Goal: Contribute content: Contribute content

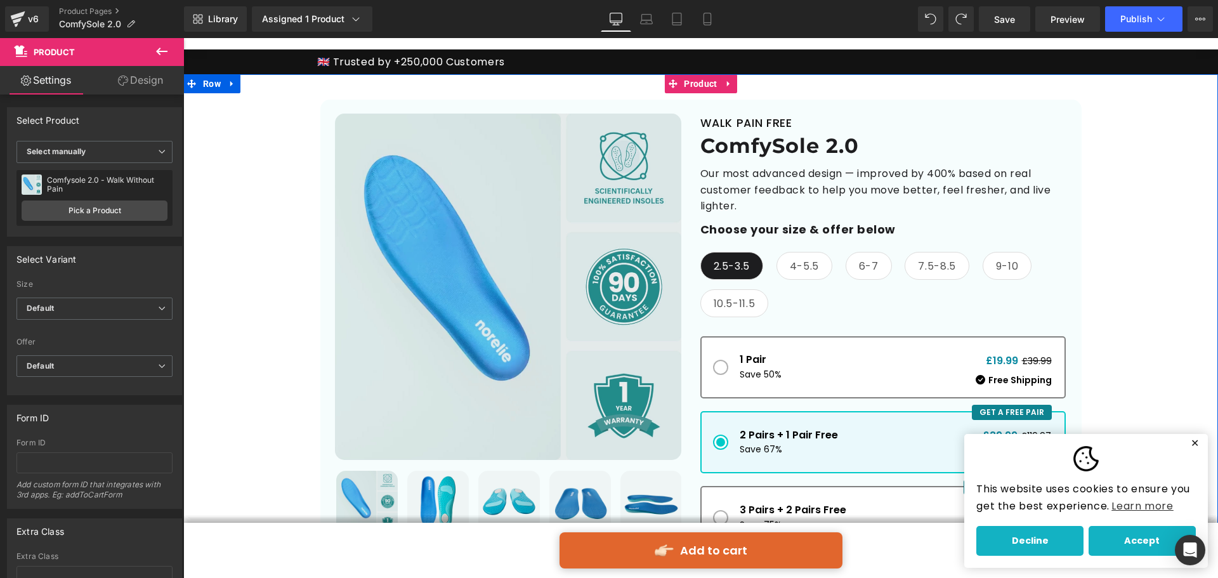
scroll to position [3, 0]
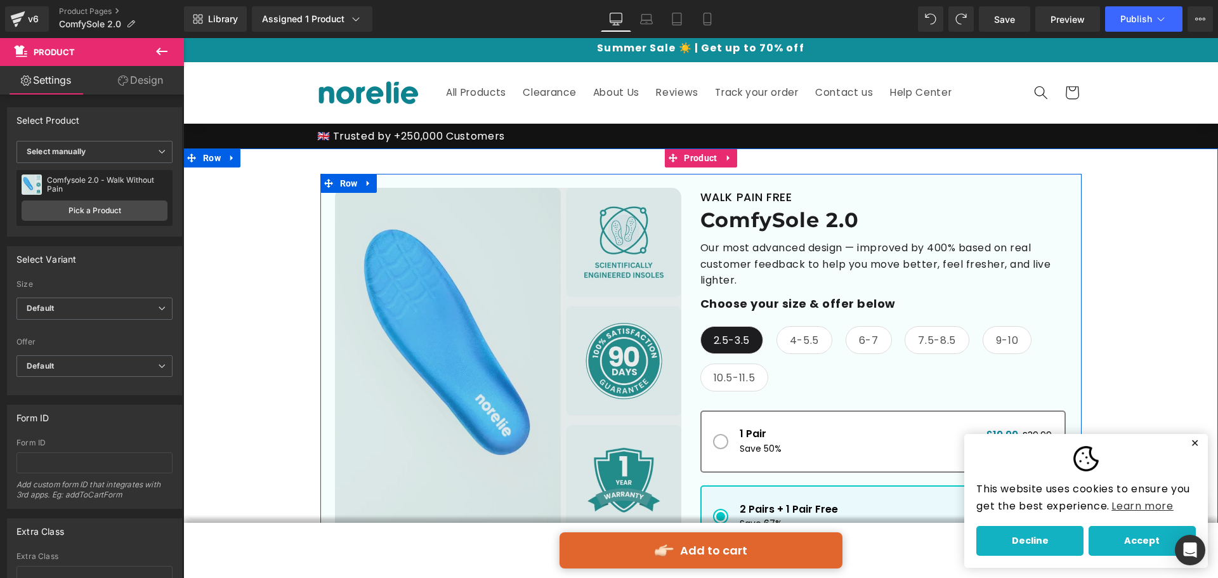
click at [927, 182] on div "Best Seller (P) Image" at bounding box center [700, 452] width 761 height 557
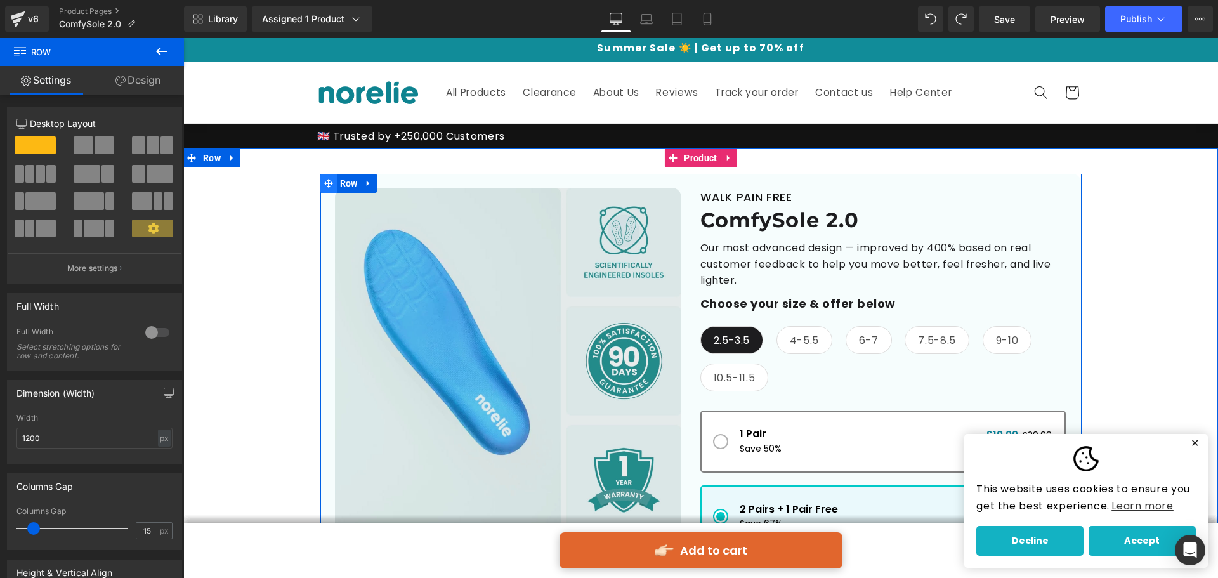
click at [327, 178] on icon at bounding box center [328, 183] width 9 height 10
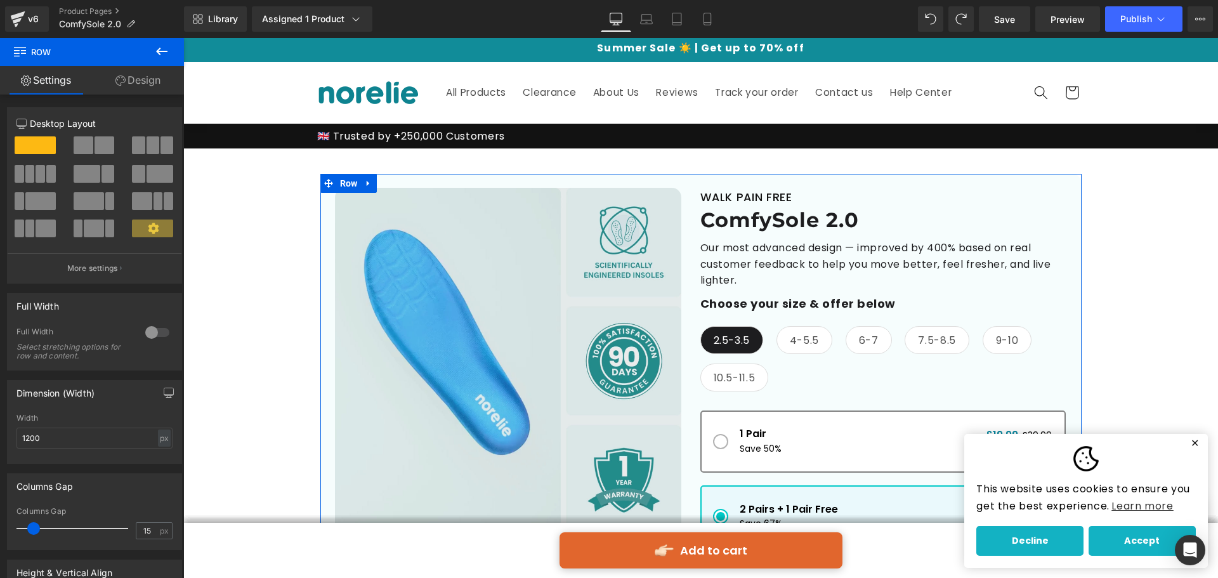
click at [158, 86] on link "Design" at bounding box center [138, 80] width 92 height 29
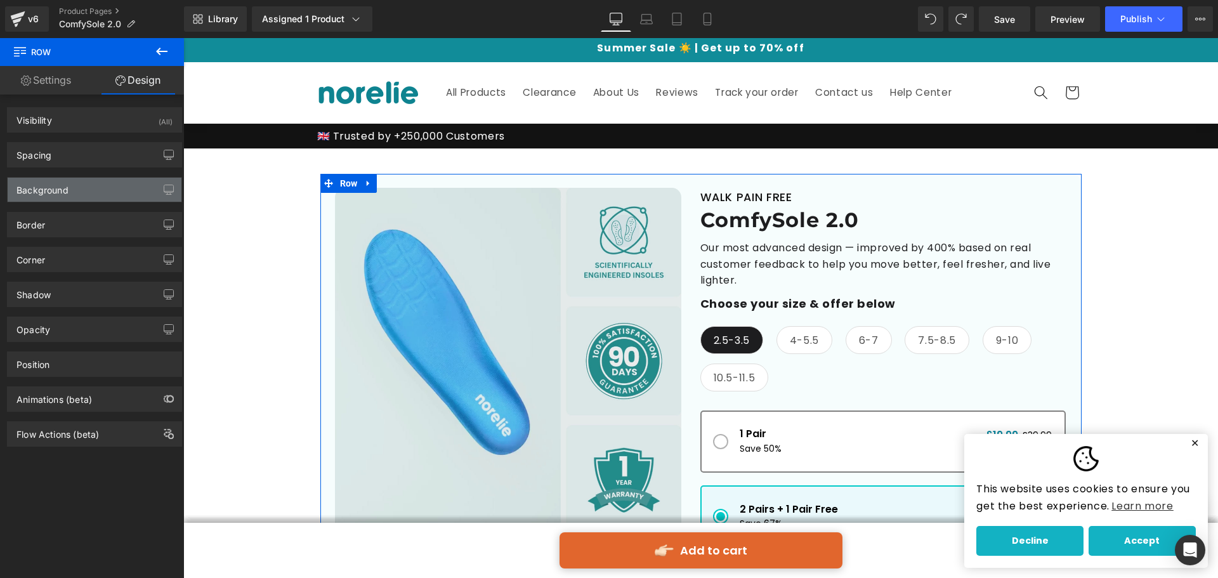
click at [106, 183] on div "Background" at bounding box center [95, 190] width 174 height 24
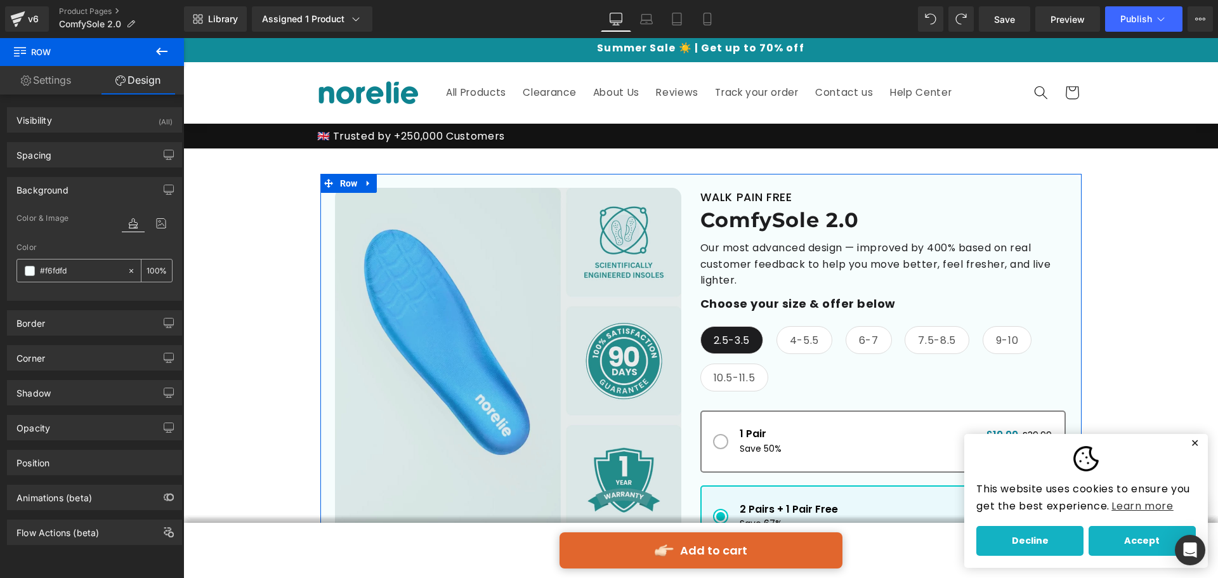
click at [32, 268] on span at bounding box center [30, 271] width 10 height 10
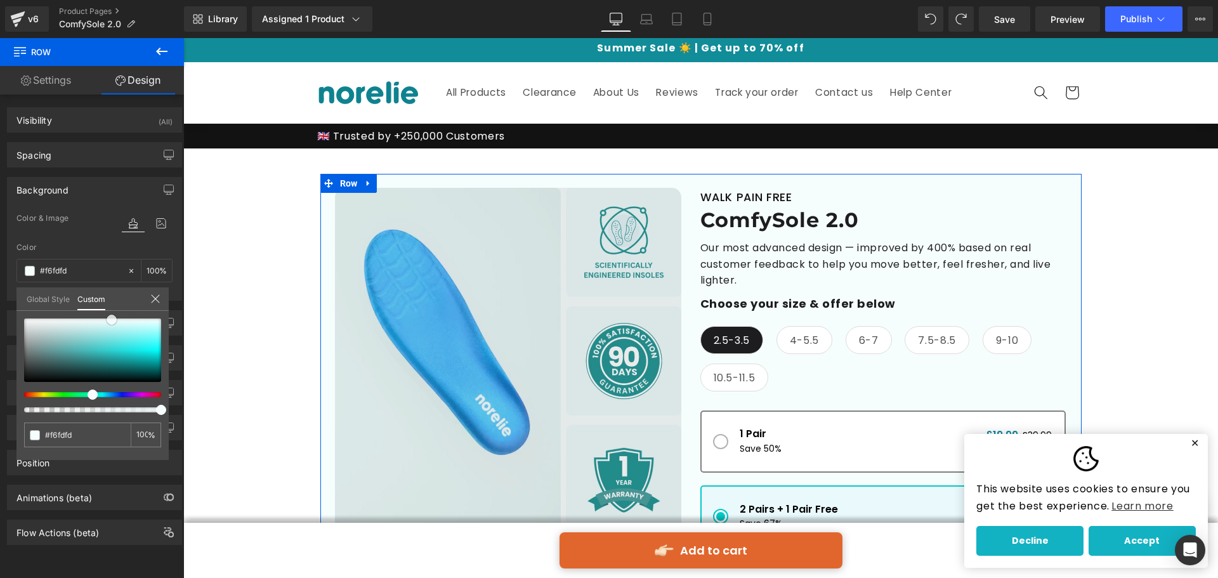
type input "#f2fcfc"
type input "#eafafa"
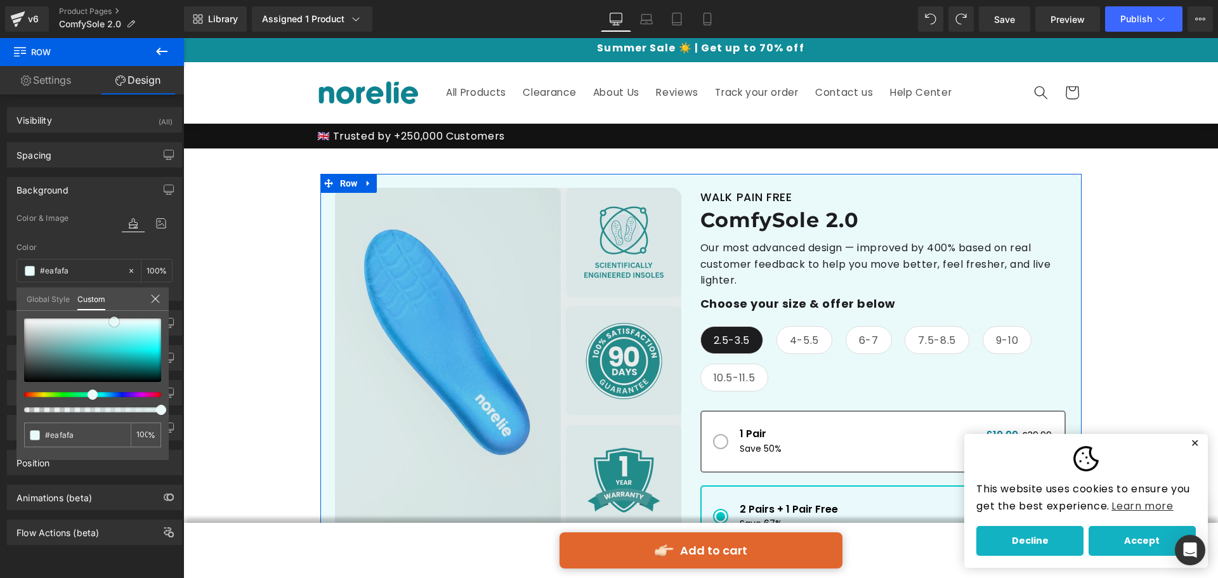
type input "#eefbfb"
type input "#f2fcfc"
type input "#fafefe"
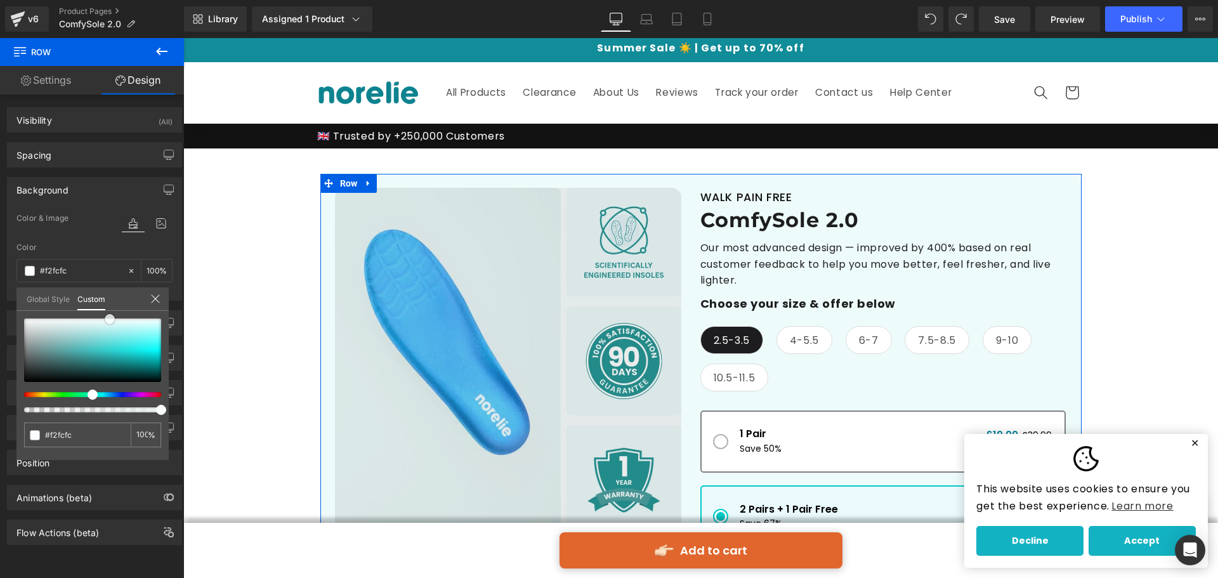
type input "#fafefe"
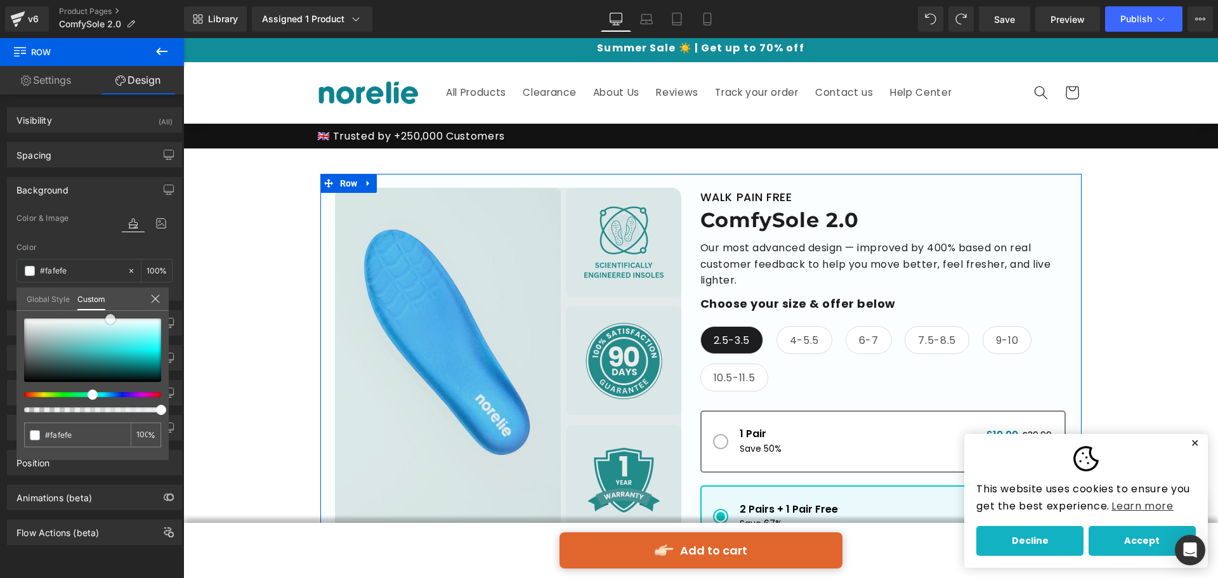
type input "#f6fdfd"
type input "#f2fcfc"
type input "#eafafa"
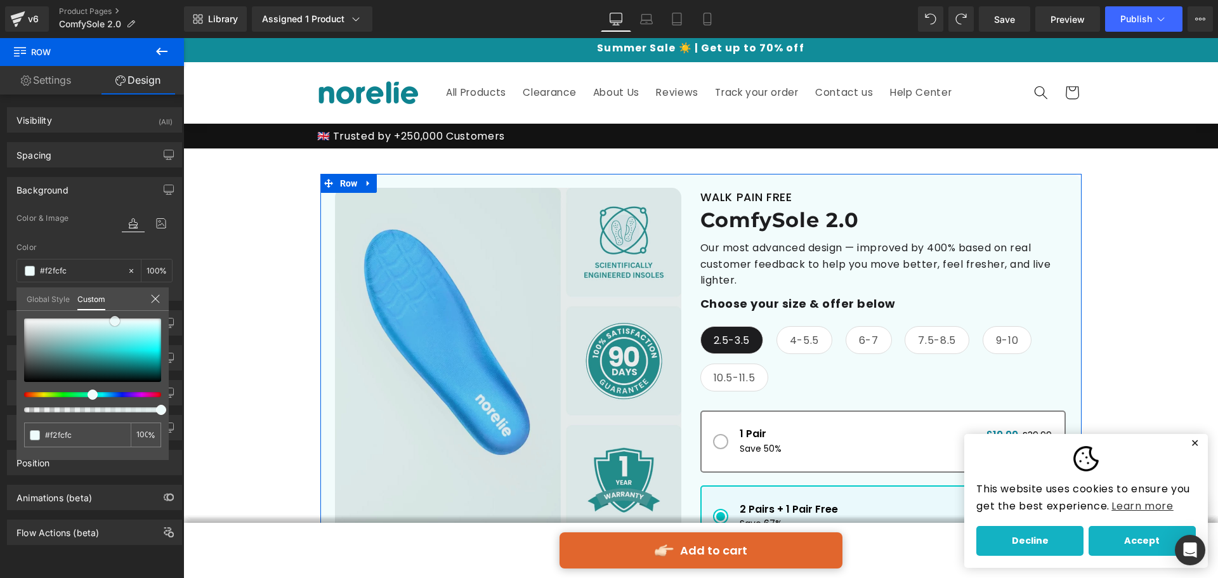
type input "#eafafa"
type input "#e5fafa"
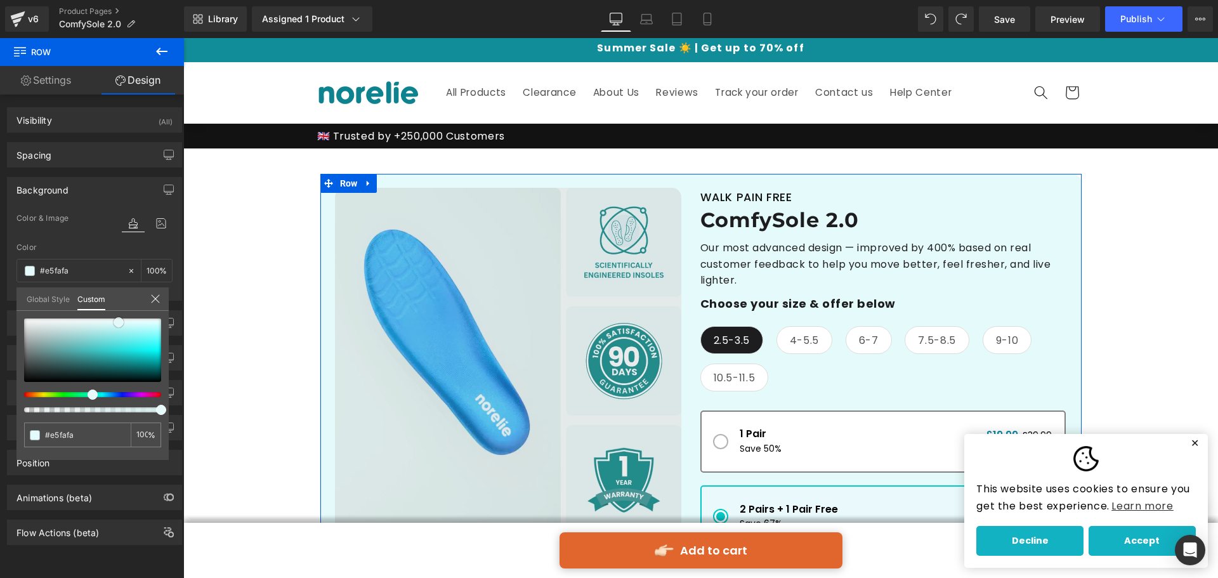
type input "#f2fcfc"
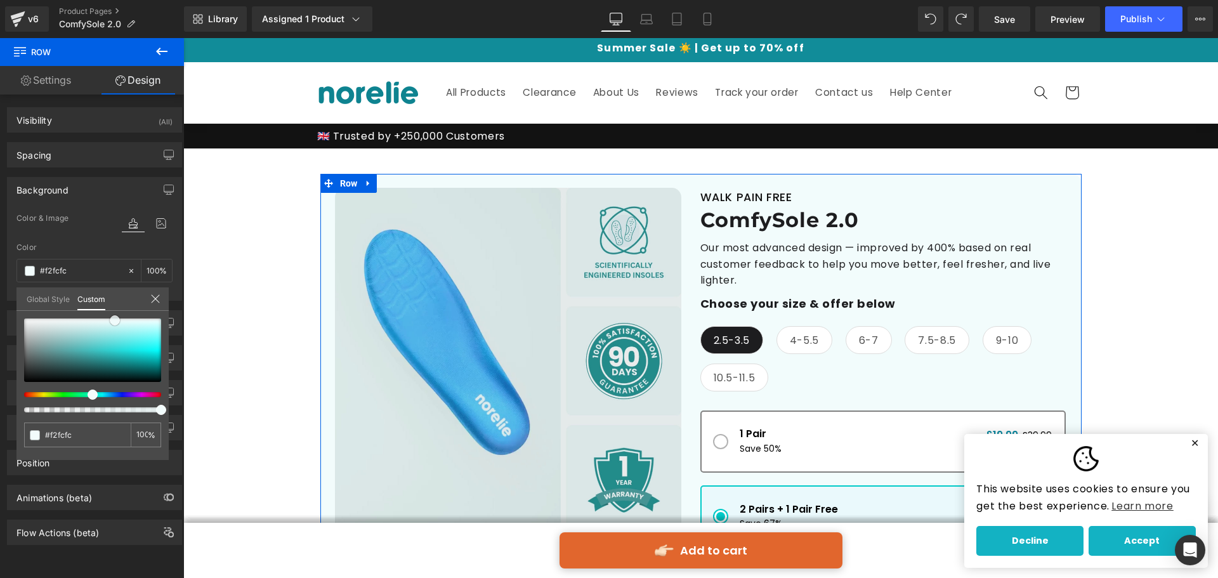
type input "#f6fdfd"
type input "#f2fcfc"
type input "#eefbfb"
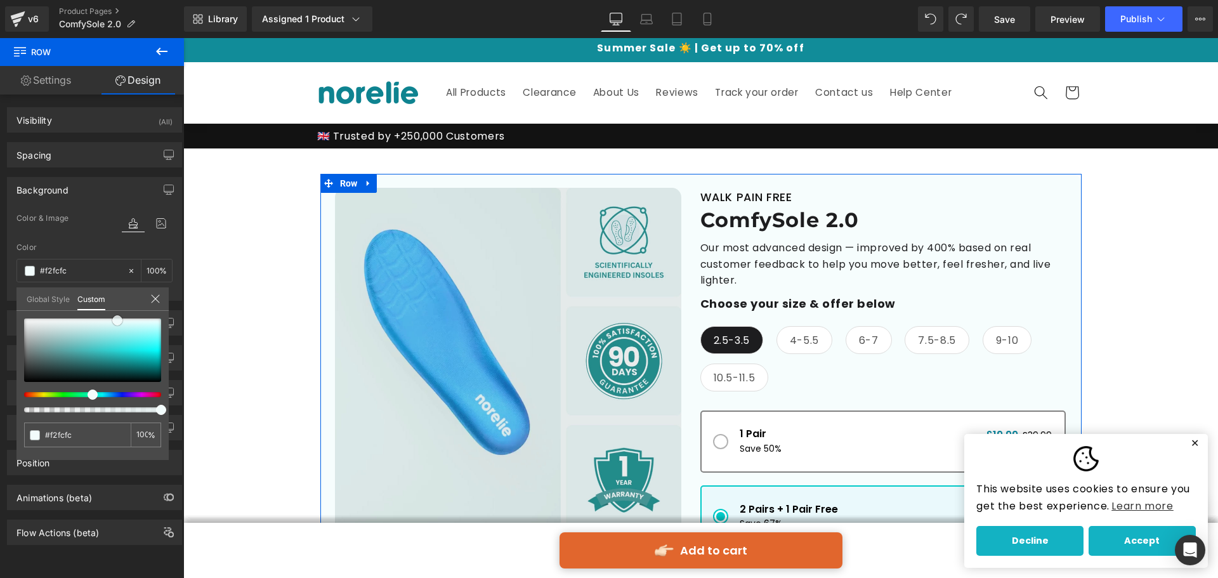
type input "#eefbfb"
type input "#f2fcfc"
type input "#f6fdfd"
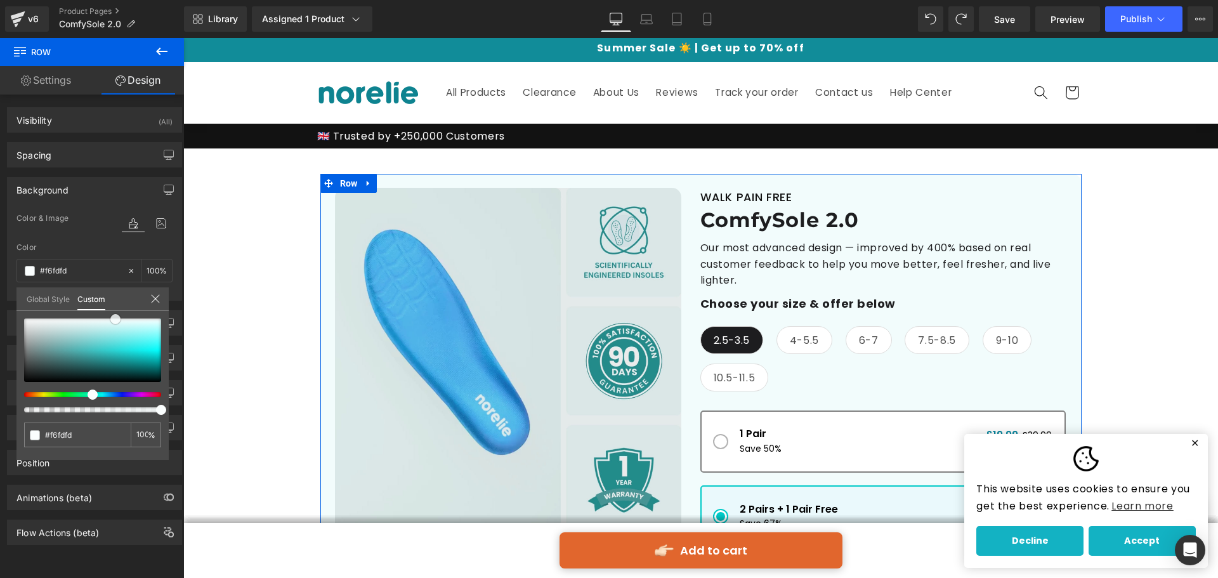
type input "#e6f9f9"
type input "#e1f8f8"
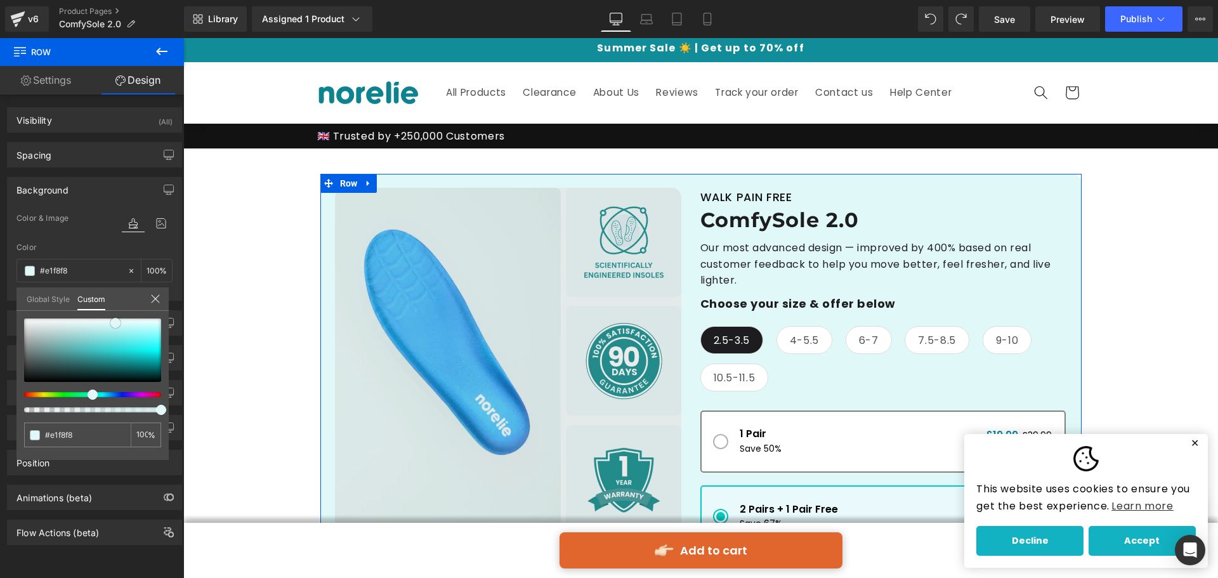
type input "#e9fafa"
type input "#eefbfb"
type input "#f2fcfc"
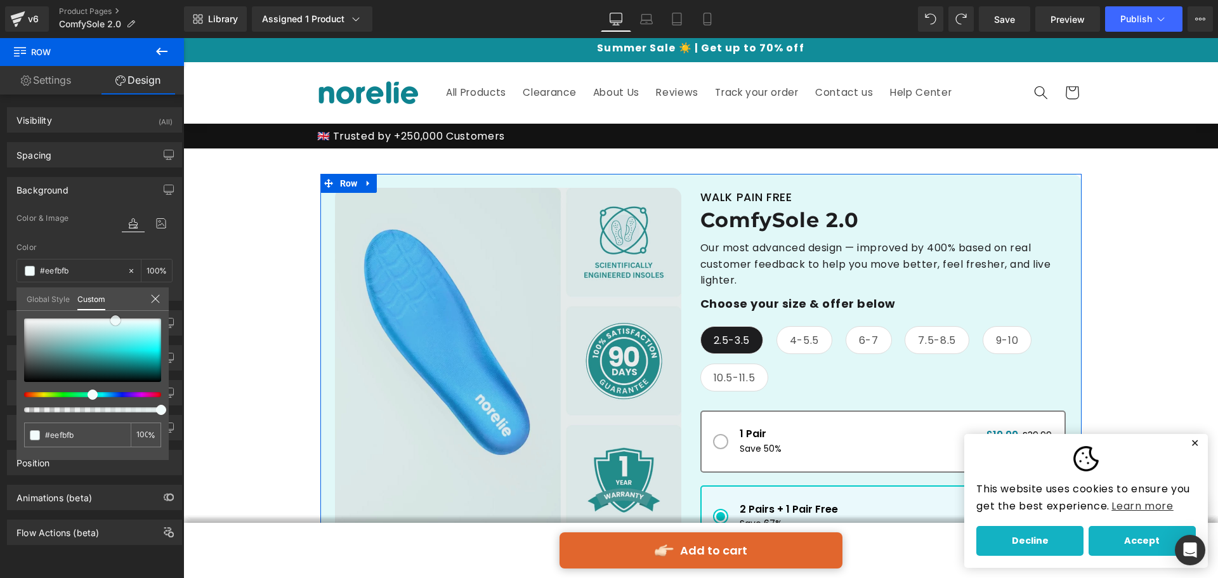
type input "#f2fcfc"
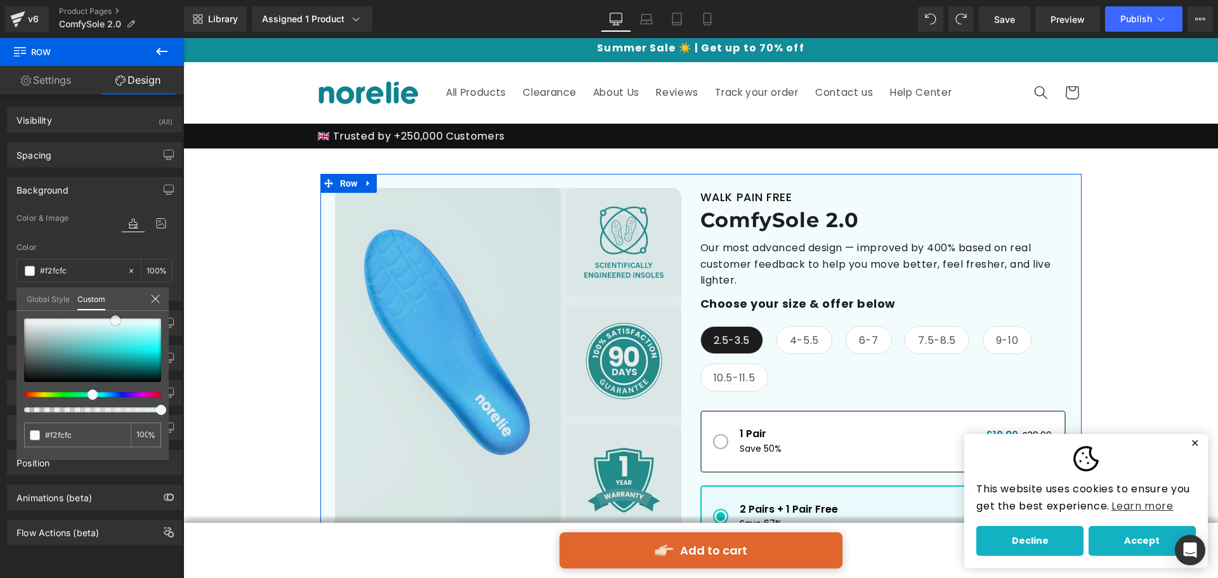
type input "#eefbfb"
click at [115, 321] on span at bounding box center [116, 321] width 10 height 10
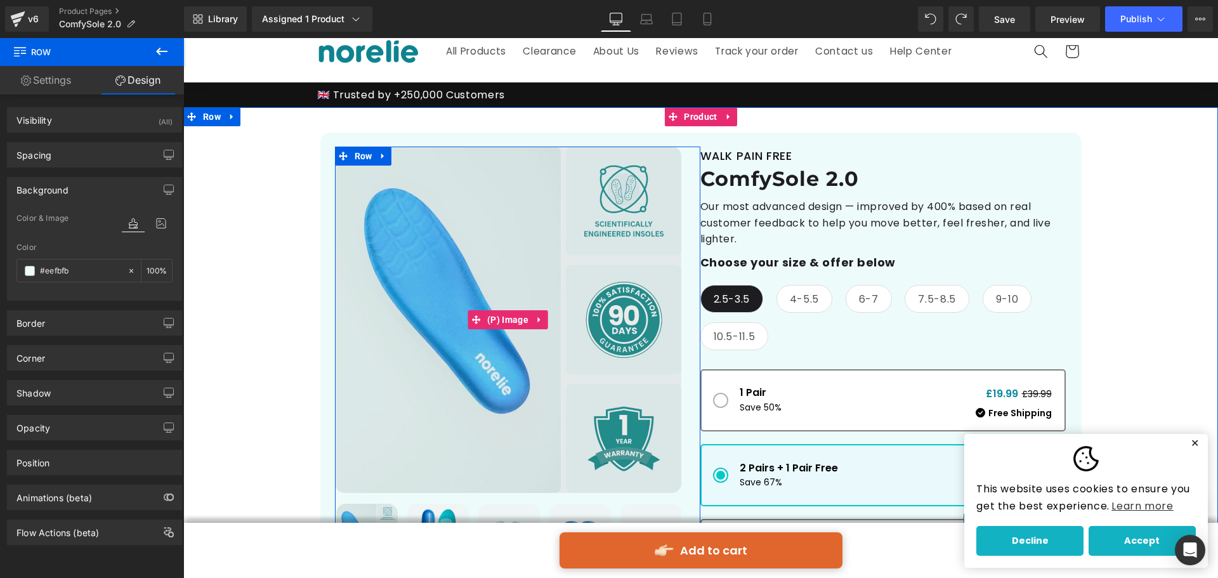
scroll to position [66, 0]
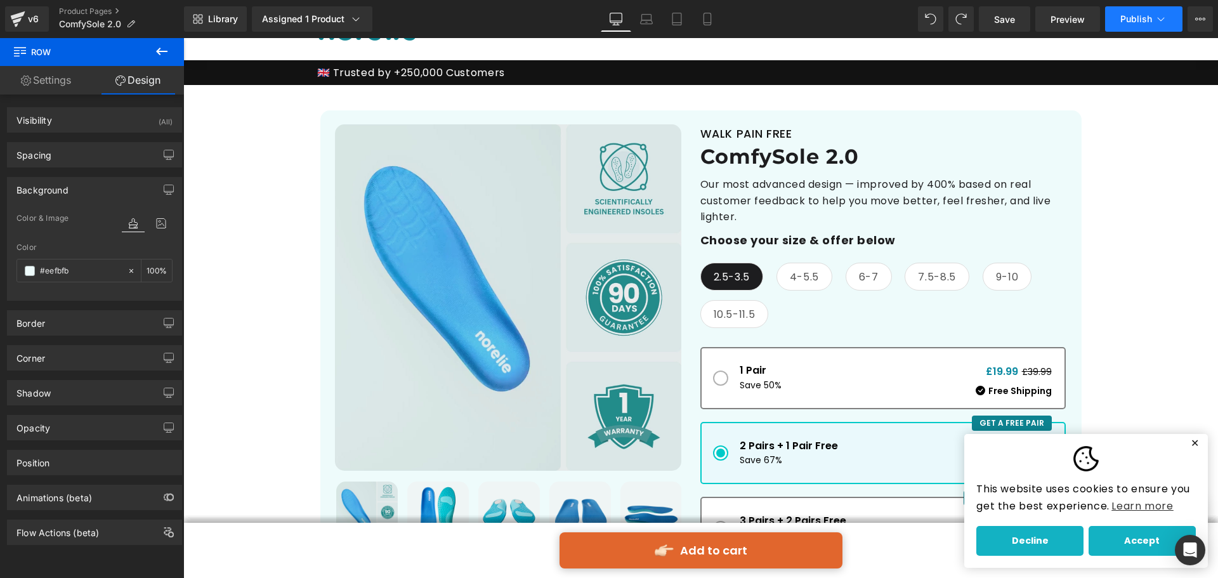
click at [1130, 15] on span "Publish" at bounding box center [1137, 19] width 32 height 10
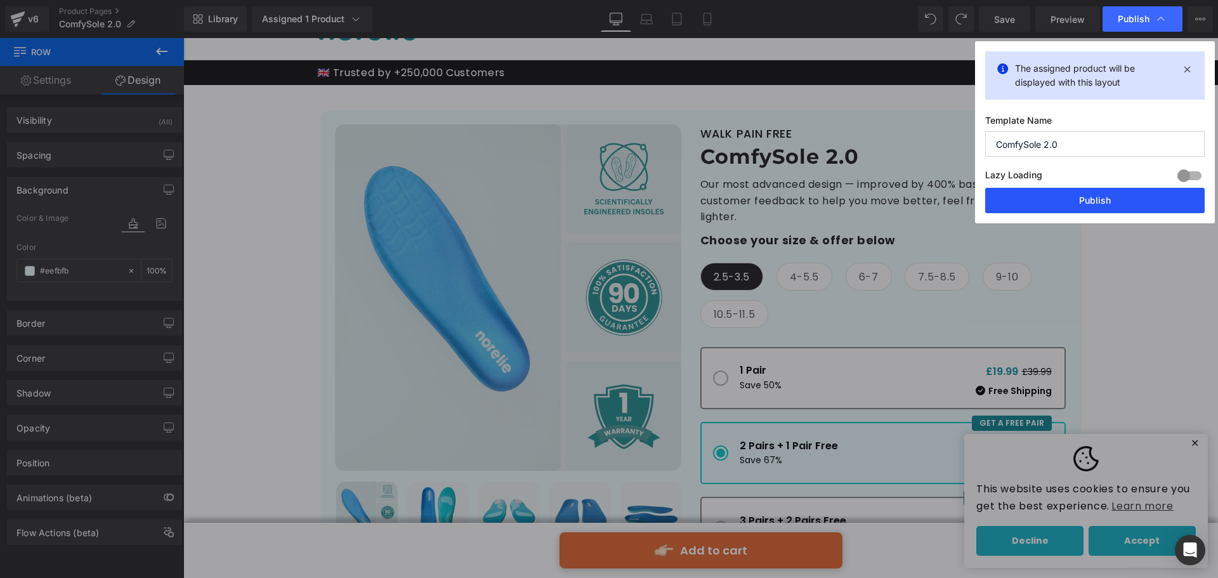
click at [0, 0] on button "Publish" at bounding box center [0, 0] width 0 height 0
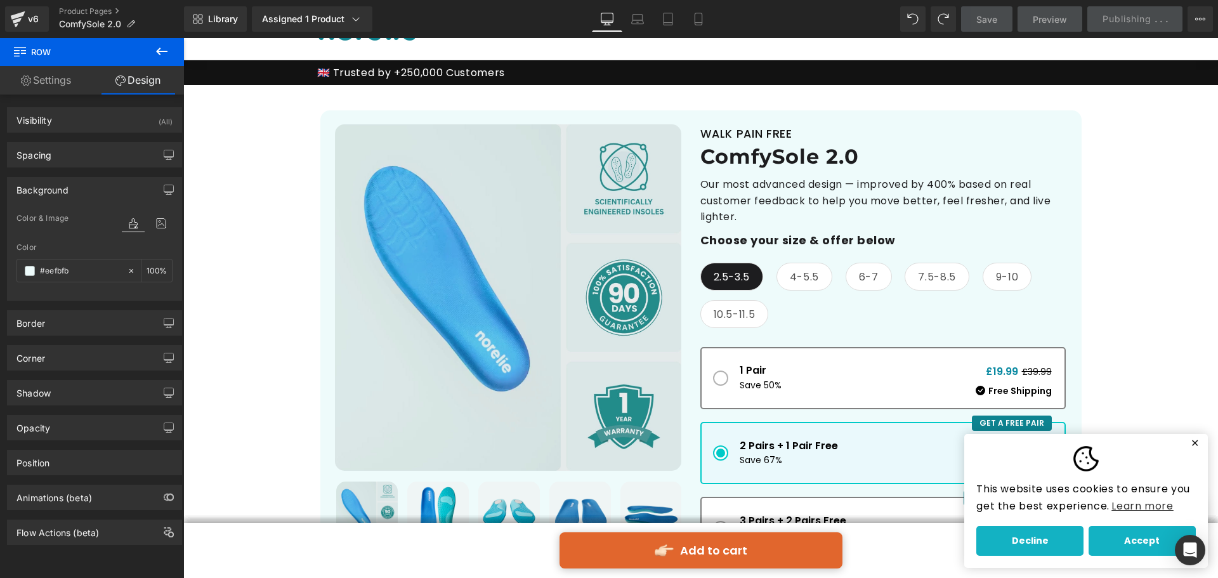
scroll to position [320, 0]
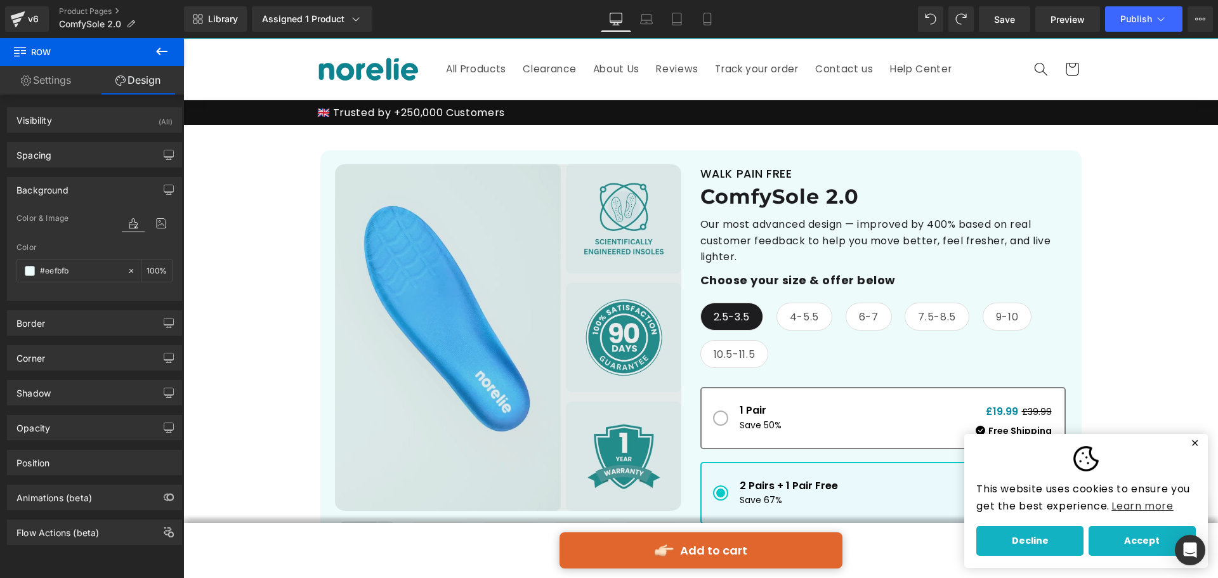
scroll to position [3, 0]
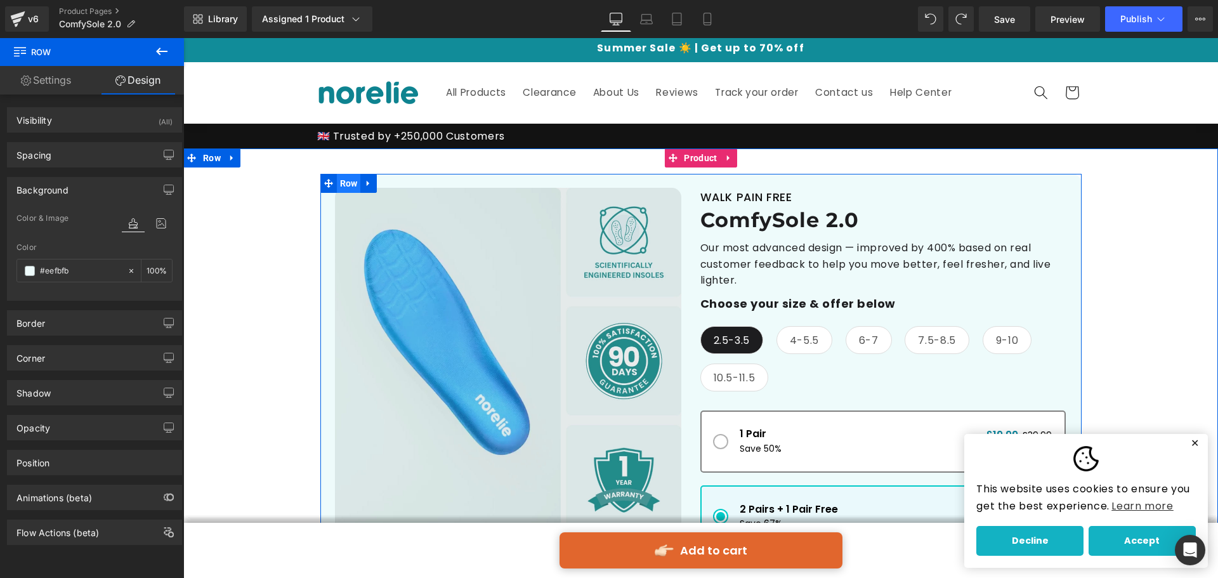
click at [337, 178] on span "Row" at bounding box center [349, 183] width 24 height 19
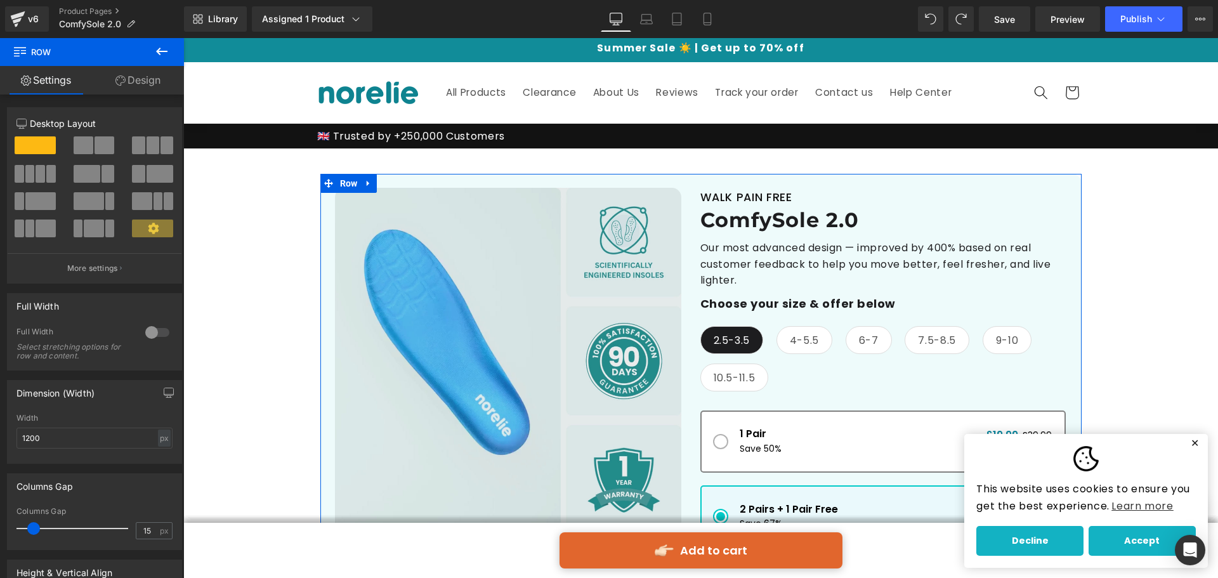
click at [137, 86] on link "Design" at bounding box center [138, 80] width 92 height 29
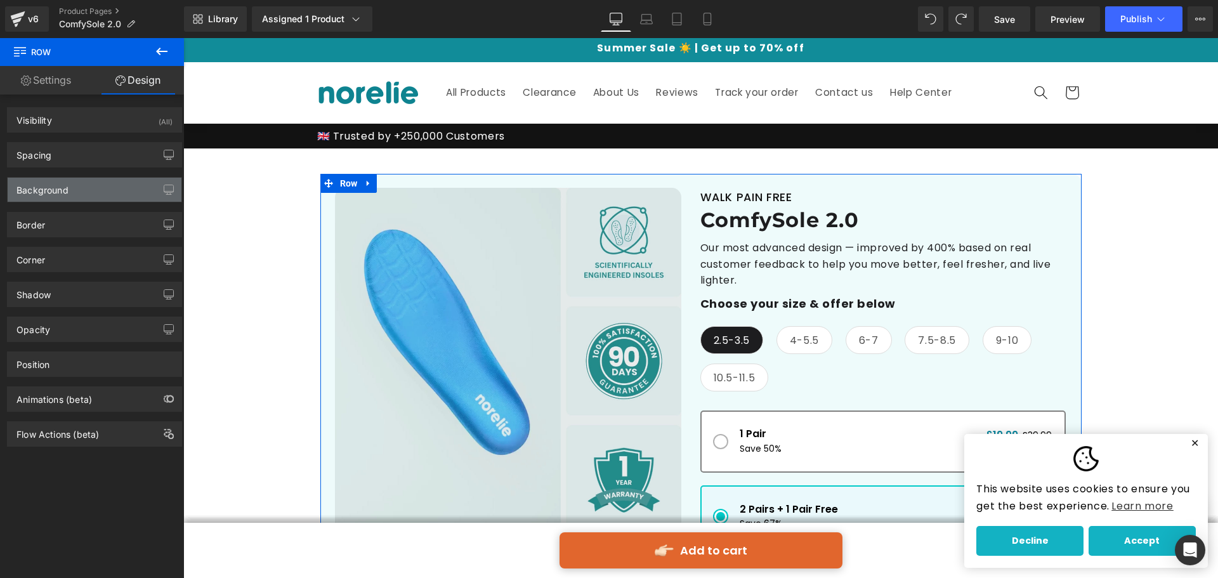
click at [105, 197] on div "Background" at bounding box center [95, 190] width 174 height 24
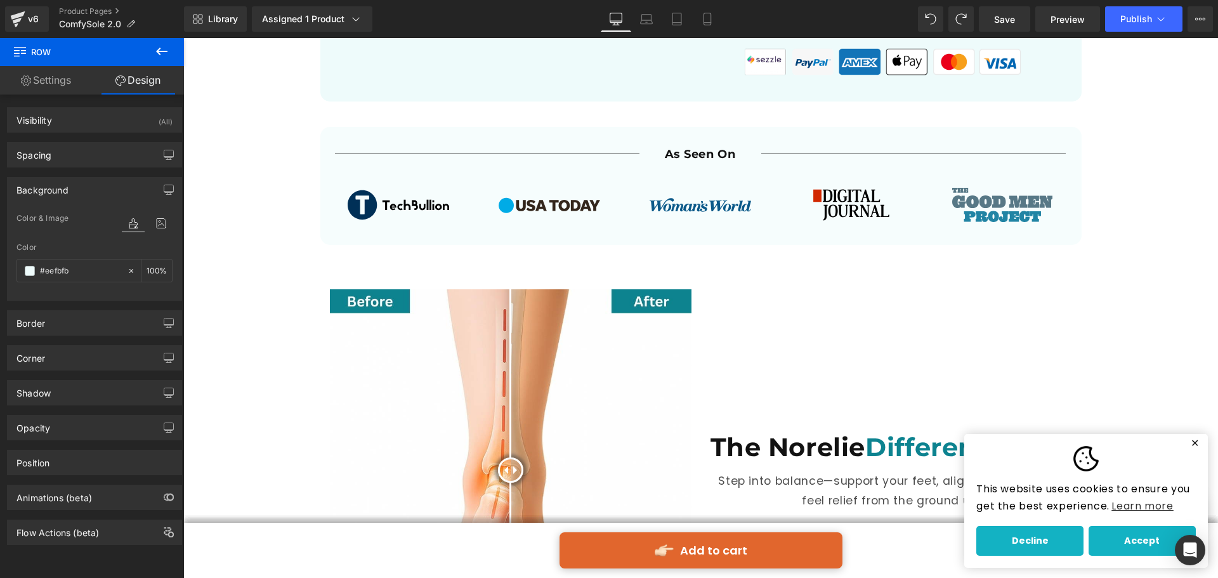
scroll to position [827, 0]
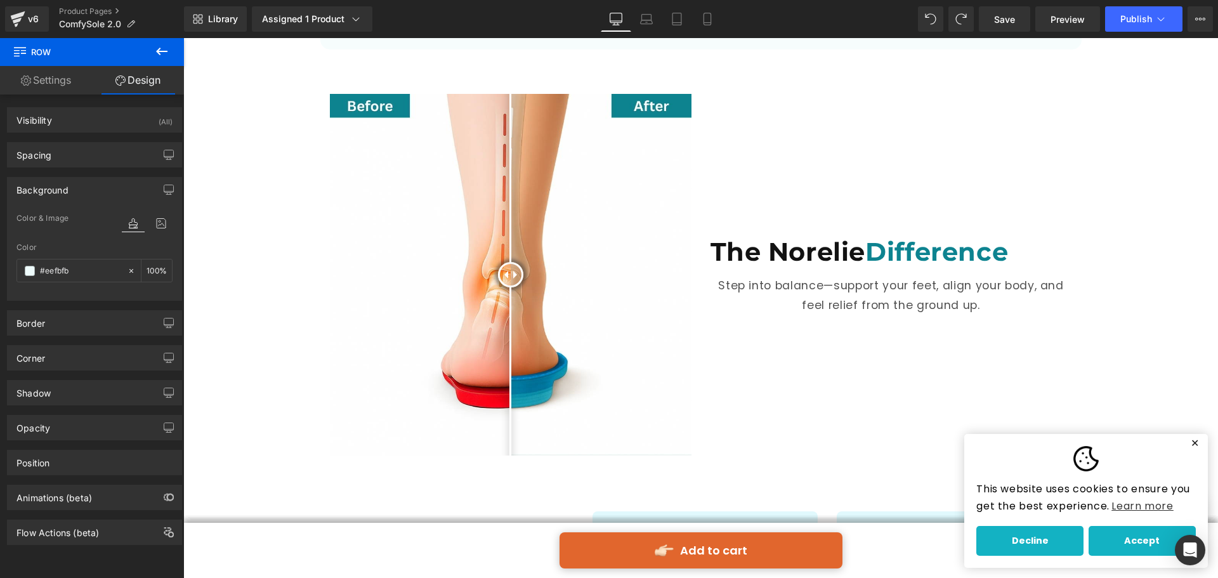
click at [501, 244] on img at bounding box center [511, 275] width 362 height 362
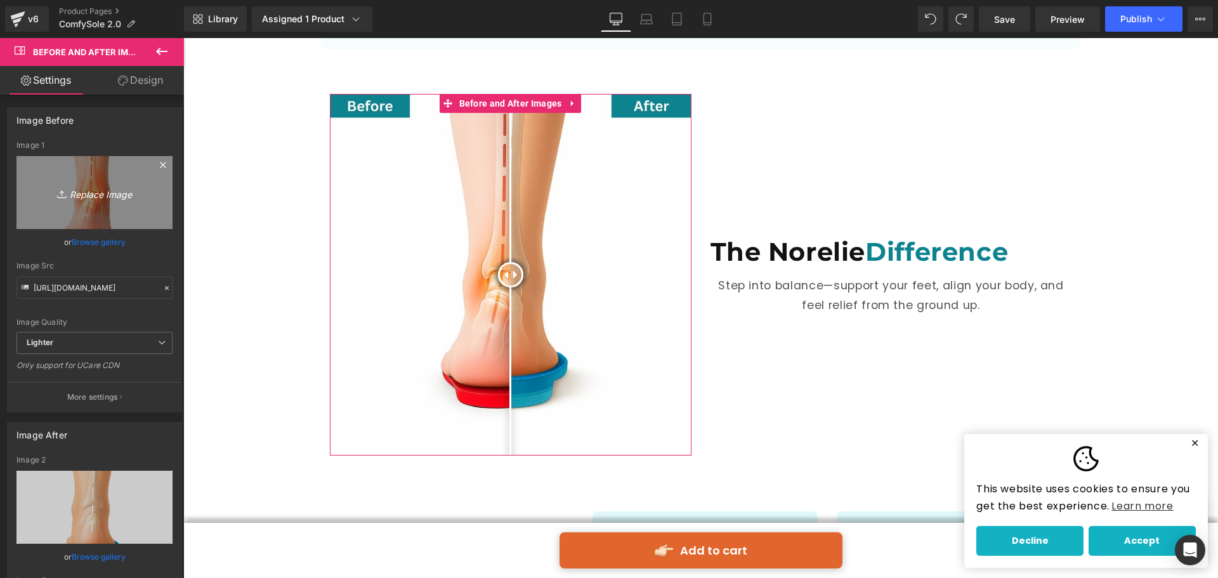
click at [79, 198] on icon "Replace Image" at bounding box center [95, 193] width 102 height 16
click at [98, 195] on icon "Replace Image" at bounding box center [95, 193] width 102 height 16
type input "C:\fakepath\14.jpg"
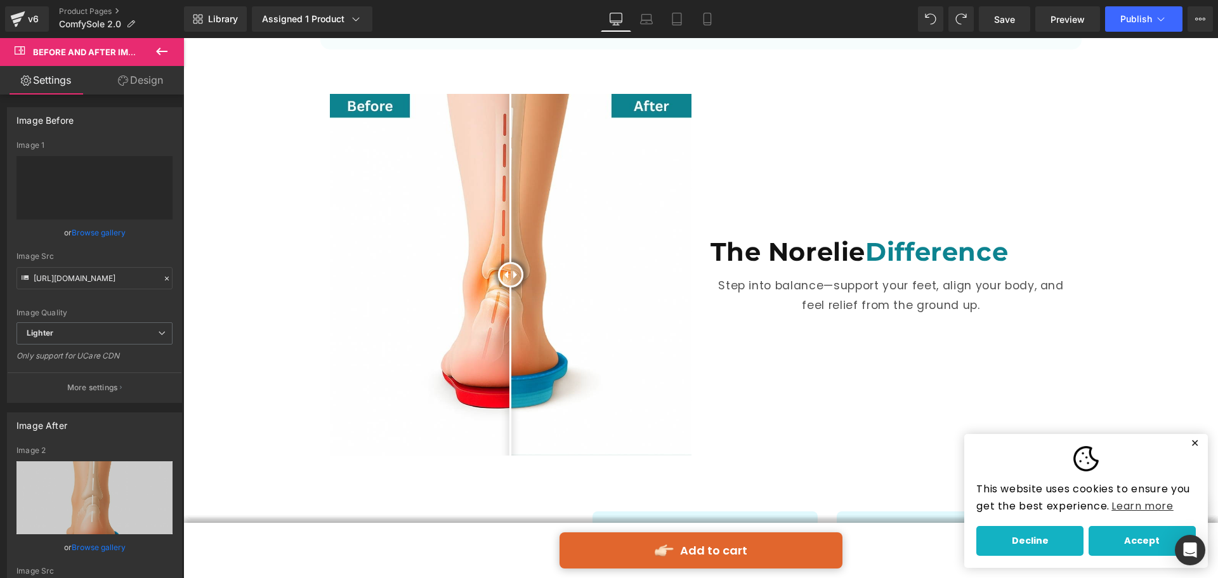
type input "[URL][DOMAIN_NAME]"
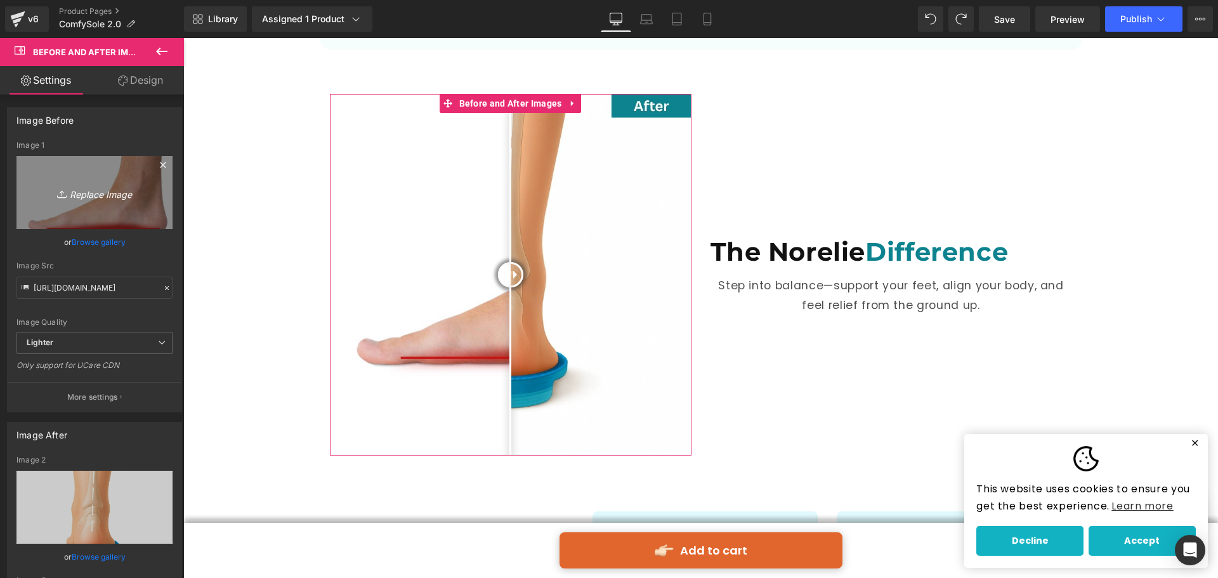
click at [107, 202] on link "Replace Image" at bounding box center [94, 192] width 156 height 73
type input "C:\fakepath\13.jpg"
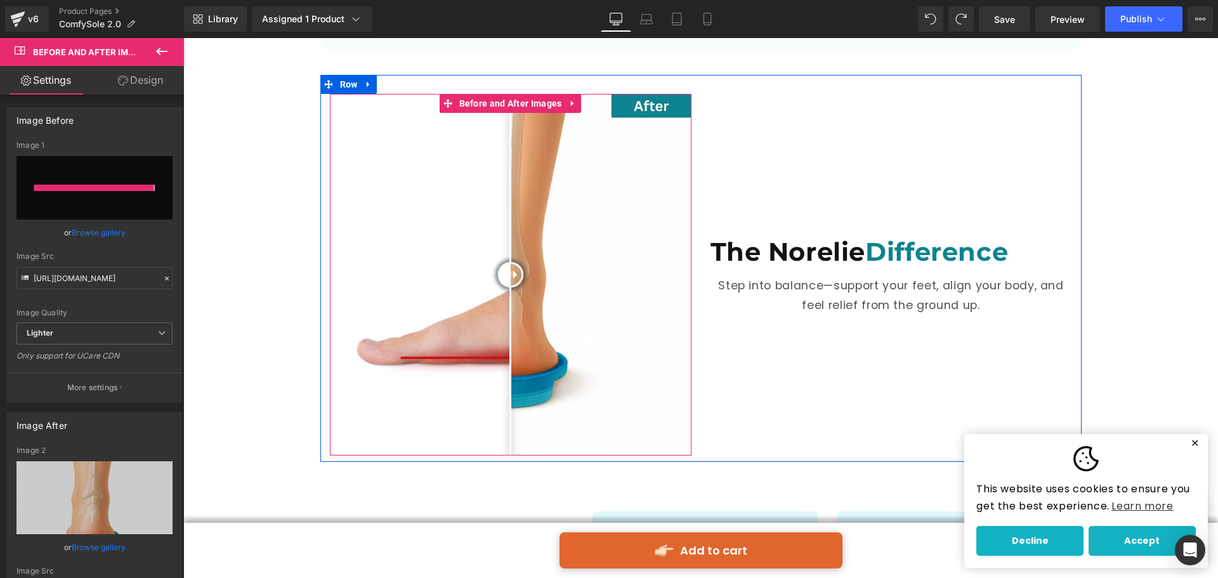
type input "[URL][DOMAIN_NAME]"
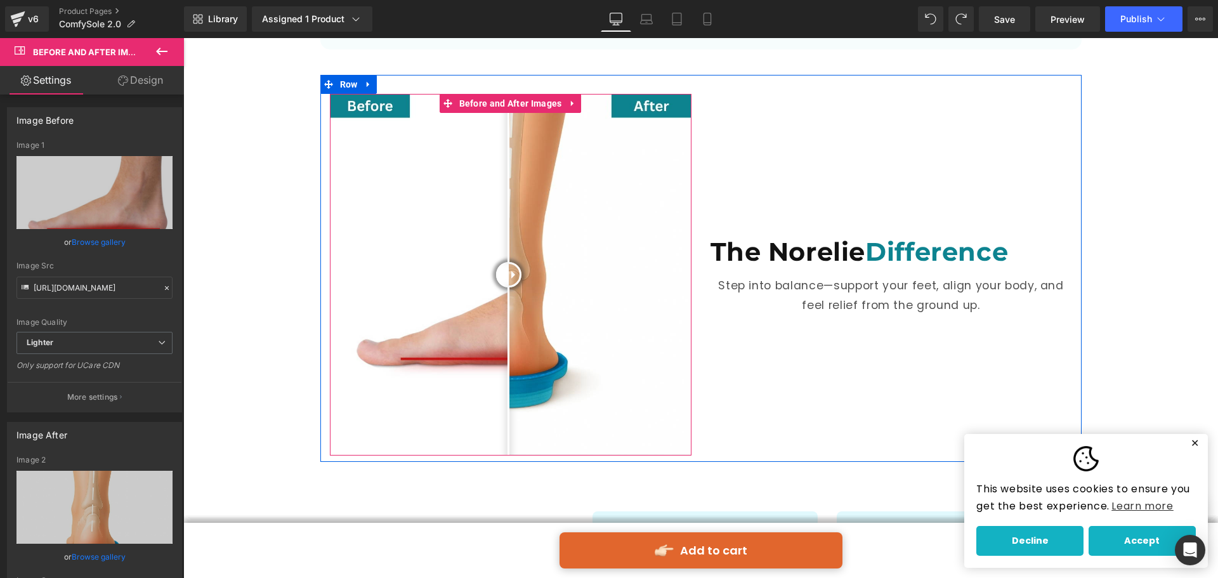
drag, startPoint x: 506, startPoint y: 272, endPoint x: 504, endPoint y: 396, distance: 123.8
click at [504, 287] on div at bounding box center [508, 274] width 25 height 25
click at [554, 394] on img at bounding box center [511, 275] width 362 height 362
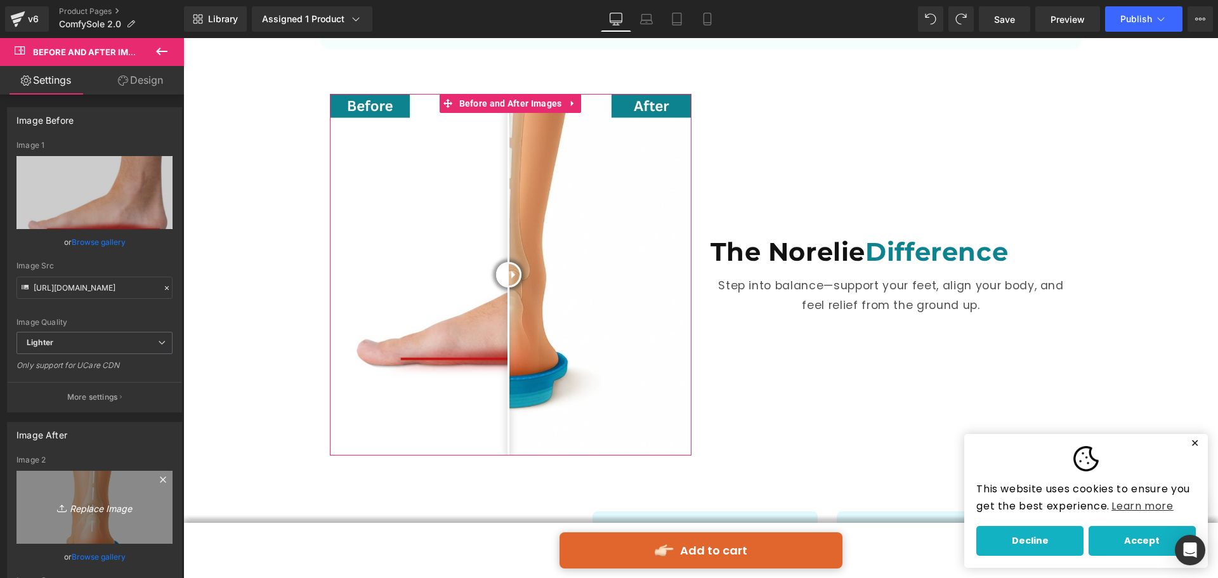
click at [93, 500] on icon "Replace Image" at bounding box center [95, 507] width 102 height 16
type input "C:\fakepath\14.jpg"
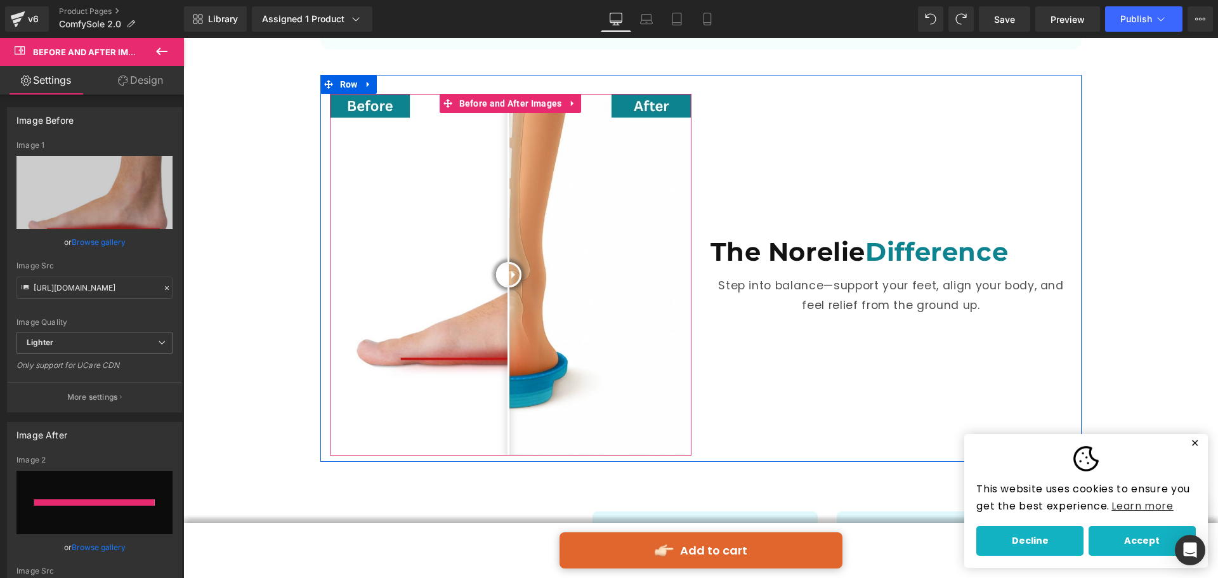
type input "[URL][DOMAIN_NAME]"
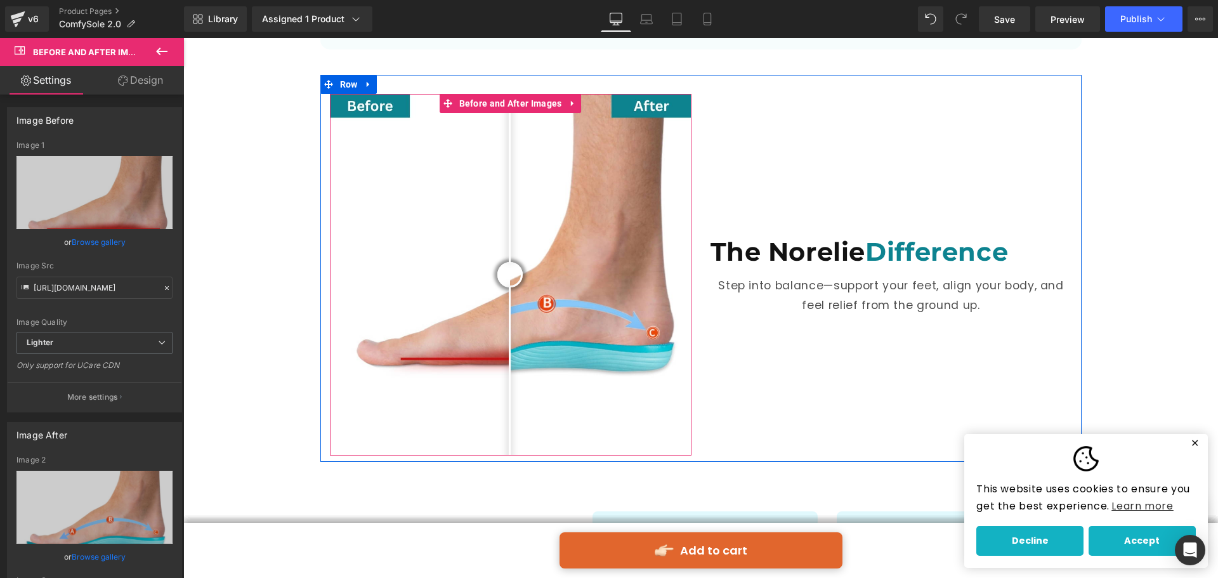
drag, startPoint x: 508, startPoint y: 275, endPoint x: 505, endPoint y: 299, distance: 24.2
click at [505, 287] on div at bounding box center [510, 274] width 25 height 25
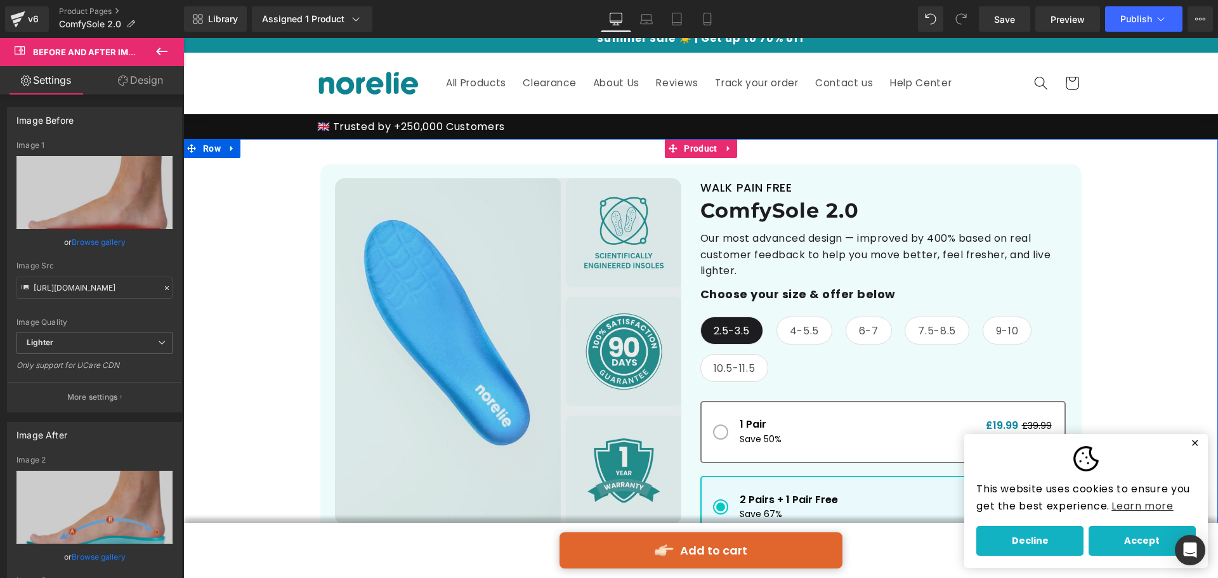
scroll to position [3, 0]
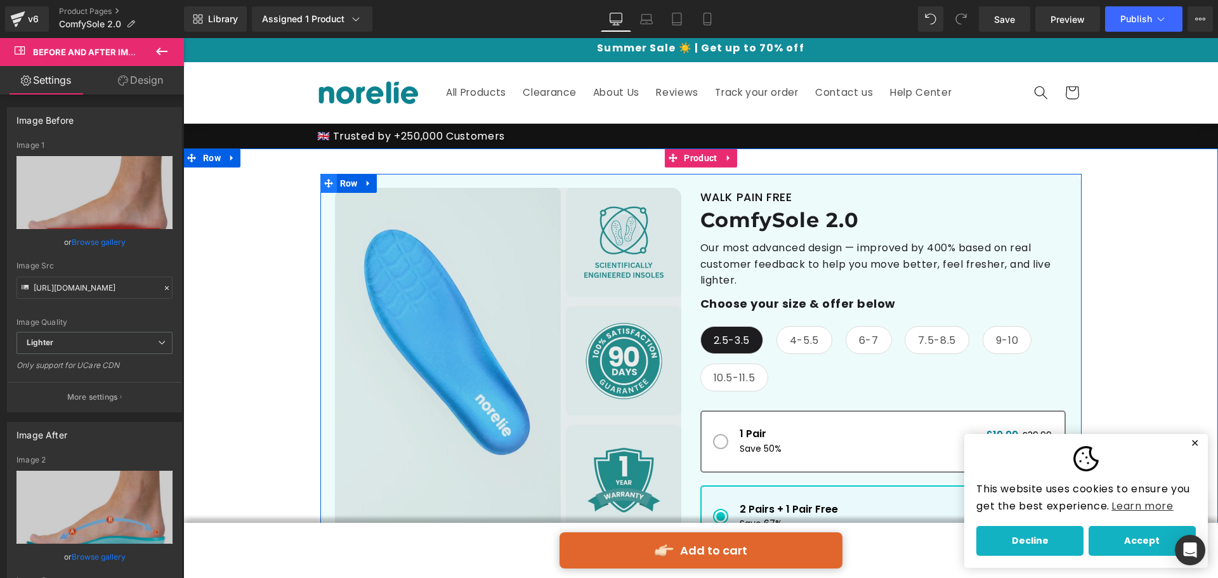
click at [328, 181] on span at bounding box center [328, 183] width 16 height 19
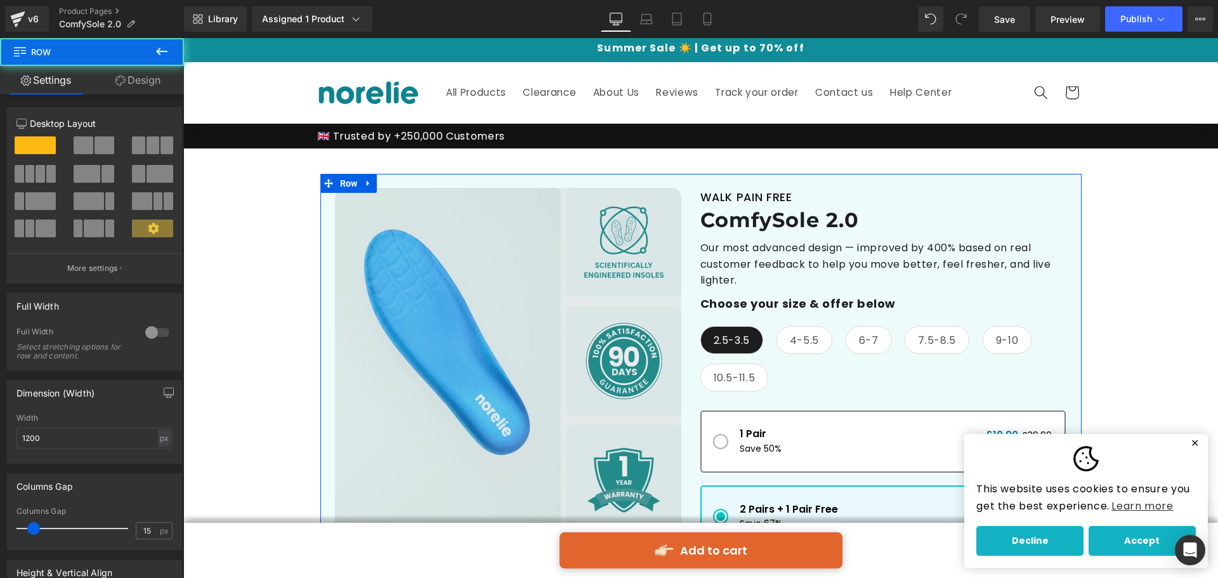
click at [135, 81] on link "Design" at bounding box center [138, 80] width 92 height 29
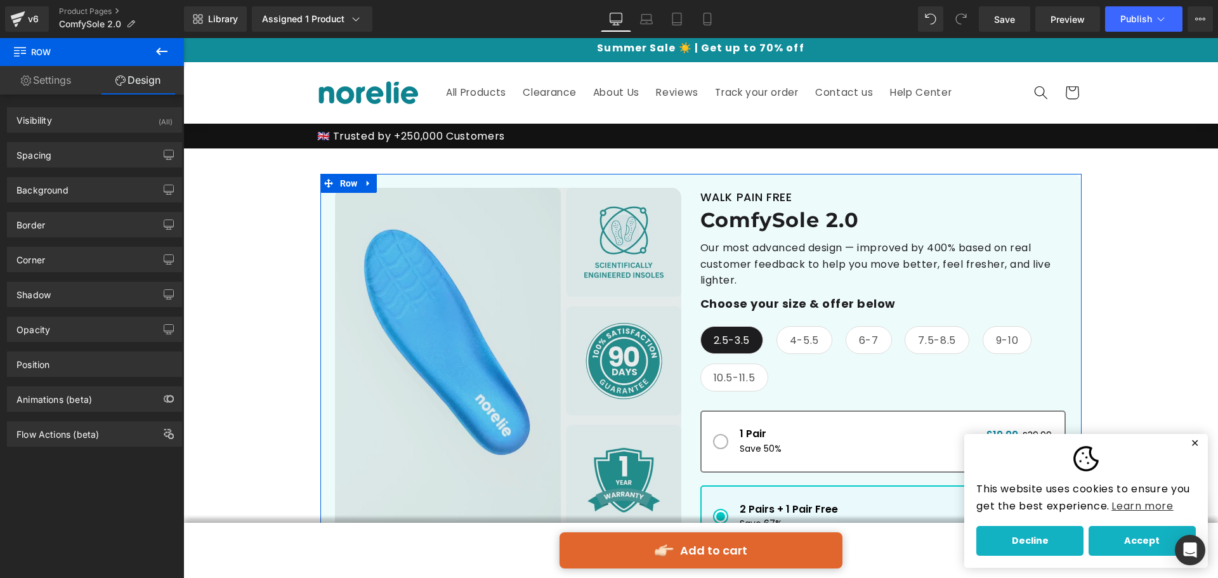
type input "#eefbfb"
type input "100"
click at [91, 190] on div "Background" at bounding box center [95, 190] width 174 height 24
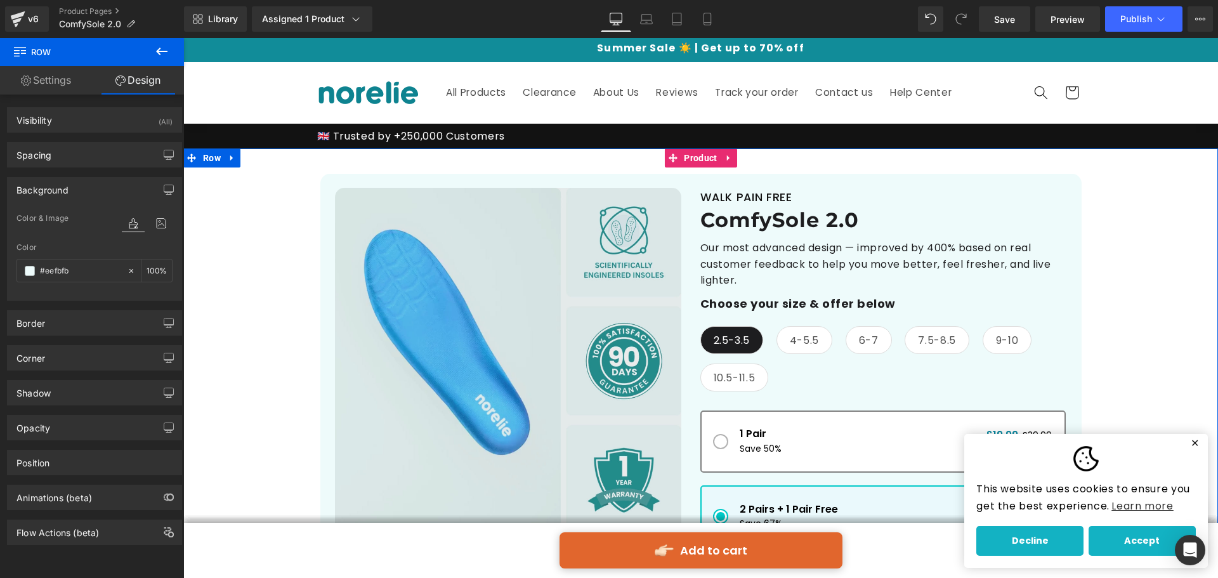
drag, startPoint x: 206, startPoint y: 322, endPoint x: 222, endPoint y: 322, distance: 15.9
click at [208, 322] on div "Best Seller (P) Image ‹" at bounding box center [700, 511] width 1035 height 726
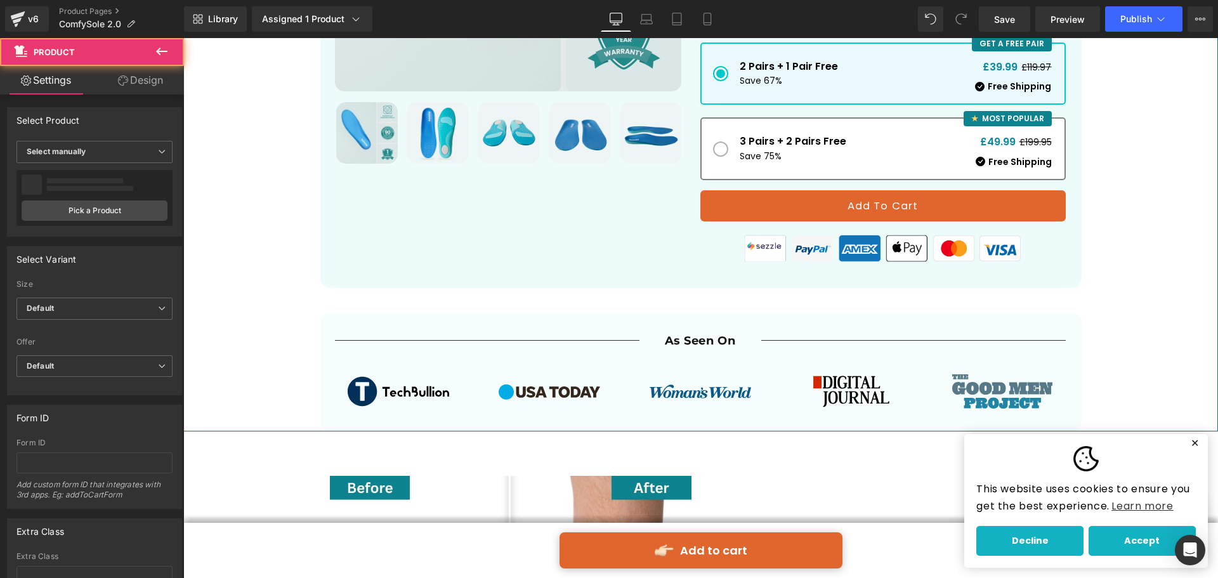
scroll to position [447, 0]
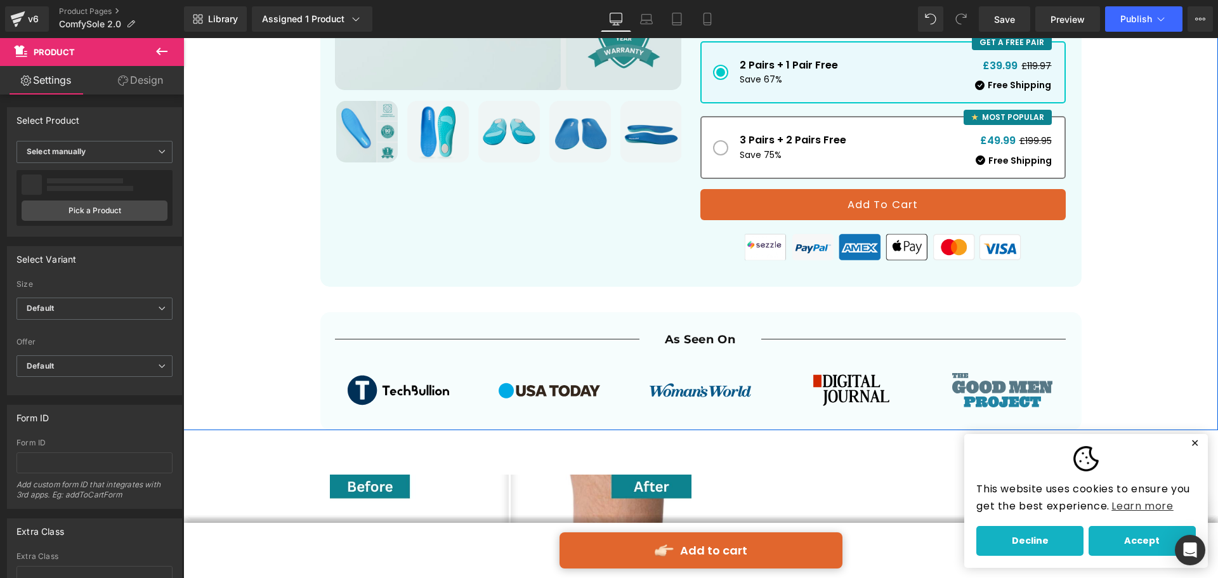
click at [336, 322] on div "Separator As Seen On Heading Separator Row Image Image Image Image Image ‹ › [G…" at bounding box center [700, 370] width 761 height 117
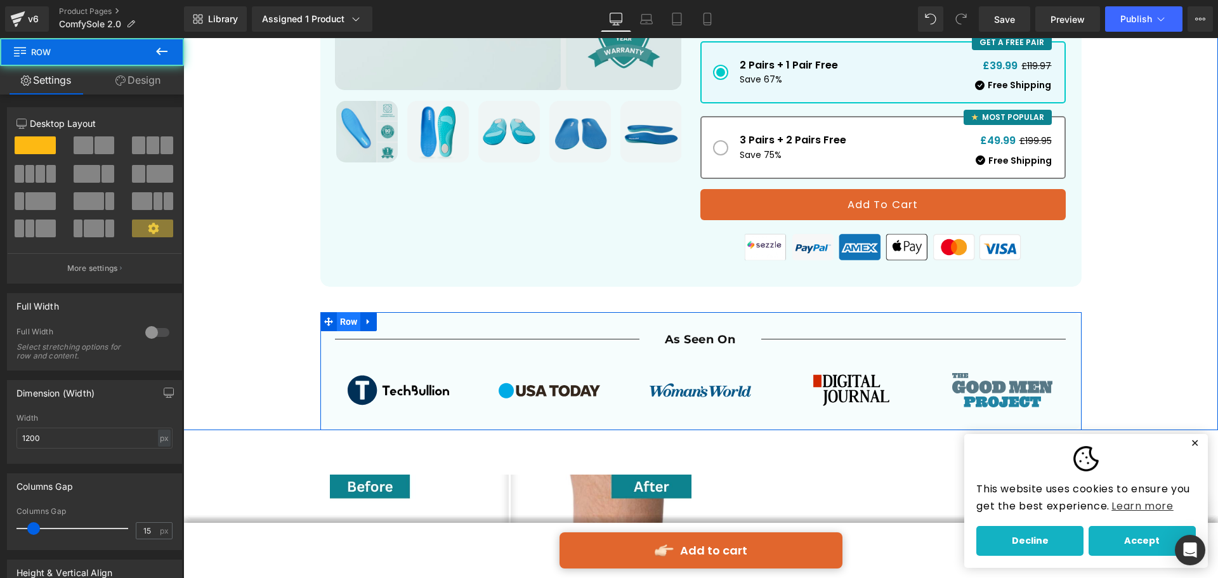
click at [352, 316] on span "Row" at bounding box center [349, 321] width 24 height 19
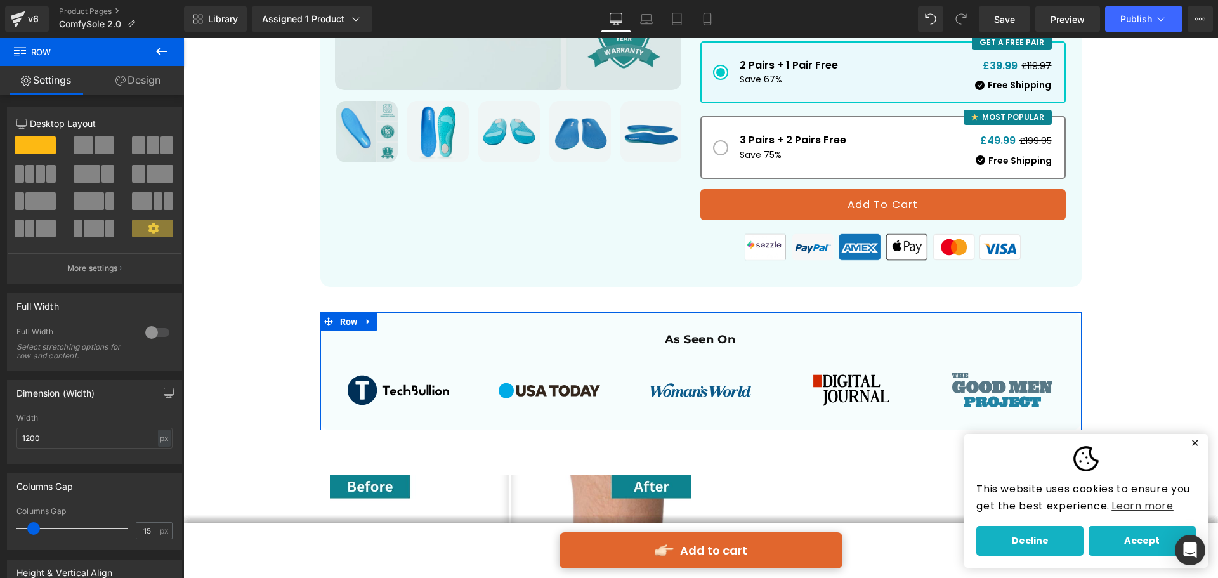
click at [155, 77] on link "Design" at bounding box center [138, 80] width 92 height 29
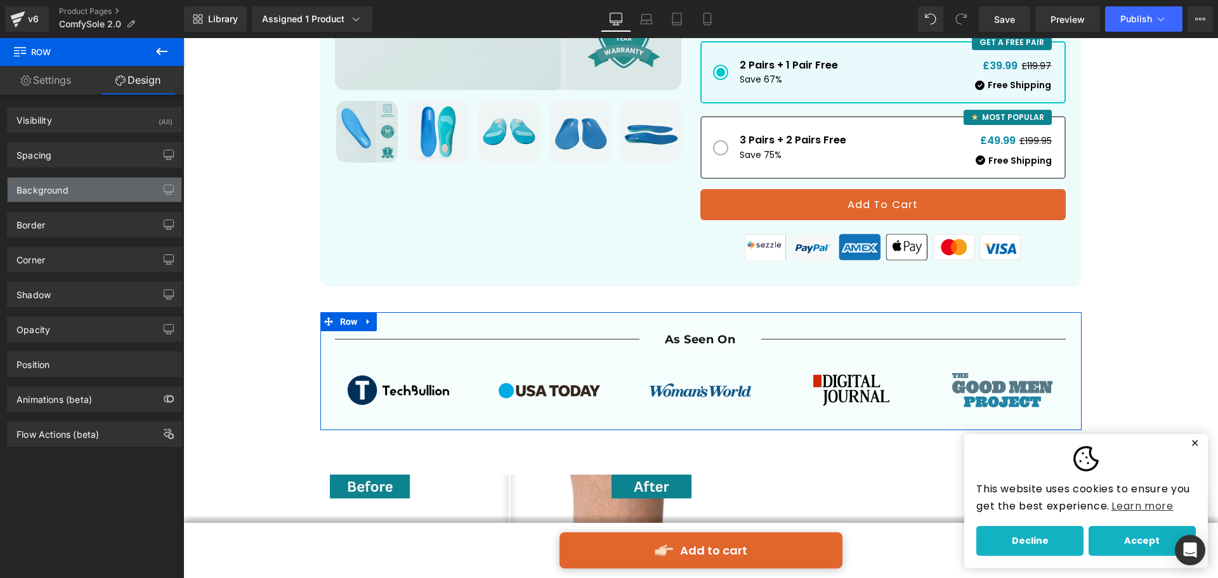
type input "#f6fdfd"
type input "100"
click at [103, 190] on div "Background" at bounding box center [95, 190] width 174 height 24
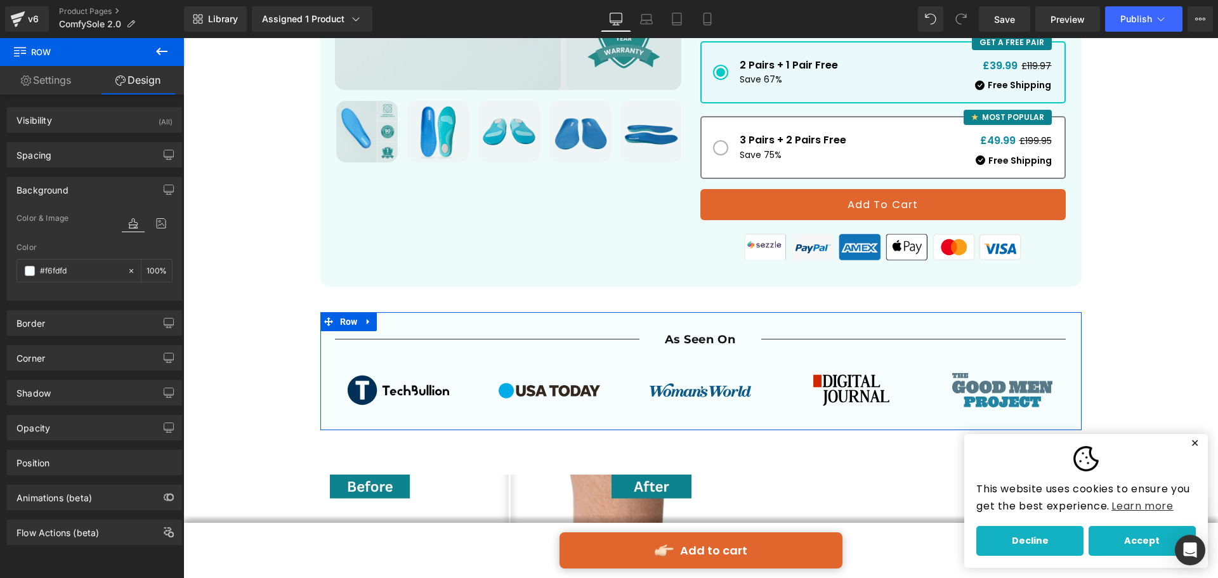
paste input "eefbfb"
type input "#eefbfb"
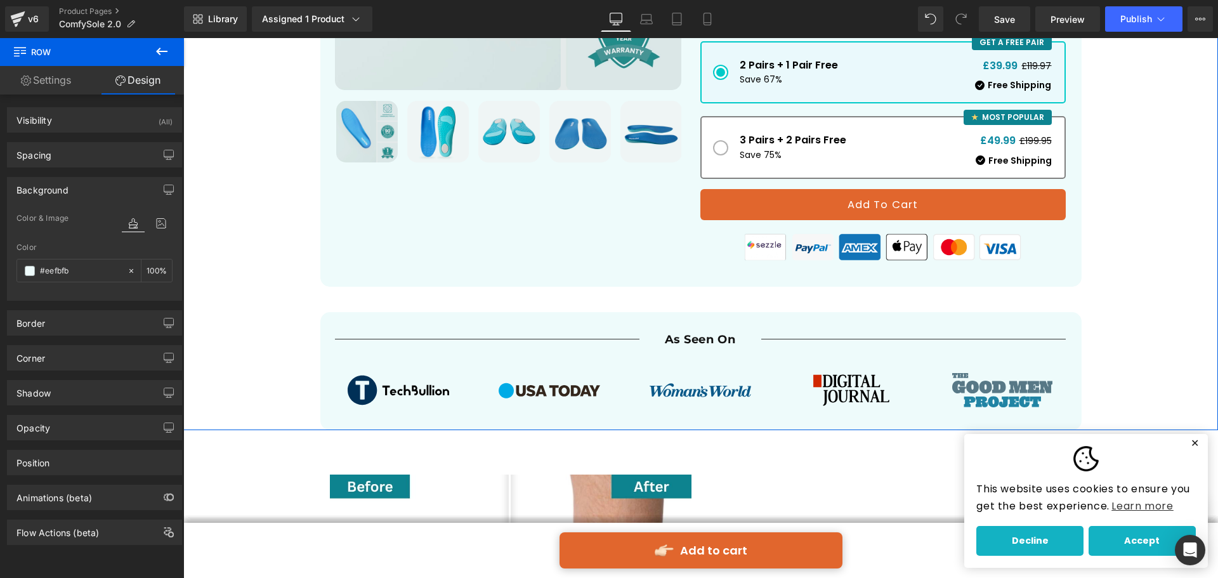
click at [257, 244] on div "Best Seller (P) Image ‹" at bounding box center [700, 67] width 1035 height 726
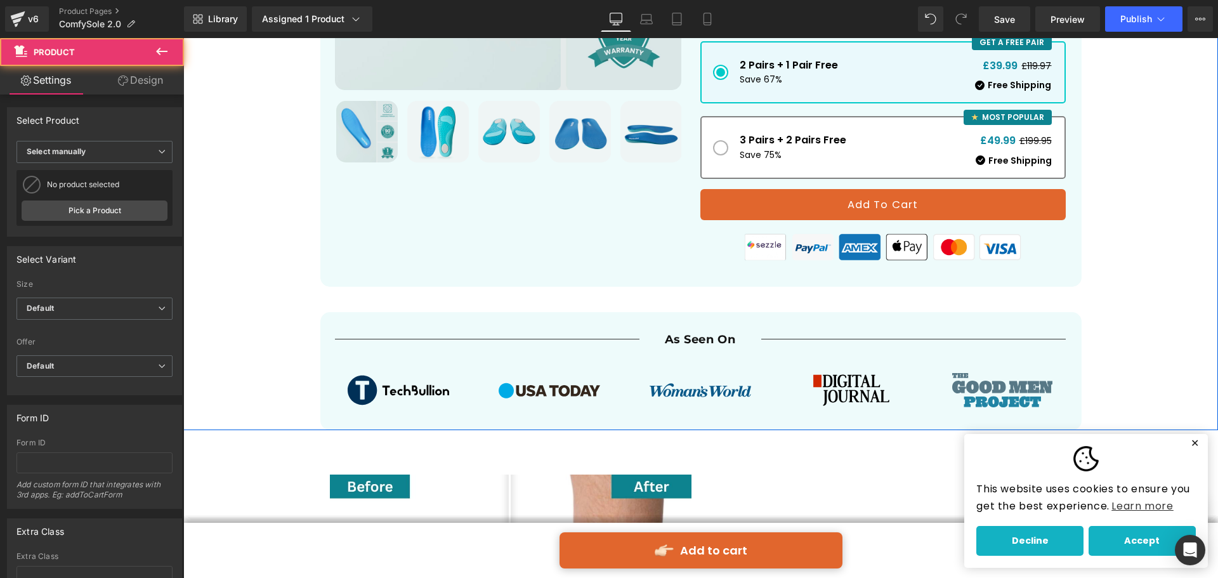
click at [257, 244] on div "Best Seller (P) Image ‹" at bounding box center [700, 67] width 1035 height 726
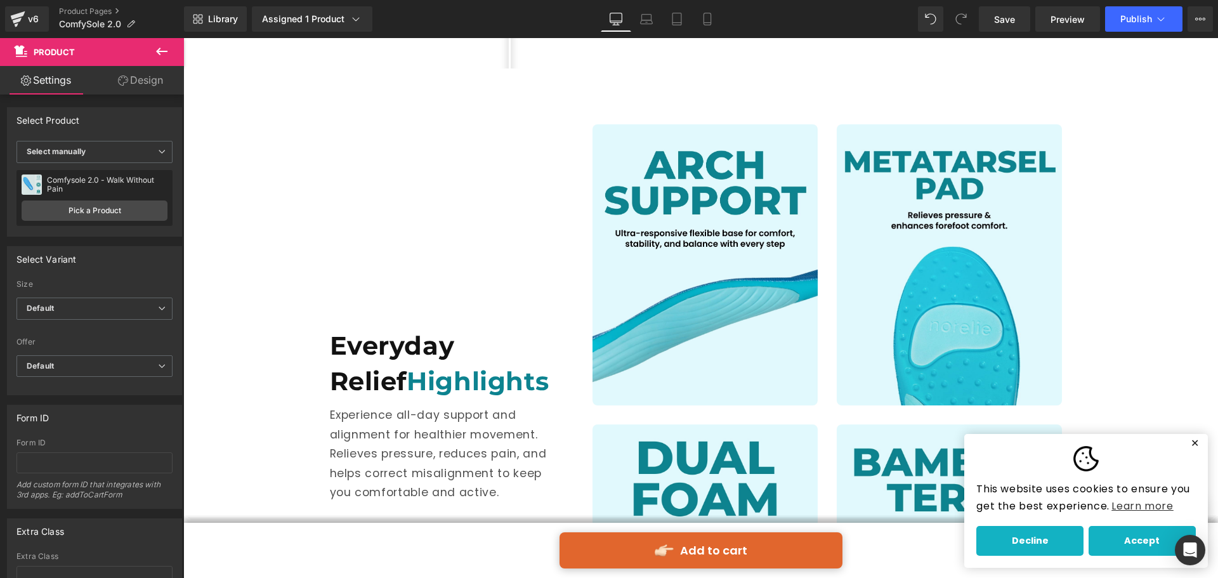
scroll to position [1208, 0]
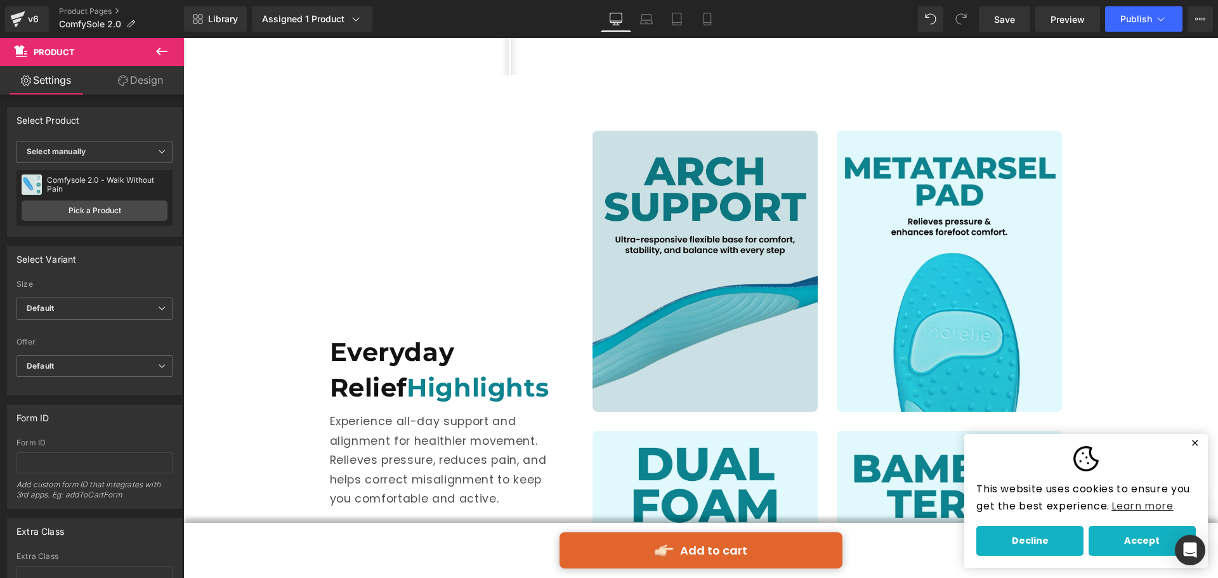
click at [720, 251] on img at bounding box center [705, 272] width 225 height 282
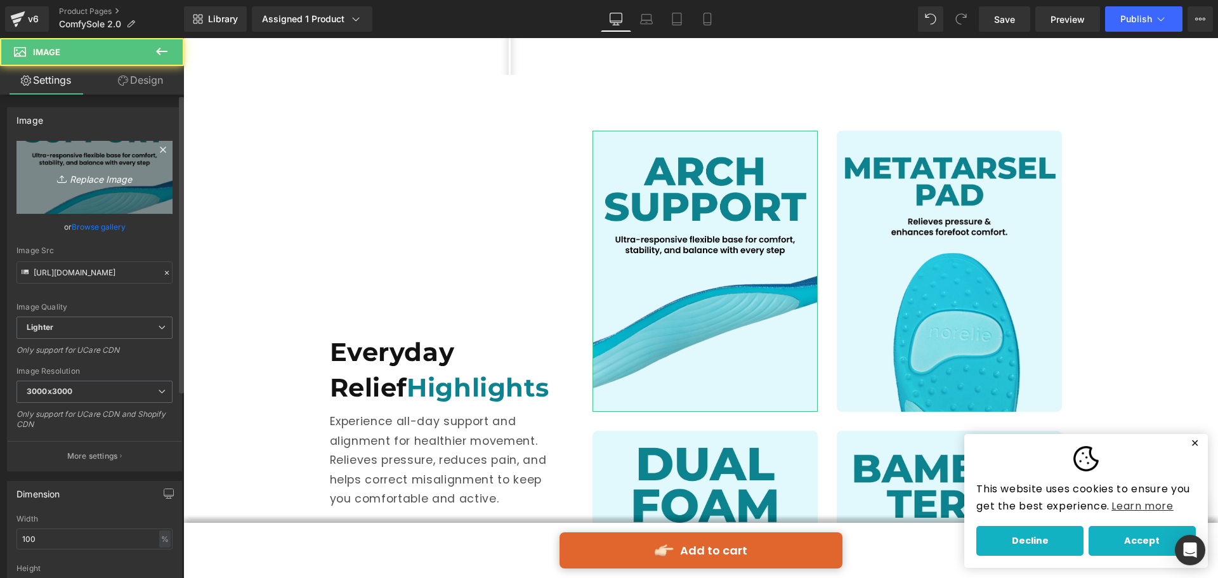
click at [119, 160] on link "Replace Image" at bounding box center [94, 177] width 156 height 73
type input "C:\fakepath\1.jpg"
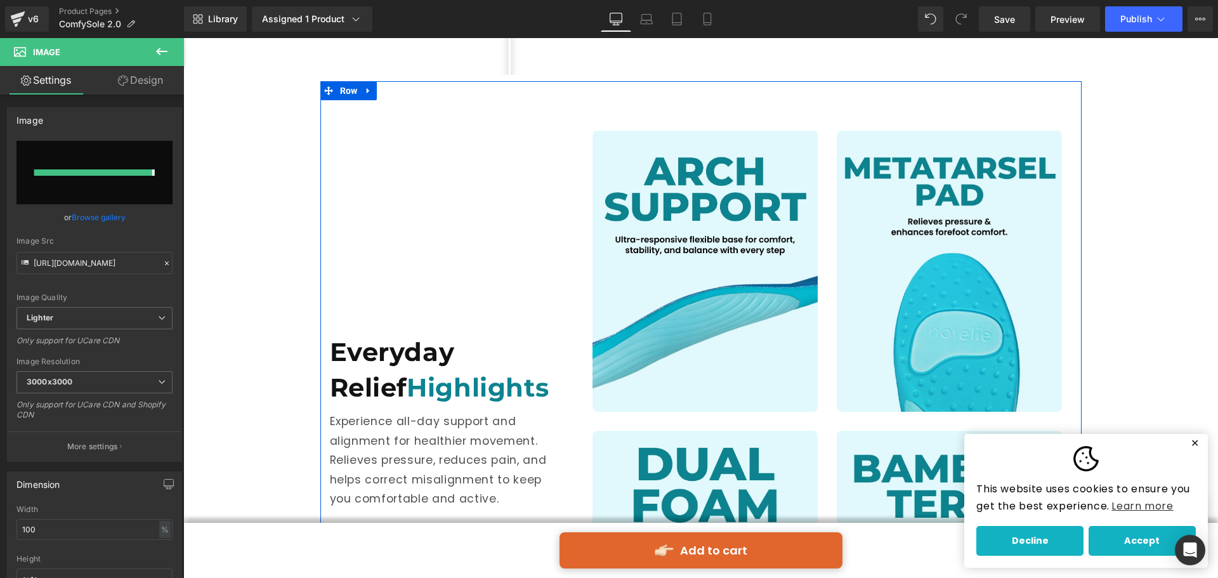
type input "[URL][DOMAIN_NAME]"
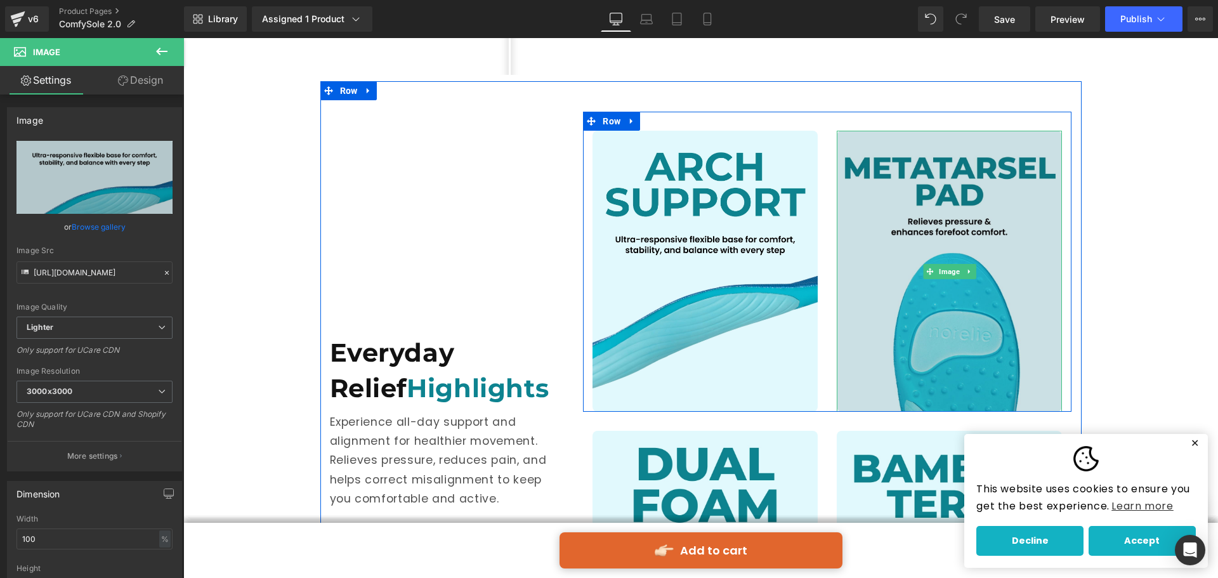
click at [926, 249] on img at bounding box center [949, 272] width 225 height 282
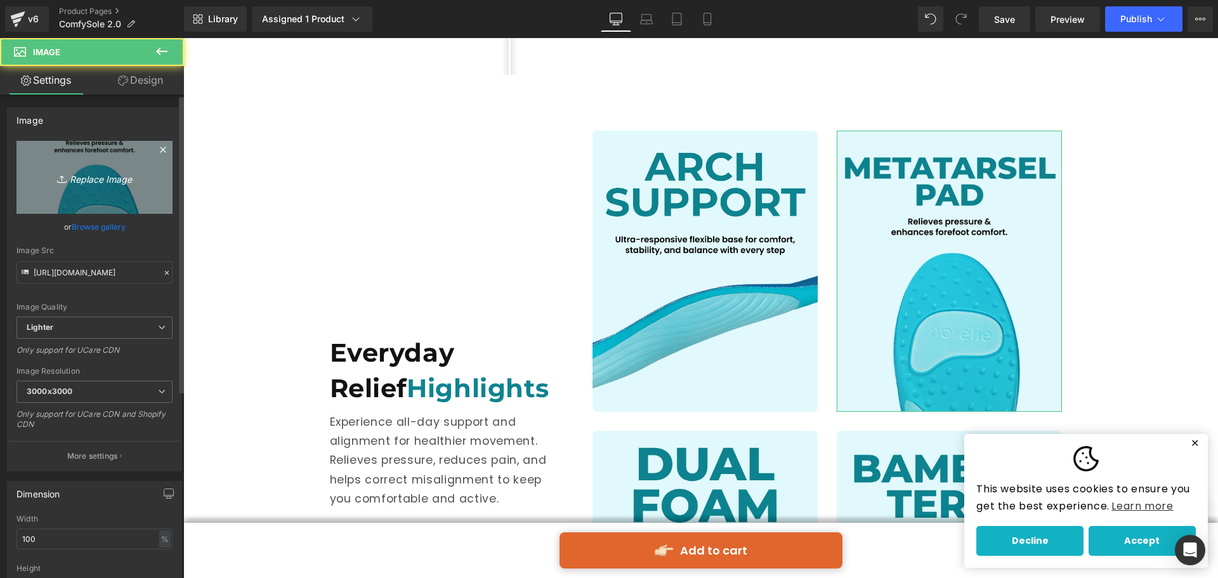
click at [102, 185] on icon "Replace Image" at bounding box center [95, 177] width 102 height 16
type input "C:\fakepath\2.jpg"
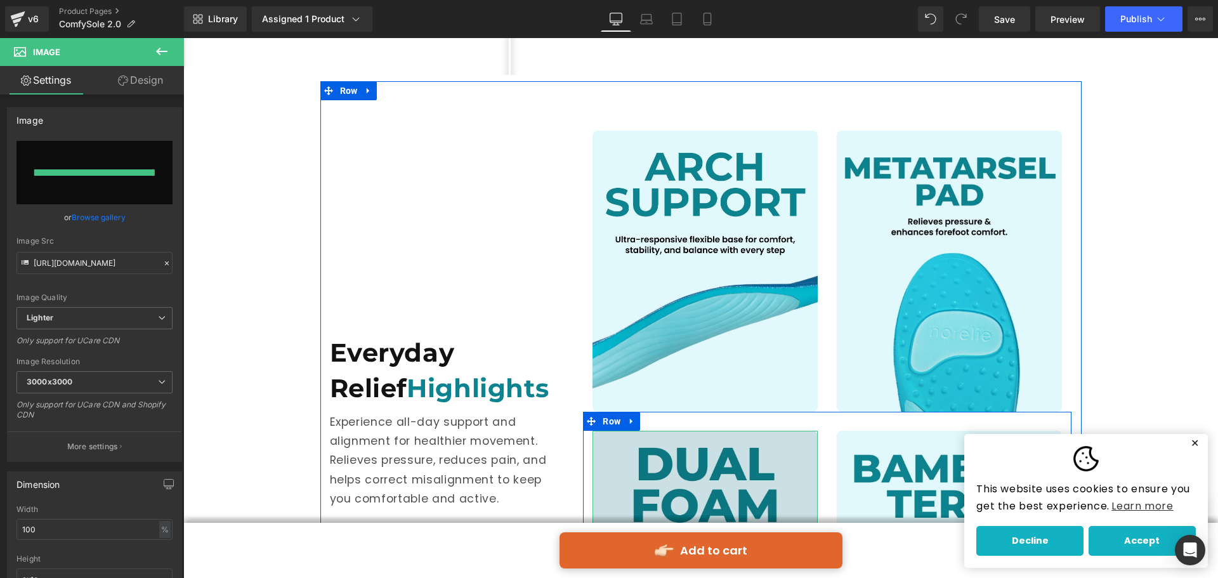
type input "[URL][DOMAIN_NAME]"
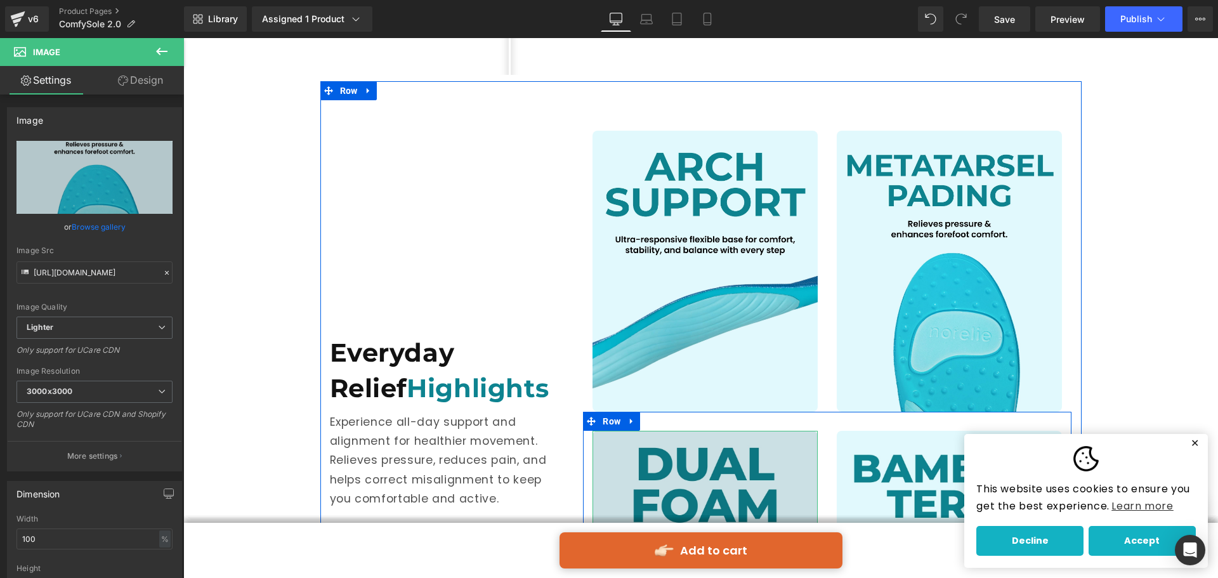
click at [751, 450] on img at bounding box center [705, 572] width 225 height 282
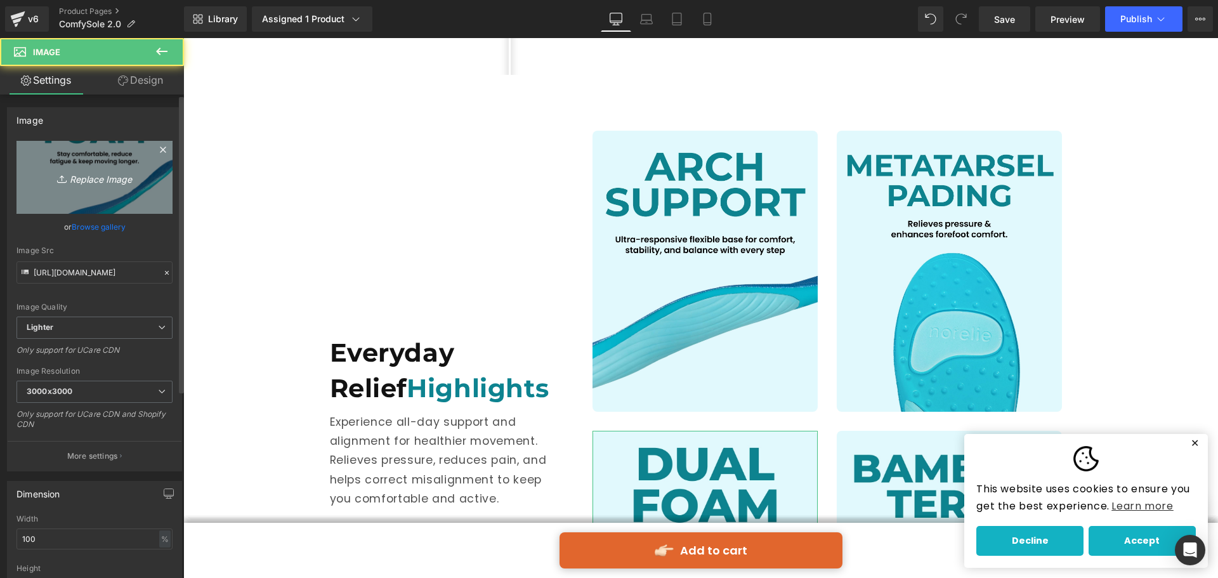
click at [117, 168] on link "Replace Image" at bounding box center [94, 177] width 156 height 73
type input "C:\fakepath\3.jpg"
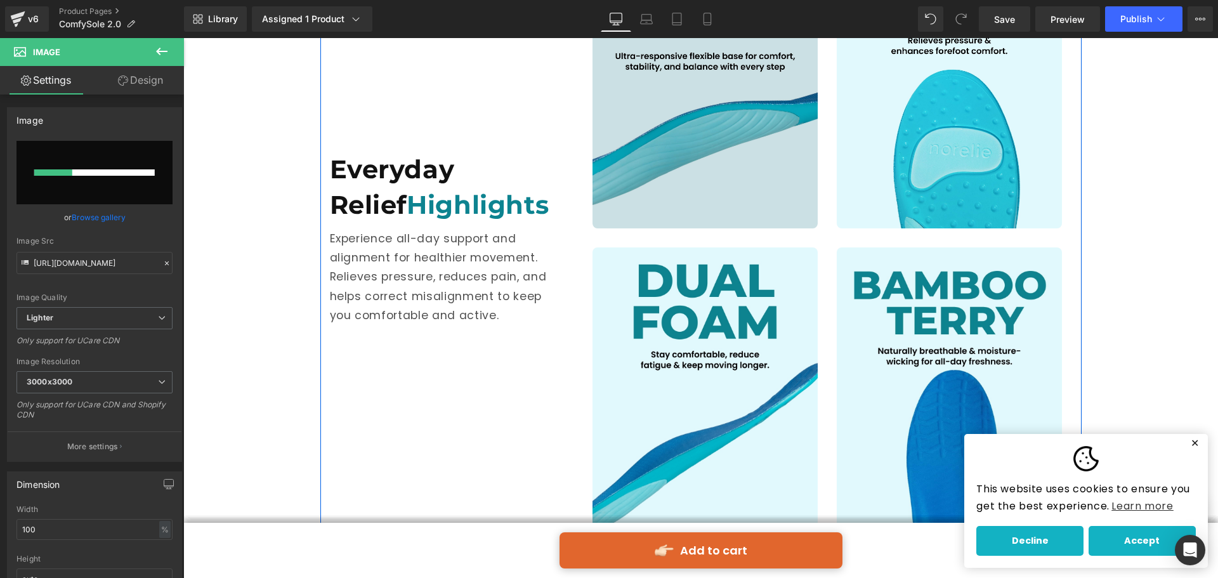
scroll to position [1399, 0]
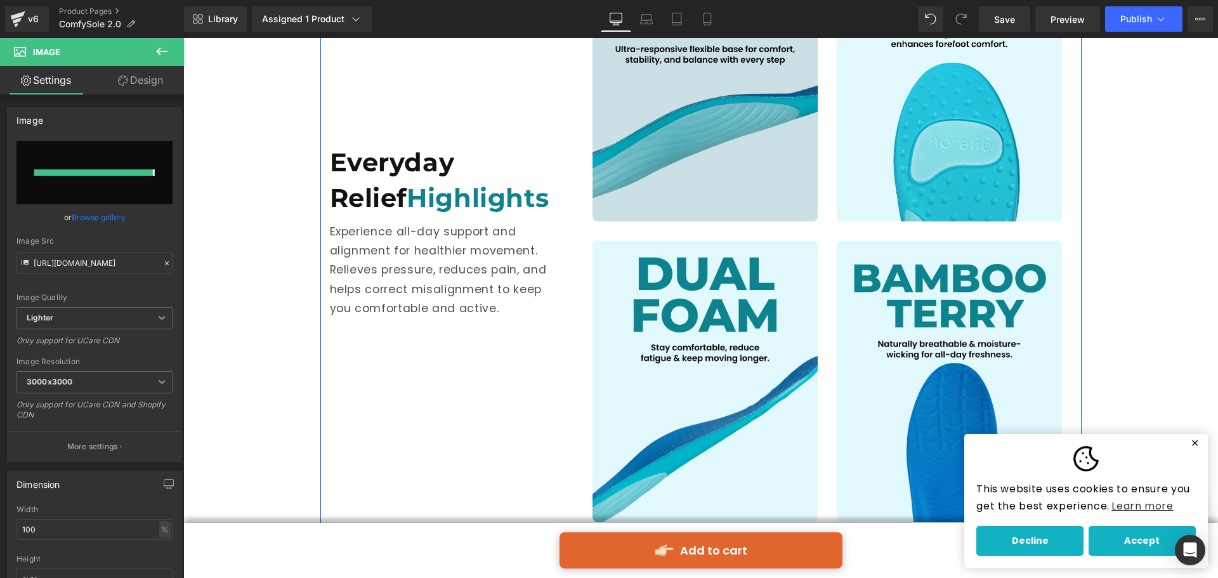
type input "[URL][DOMAIN_NAME]"
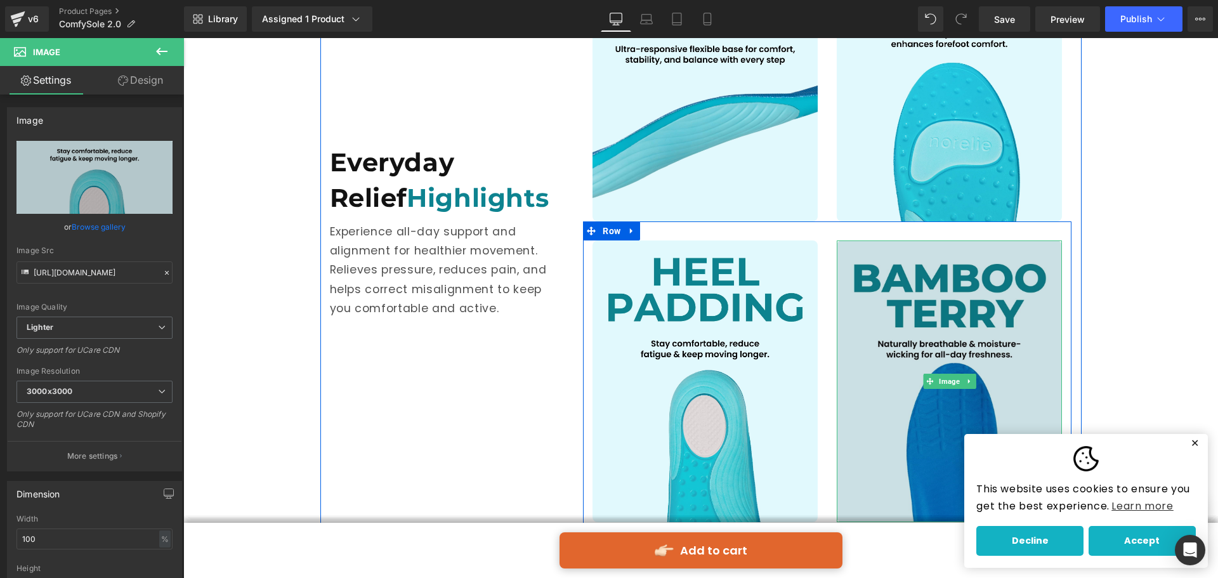
click at [930, 341] on img at bounding box center [949, 382] width 225 height 282
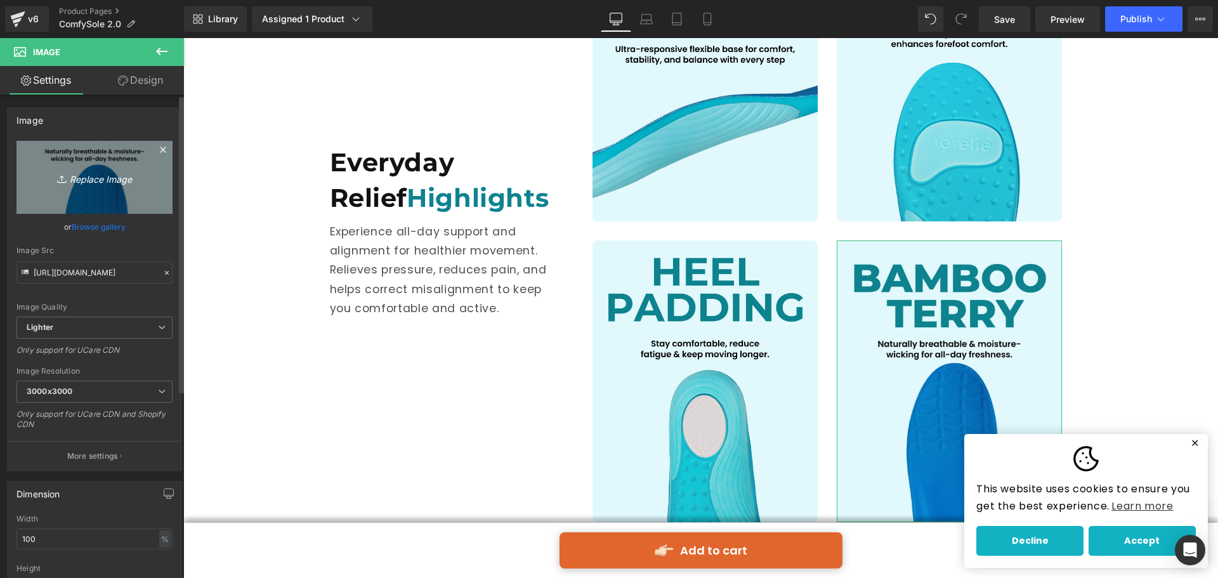
click at [127, 174] on icon "Replace Image" at bounding box center [95, 177] width 102 height 16
type input "C:\fakepath\4.jpg"
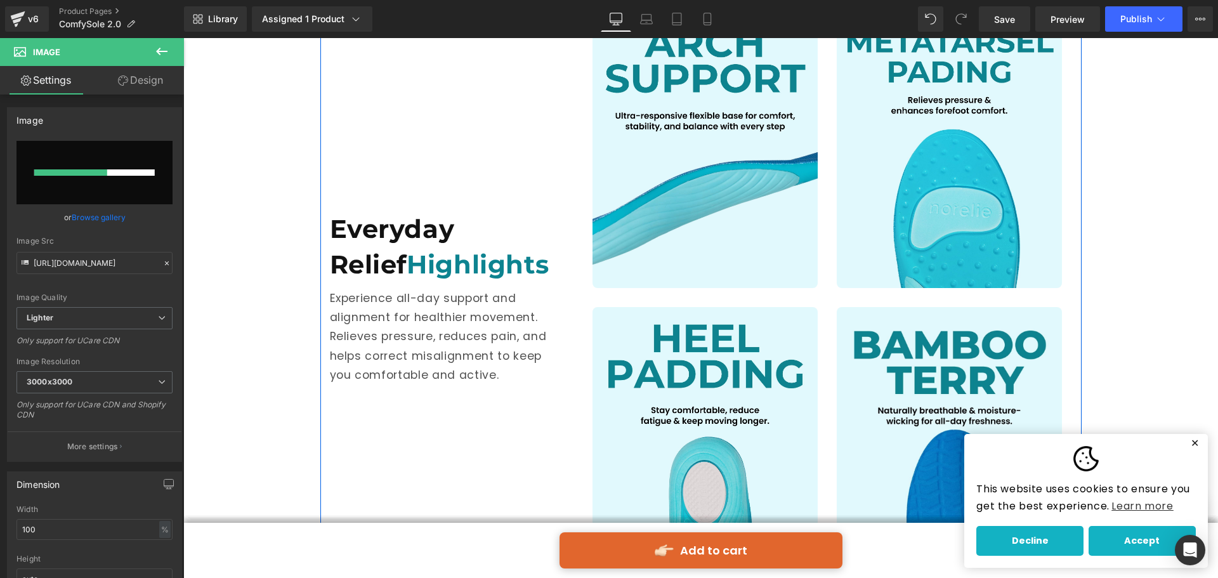
scroll to position [1462, 0]
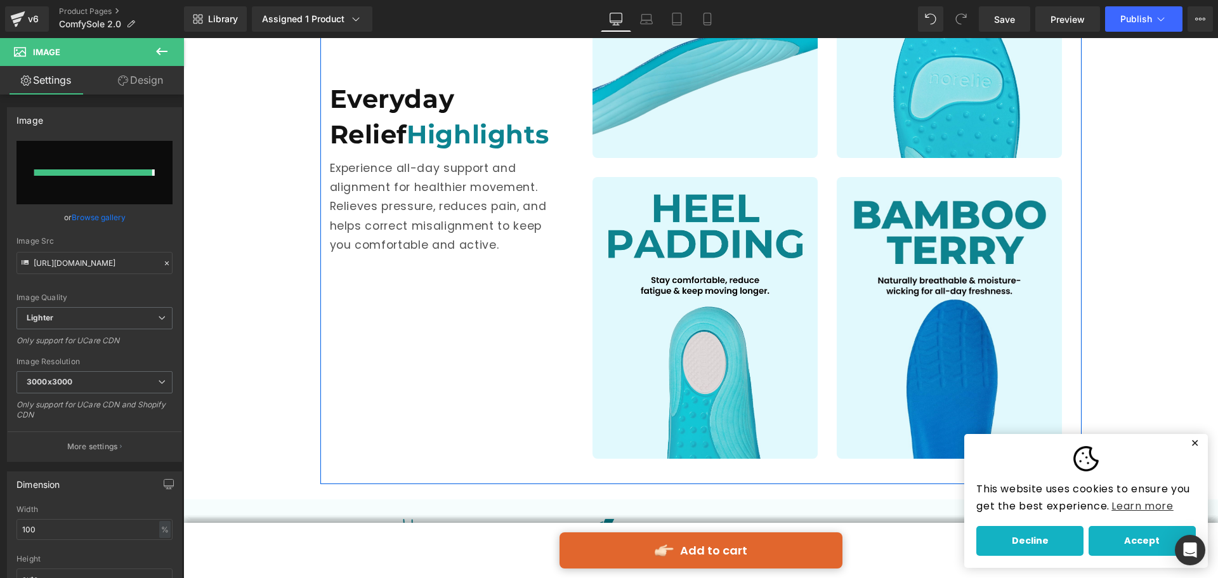
type input "[URL][DOMAIN_NAME]"
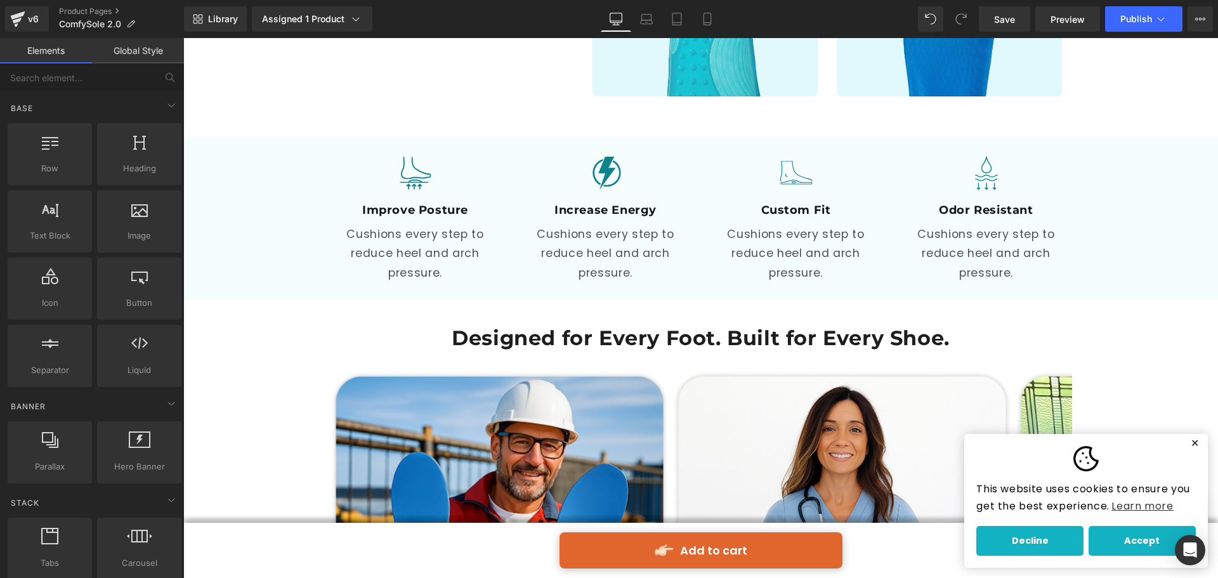
scroll to position [1843, 0]
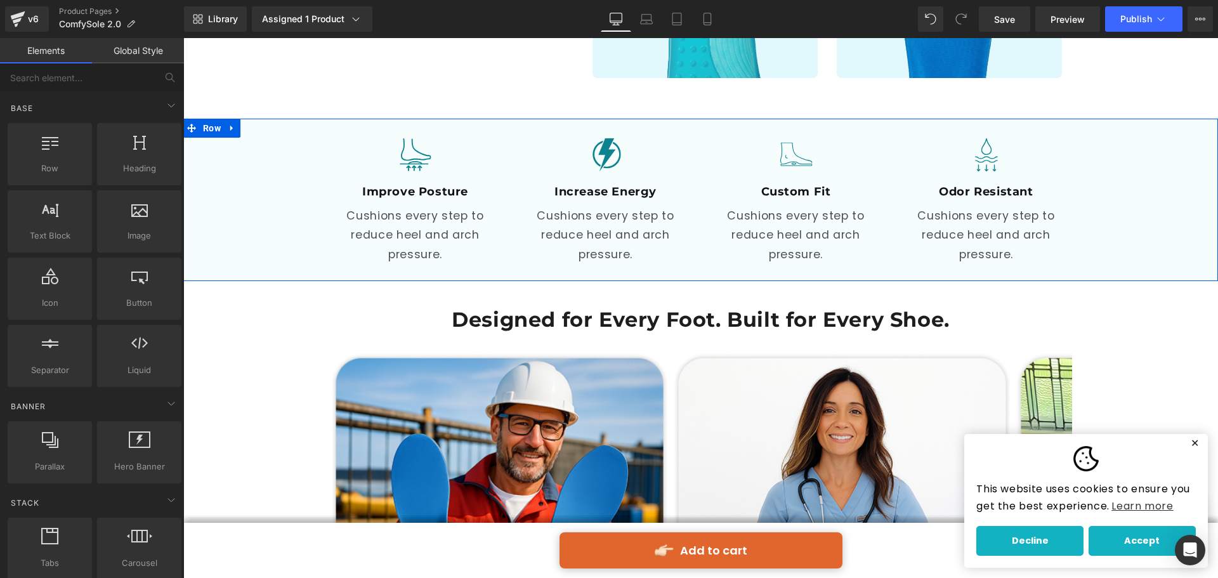
click at [297, 204] on div "Image Improve Posture Heading Cushions every step to reduce heel and arch press…" at bounding box center [700, 195] width 1035 height 152
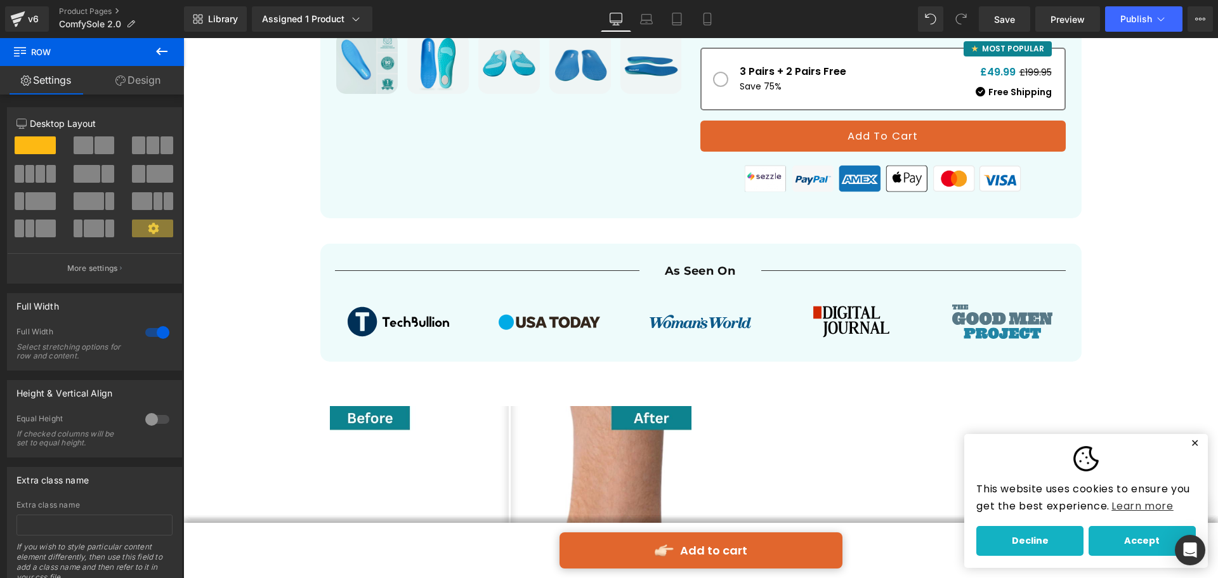
scroll to position [510, 0]
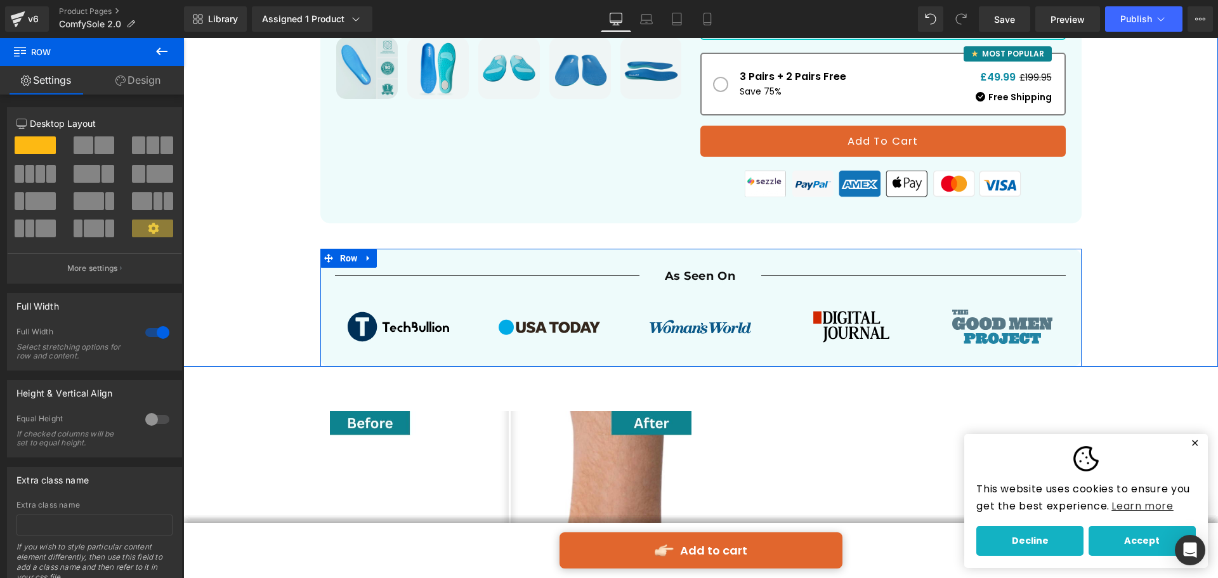
click at [331, 261] on span at bounding box center [328, 258] width 16 height 19
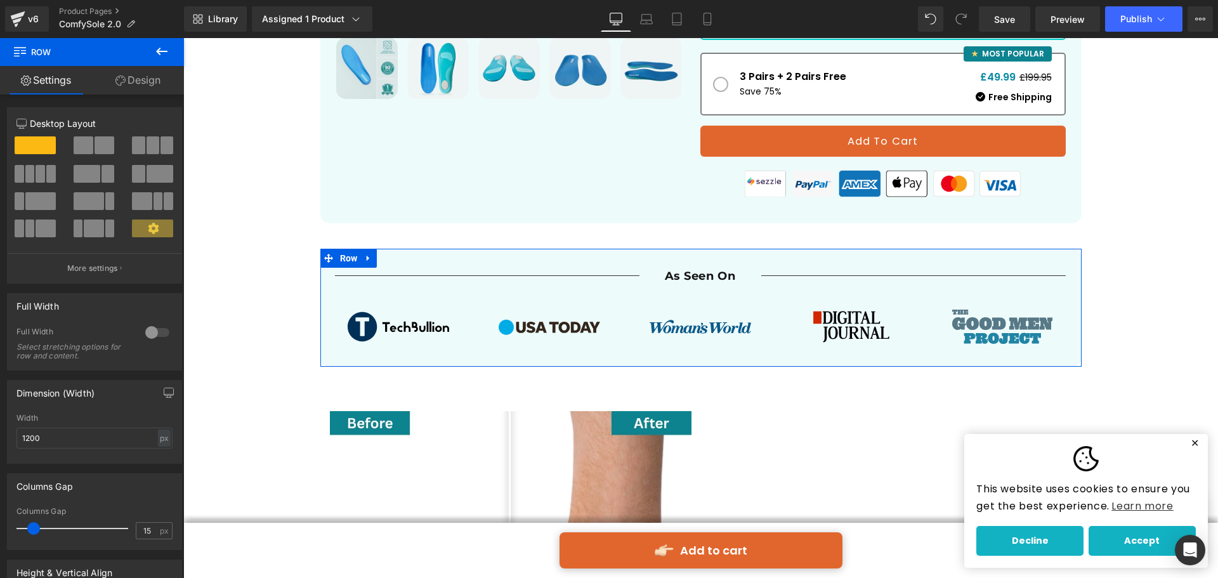
drag, startPoint x: 147, startPoint y: 85, endPoint x: 107, endPoint y: 180, distance: 103.5
click at [148, 85] on link "Design" at bounding box center [138, 80] width 92 height 29
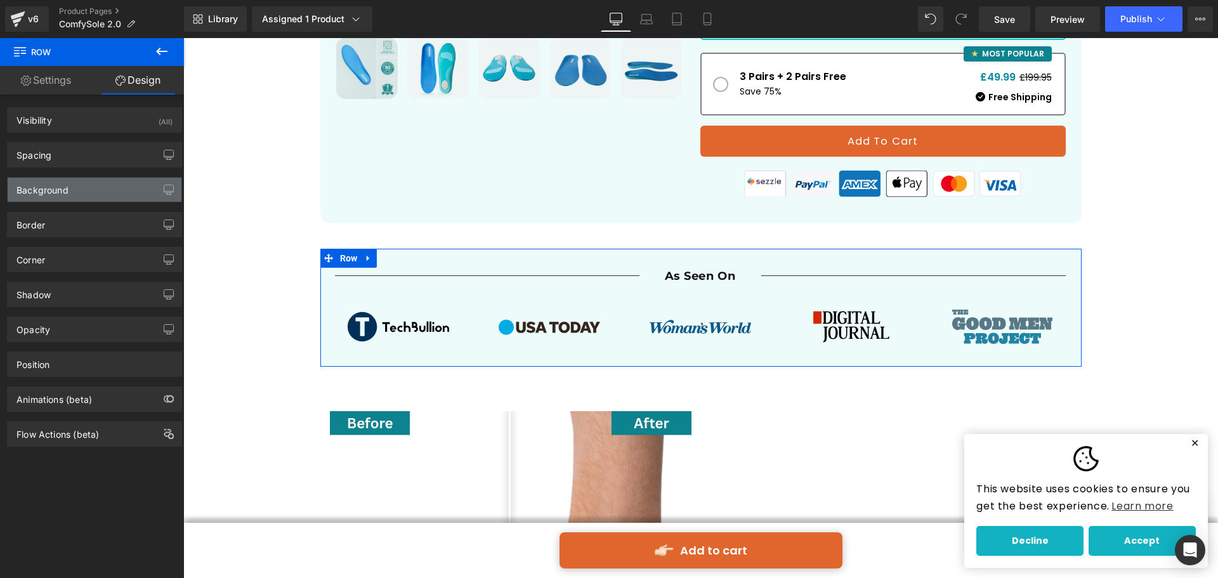
click at [107, 181] on div "Background" at bounding box center [95, 190] width 174 height 24
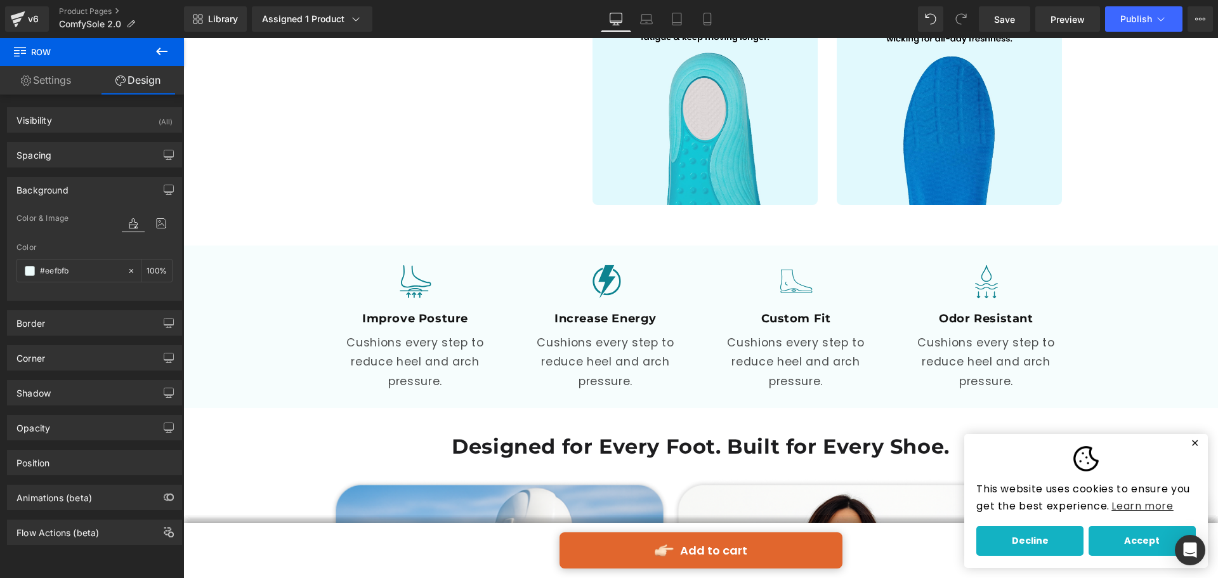
scroll to position [1843, 0]
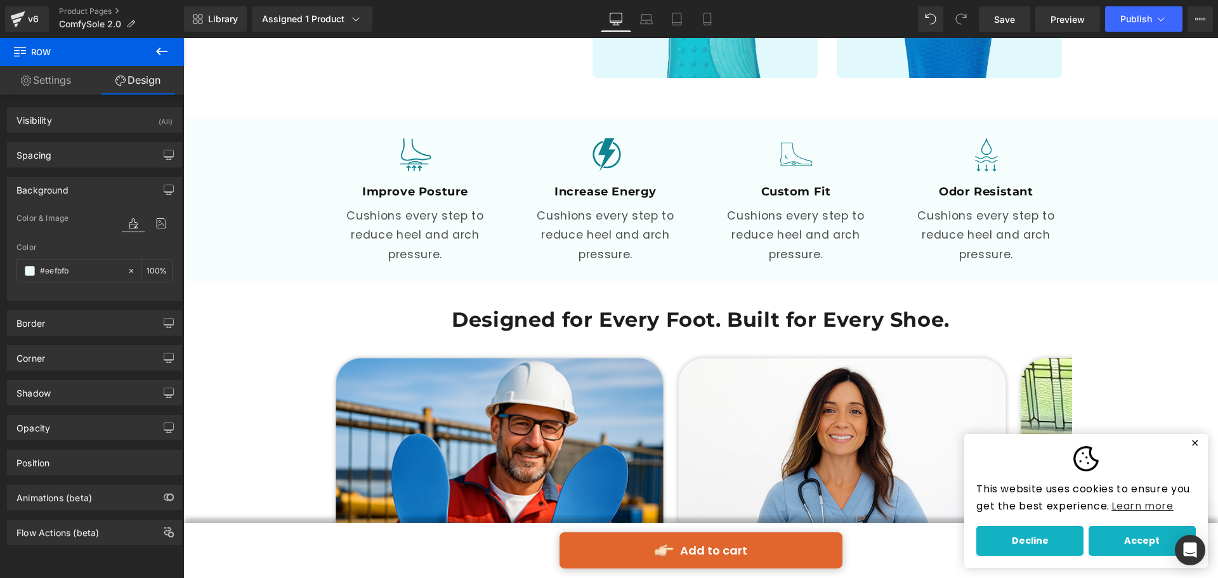
click at [183, 38] on div at bounding box center [183, 38] width 0 height 0
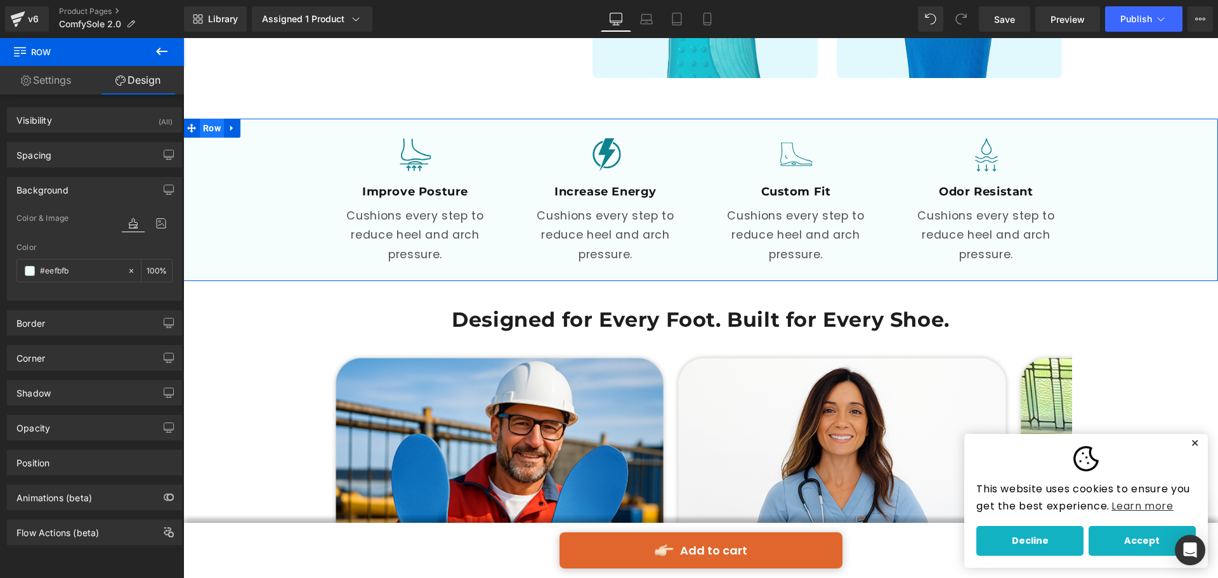
click at [209, 130] on span "Row" at bounding box center [212, 128] width 24 height 19
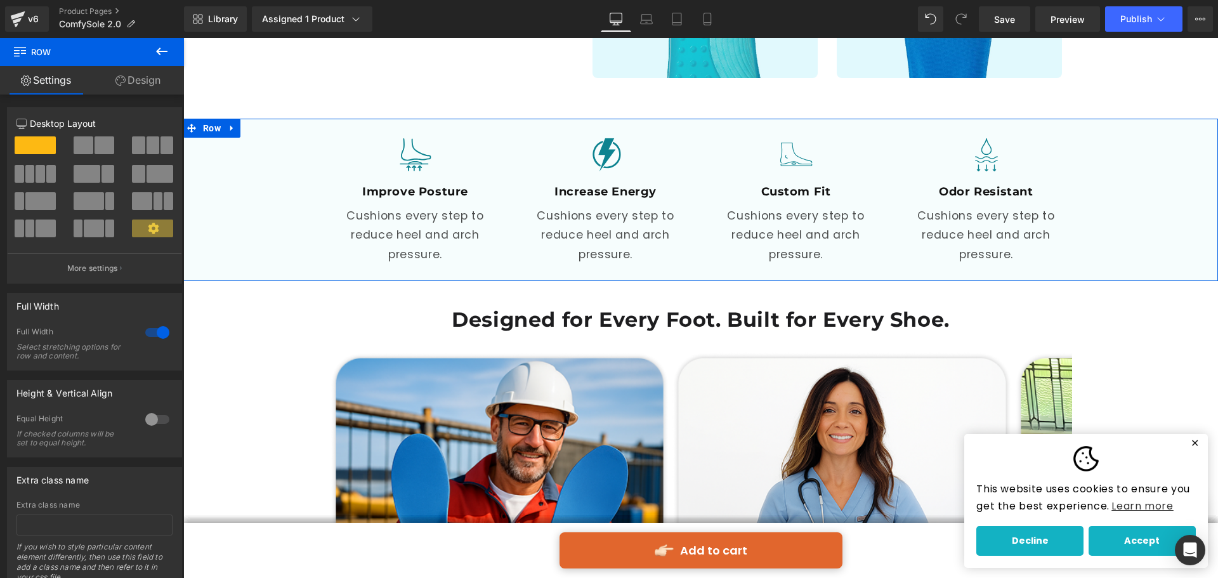
click at [166, 83] on link "Design" at bounding box center [138, 80] width 92 height 29
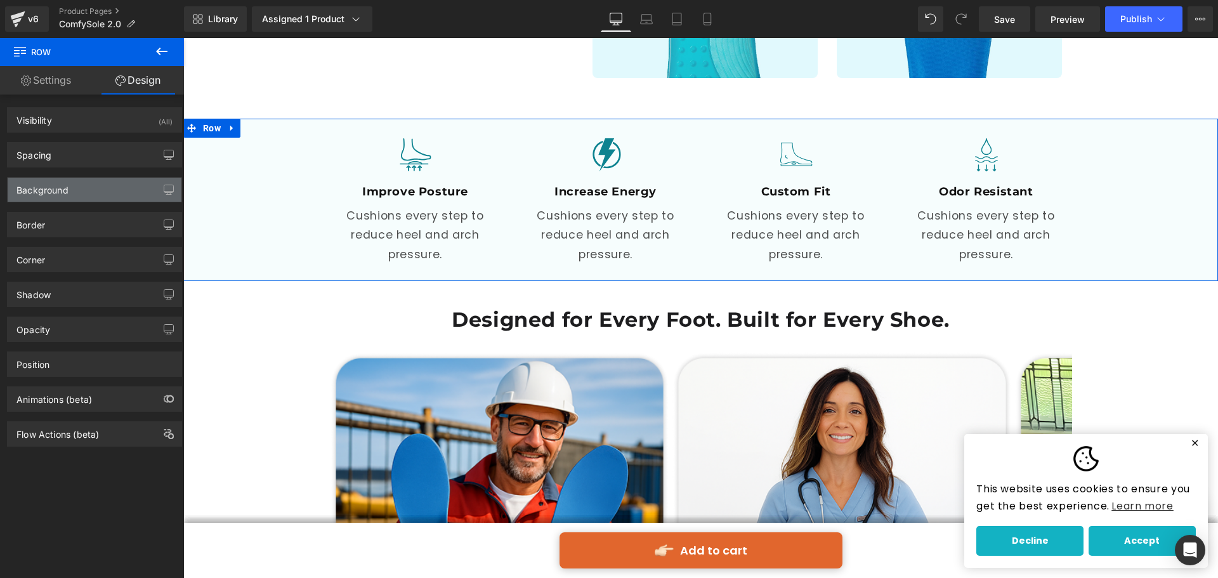
type input "#f6fdfd"
type input "100"
click at [98, 194] on div "Background" at bounding box center [95, 190] width 174 height 24
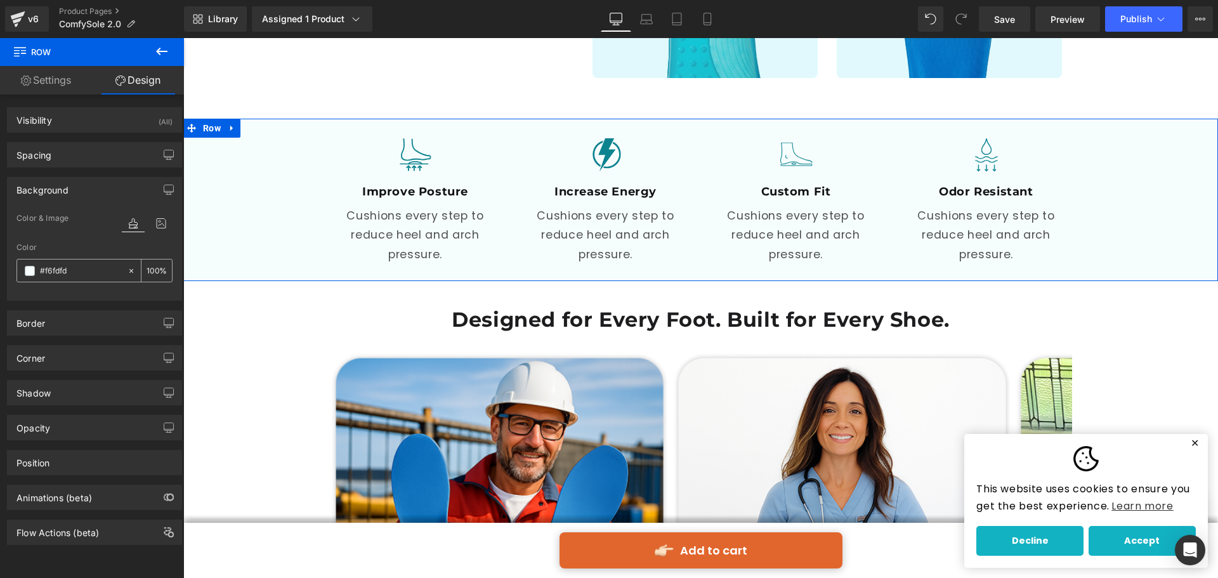
paste input "eefbfb"
type input "#eefbfb"
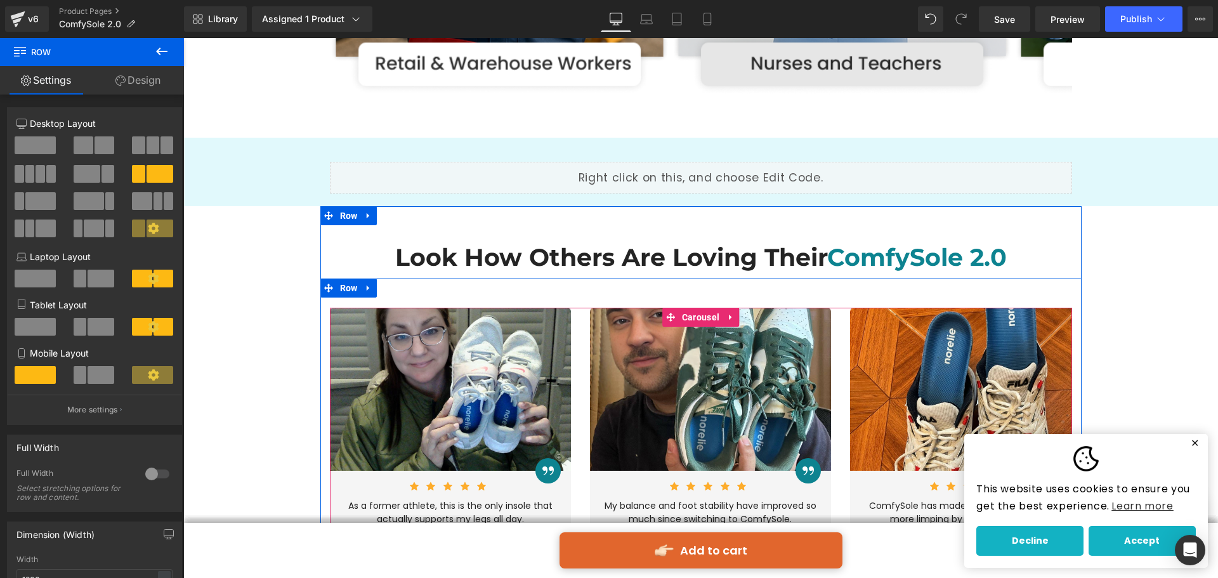
scroll to position [2604, 0]
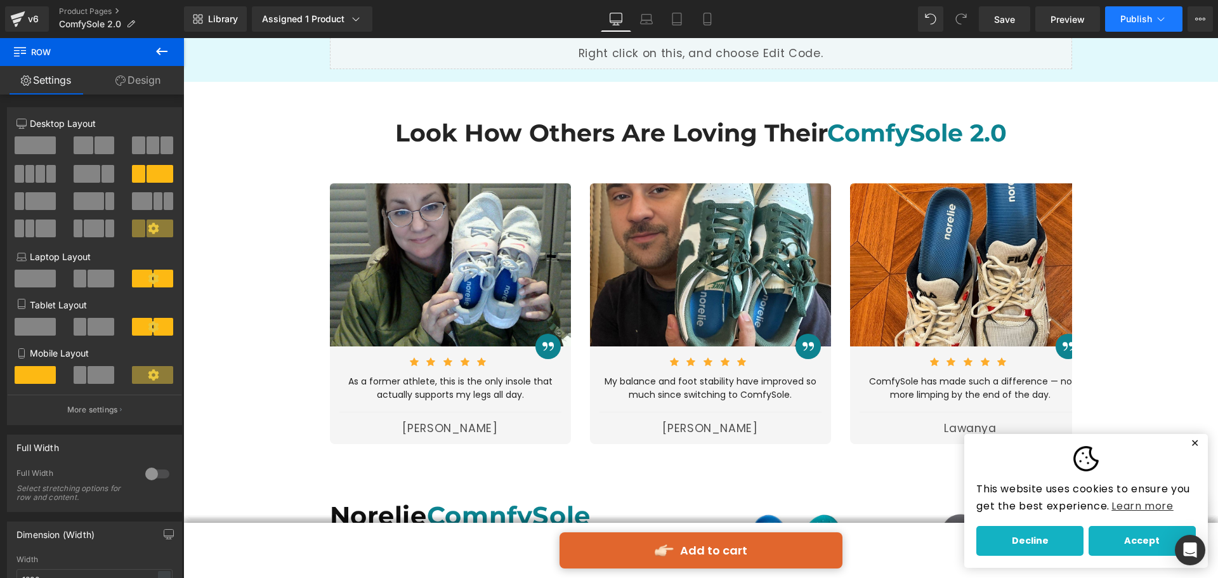
click at [1127, 22] on span "Publish" at bounding box center [1137, 19] width 32 height 10
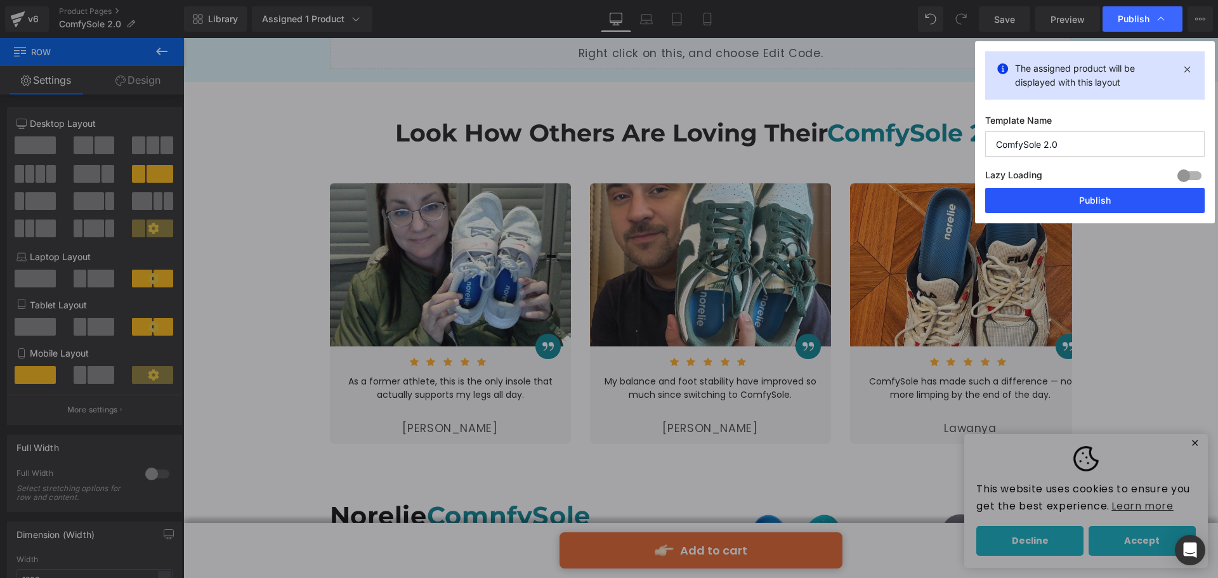
drag, startPoint x: 1104, startPoint y: 199, endPoint x: 914, endPoint y: 172, distance: 191.0
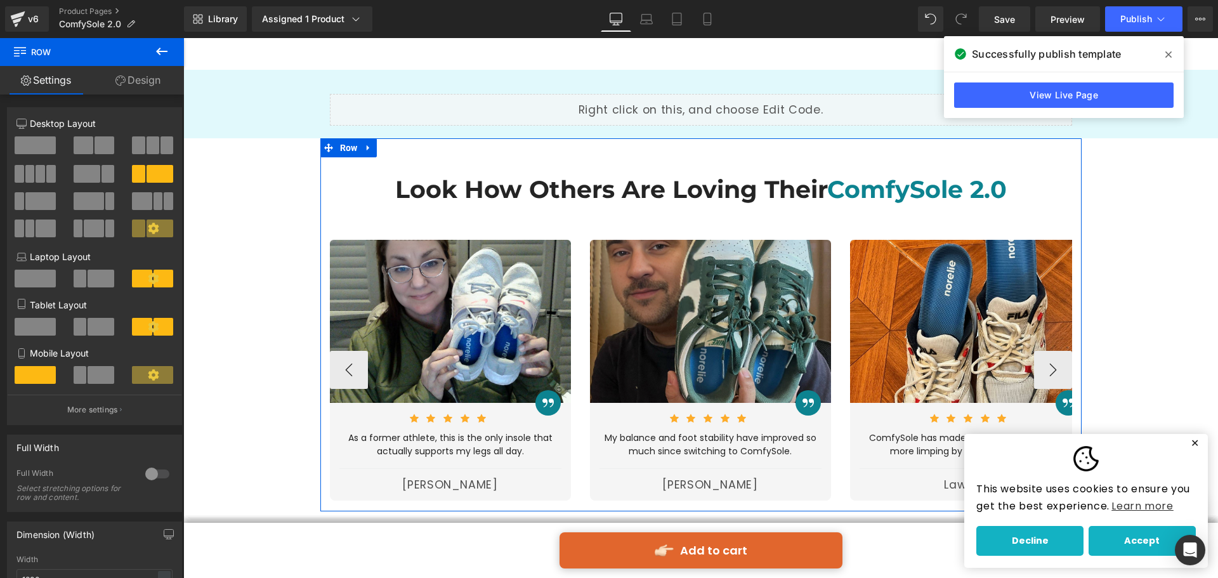
scroll to position [2477, 0]
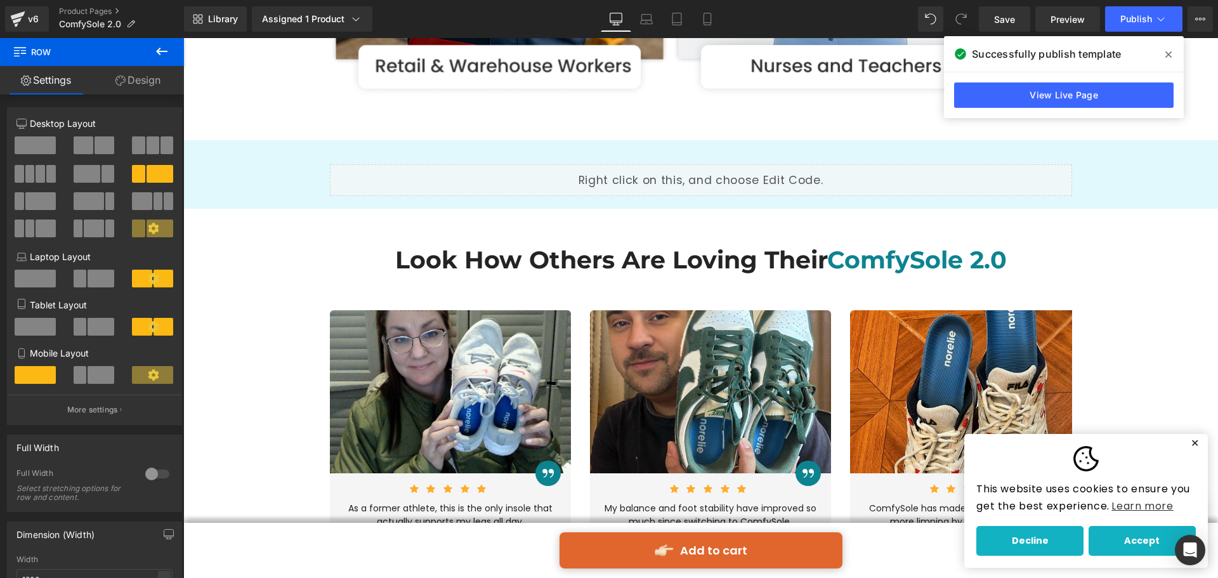
drag, startPoint x: 159, startPoint y: 47, endPoint x: 155, endPoint y: 77, distance: 30.0
click at [159, 47] on icon at bounding box center [161, 51] width 15 height 15
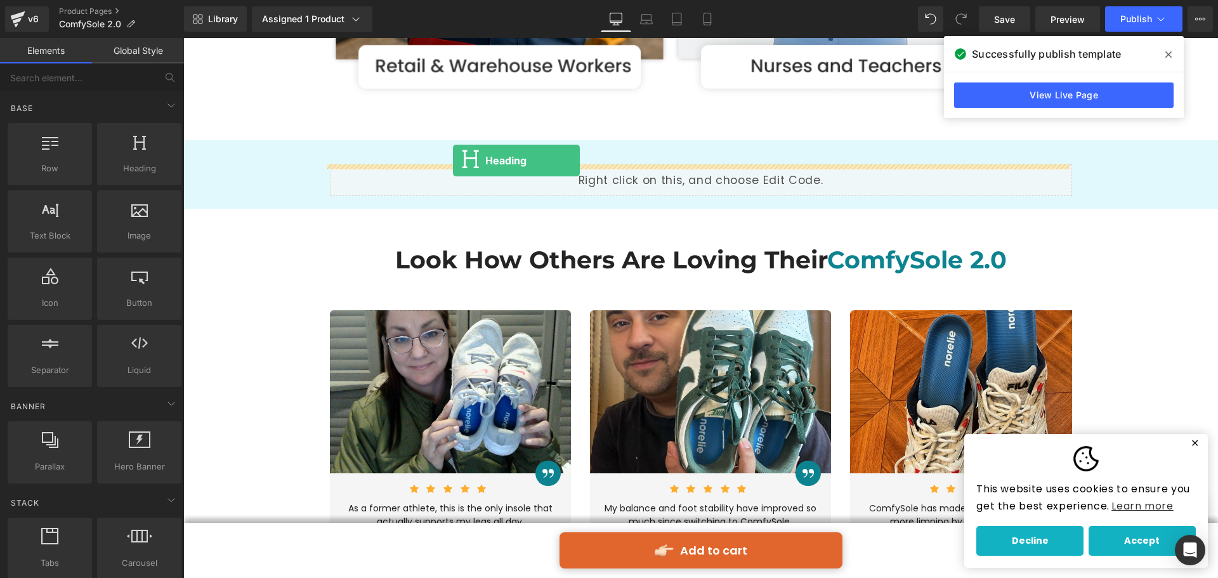
drag, startPoint x: 324, startPoint y: 204, endPoint x: 454, endPoint y: 160, distance: 137.5
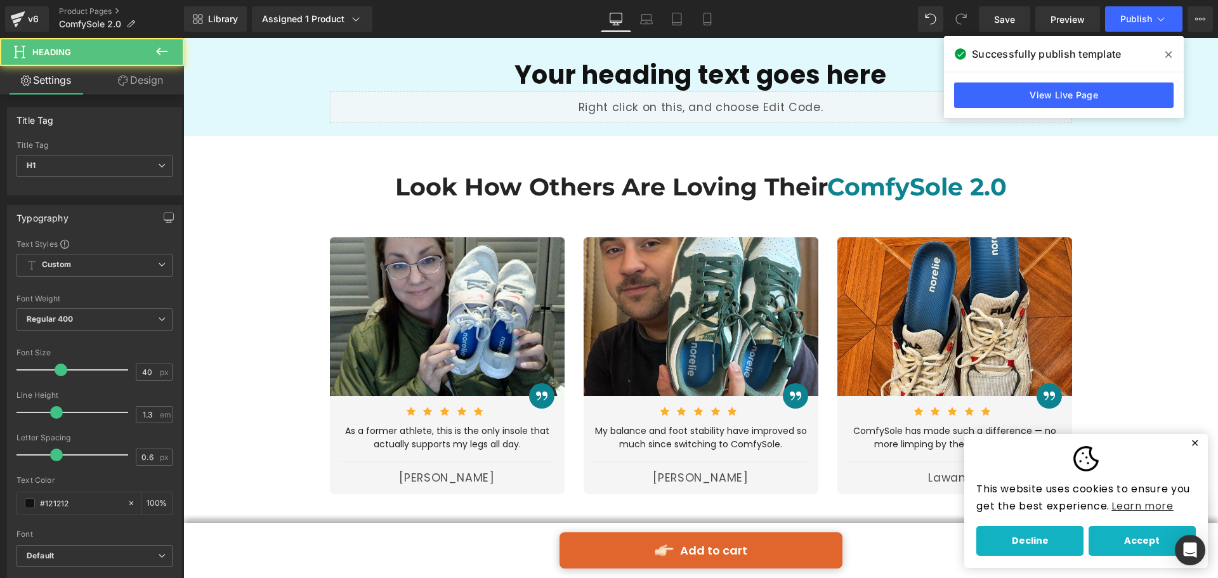
click at [636, 177] on strong "Look How Others Are Loving Their ComfySole 2.0" at bounding box center [701, 187] width 612 height 30
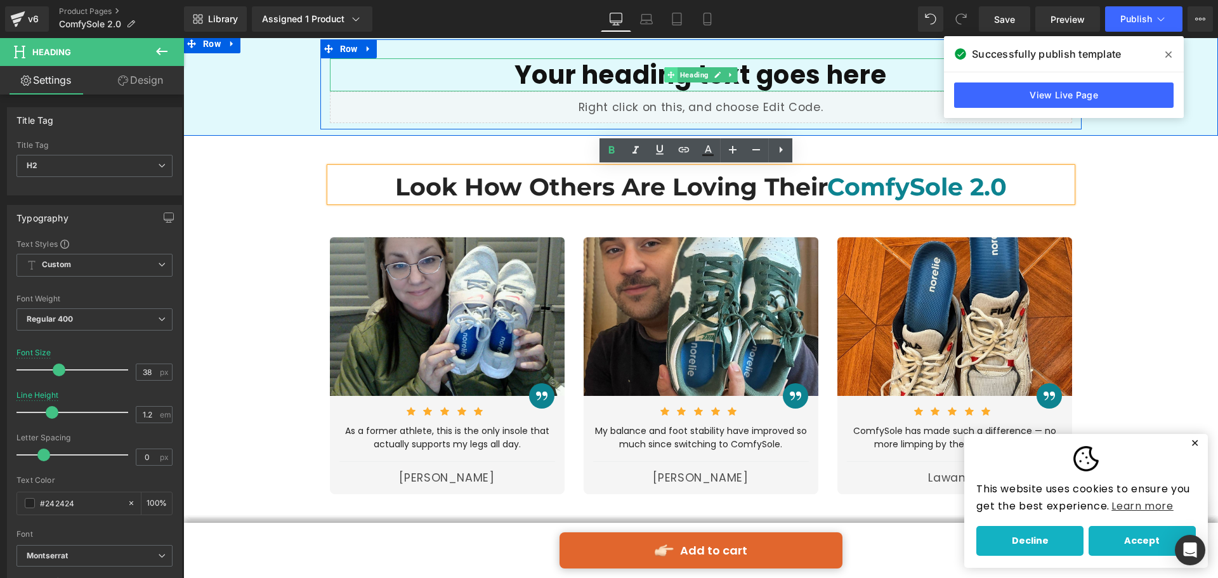
click at [669, 75] on icon at bounding box center [671, 75] width 7 height 7
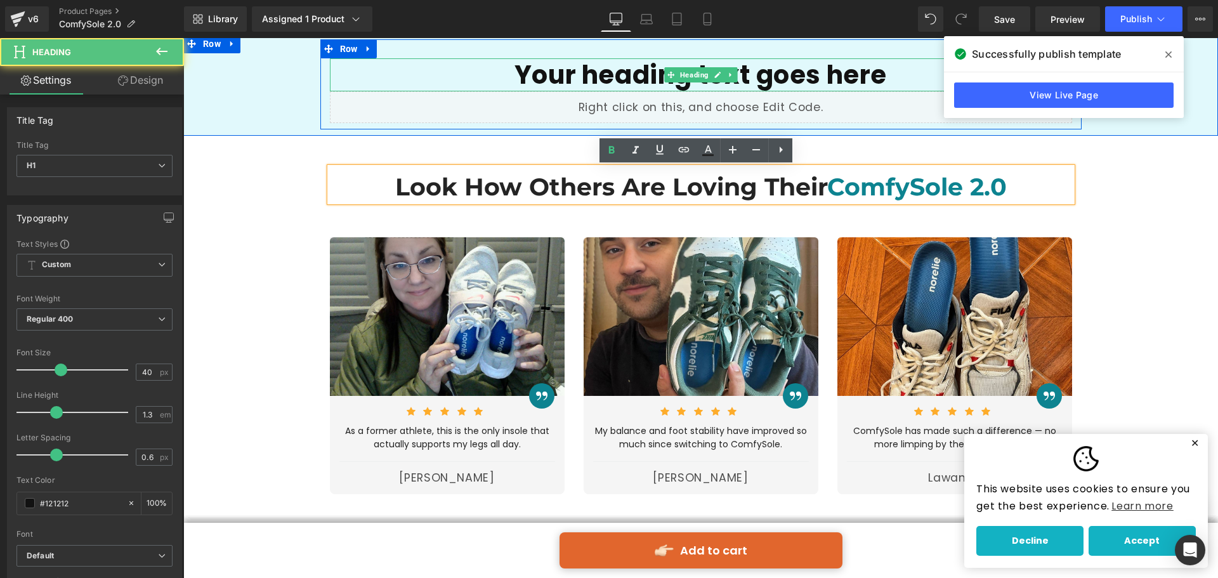
click at [622, 68] on h1 "Your heading text goes here" at bounding box center [701, 74] width 742 height 33
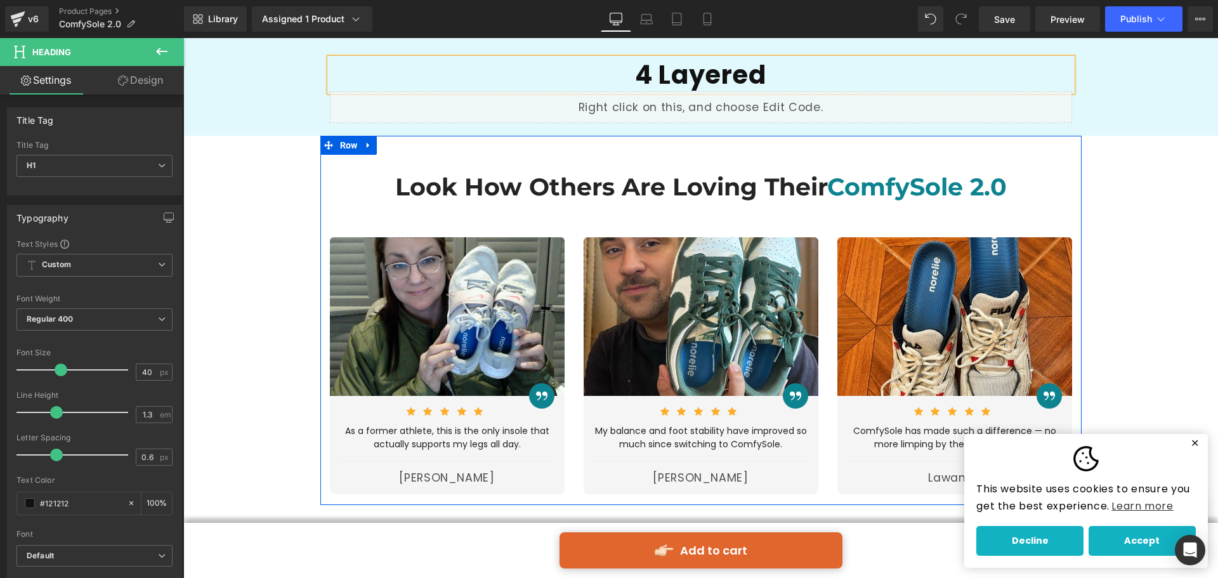
click at [183, 38] on div at bounding box center [183, 38] width 0 height 0
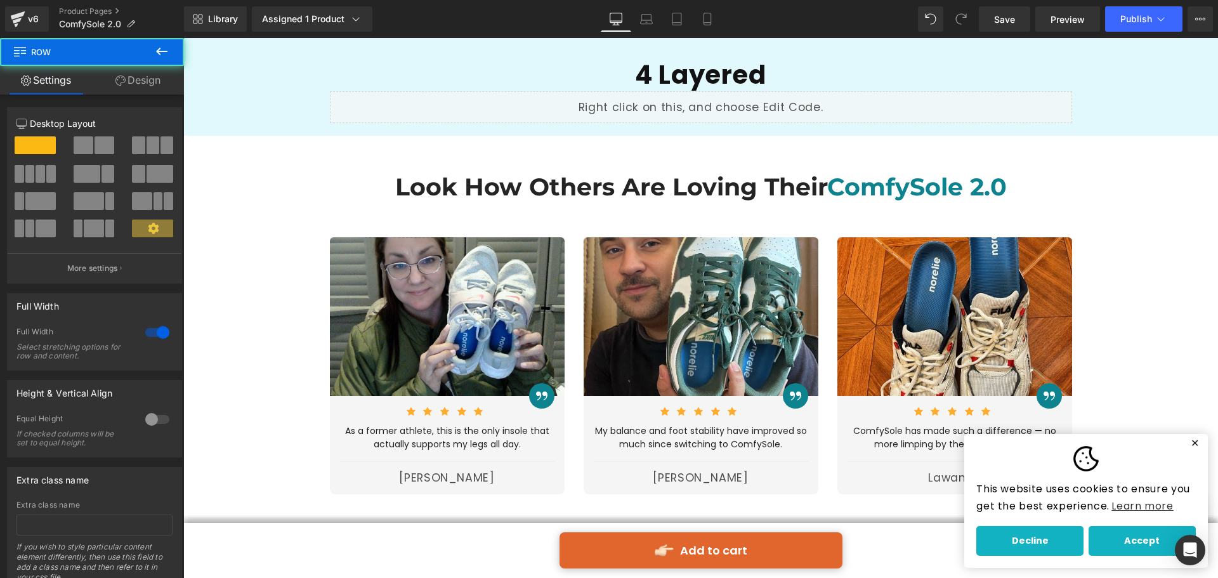
click at [768, 81] on h1 "4 Layered" at bounding box center [701, 74] width 742 height 33
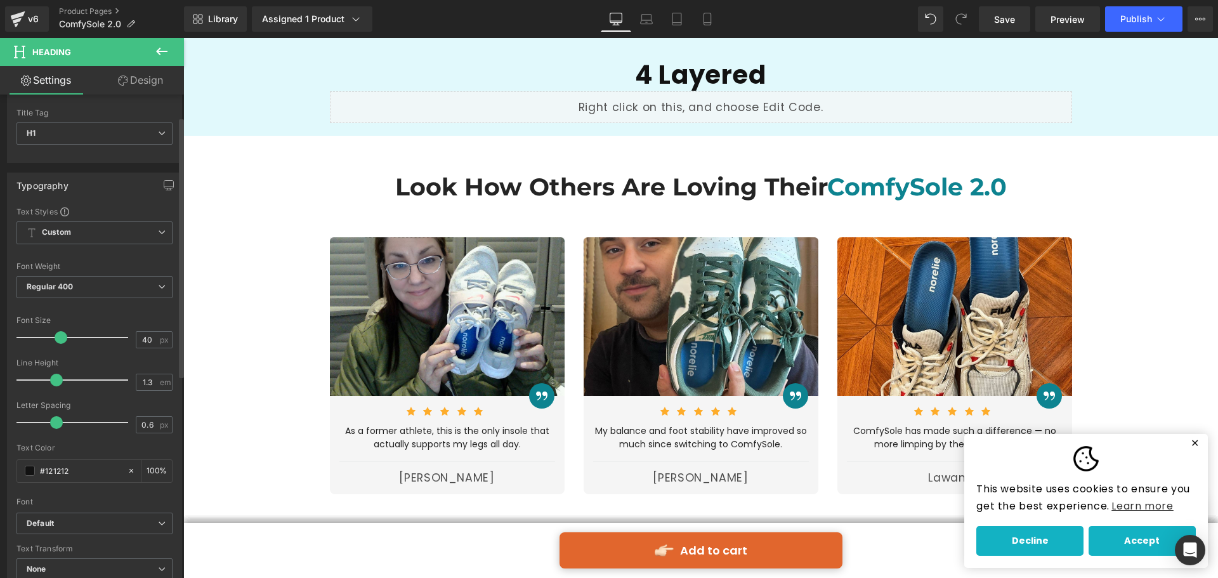
scroll to position [63, 0]
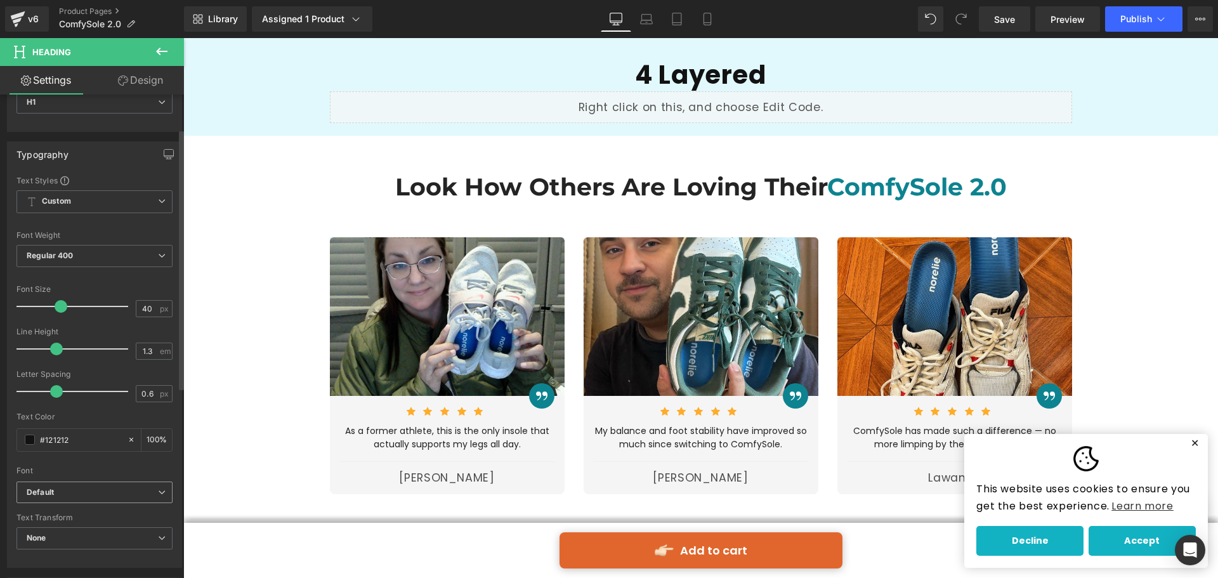
click at [76, 494] on b "Default" at bounding box center [92, 492] width 131 height 11
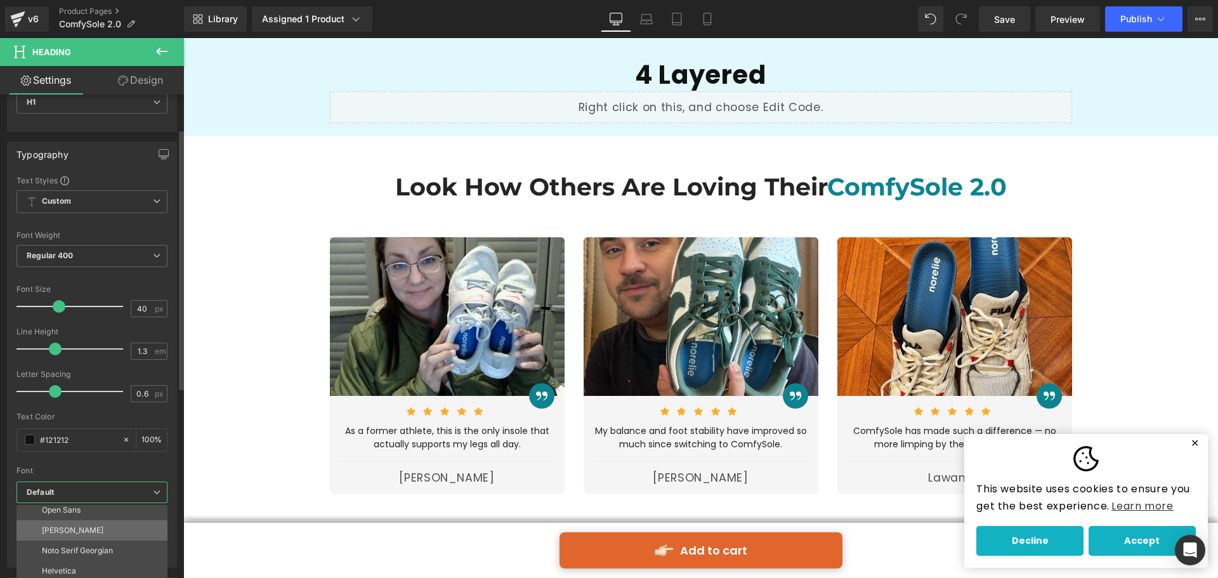
scroll to position [23, 0]
click at [84, 546] on li "Montserrat" at bounding box center [94, 553] width 157 height 20
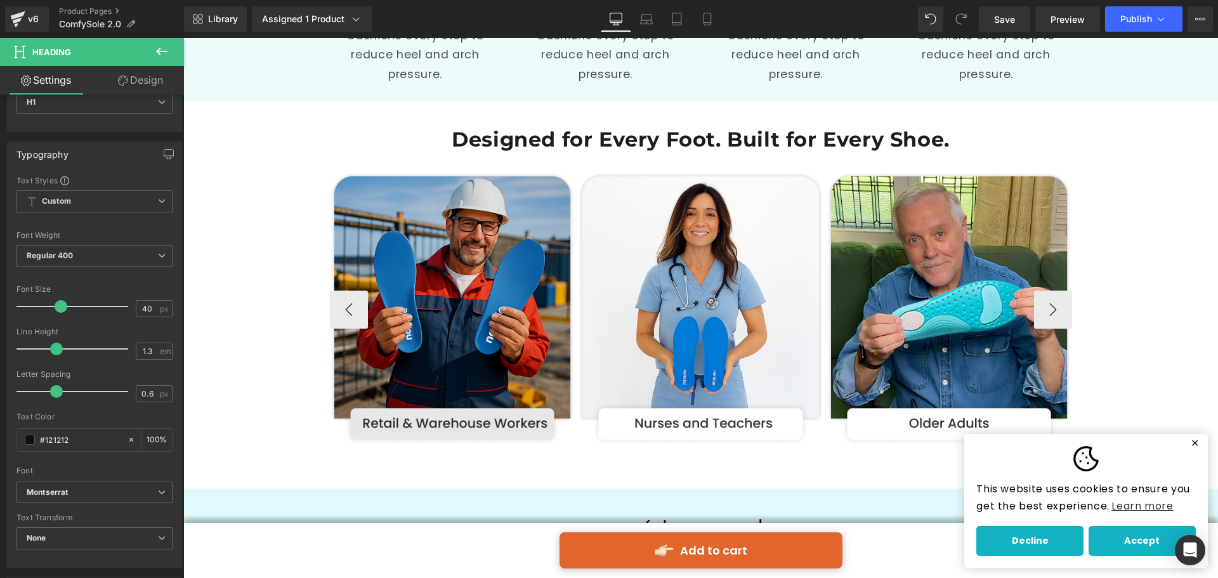
scroll to position [2033, 0]
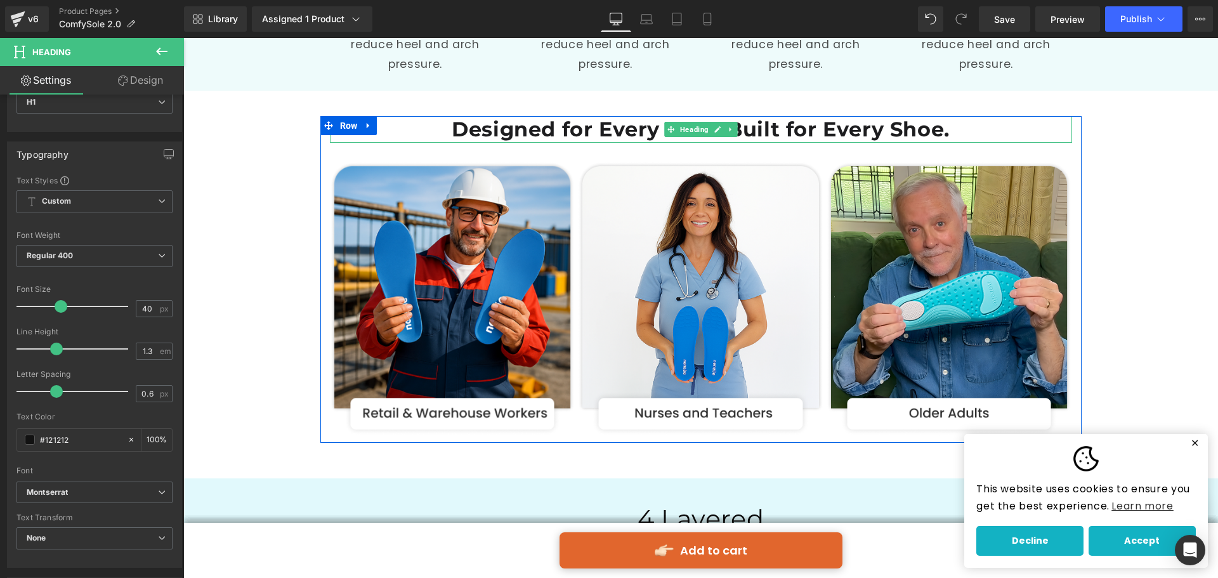
click at [609, 129] on h1 "Designed for Every Foot. Built for Every Shoe." at bounding box center [701, 129] width 742 height 27
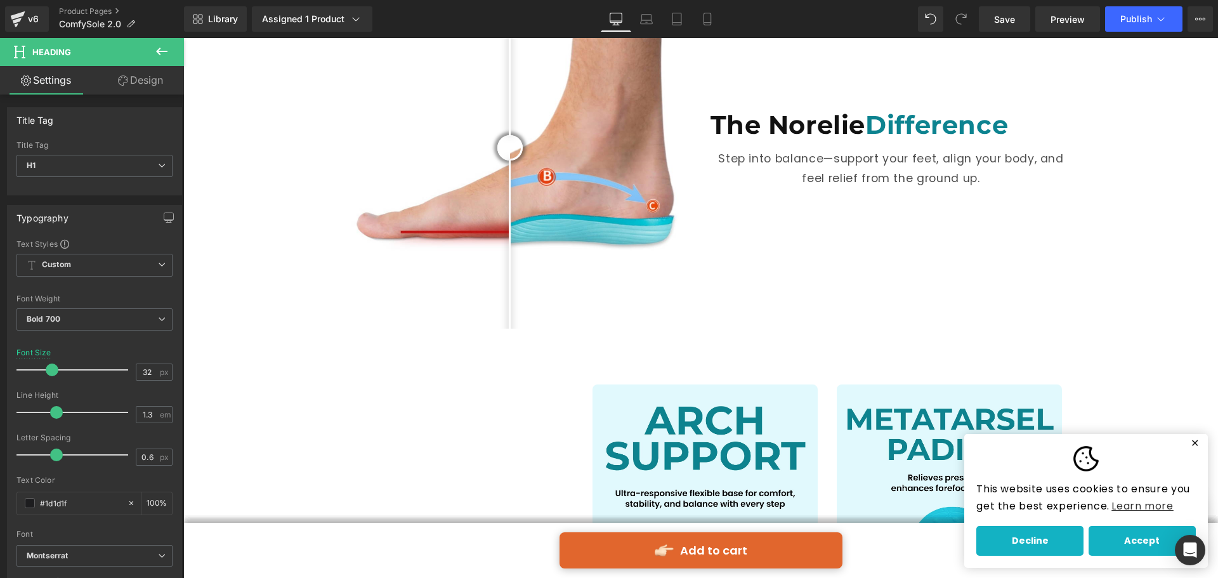
scroll to position [1081, 0]
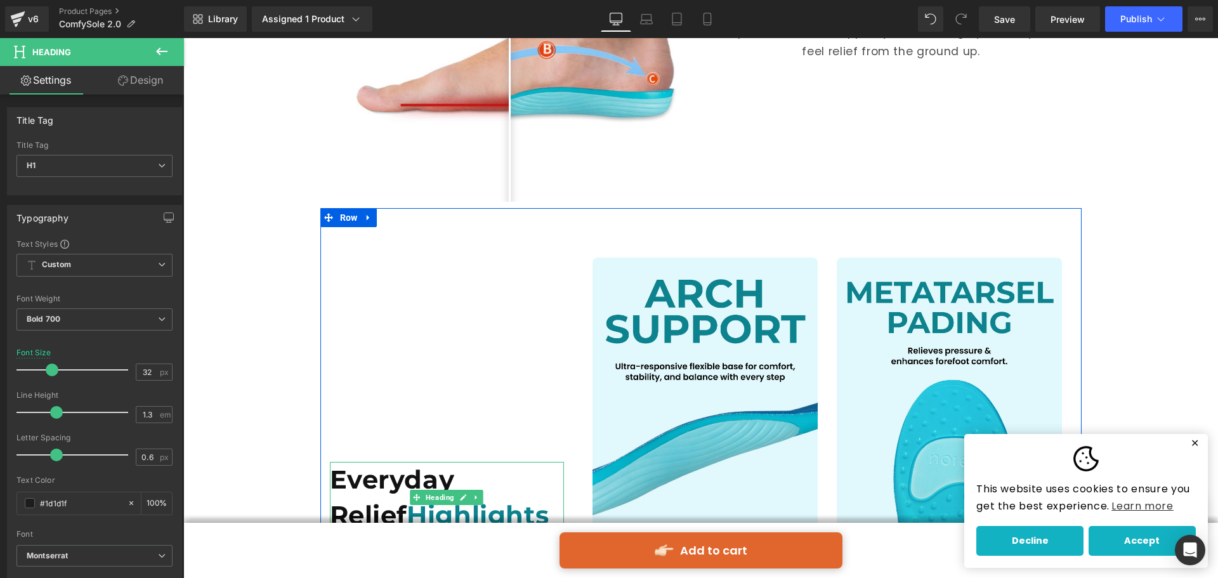
click at [368, 477] on h1 "Everyday Relief Highlights" at bounding box center [447, 497] width 235 height 71
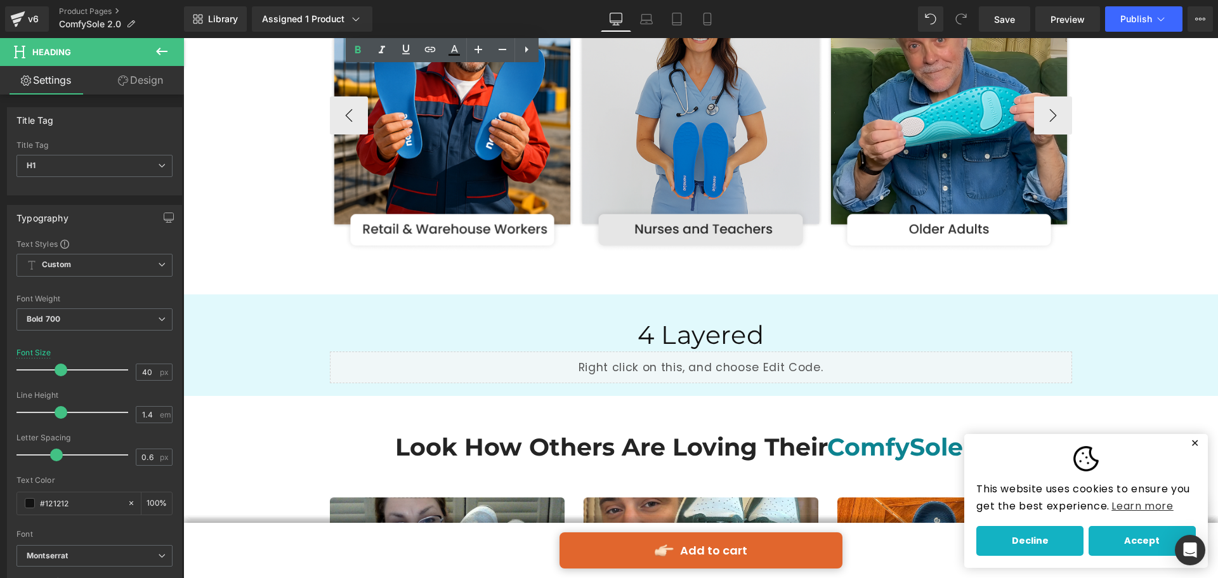
scroll to position [2224, 0]
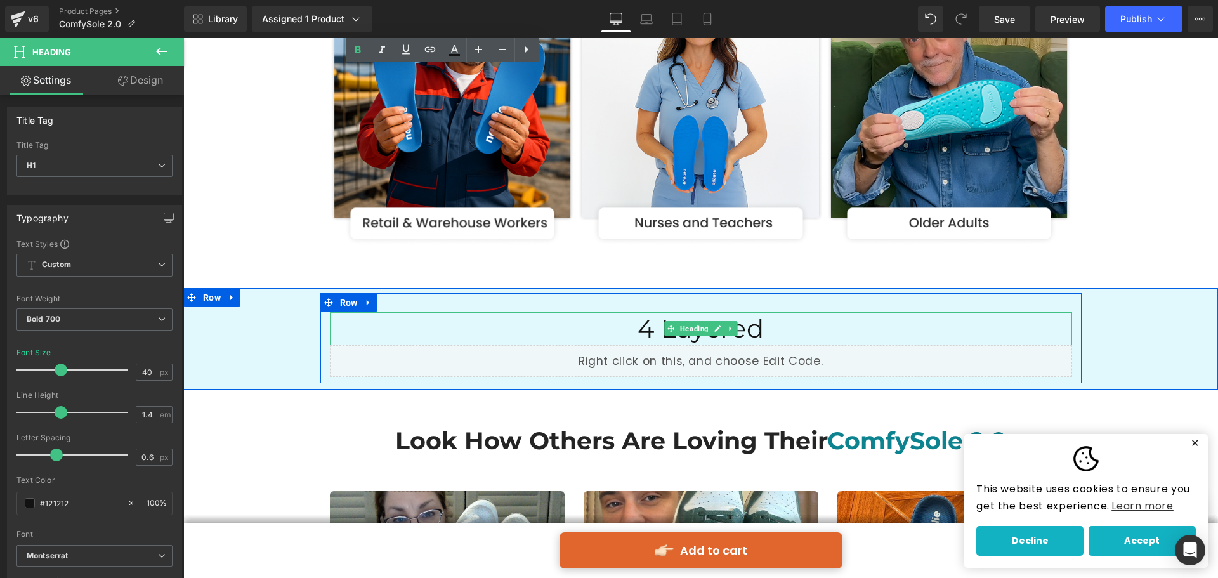
click at [724, 324] on link at bounding box center [730, 328] width 13 height 15
click at [638, 333] on h1 "4 Layered" at bounding box center [701, 328] width 742 height 33
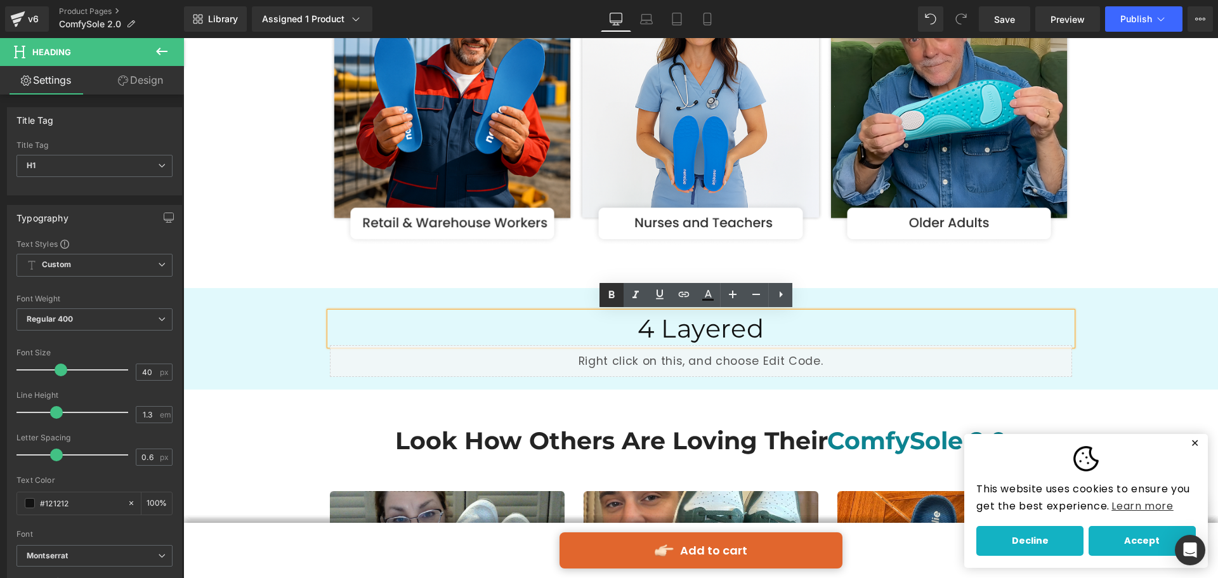
click at [0, 0] on icon at bounding box center [0, 0] width 0 height 0
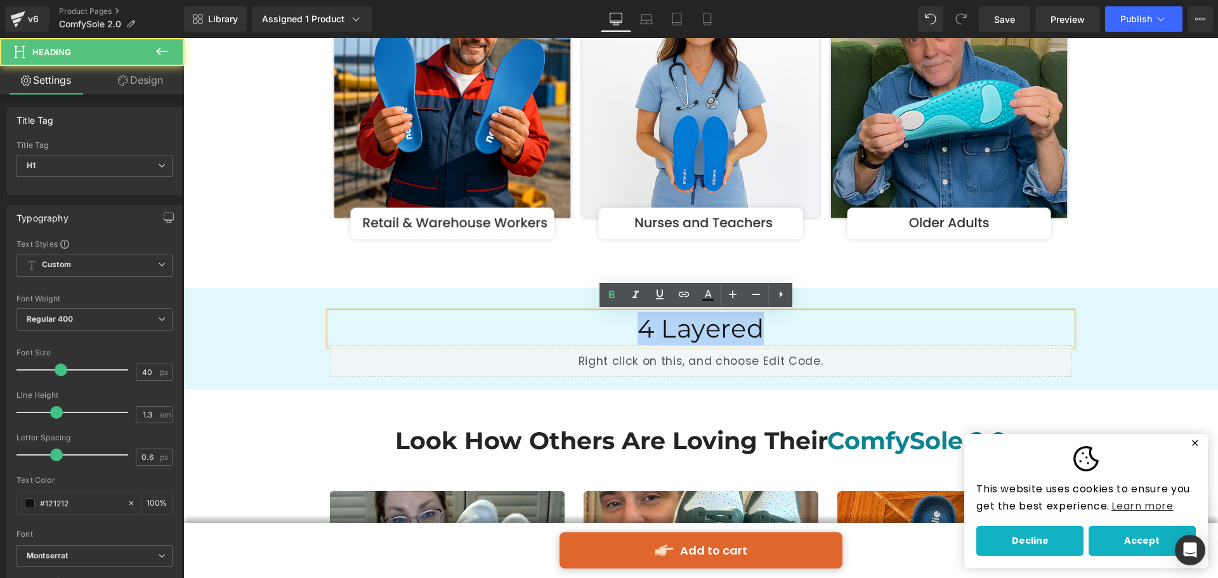
drag, startPoint x: 623, startPoint y: 333, endPoint x: 820, endPoint y: 320, distance: 197.2
click at [820, 320] on h1 "4 Layered" at bounding box center [701, 328] width 742 height 33
click at [0, 0] on icon at bounding box center [0, 0] width 0 height 0
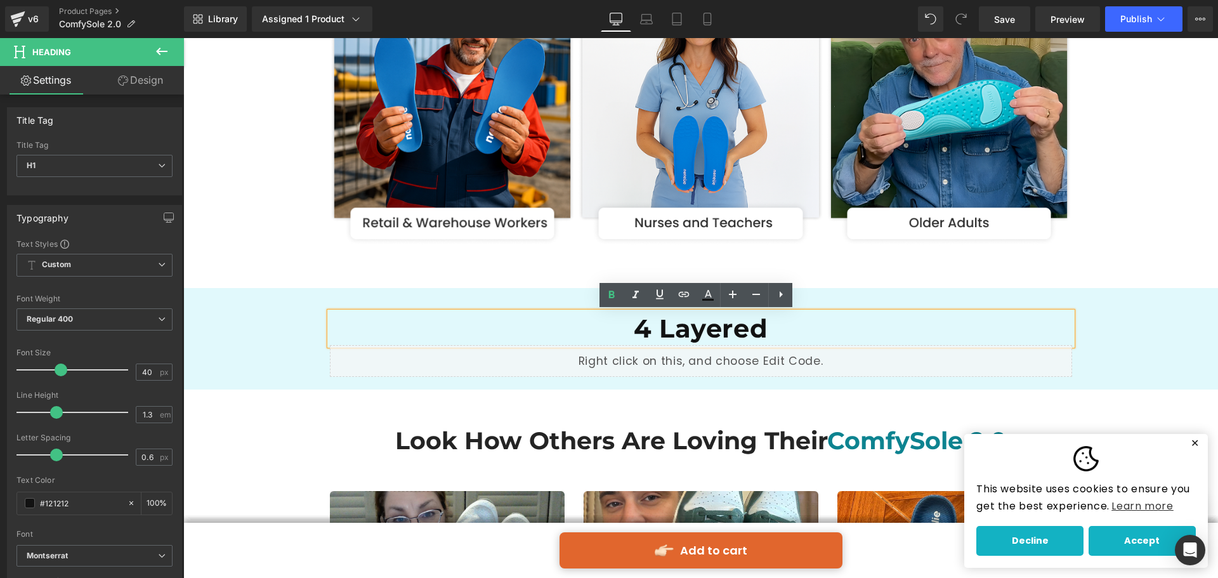
click at [162, 81] on link "Design" at bounding box center [141, 80] width 92 height 29
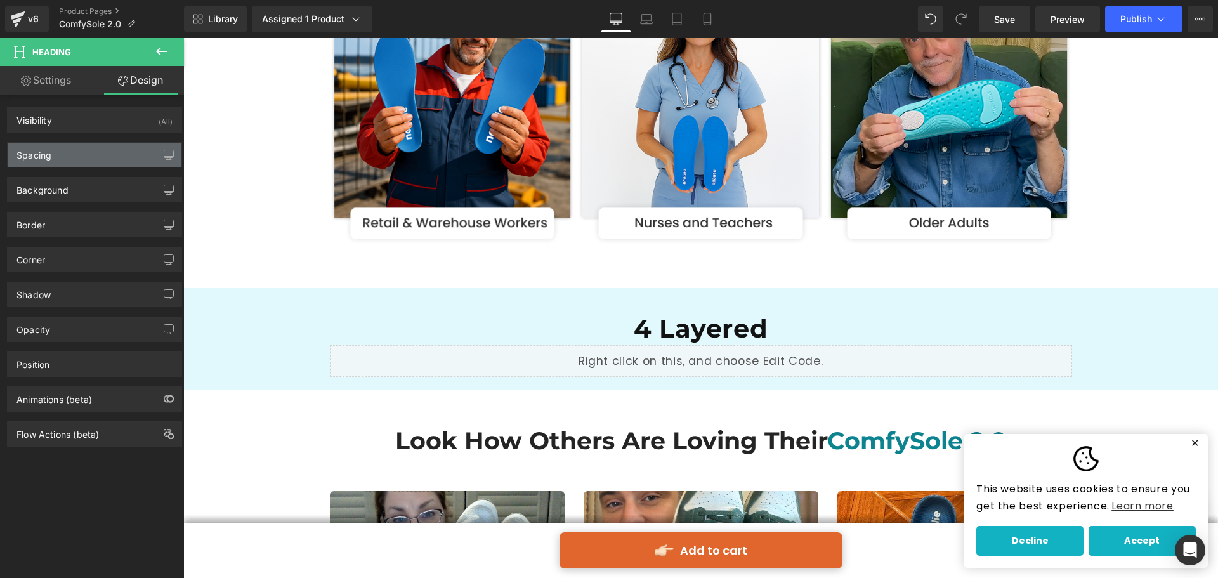
click at [114, 164] on div "Spacing" at bounding box center [95, 155] width 174 height 24
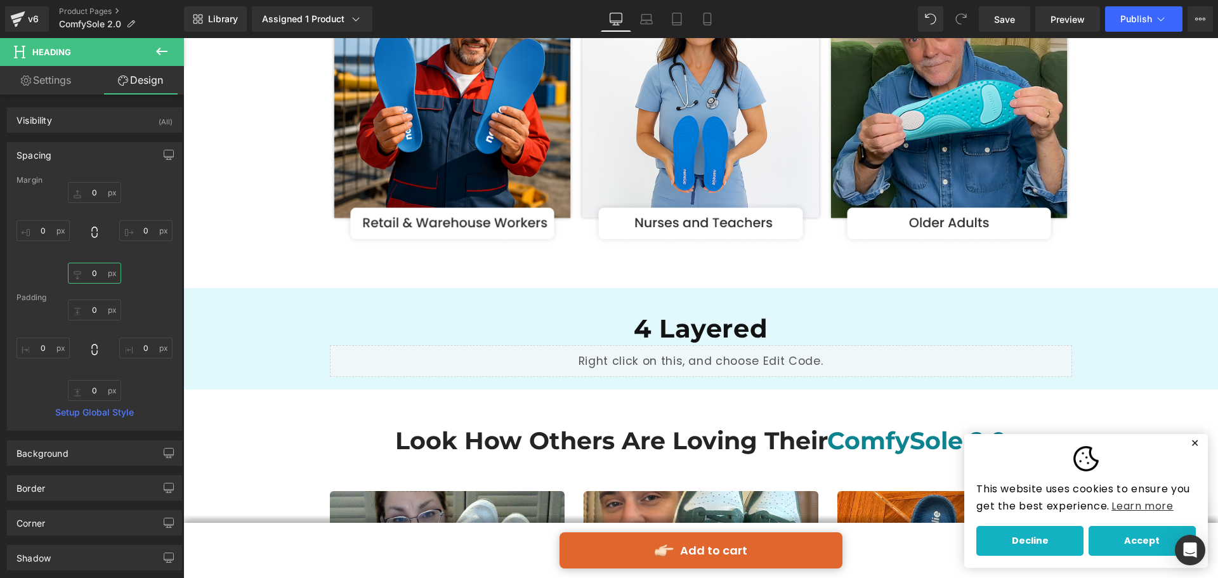
click at [91, 274] on input "0" at bounding box center [94, 273] width 53 height 21
type input "10"
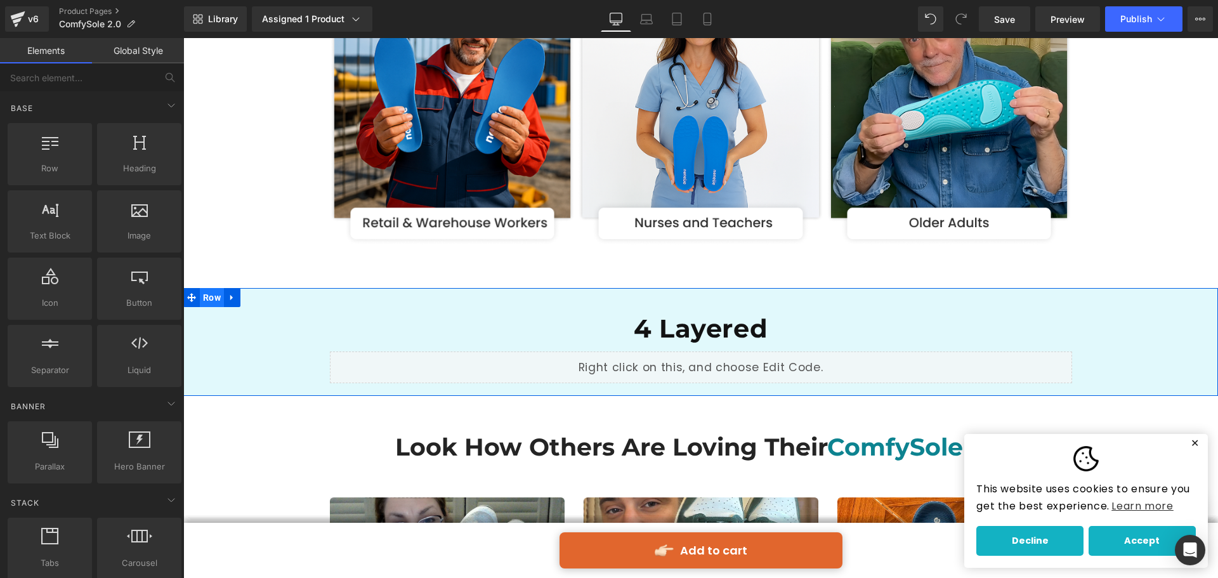
click at [200, 293] on span "Row" at bounding box center [212, 297] width 24 height 19
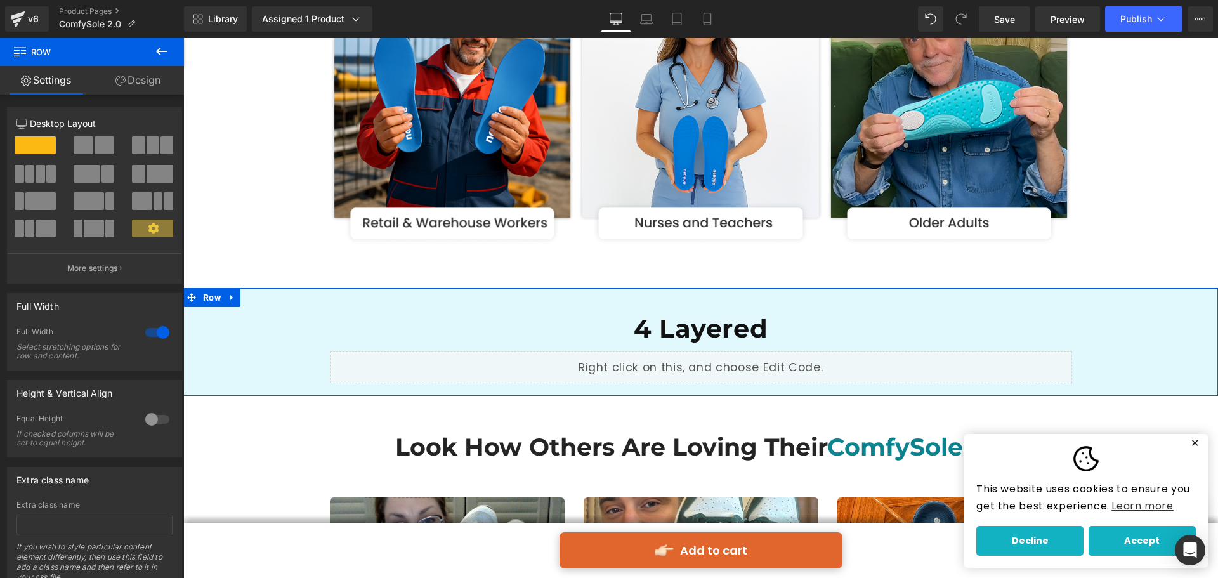
click at [143, 79] on link "Design" at bounding box center [138, 80] width 92 height 29
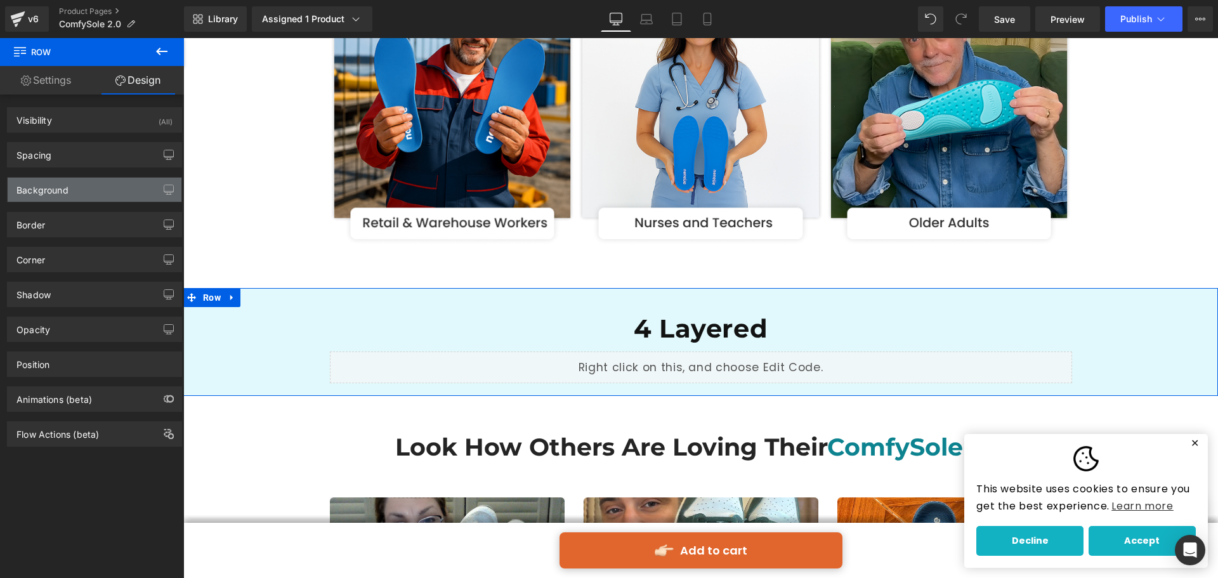
click at [86, 186] on div "Background" at bounding box center [95, 190] width 174 height 24
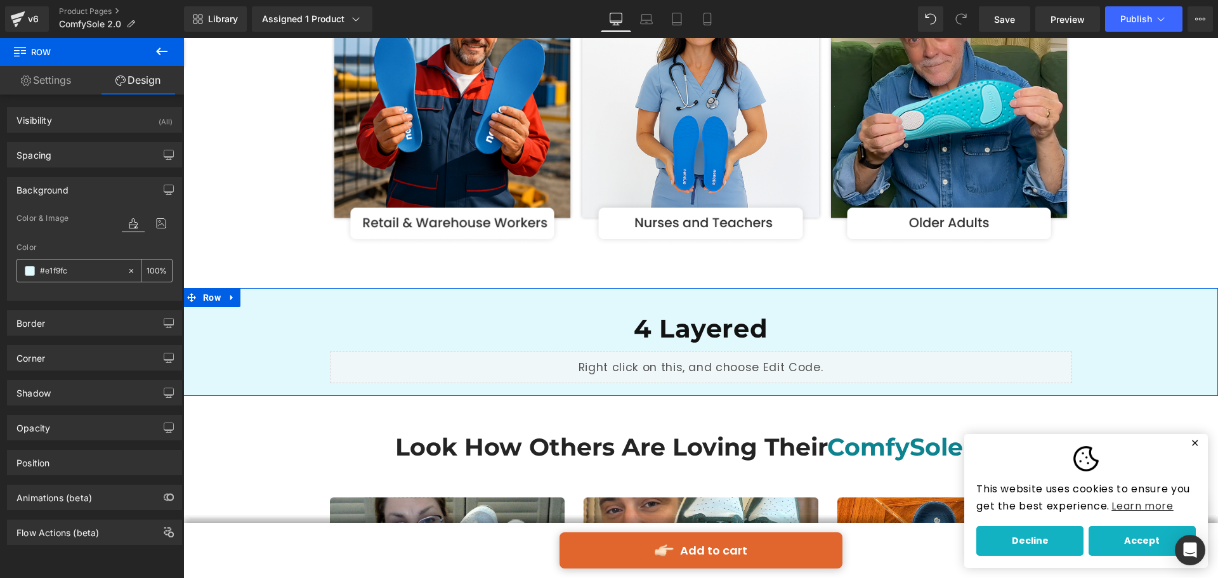
click at [84, 272] on input "#e1f9fc" at bounding box center [80, 271] width 81 height 14
type input "0"
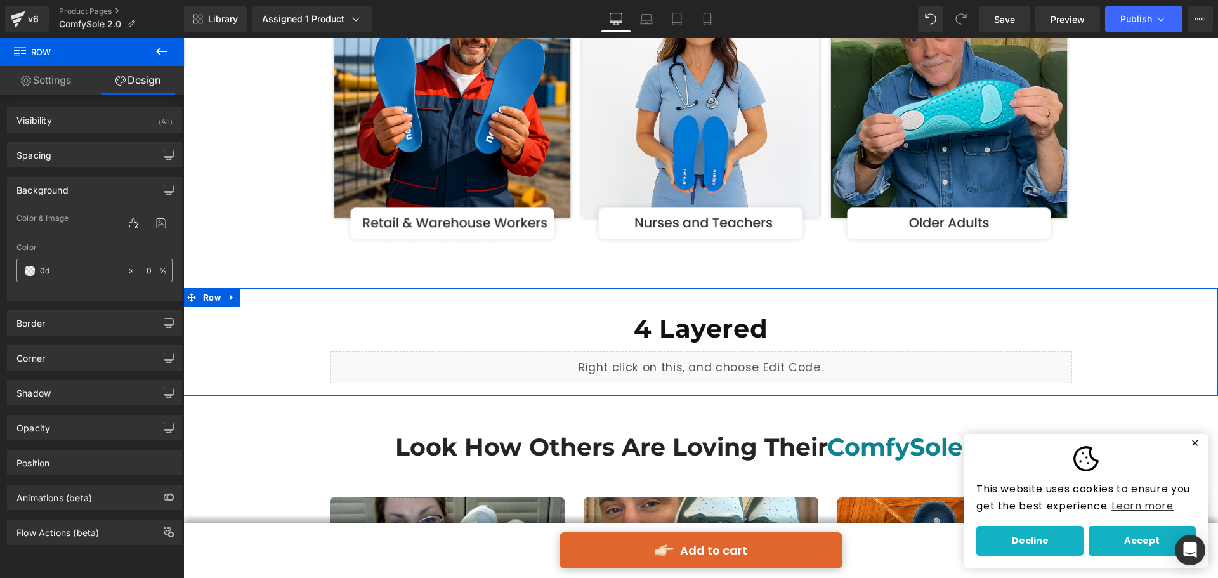
type input "0d8"
type input "100"
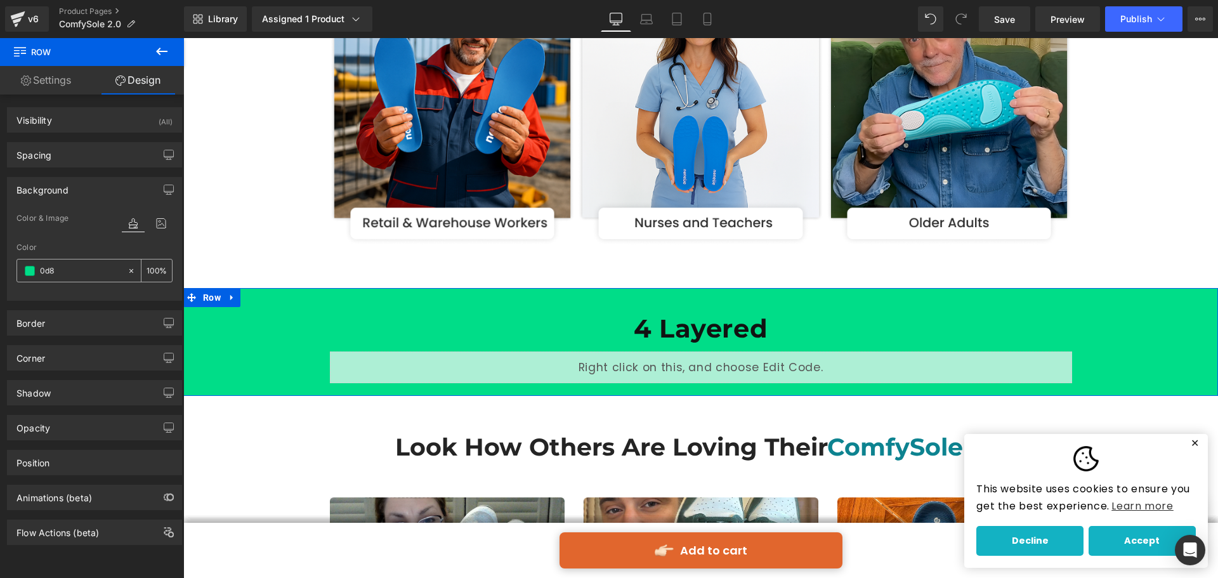
type input "0d83"
type input "20"
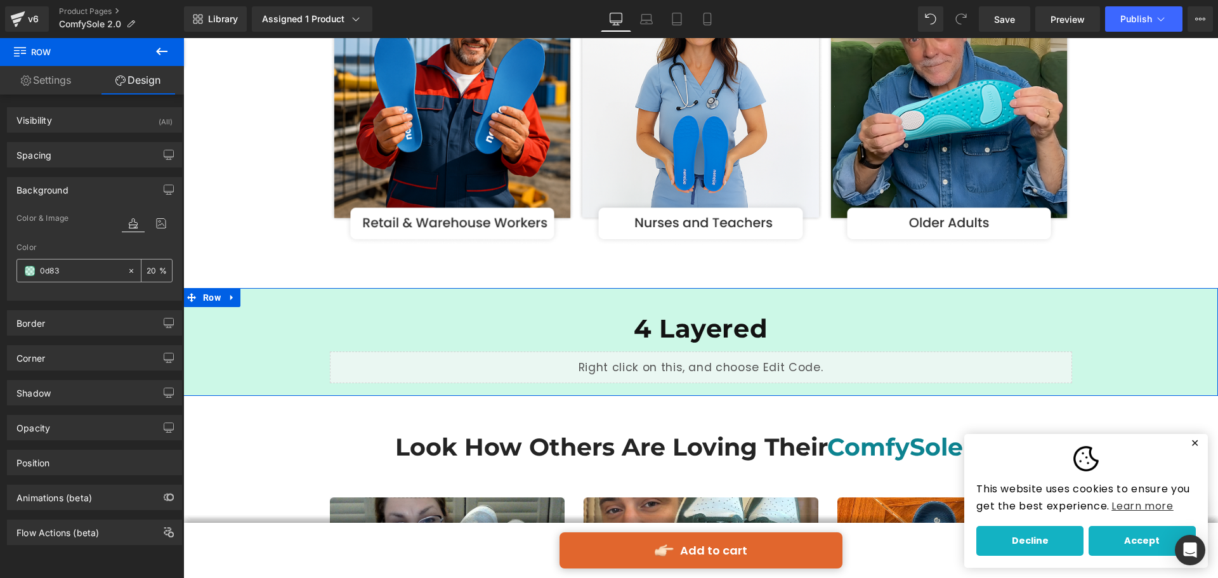
type input "0d839"
type input "0"
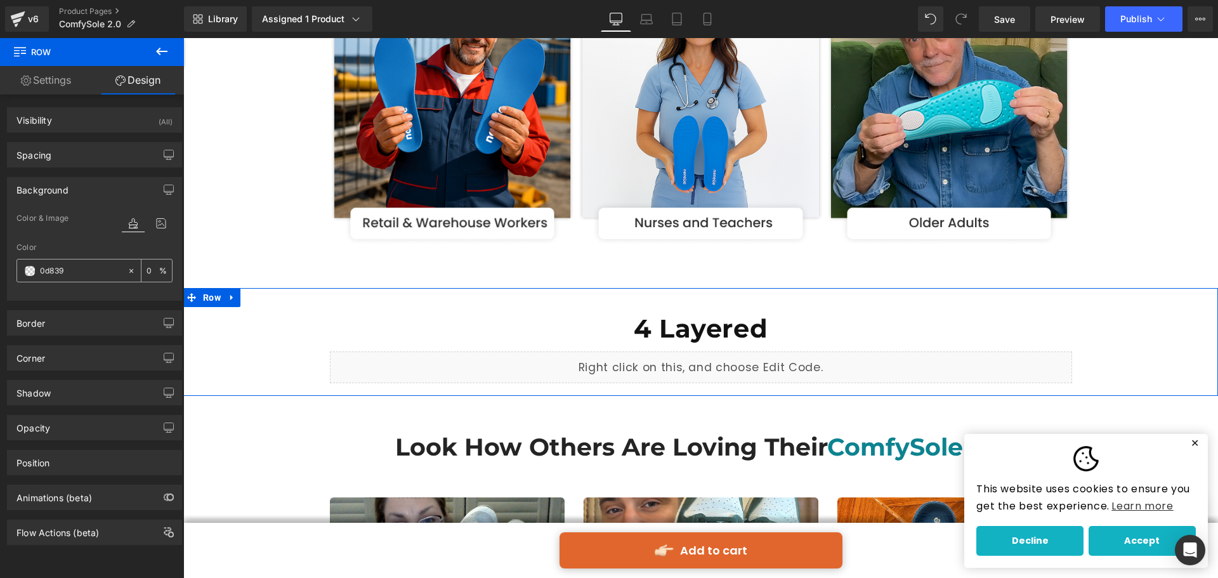
type input "0d8390"
type input "100"
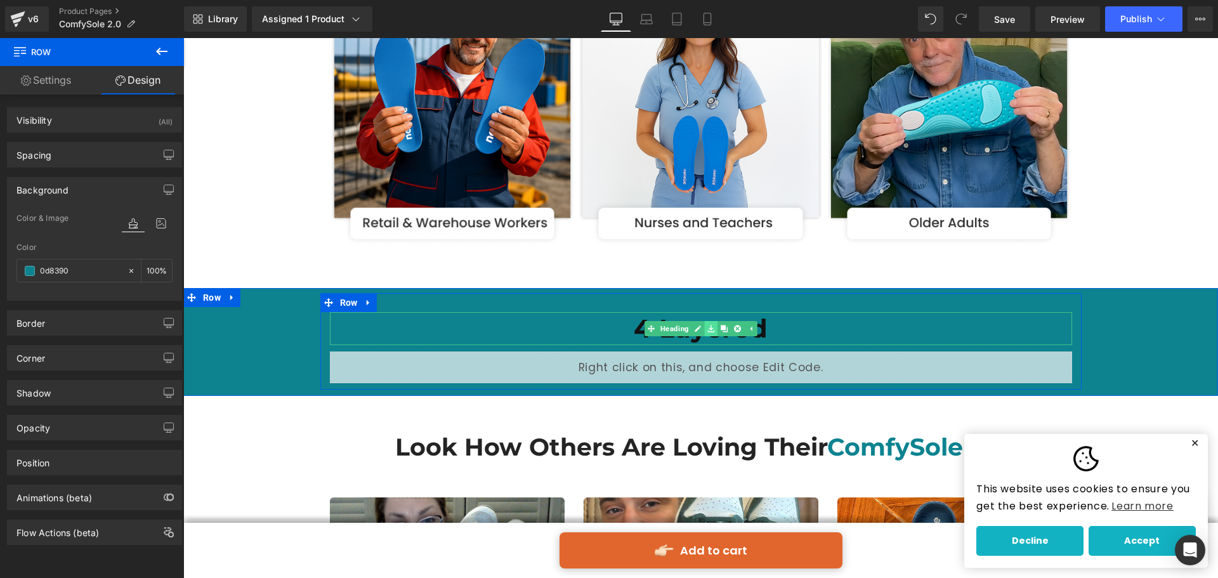
type input "#0d8390"
click at [704, 329] on link at bounding box center [710, 328] width 13 height 15
click at [624, 329] on h1 "4 Layered" at bounding box center [701, 328] width 742 height 33
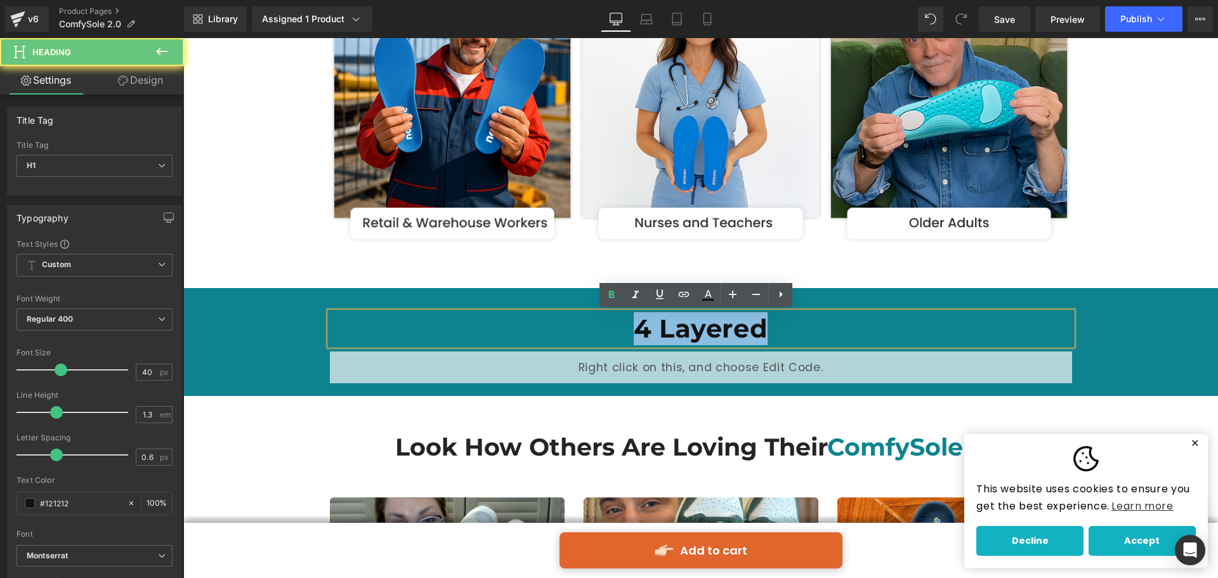
drag, startPoint x: 627, startPoint y: 330, endPoint x: 793, endPoint y: 343, distance: 166.7
click at [793, 343] on h1 "4 Layered" at bounding box center [701, 328] width 742 height 33
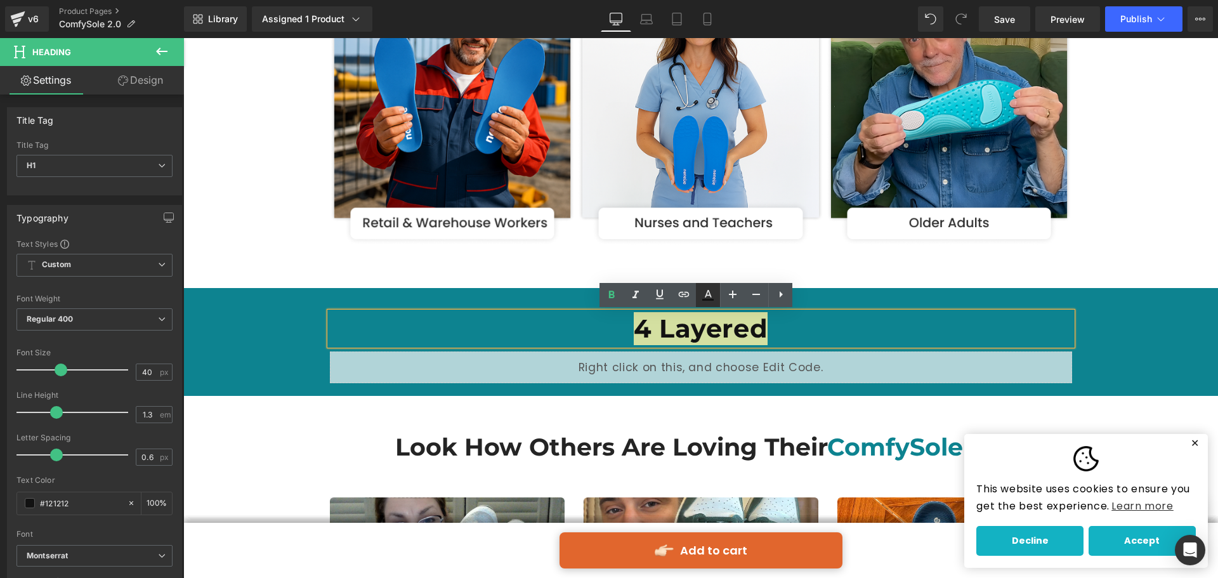
click at [0, 0] on icon at bounding box center [0, 0] width 0 height 0
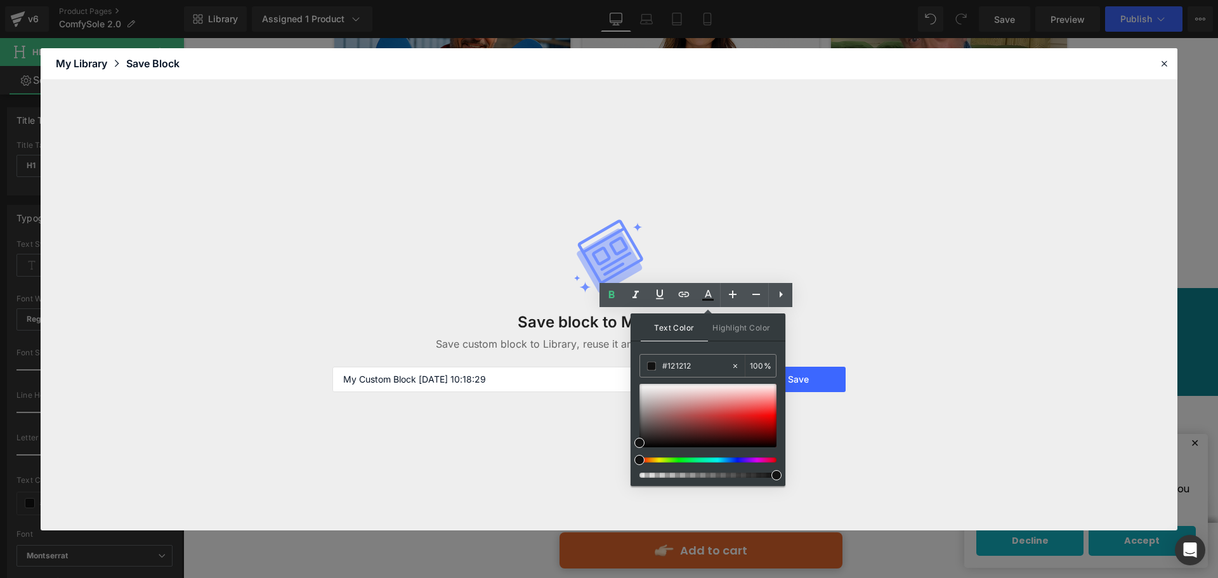
click at [833, 291] on div "Save block to My Library Save custom block to Library, reuse it anywhere or sha…" at bounding box center [609, 305] width 569 height 225
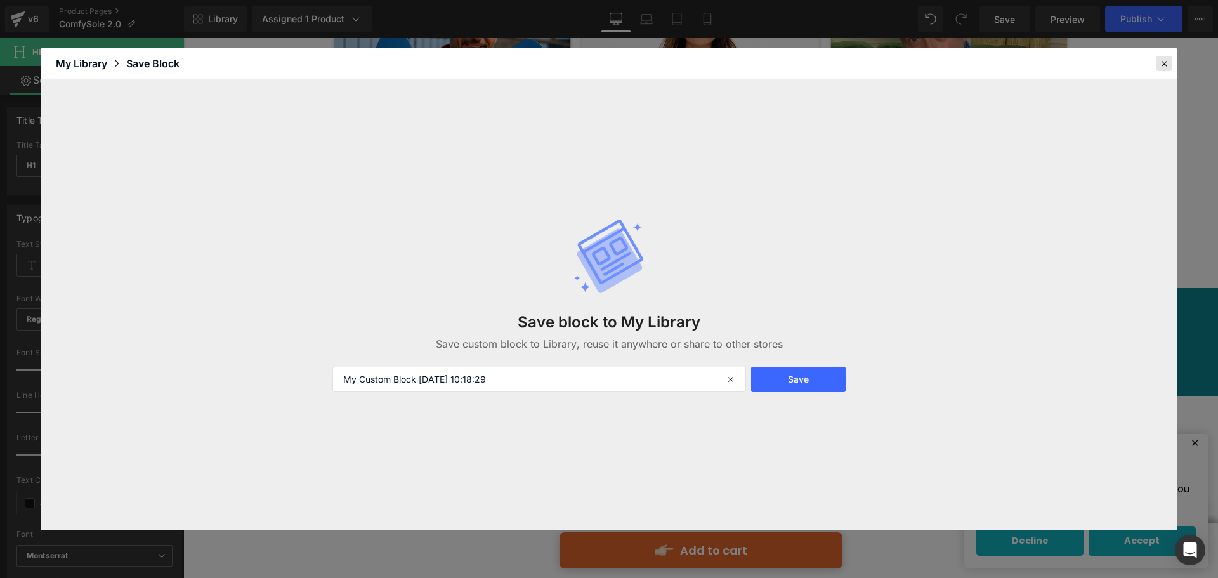
click at [1163, 60] on icon at bounding box center [1164, 63] width 11 height 11
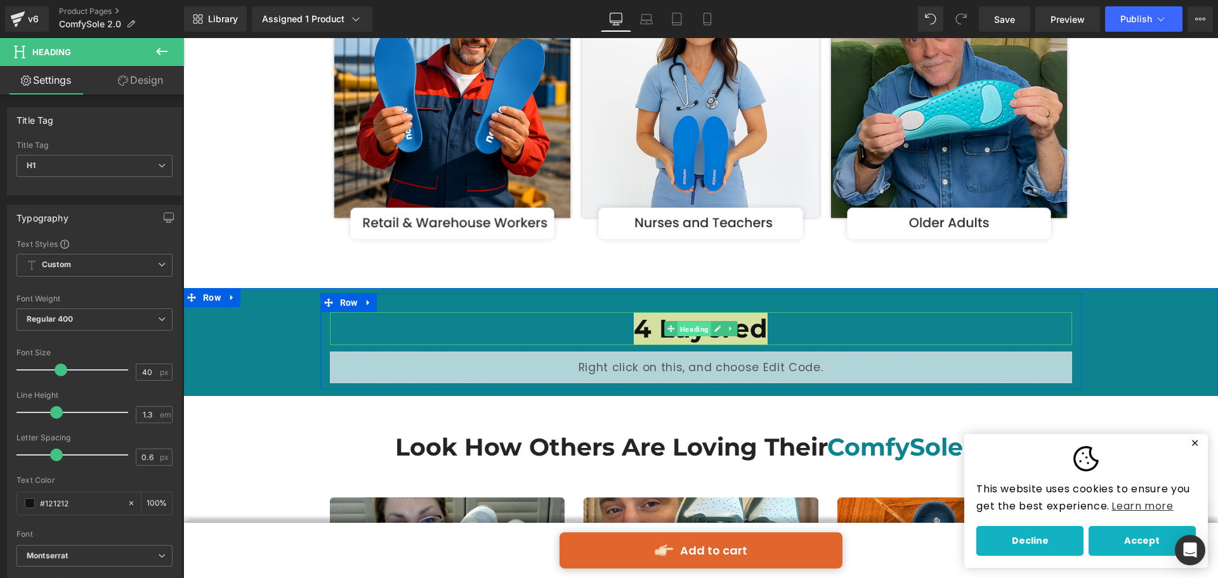
click at [664, 332] on link "Heading" at bounding box center [687, 328] width 47 height 15
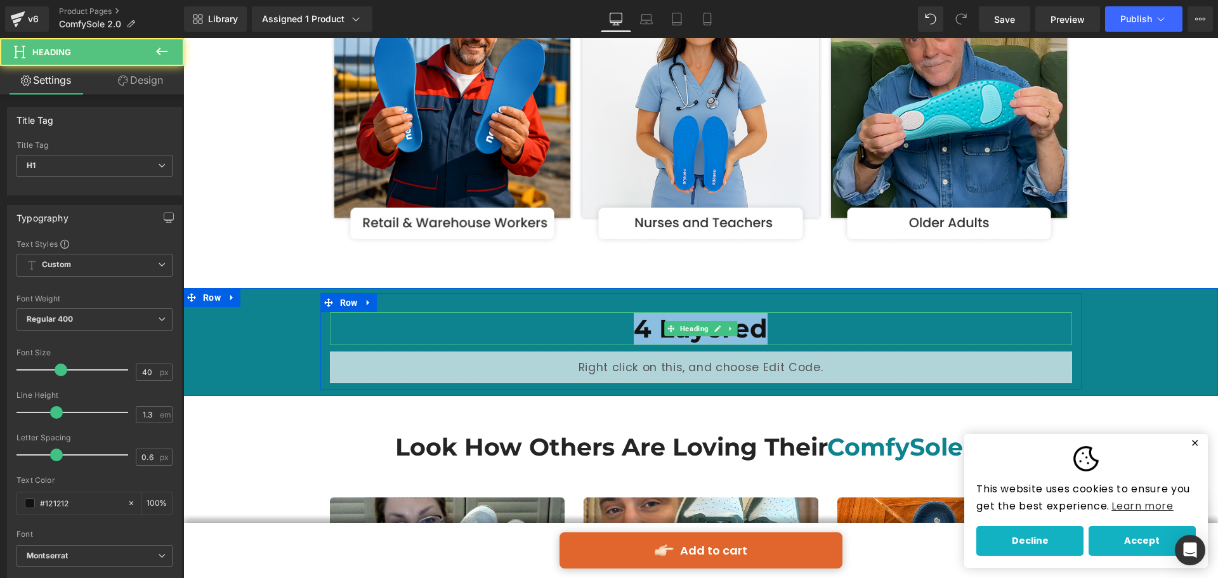
click at [649, 333] on strong "4 Layered" at bounding box center [701, 328] width 134 height 31
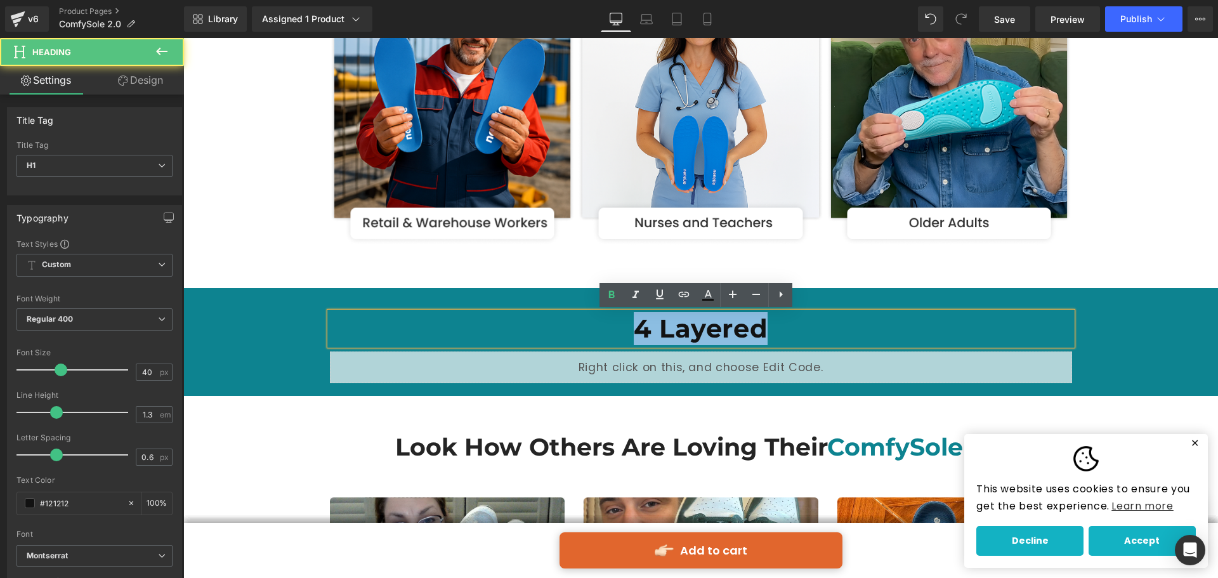
drag, startPoint x: 634, startPoint y: 331, endPoint x: 784, endPoint y: 334, distance: 149.8
click at [784, 334] on h1 "4 Layered" at bounding box center [701, 328] width 742 height 33
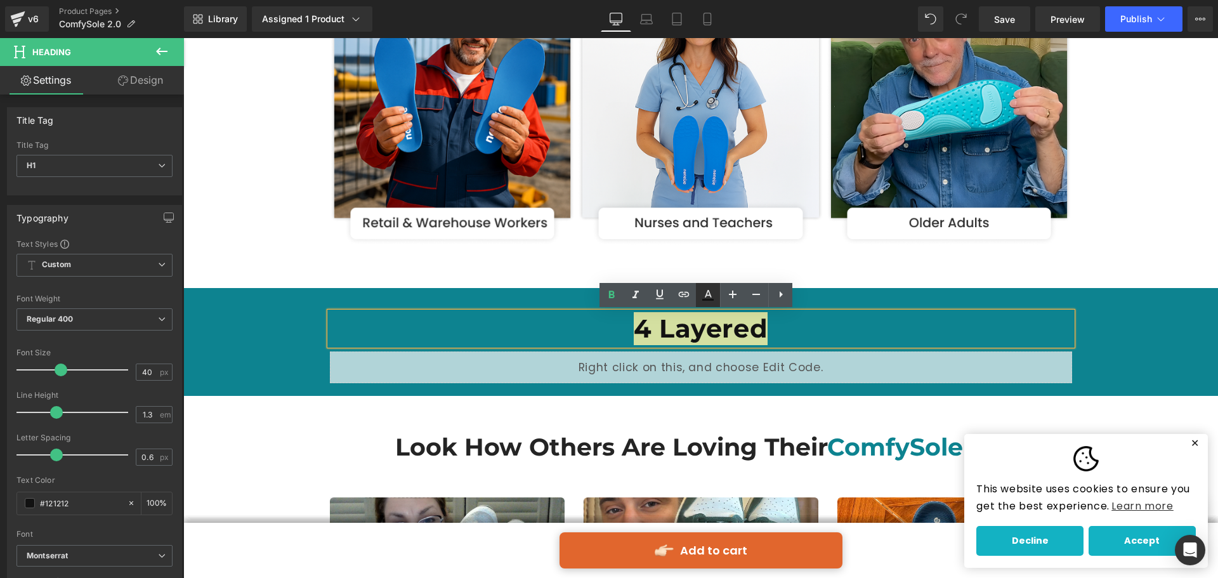
click at [702, 294] on icon at bounding box center [708, 294] width 15 height 15
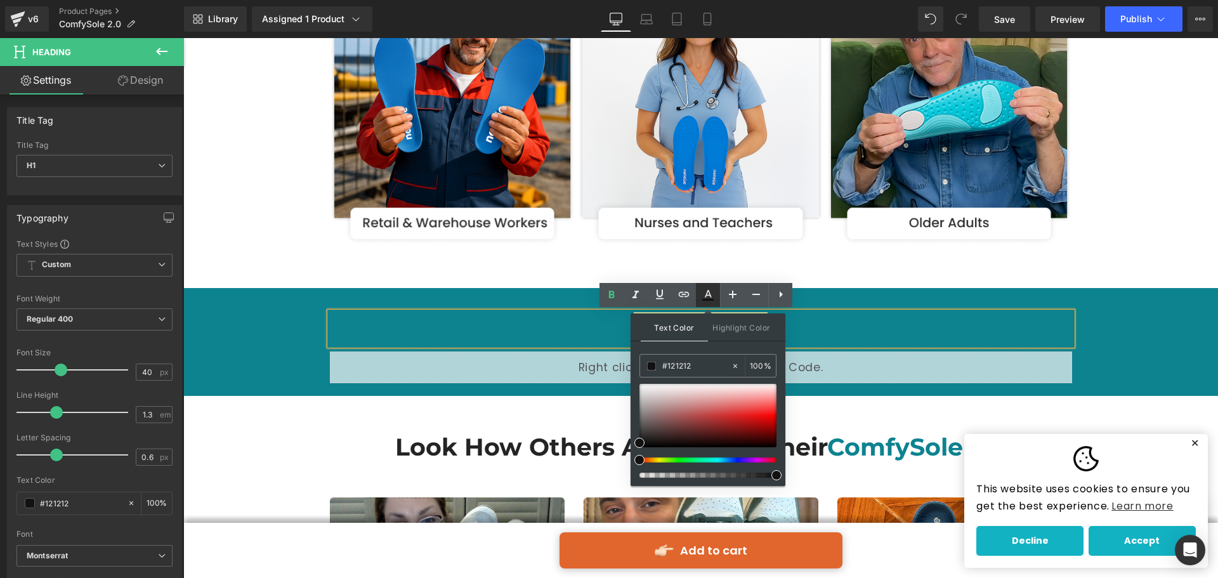
type input "100"
type input "#ffffff"
drag, startPoint x: 815, startPoint y: 397, endPoint x: 588, endPoint y: 309, distance: 243.7
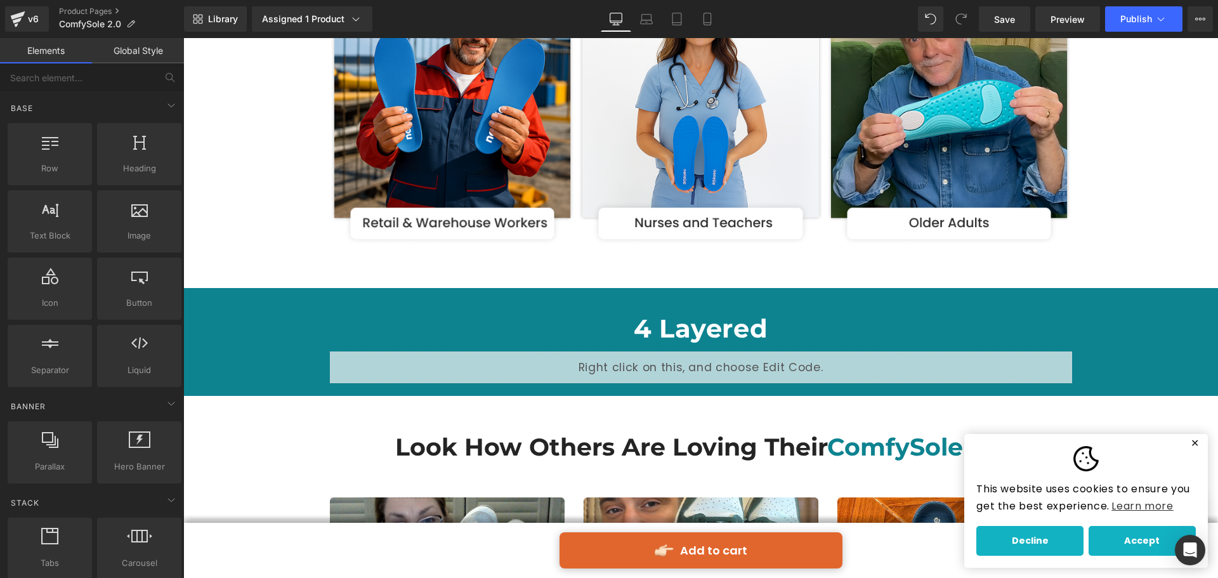
click at [1117, 23] on button "Publish" at bounding box center [1143, 18] width 77 height 25
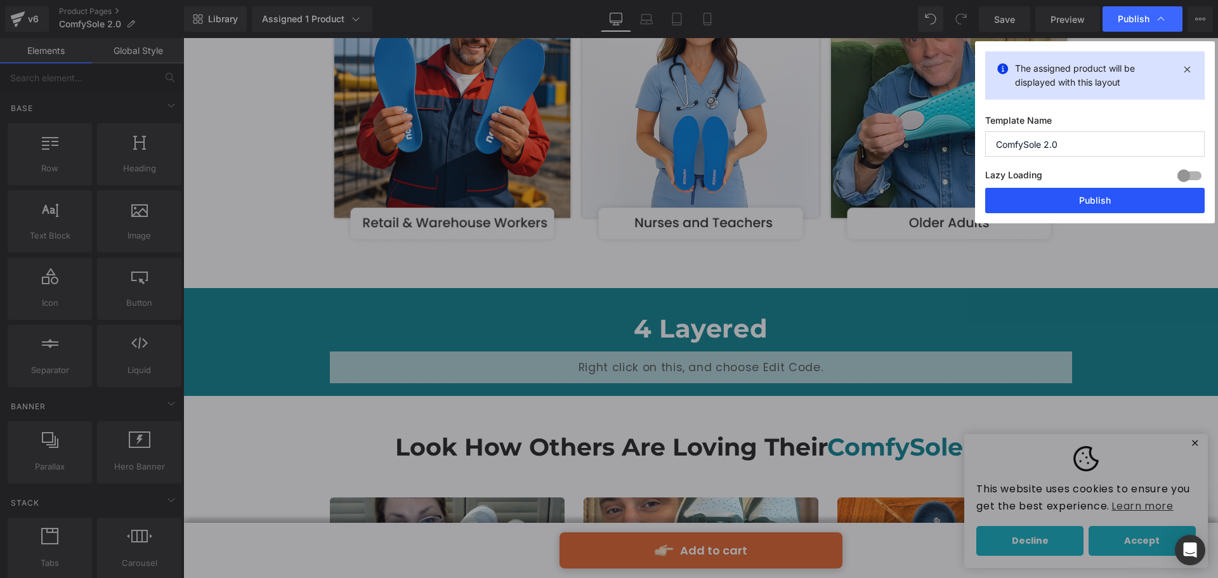
click at [1068, 201] on button "Publish" at bounding box center [1096, 200] width 220 height 25
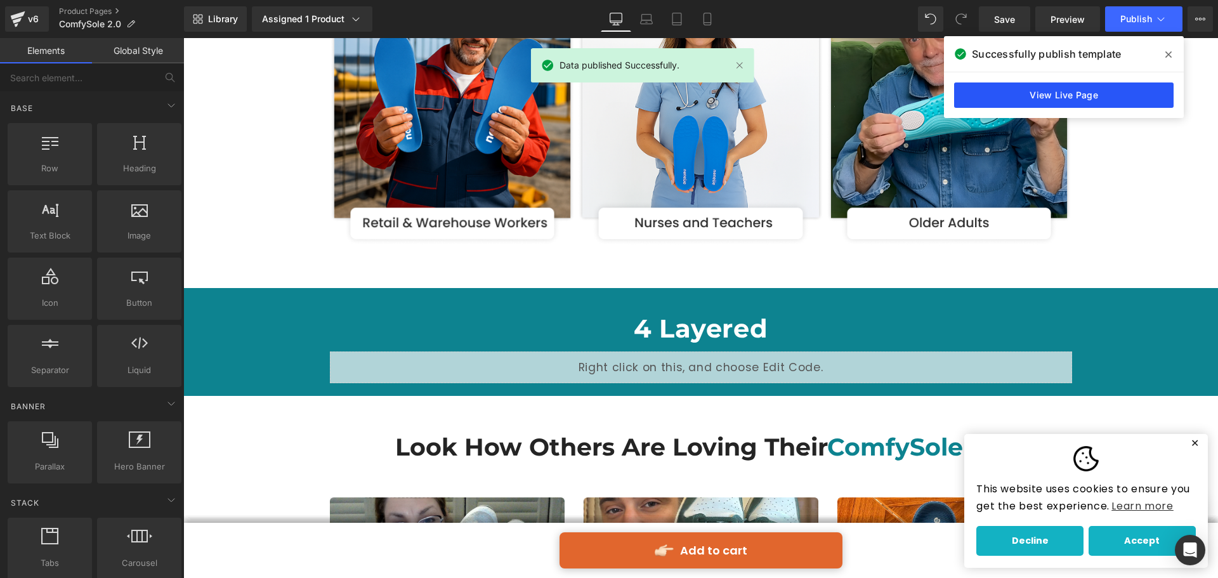
click at [1102, 95] on link "View Live Page" at bounding box center [1064, 94] width 220 height 25
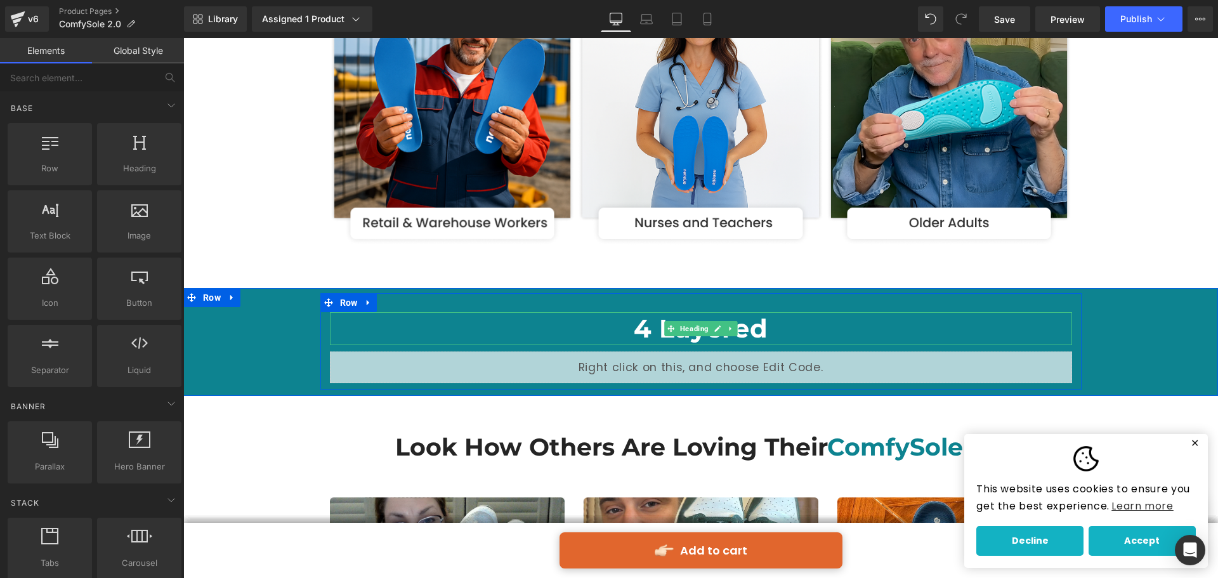
click at [738, 333] on strong "4 Layered" at bounding box center [701, 328] width 134 height 31
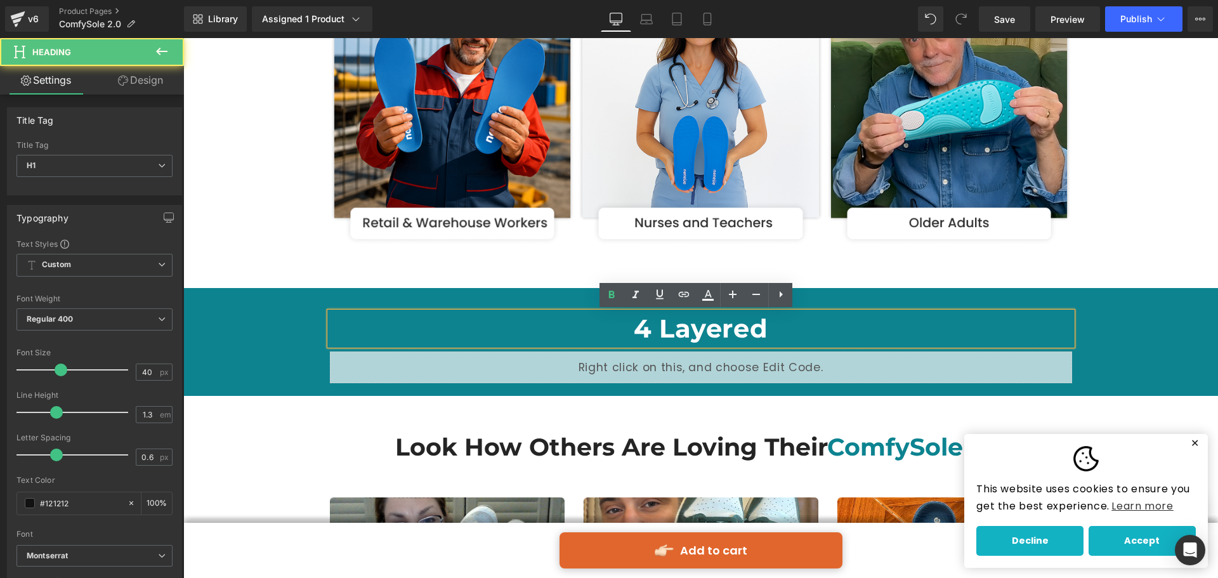
click at [749, 332] on strong "4 Layered" at bounding box center [701, 328] width 134 height 31
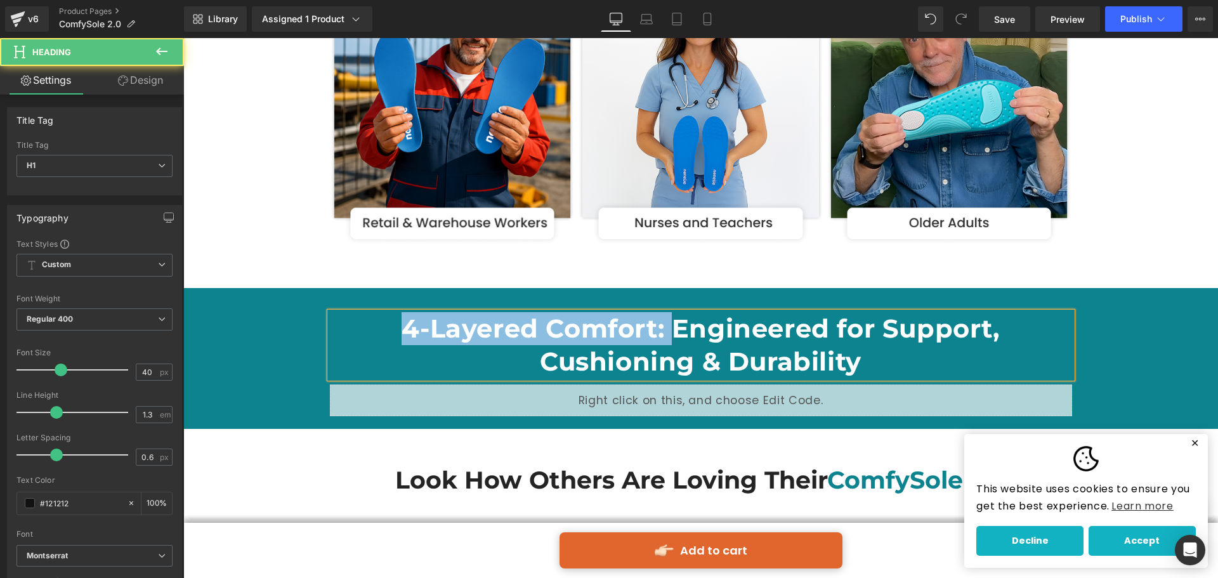
drag, startPoint x: 666, startPoint y: 326, endPoint x: 355, endPoint y: 326, distance: 311.6
click at [355, 326] on h1 "4-Layered Comfort: Engineered for Support, Cushioning & Durability" at bounding box center [701, 345] width 742 height 66
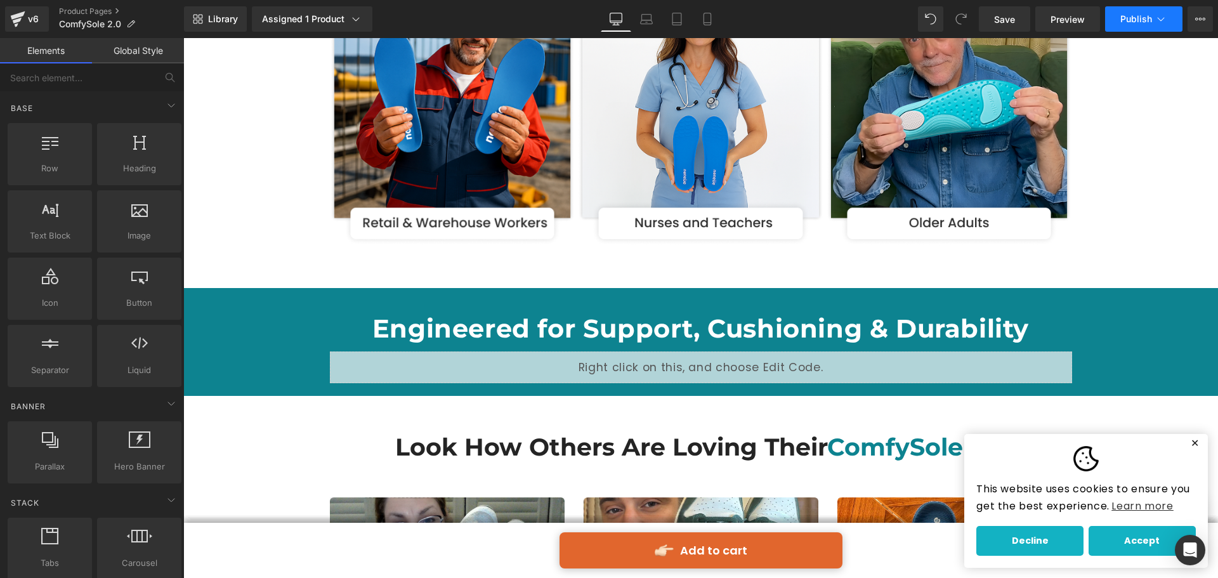
click at [1126, 11] on button "Publish" at bounding box center [1143, 18] width 77 height 25
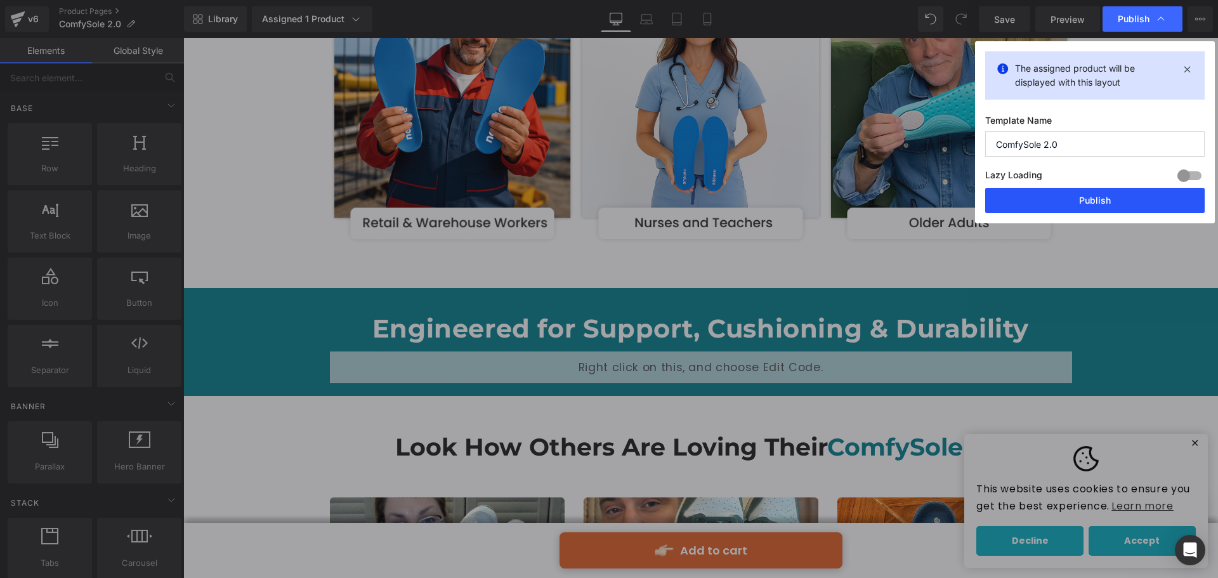
click at [1090, 197] on button "Publish" at bounding box center [1096, 200] width 220 height 25
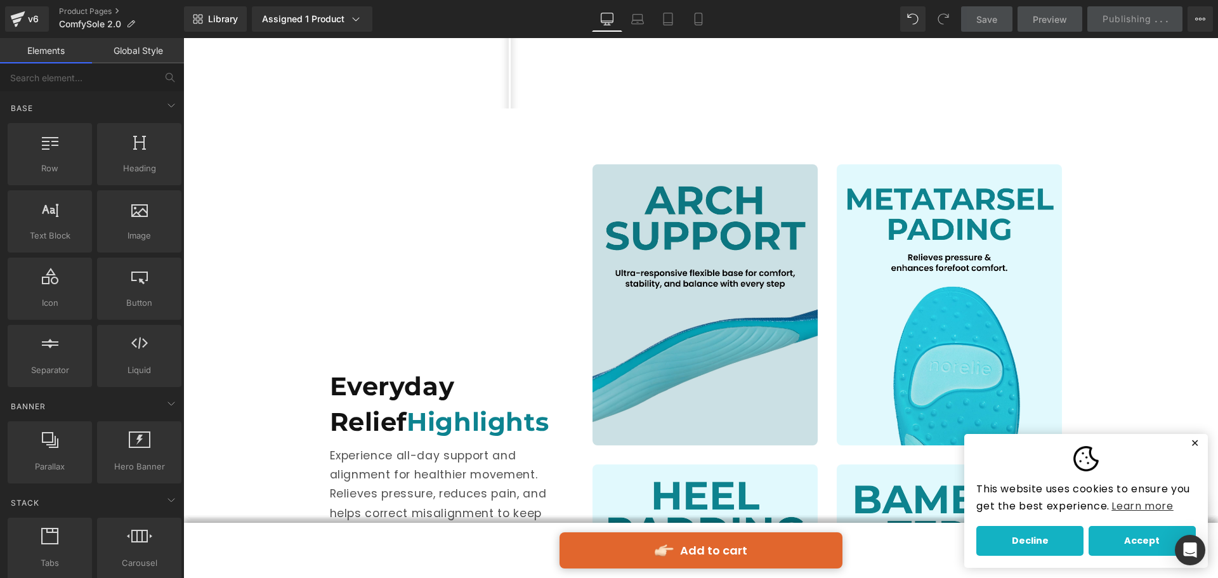
scroll to position [1145, 0]
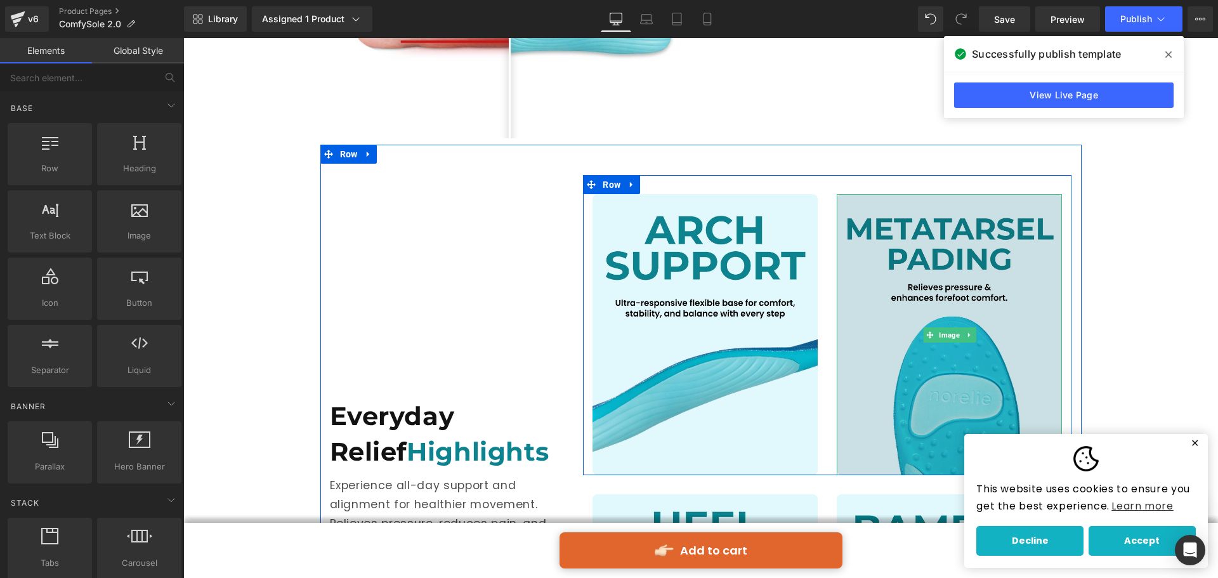
click at [888, 343] on img at bounding box center [949, 335] width 225 height 282
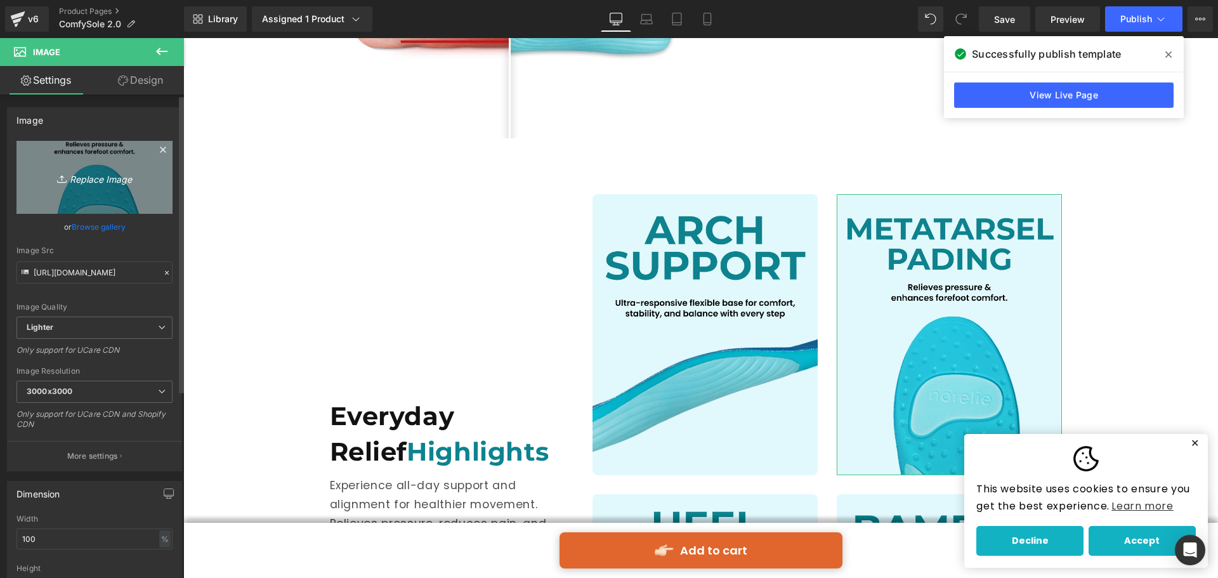
click at [94, 187] on link "Replace Image" at bounding box center [94, 177] width 156 height 73
type input "C:\fakepath\FLEX BASE (2).jpg"
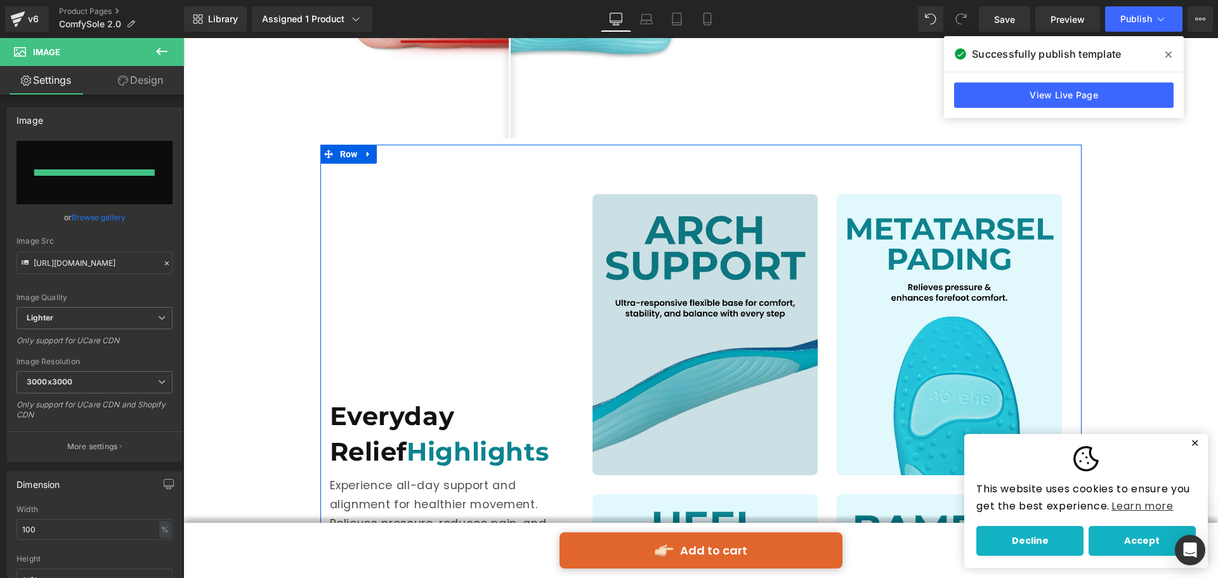
type input "[URL][DOMAIN_NAME]"
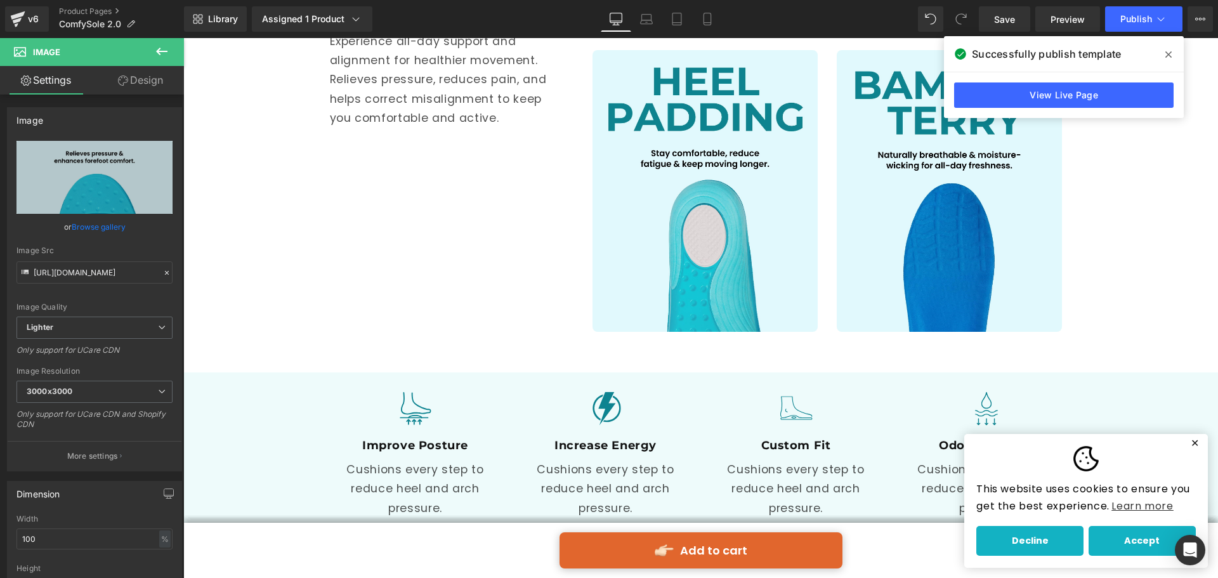
scroll to position [1779, 0]
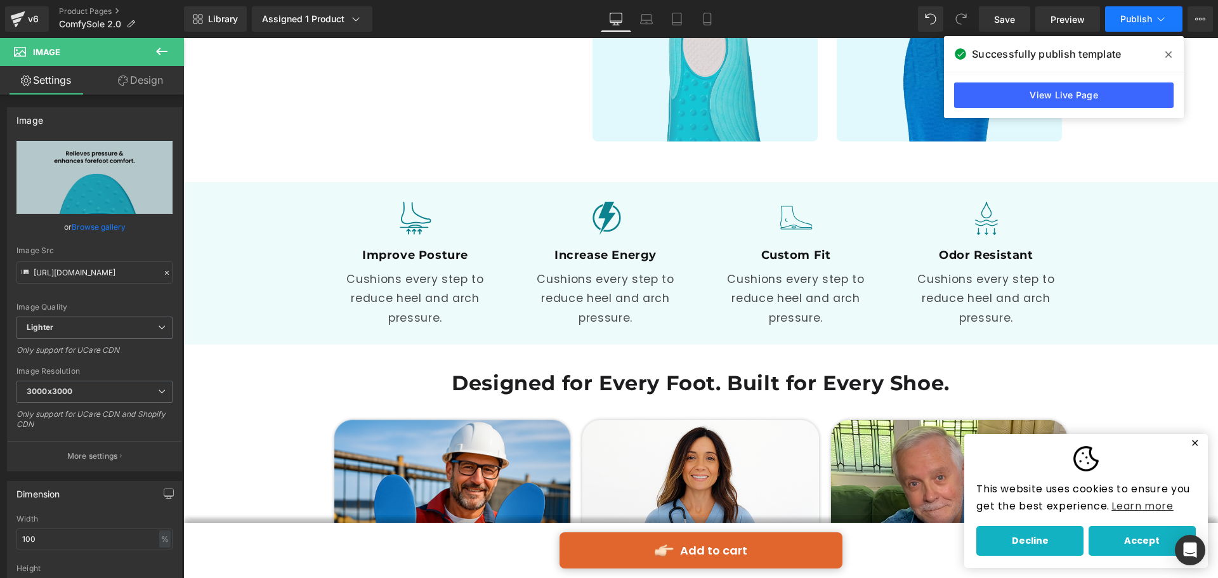
click at [1112, 12] on button "Publish" at bounding box center [1143, 18] width 77 height 25
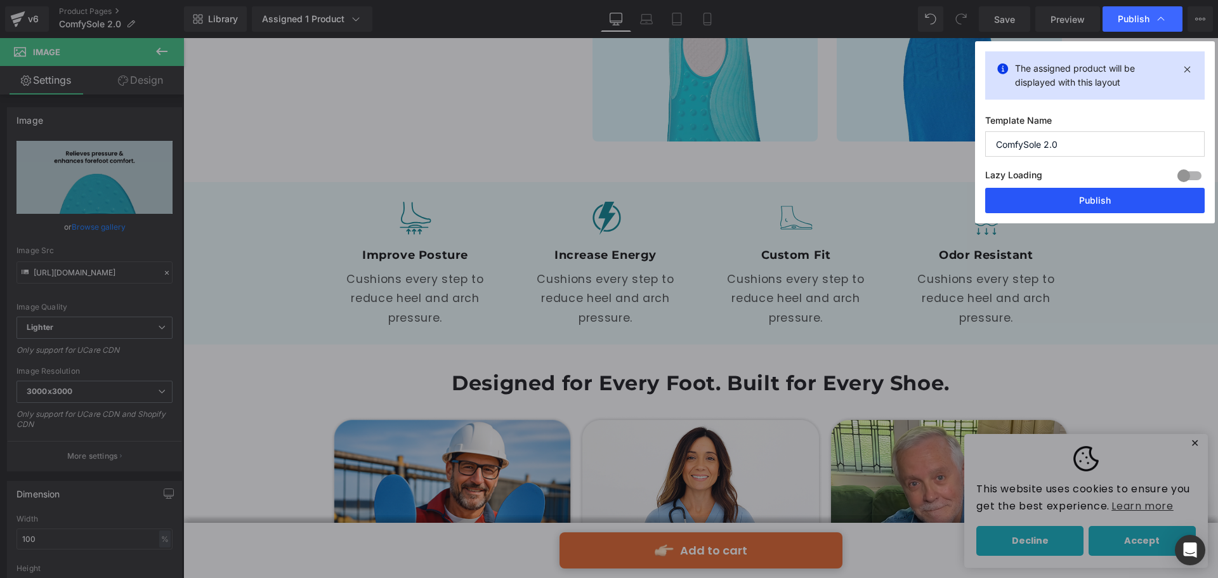
drag, startPoint x: 1109, startPoint y: 197, endPoint x: 529, endPoint y: 536, distance: 671.2
click at [1109, 197] on button "Publish" at bounding box center [1096, 200] width 220 height 25
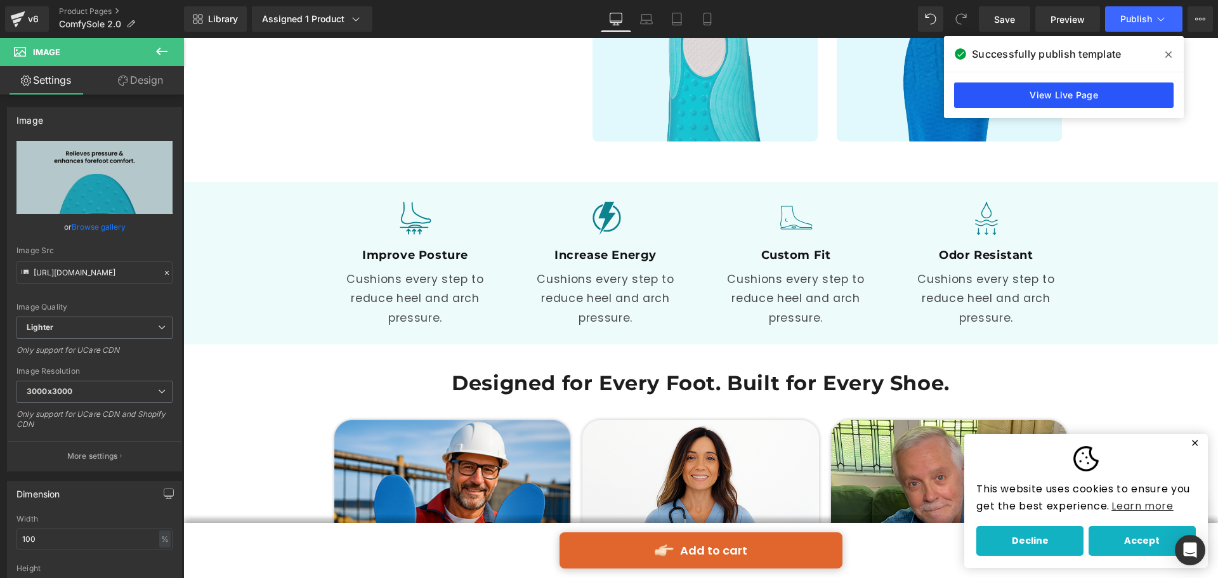
click at [1085, 105] on link "View Live Page" at bounding box center [1064, 94] width 220 height 25
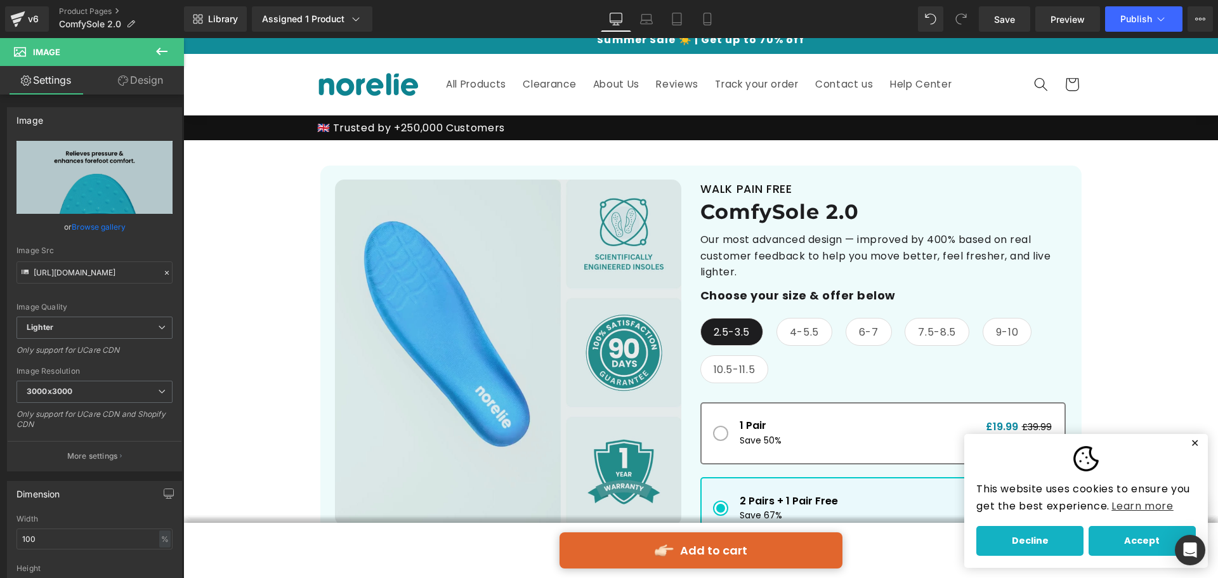
scroll to position [0, 0]
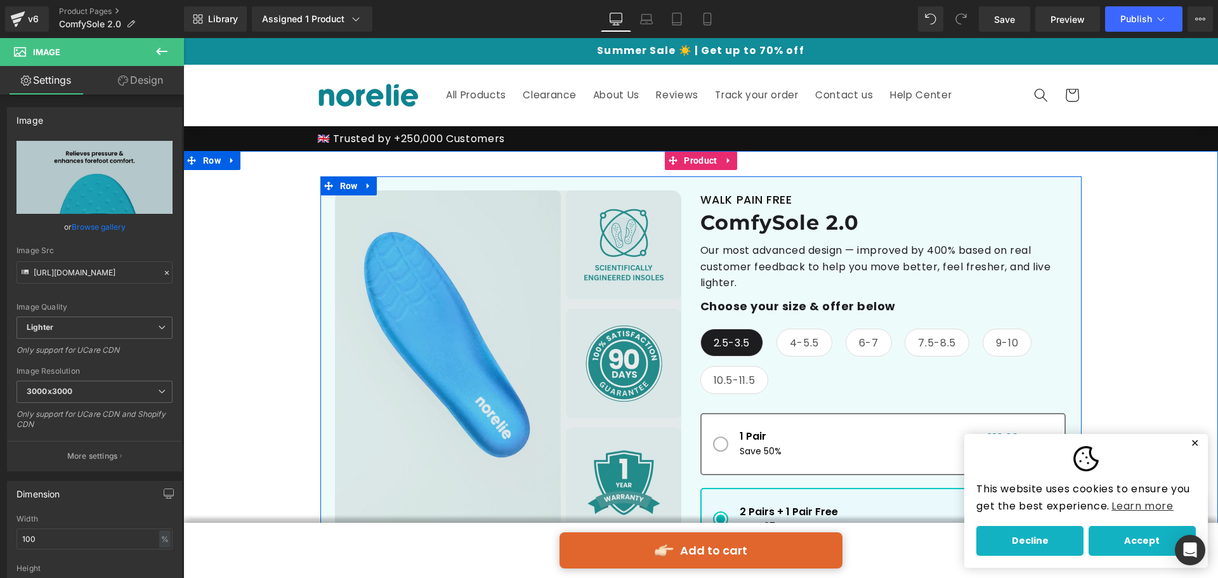
click at [1013, 184] on div "Best Seller (P) Image" at bounding box center [700, 454] width 761 height 557
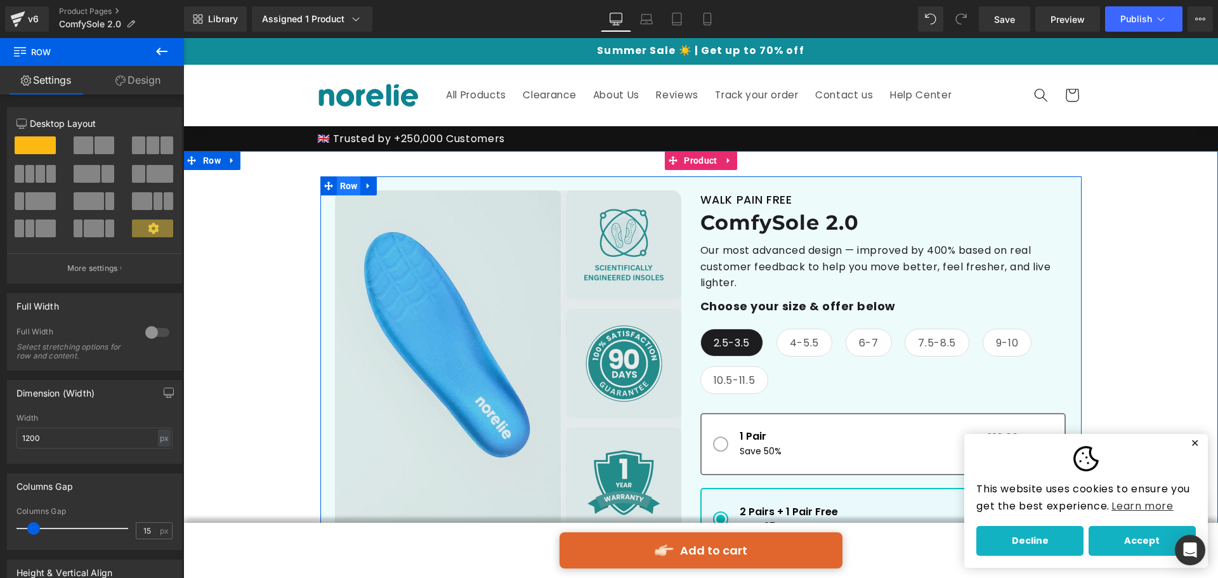
click at [338, 183] on span "Row" at bounding box center [349, 185] width 24 height 19
click at [337, 178] on span "Row" at bounding box center [349, 186] width 24 height 19
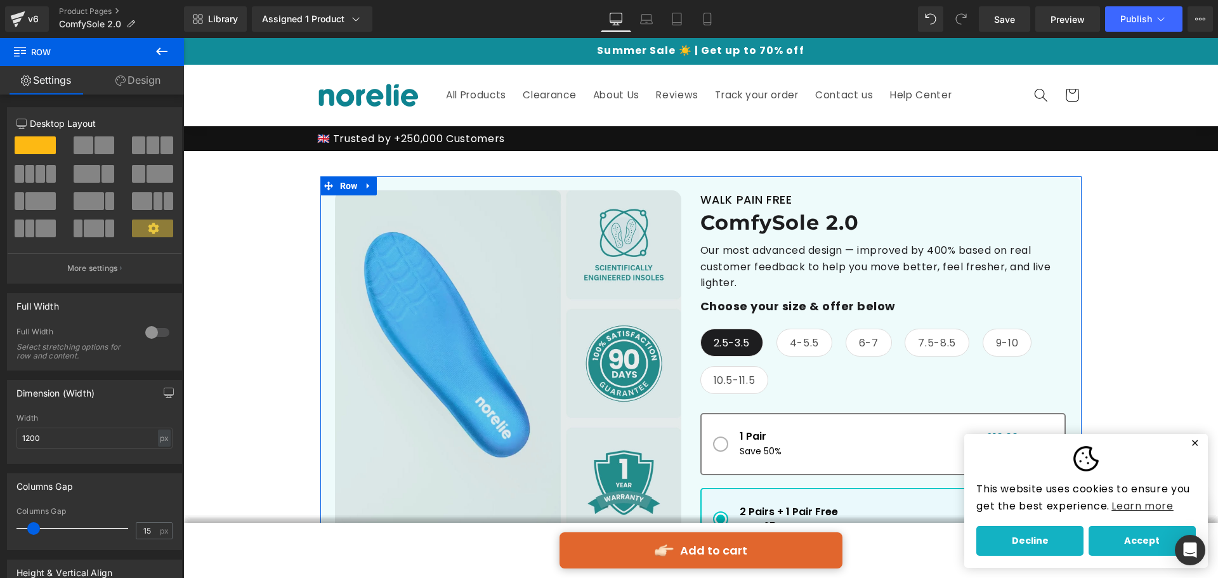
click at [135, 79] on link "Design" at bounding box center [138, 80] width 92 height 29
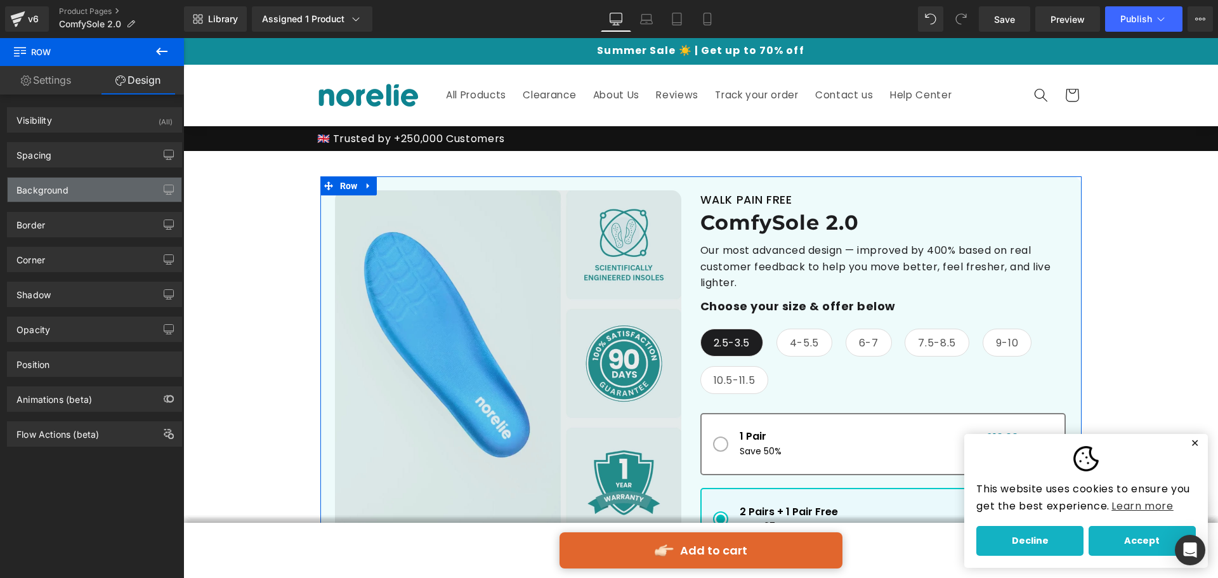
click at [84, 186] on div "Background" at bounding box center [95, 190] width 174 height 24
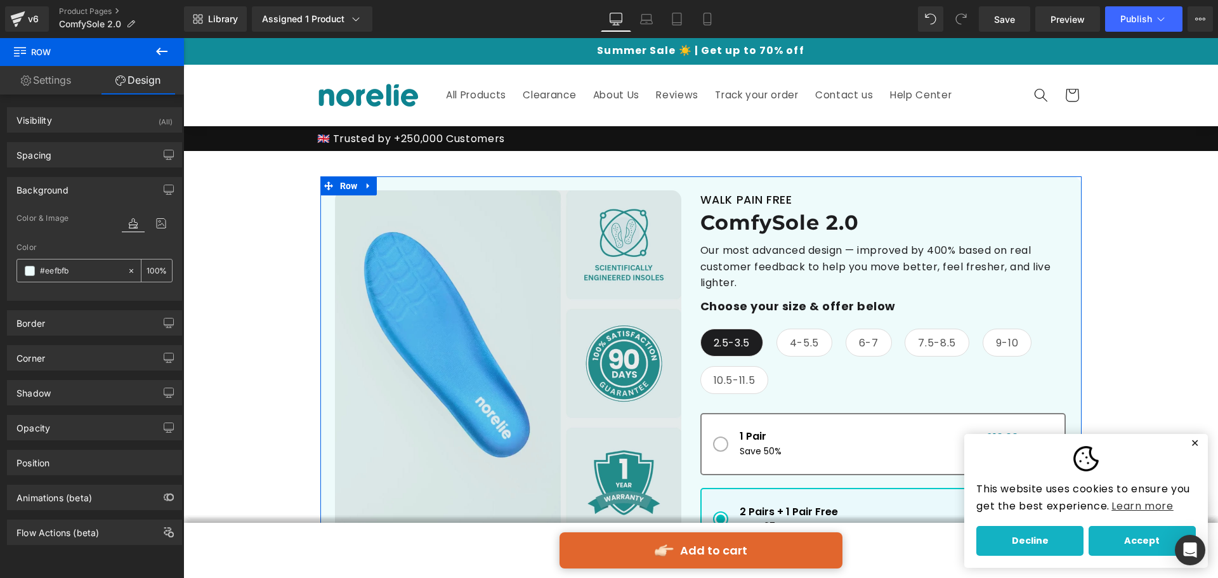
click at [29, 267] on span at bounding box center [30, 271] width 10 height 10
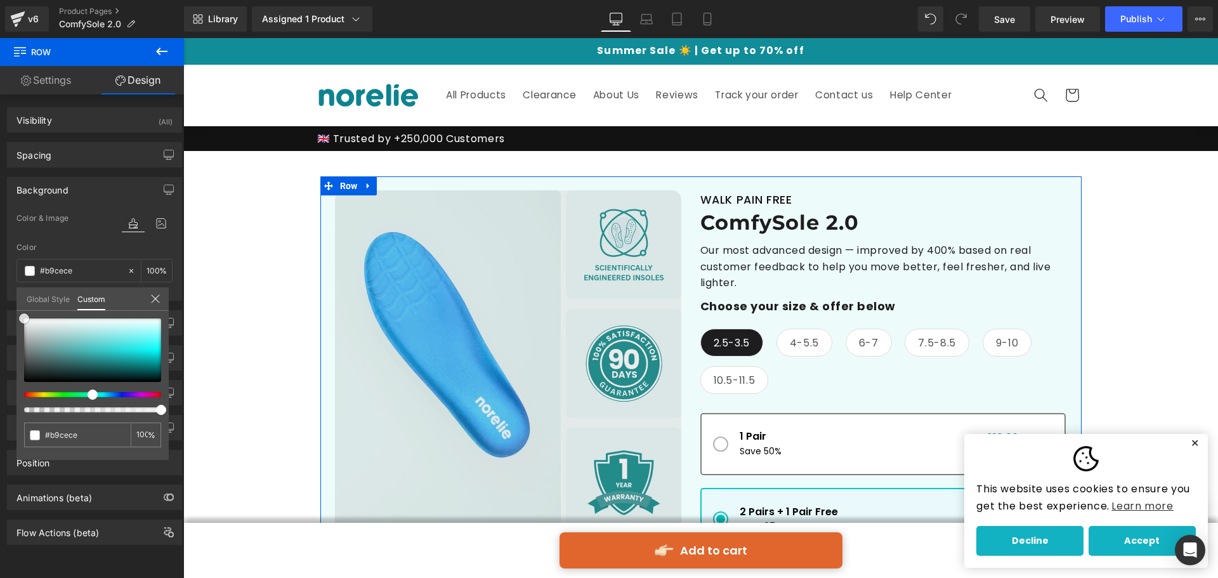
type input "#b9cece"
type input "#d6dbdb"
type input "#ffffff"
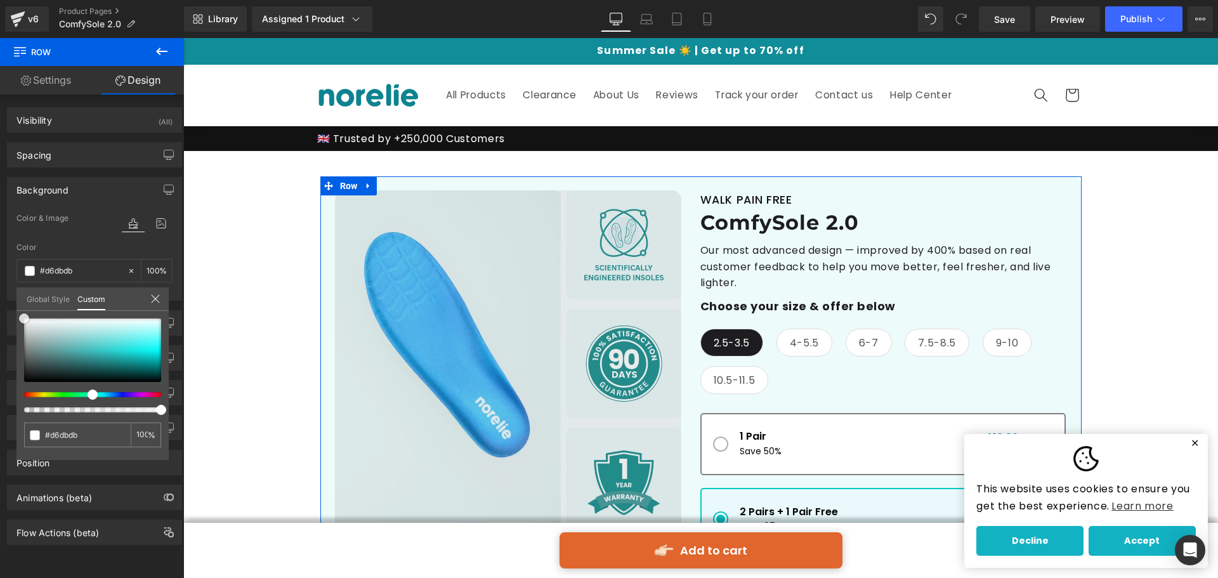
type input "#ffffff"
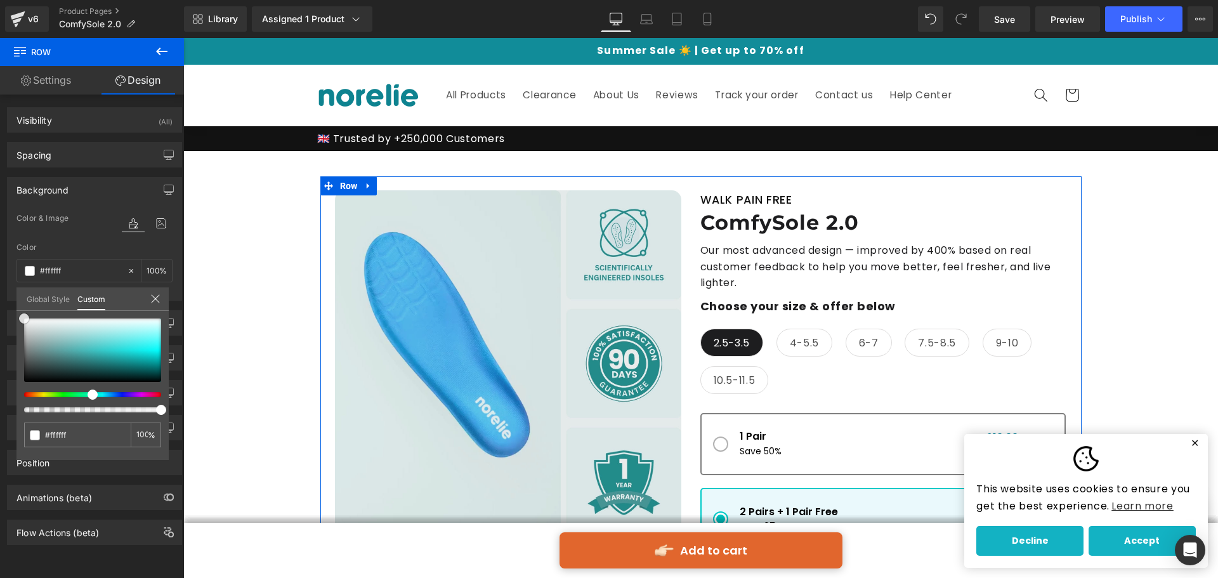
drag, startPoint x: 8, startPoint y: 317, endPoint x: 0, endPoint y: 244, distance: 73.4
click at [0, 244] on div "Background Color & Image color rgba(255, 255, 255, 1) Color #ffffff 100 % Image…" at bounding box center [95, 234] width 190 height 133
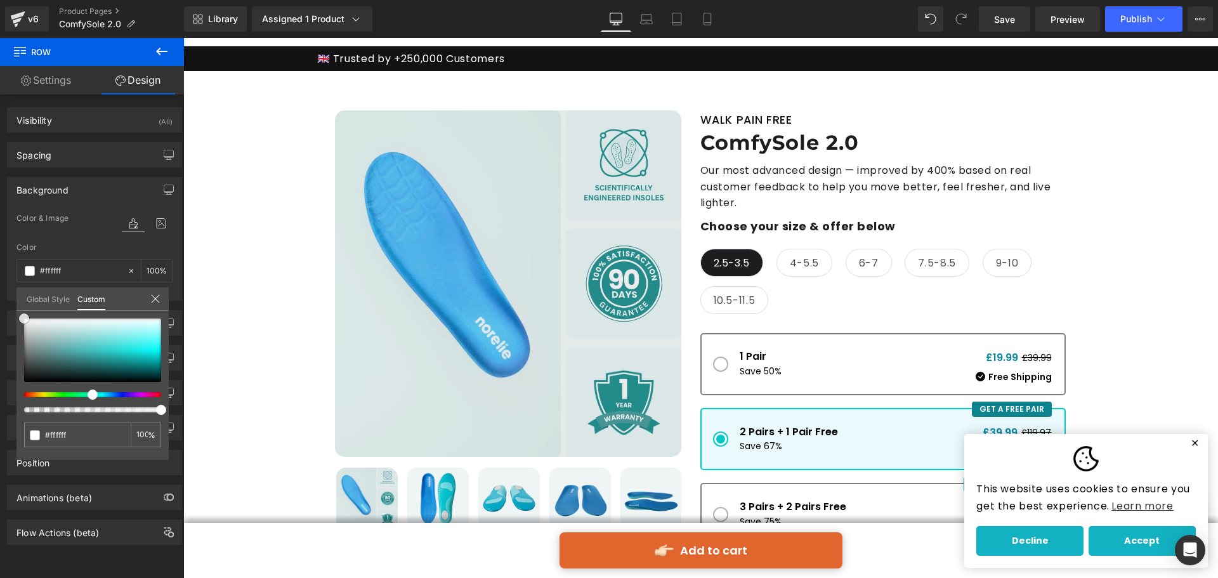
scroll to position [63, 0]
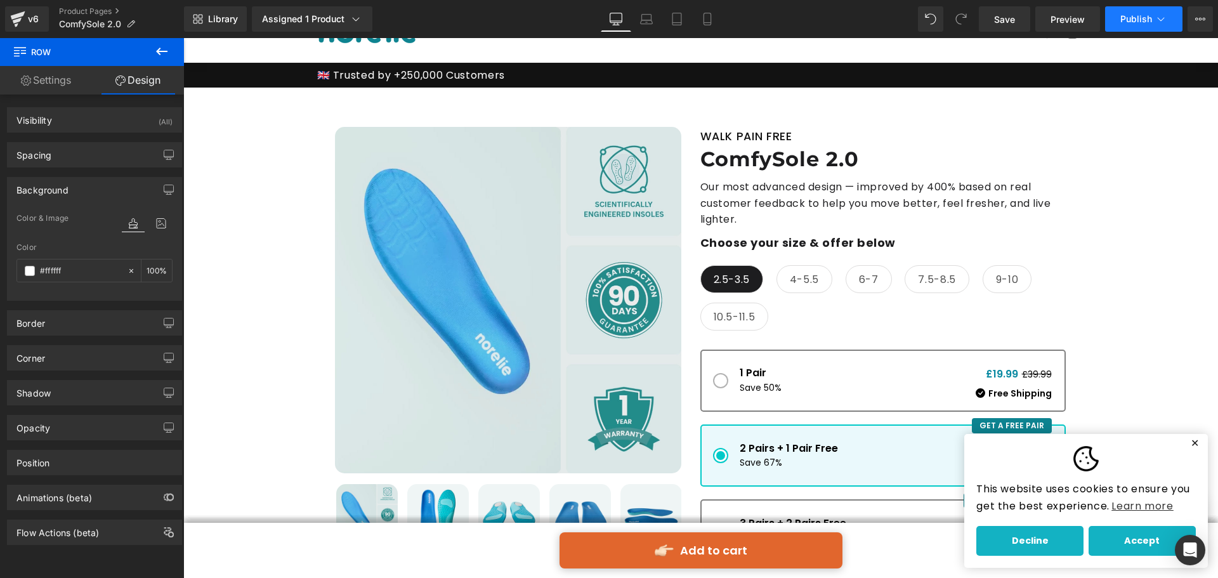
click at [1126, 18] on span "Publish" at bounding box center [1137, 19] width 32 height 10
click at [1132, 22] on span "Publish" at bounding box center [1137, 19] width 32 height 10
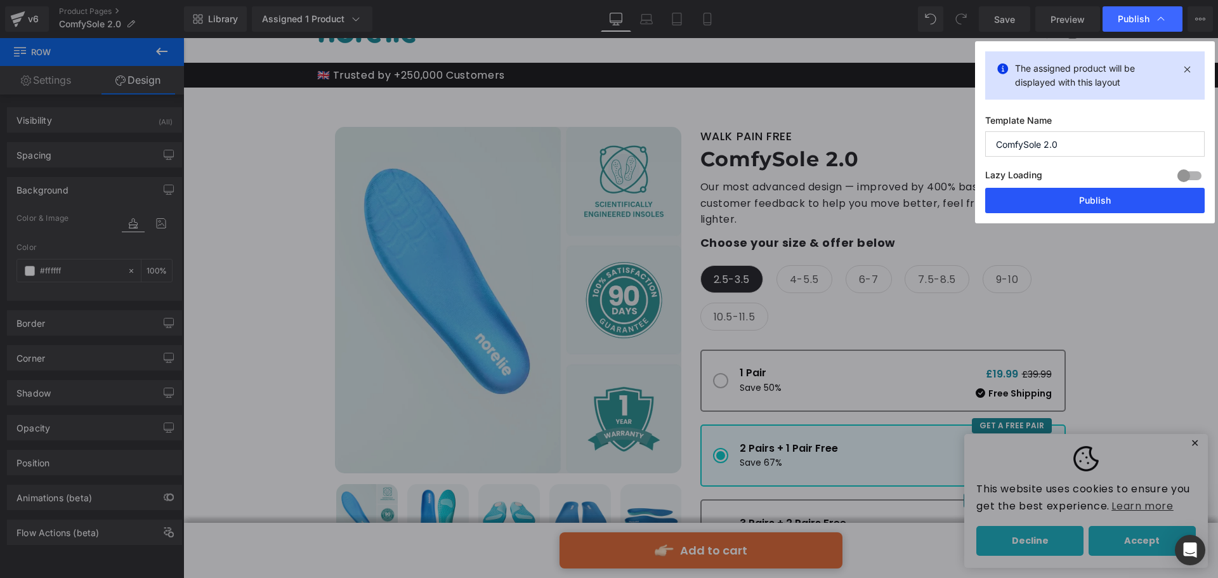
drag, startPoint x: 1074, startPoint y: 202, endPoint x: 800, endPoint y: 197, distance: 274.8
click at [1074, 202] on button "Publish" at bounding box center [1096, 200] width 220 height 25
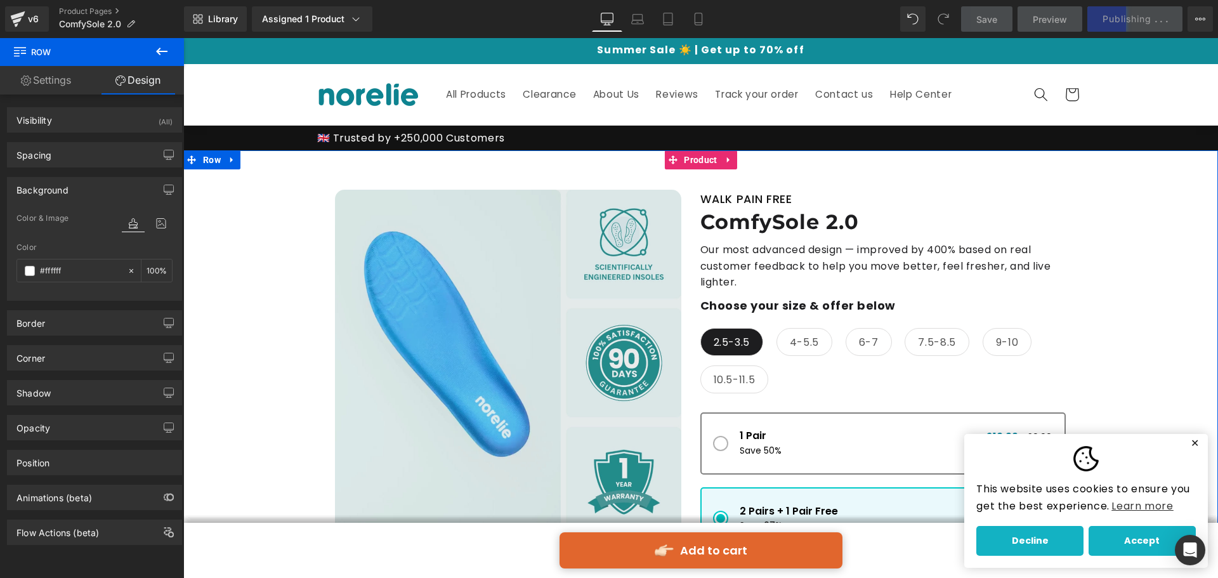
scroll to position [0, 0]
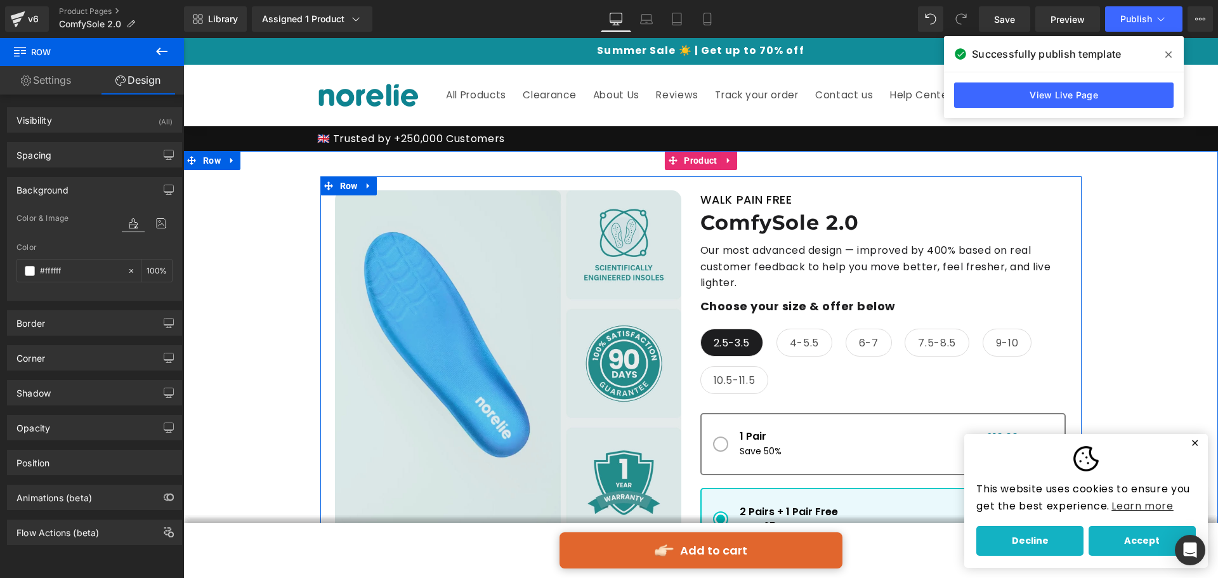
drag, startPoint x: 338, startPoint y: 187, endPoint x: 188, endPoint y: 190, distance: 149.1
click at [338, 187] on span "Row" at bounding box center [349, 185] width 24 height 19
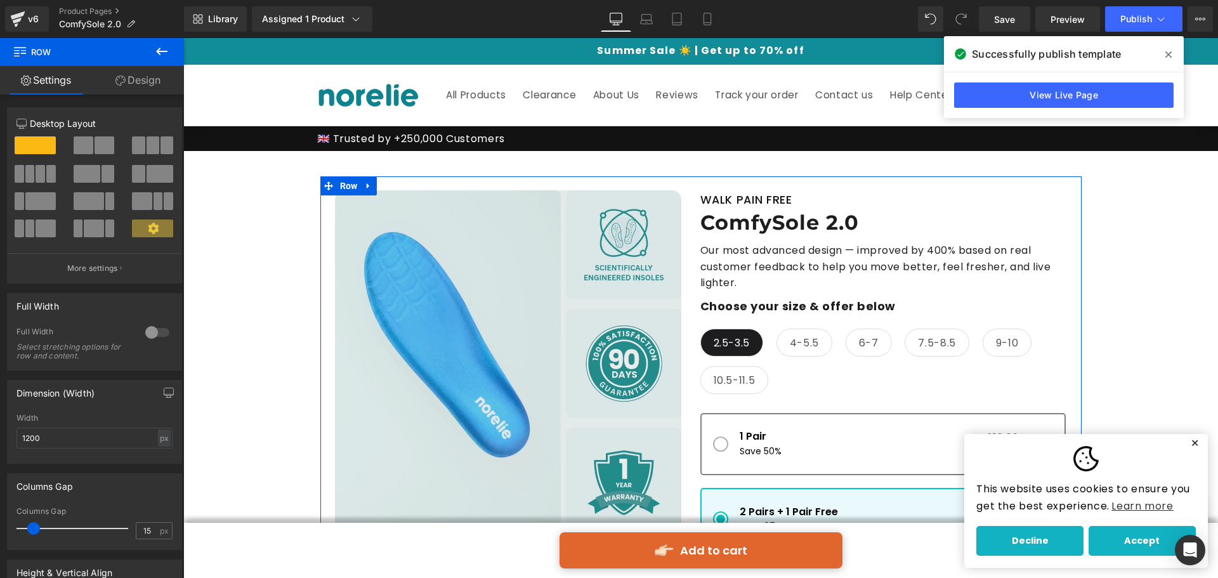
click at [137, 80] on link "Design" at bounding box center [138, 80] width 92 height 29
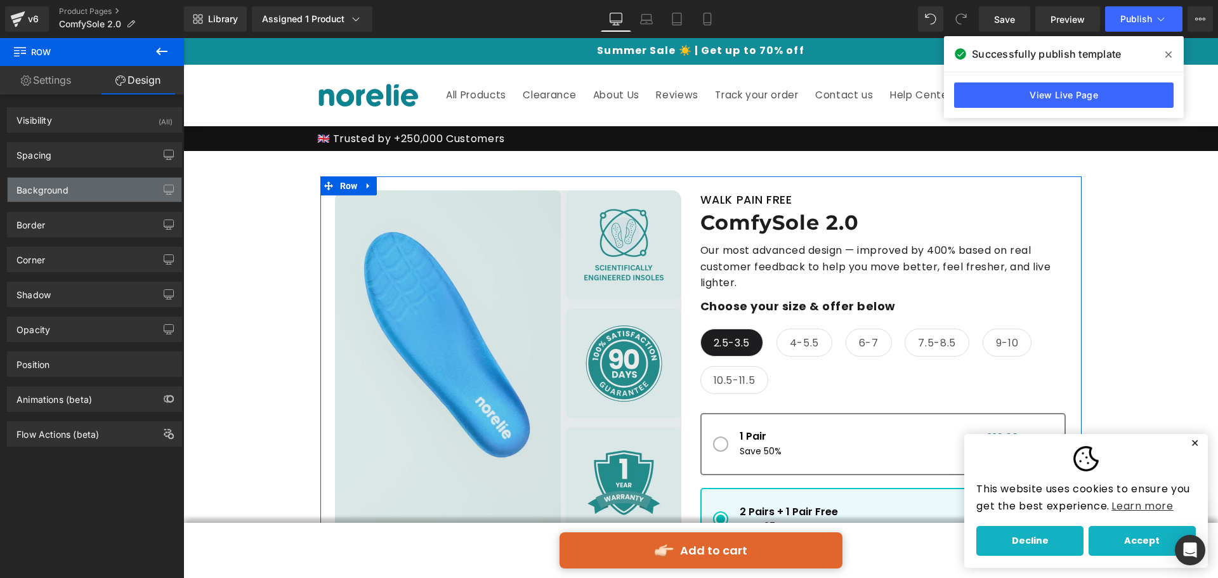
click at [90, 192] on div "Background" at bounding box center [95, 190] width 174 height 24
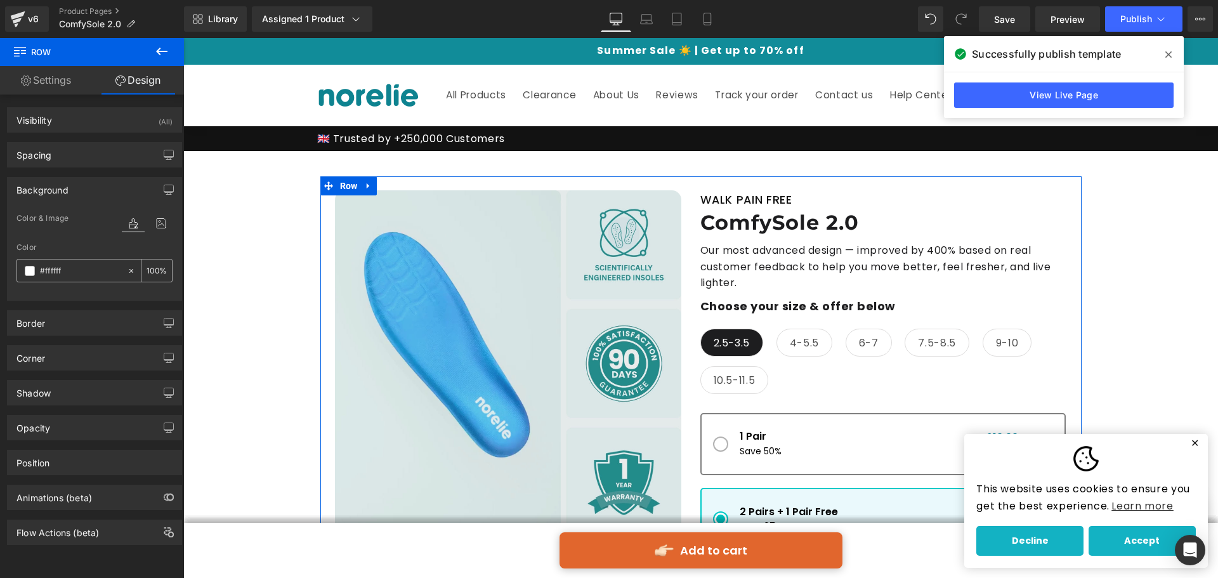
click at [26, 272] on span at bounding box center [30, 271] width 10 height 10
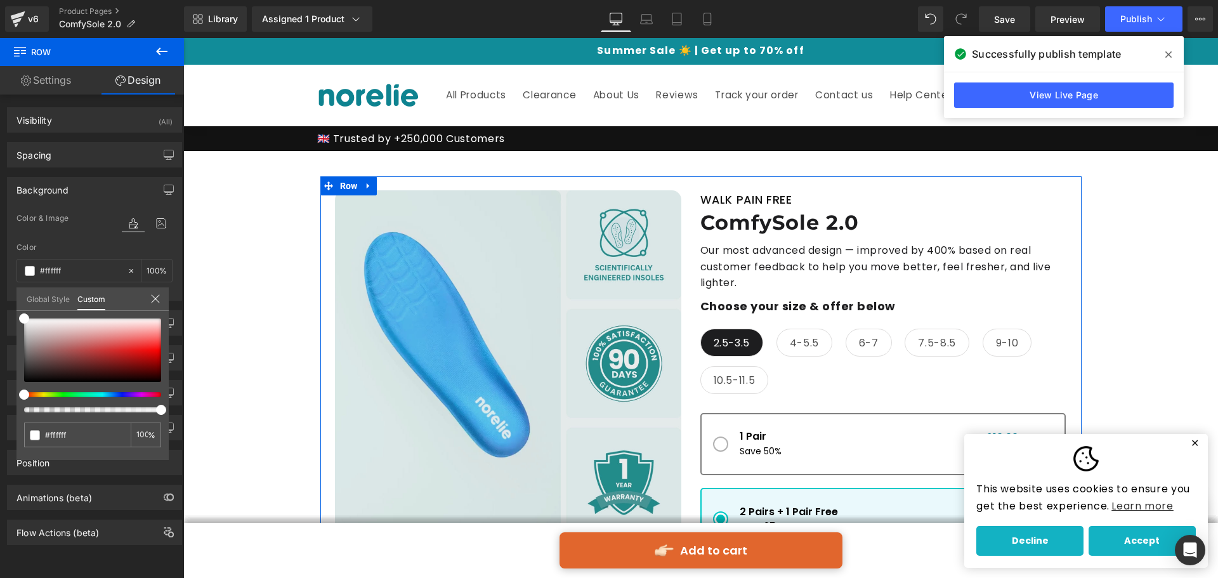
click at [102, 395] on div at bounding box center [87, 394] width 137 height 5
drag, startPoint x: 102, startPoint y: 395, endPoint x: 88, endPoint y: 395, distance: 14.0
click at [88, 395] on div at bounding box center [87, 394] width 137 height 5
type input "#f9fafa"
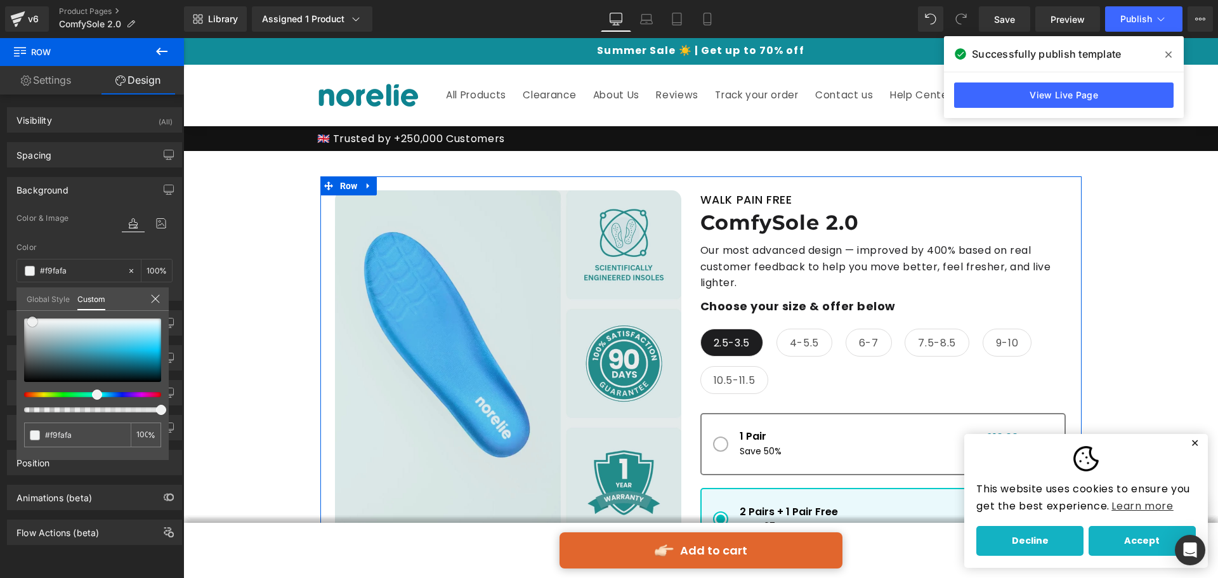
type input "#f6f7f7"
type input "#f1f3f3"
type input "#eef0f0"
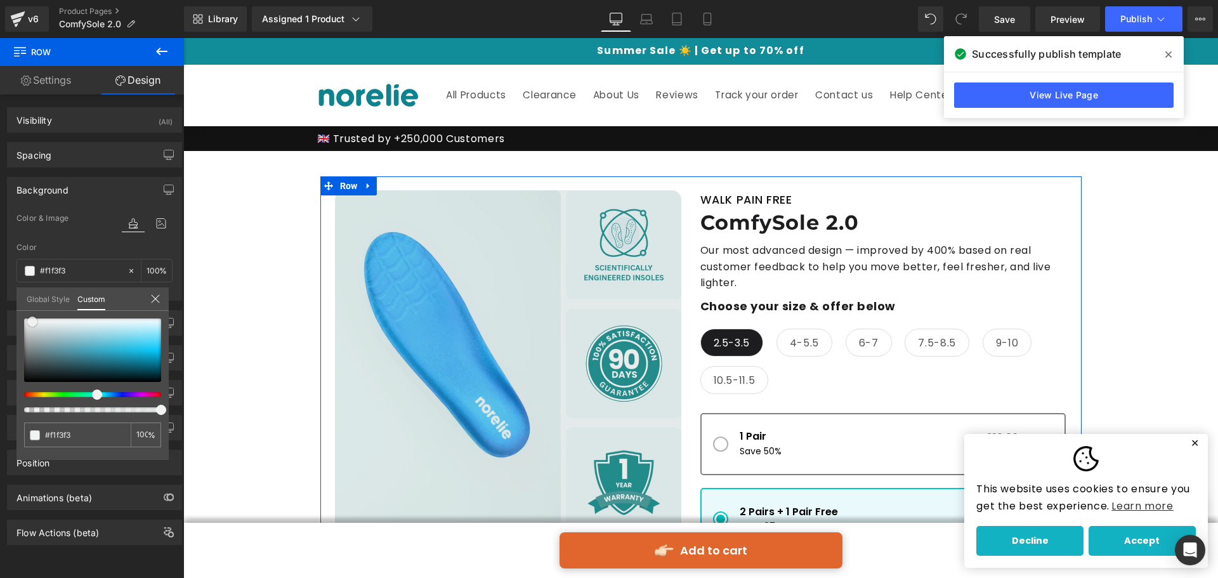
type input "#eef0f0"
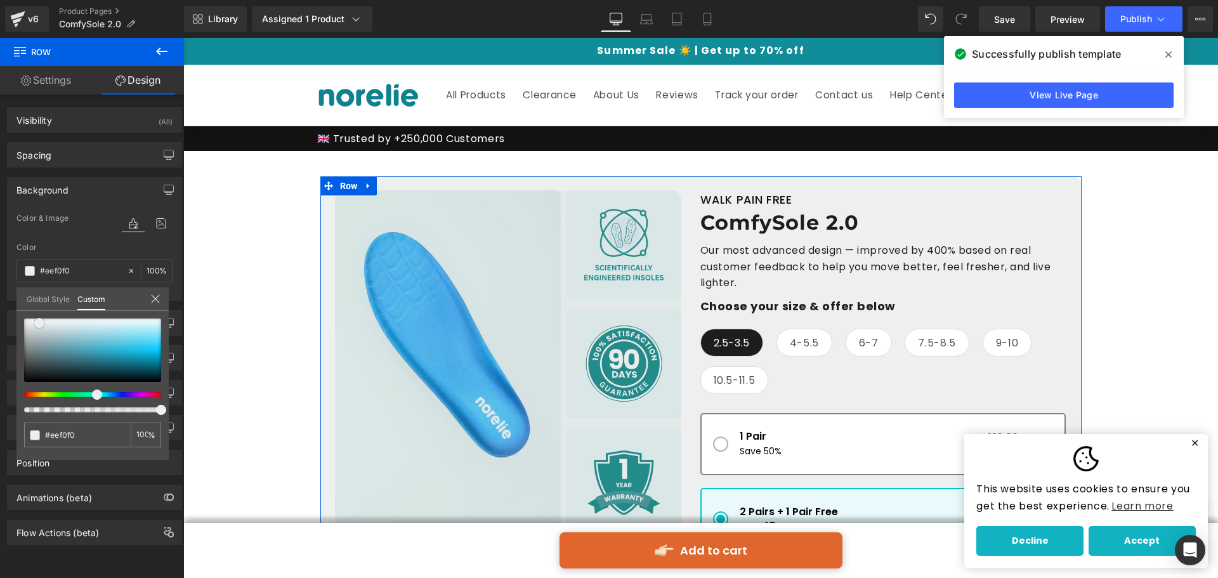
type input "#ebeeee"
type input "#e8ecec"
type input "#e8eded"
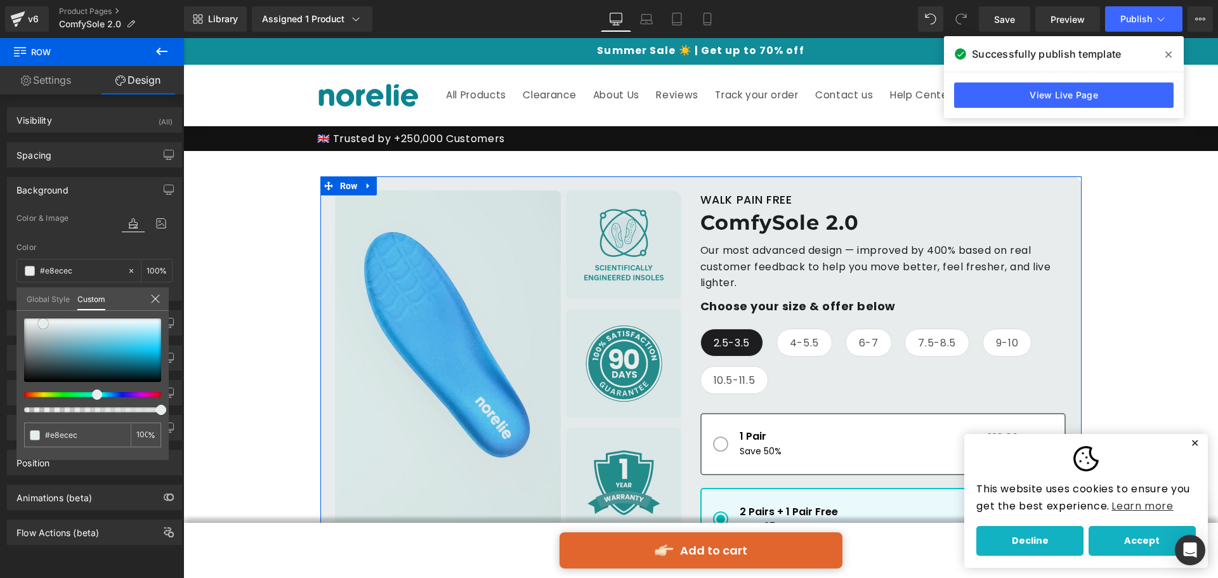
type input "#e8eded"
type input "#e7eded"
type input "#e7eeee"
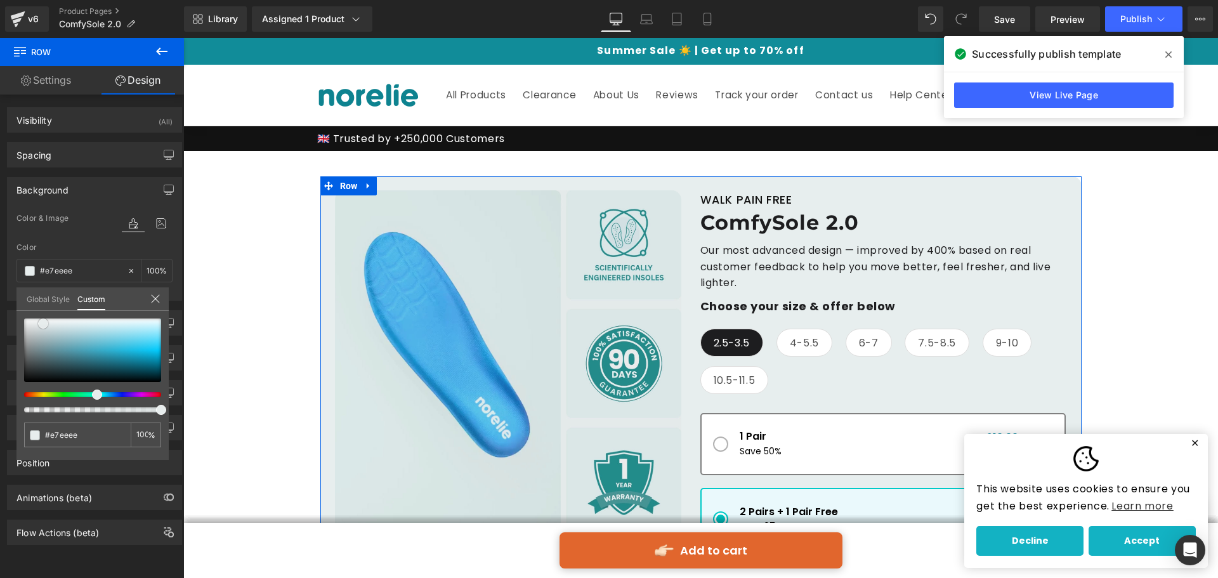
type input "#e6eeee"
type input "#e6efef"
type input "#e5efef"
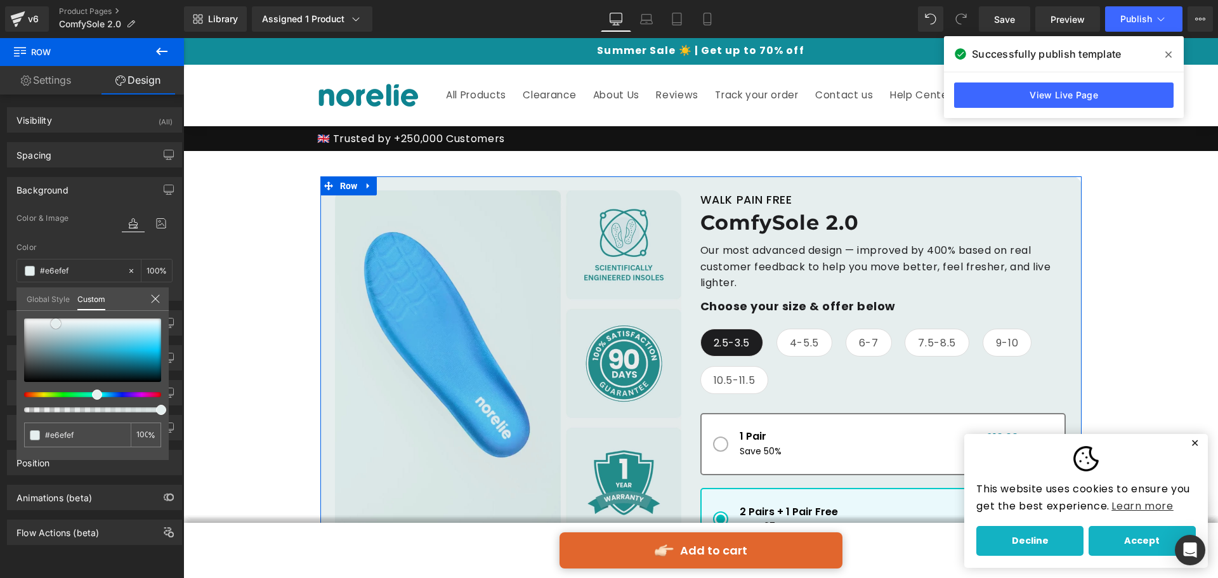
type input "#e5efef"
type input "#eff5f5"
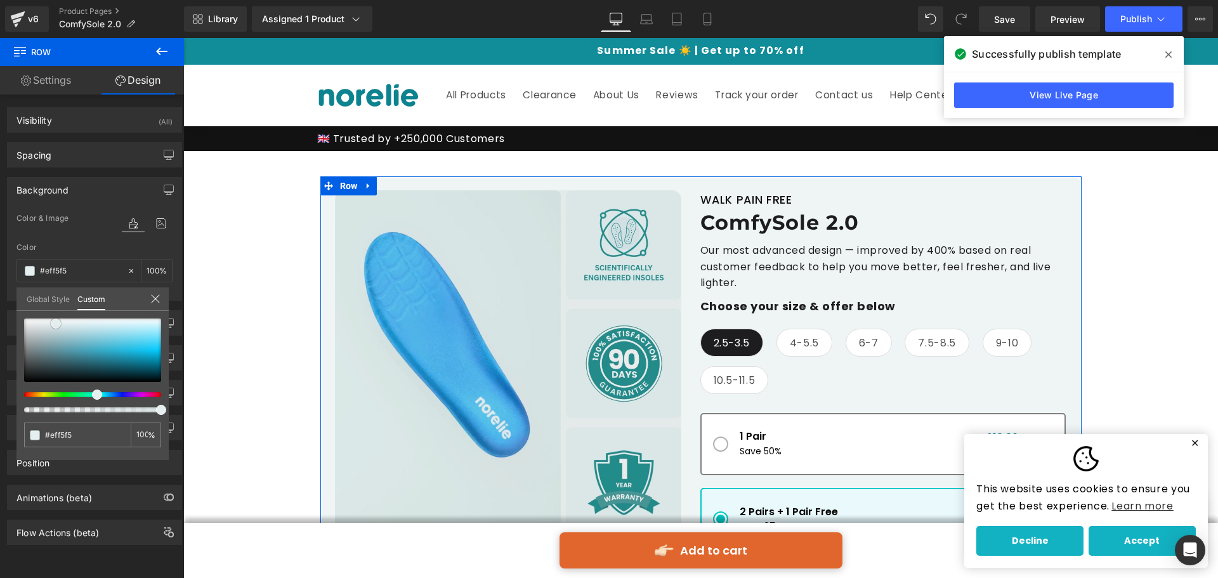
type input "#fbfdfd"
type input "#ffffff"
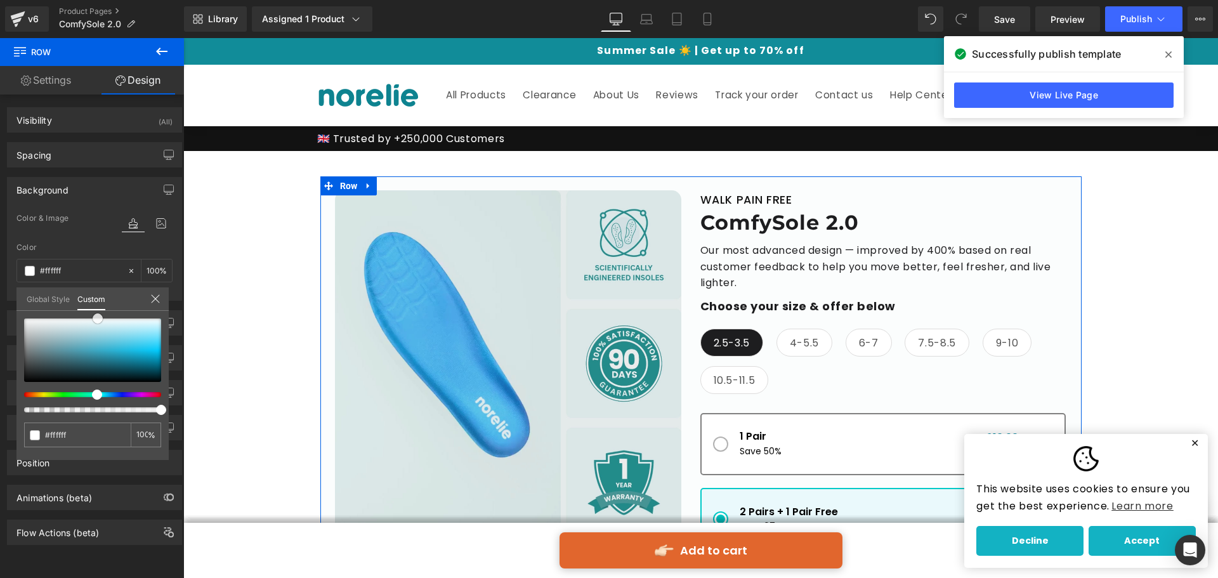
type input "#fbfdfd"
type input "#f3fbfb"
type input "#eefbfb"
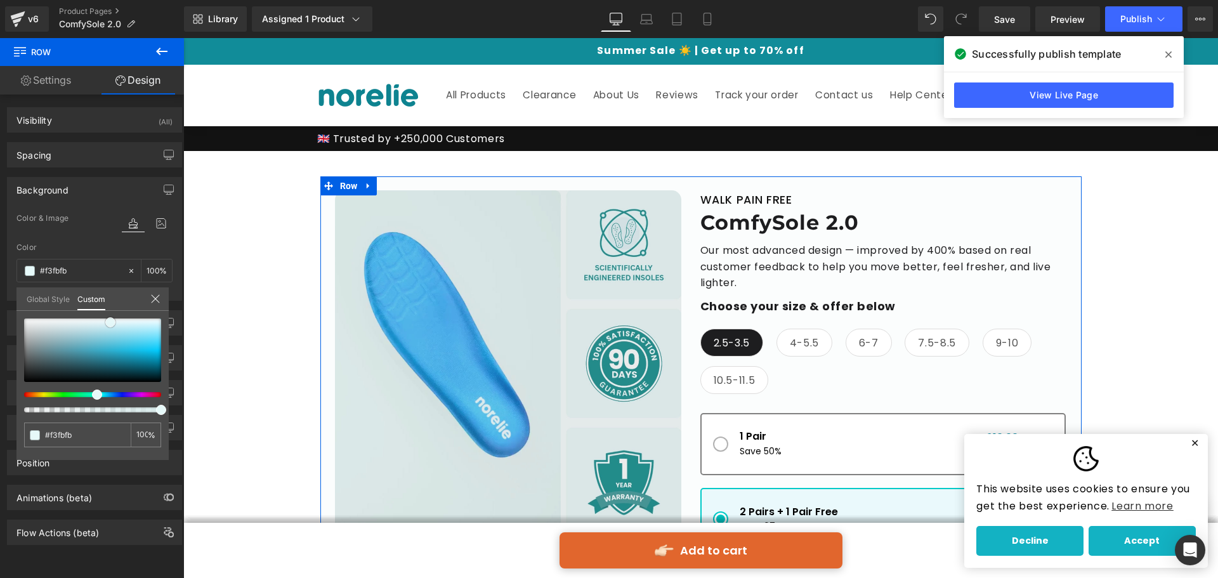
type input "#eefbfb"
type input "#e1f8f8"
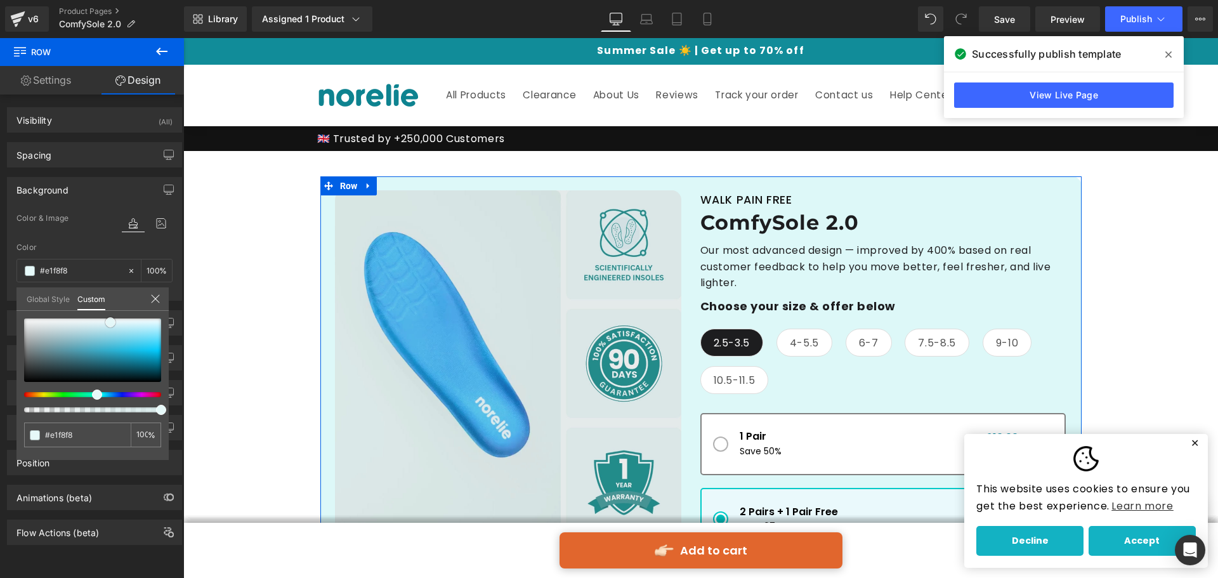
type input "#ddf8f8"
type input "#dcf8f8"
type input "#e5f9f9"
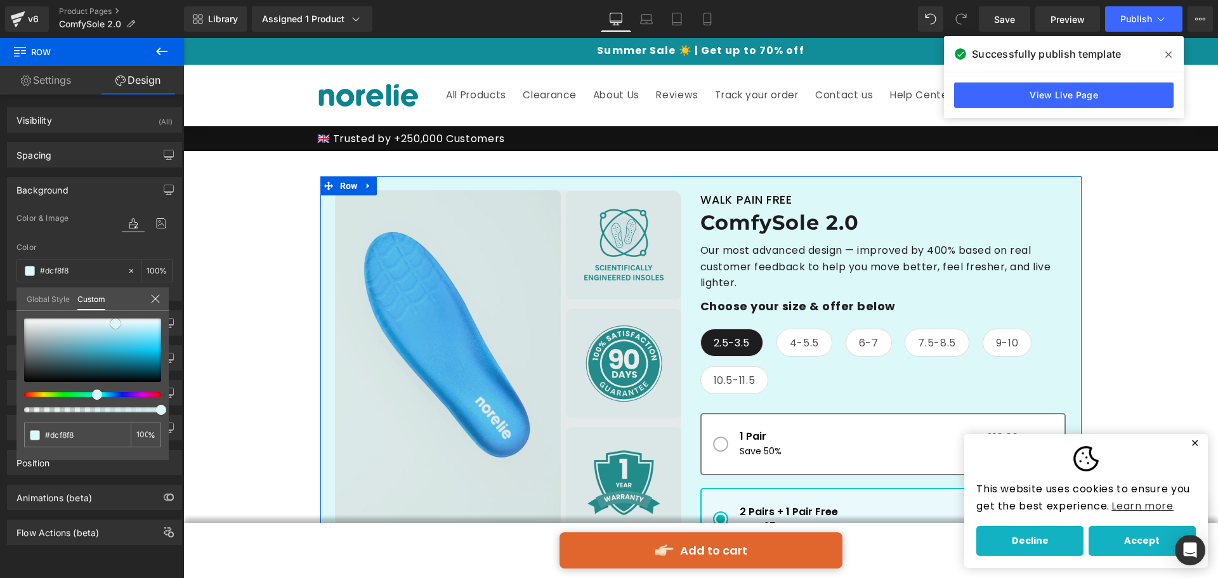
type input "#e5f9f9"
type input "#e5fafa"
type input "#e9fafa"
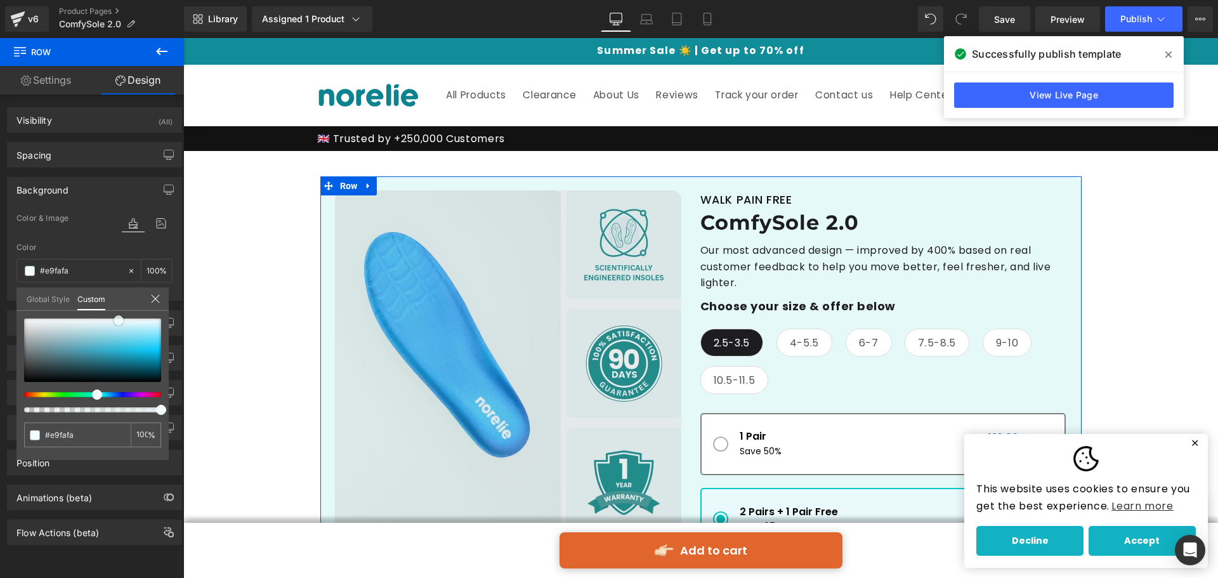
type input "#f2fcfc"
type input "#f6fdfd"
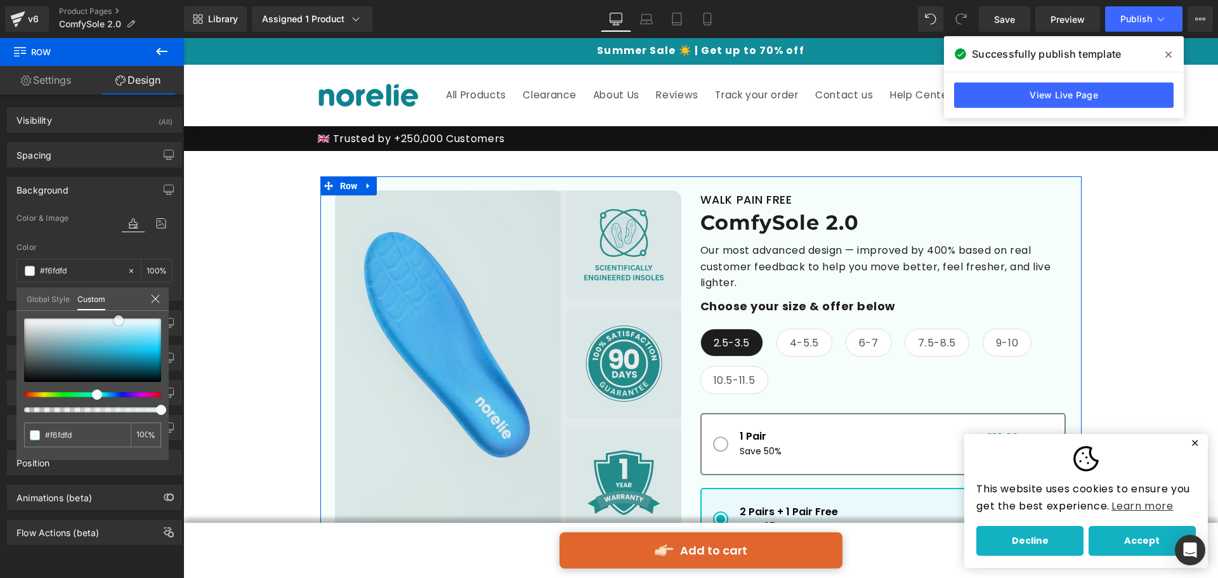
type input "#fafefe"
type input "#f6fdfd"
type input "#eefbfb"
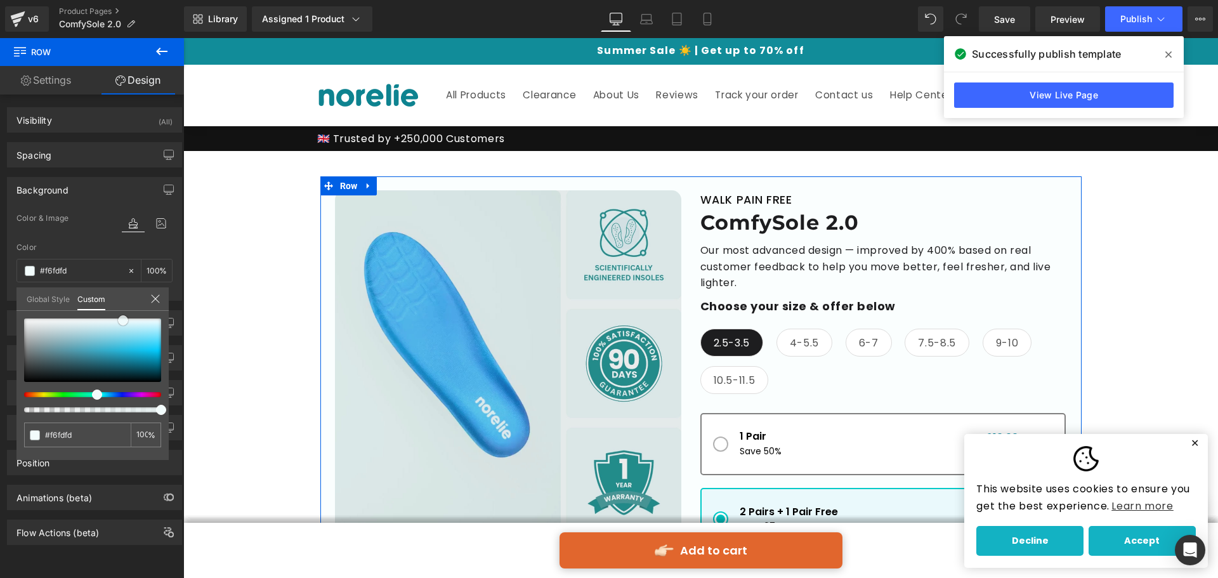
type input "#eefbfb"
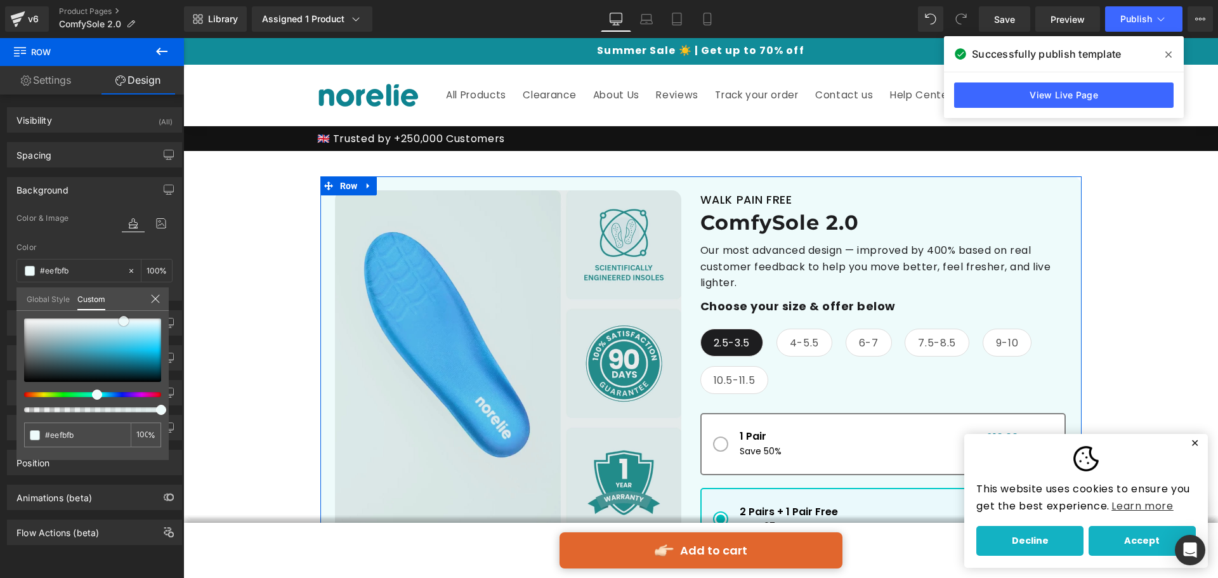
type input "#edfcfc"
type input "#e9fbfb"
type input "#e4fbfb"
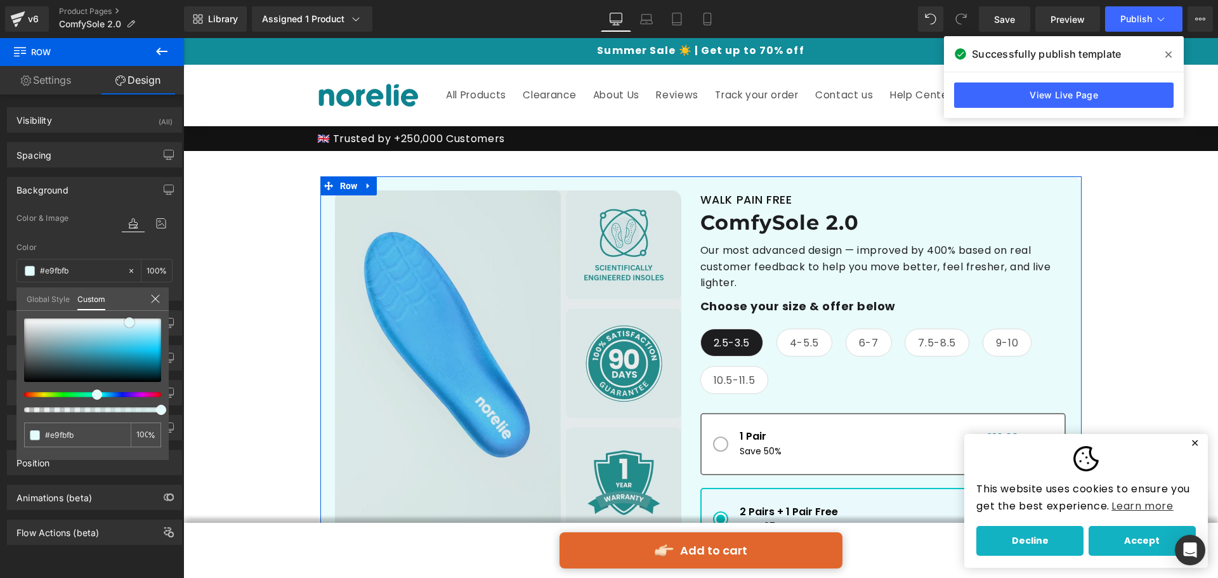
type input "#e4fbfb"
type input "#dffafa"
type input "#e0fafa"
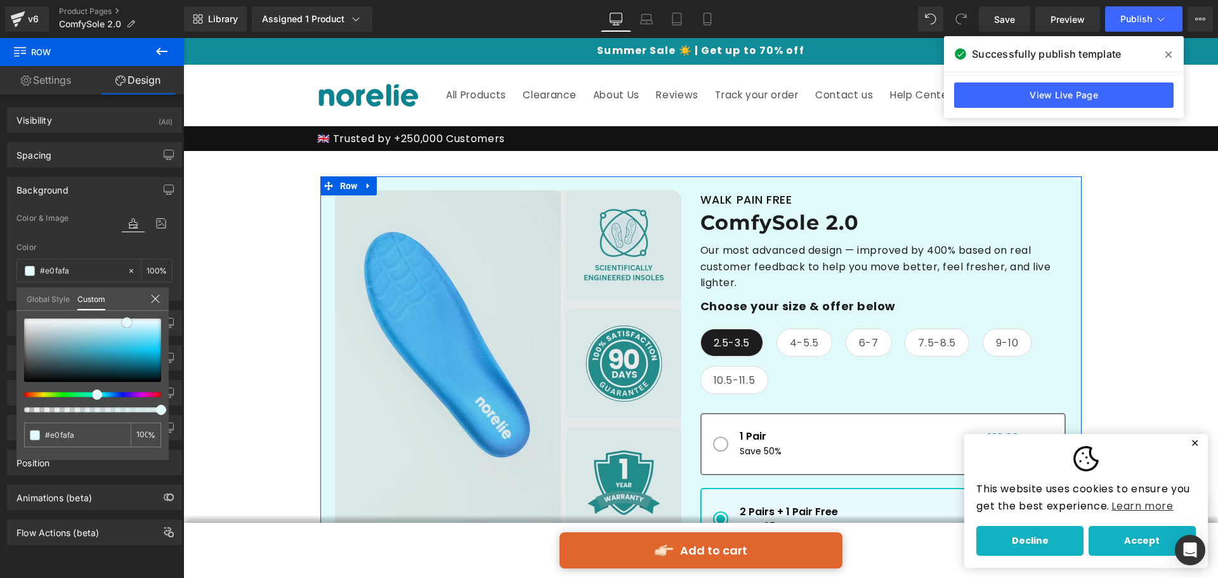
type input "#dbf9f9"
type input "#d7f8f8"
type input "#d4f6f6"
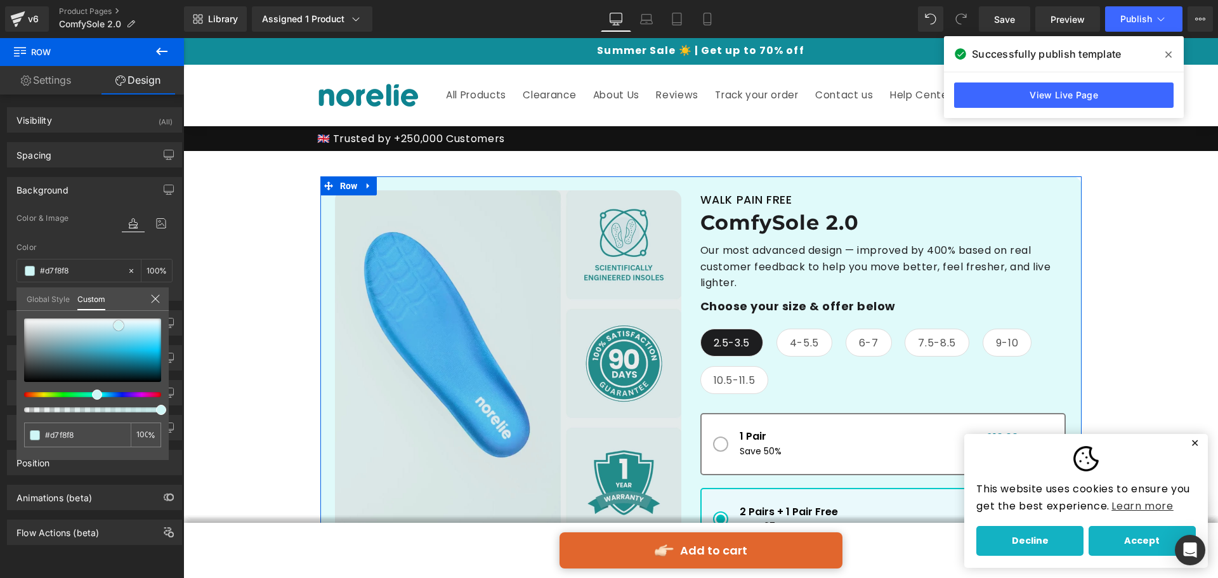
type input "#d4f6f6"
type input "#cff6f6"
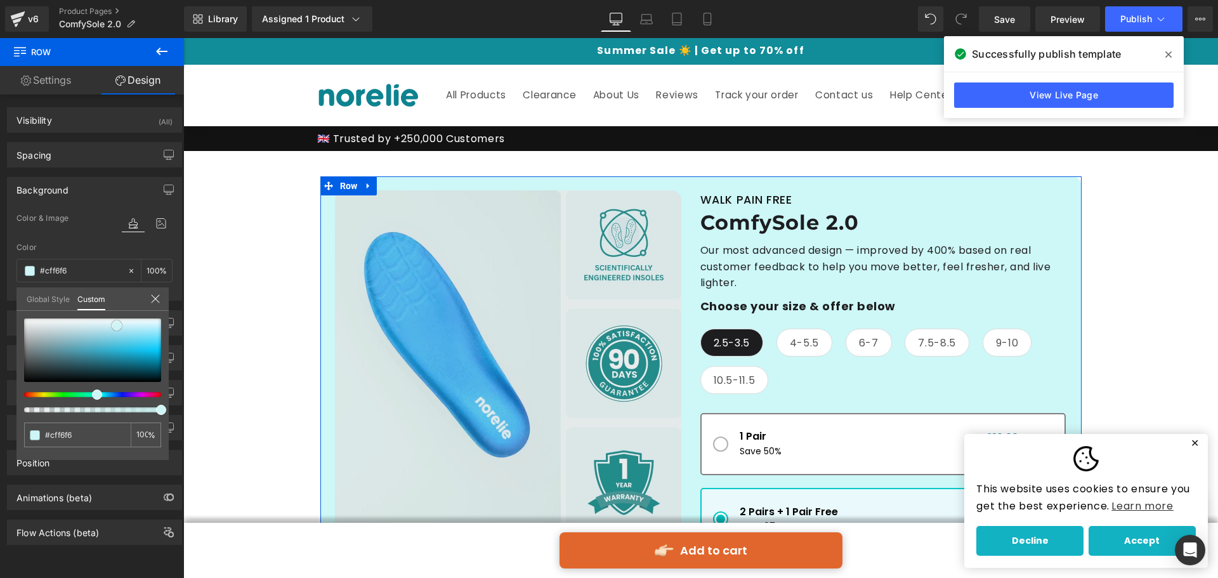
type input "#cef7f7"
type input "#ccf9f9"
type input "#cbf9f9"
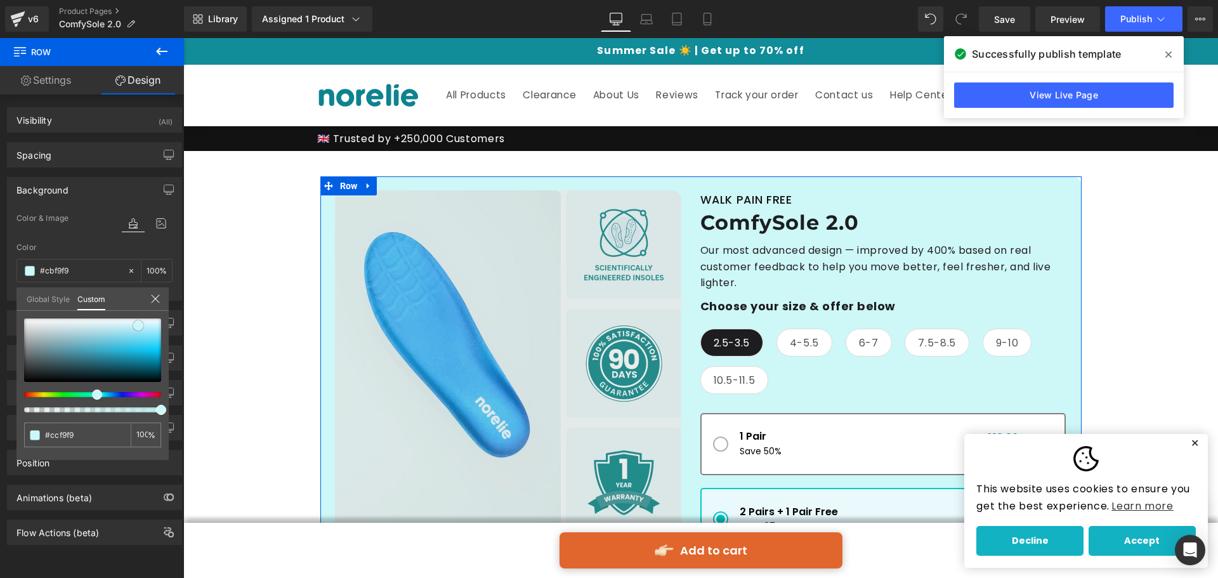
type input "#cbf9f9"
type input "#cffbfb"
type input "#d4fbfb"
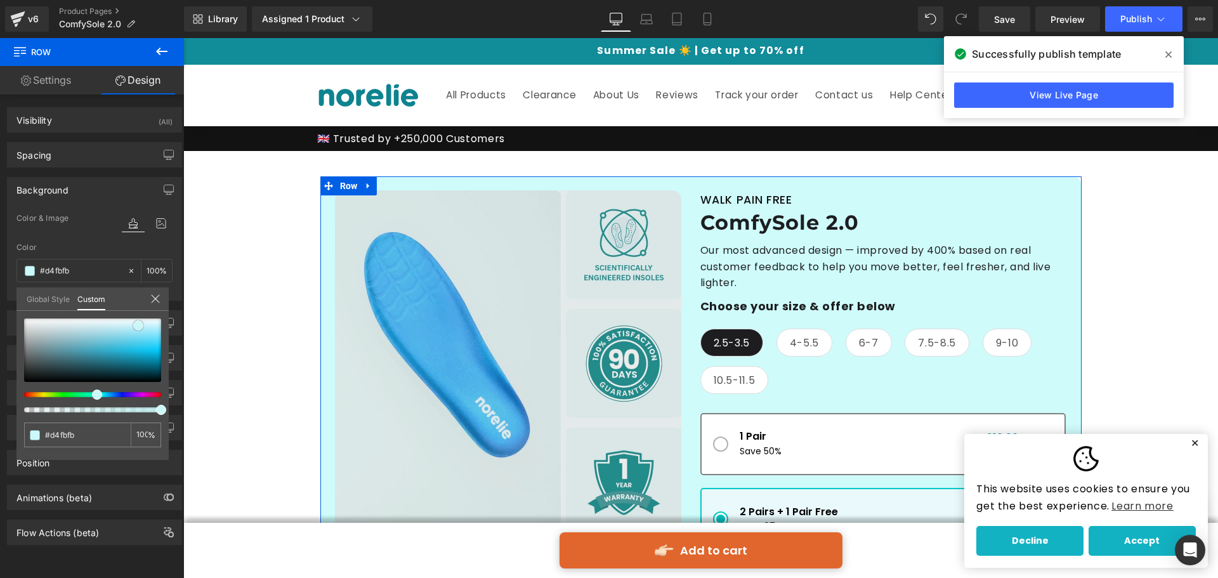
type input "#d8fcfc"
type input "#ddfdfd"
type input "#e6fefe"
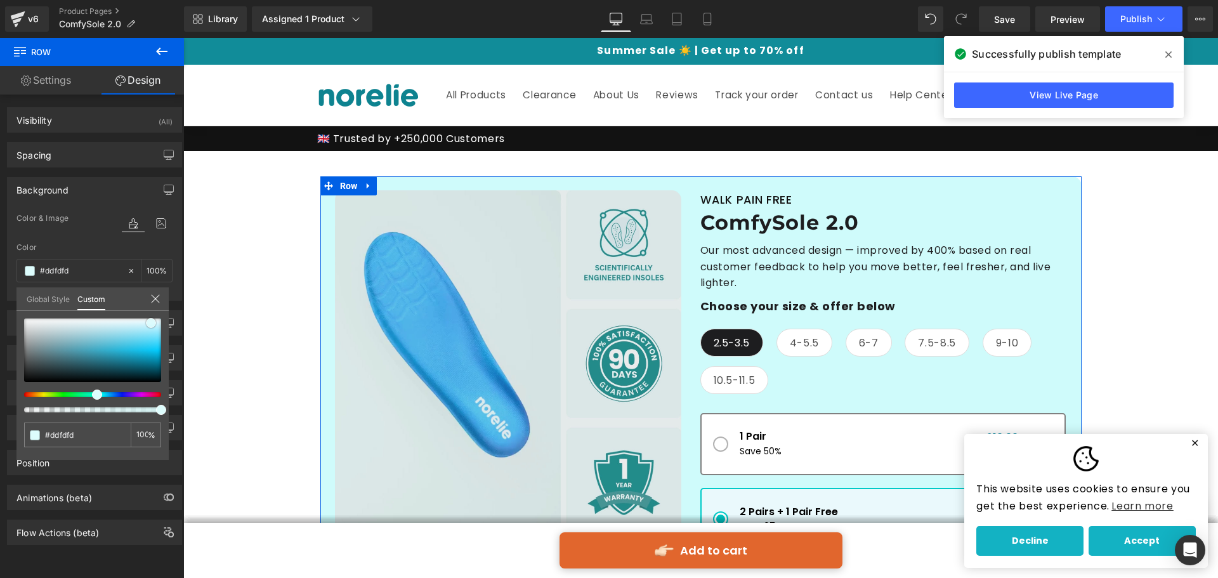
type input "#e6fefe"
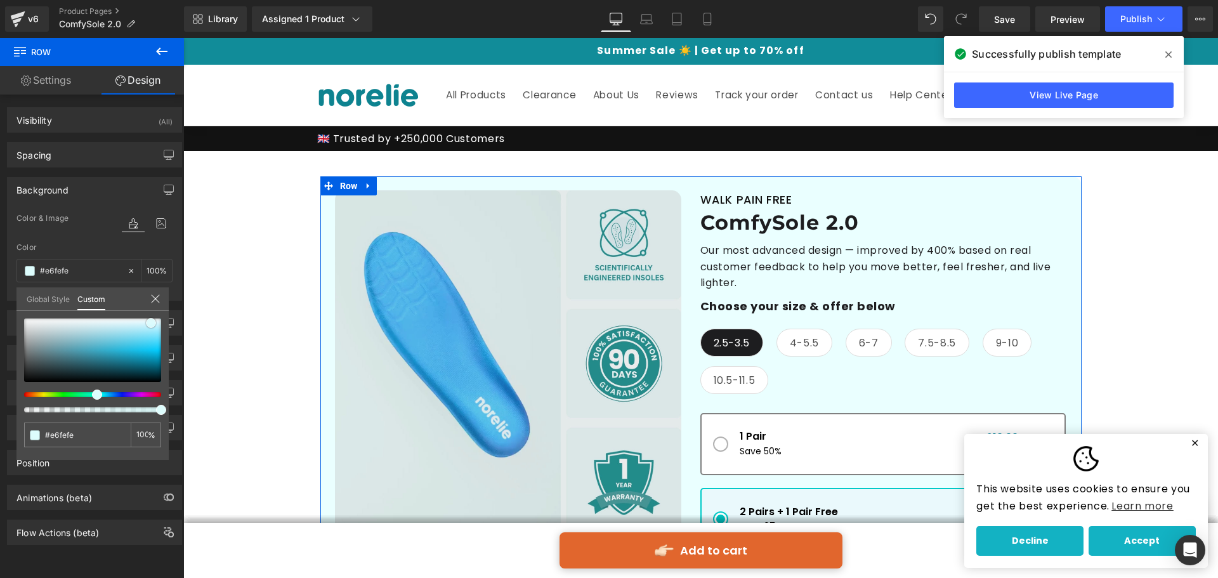
type input "#eaffff"
type input "#efffff"
type input "#f4ffff"
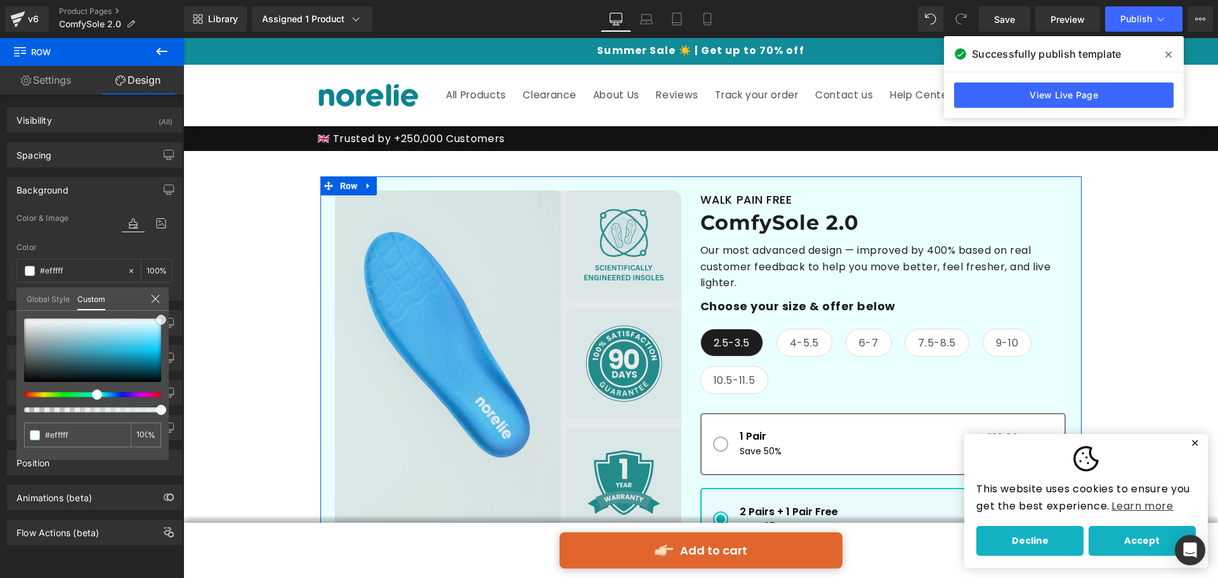
type input "#f4ffff"
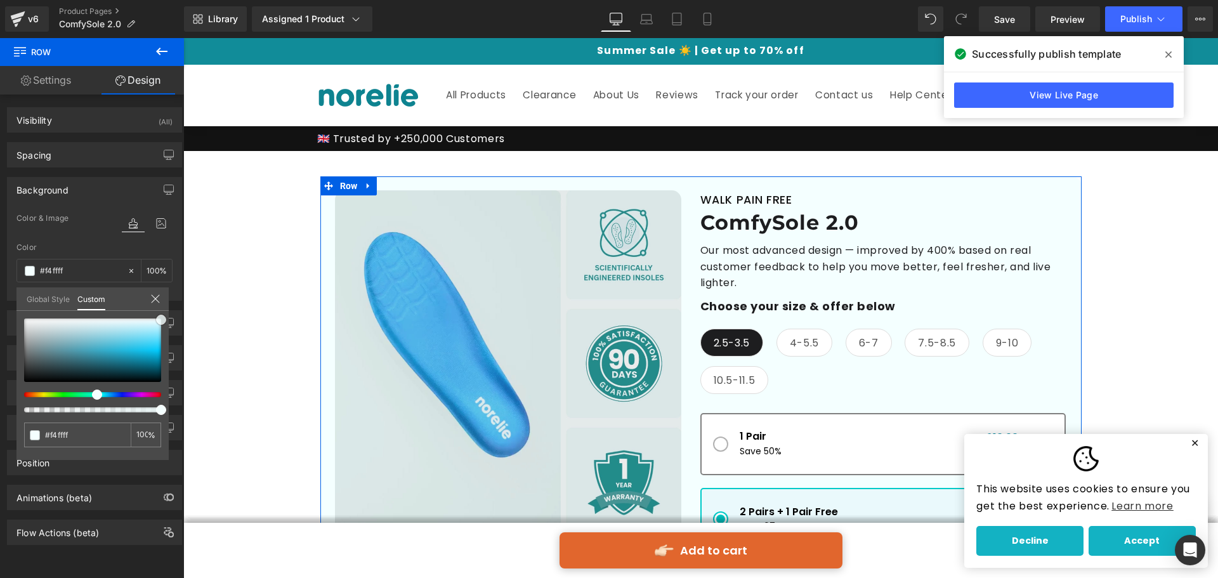
type input "#eaffff"
type input "#e5ffff"
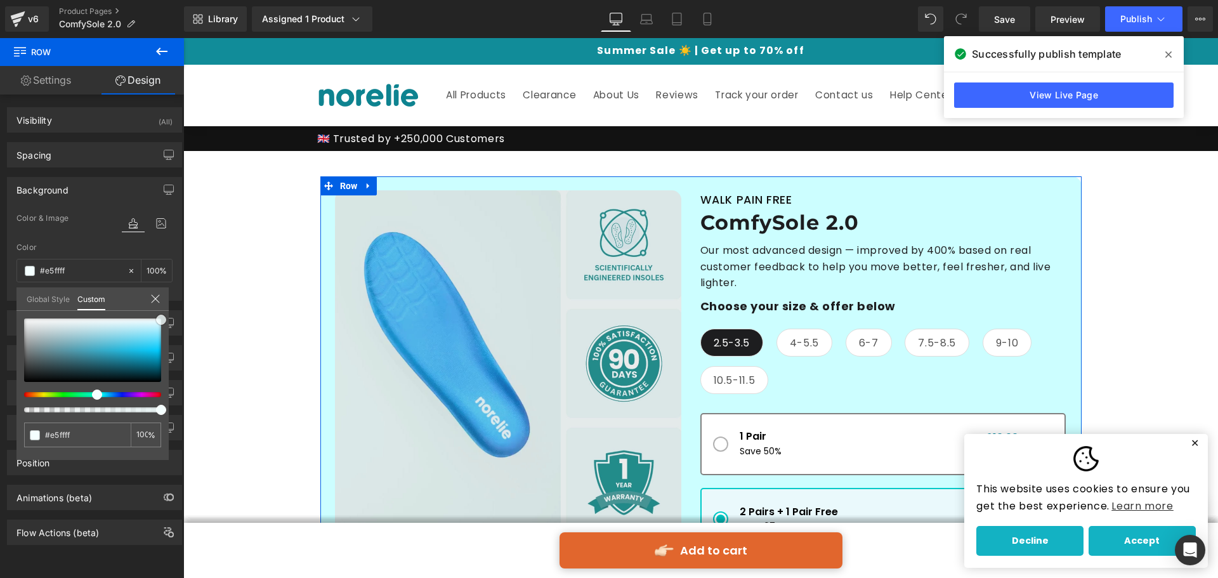
type input "#ccfeff"
type input "#b2fbff"
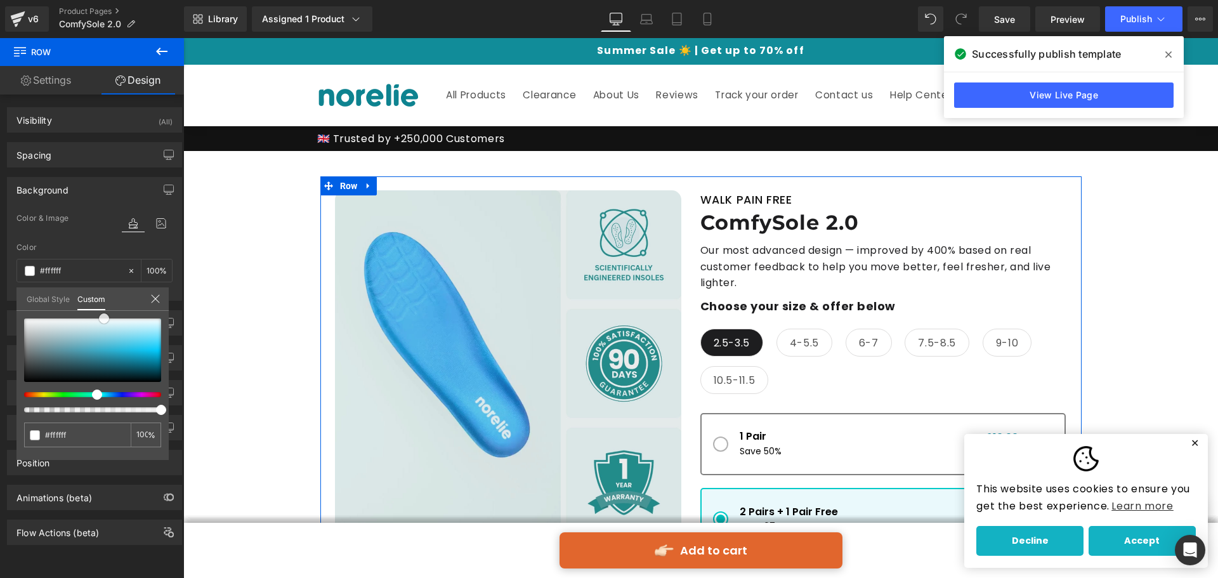
drag, startPoint x: 24, startPoint y: 315, endPoint x: 104, endPoint y: 307, distance: 80.3
click at [104, 307] on div "Global Style Custom Setup Global Style #ffffff 100 %" at bounding box center [92, 306] width 152 height 39
drag, startPoint x: 69, startPoint y: 435, endPoint x: 23, endPoint y: 433, distance: 46.4
click at [25, 431] on div "#ffffff" at bounding box center [77, 435] width 107 height 25
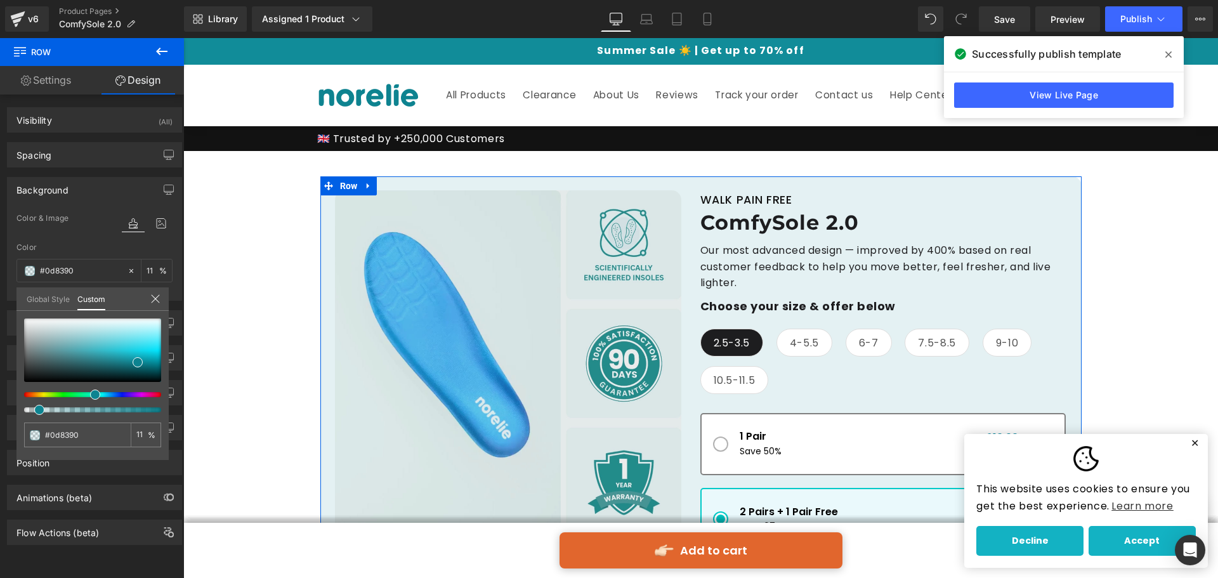
drag, startPoint x: 161, startPoint y: 409, endPoint x: 34, endPoint y: 419, distance: 126.6
click at [34, 419] on div "#0d8390 11 %" at bounding box center [92, 390] width 152 height 142
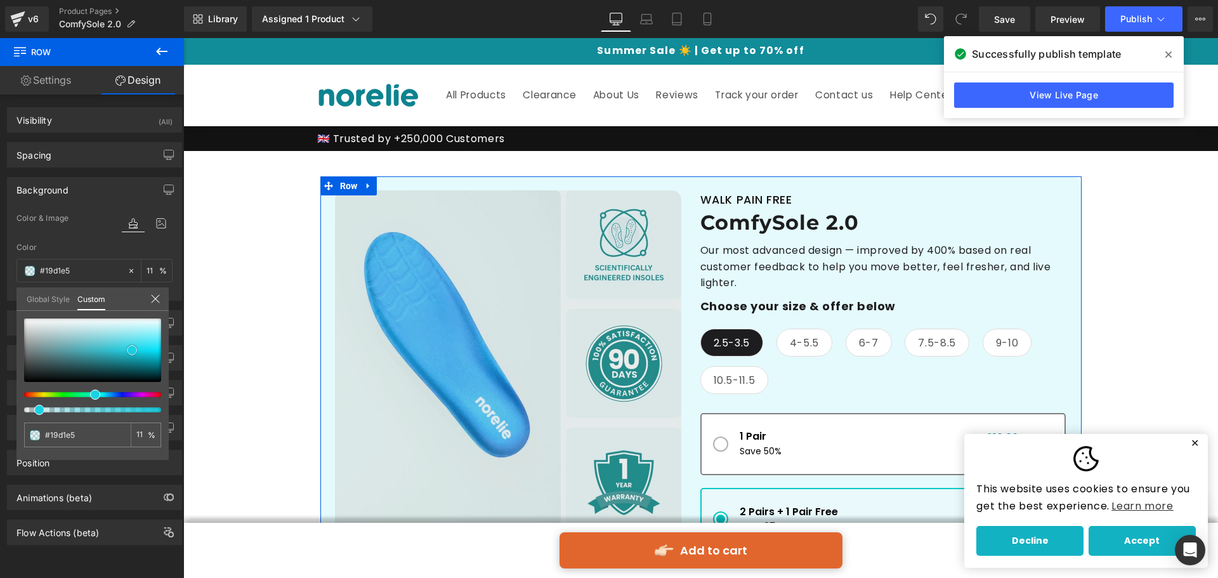
drag, startPoint x: 136, startPoint y: 364, endPoint x: 130, endPoint y: 352, distance: 13.3
click at [130, 352] on span at bounding box center [132, 350] width 10 height 10
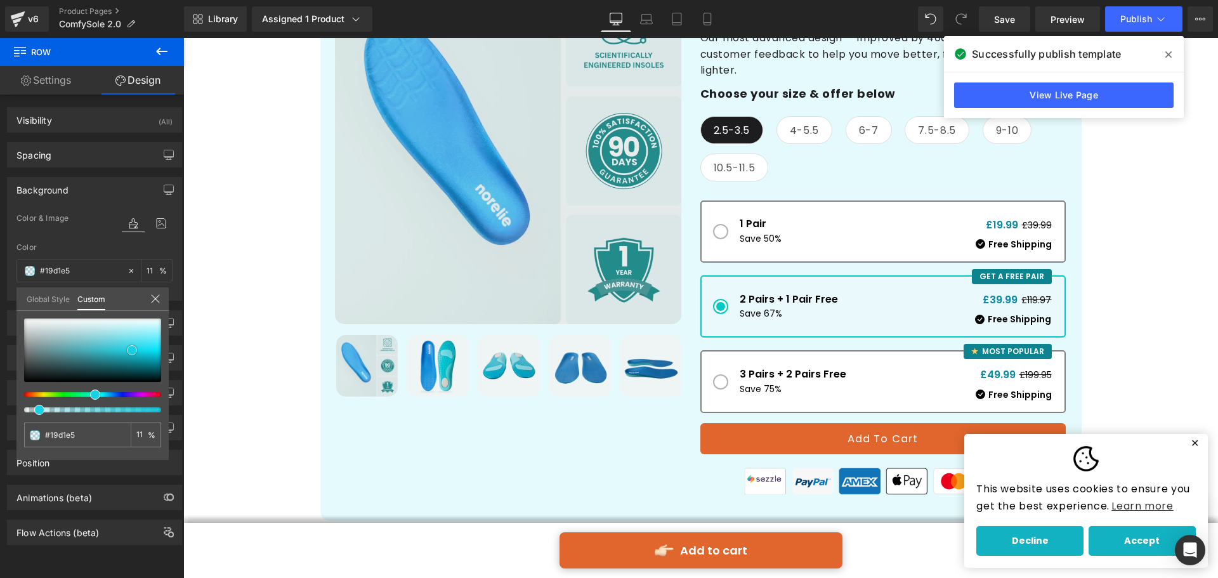
scroll to position [190, 0]
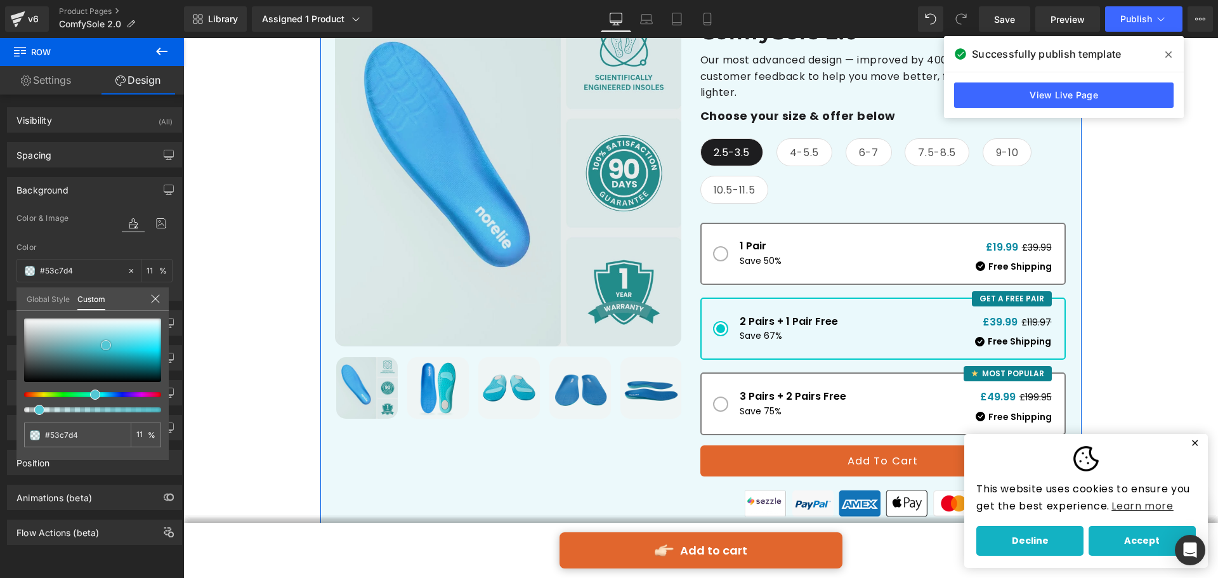
drag, startPoint x: 127, startPoint y: 349, endPoint x: 169, endPoint y: 344, distance: 42.2
click at [101, 344] on span at bounding box center [106, 345] width 10 height 10
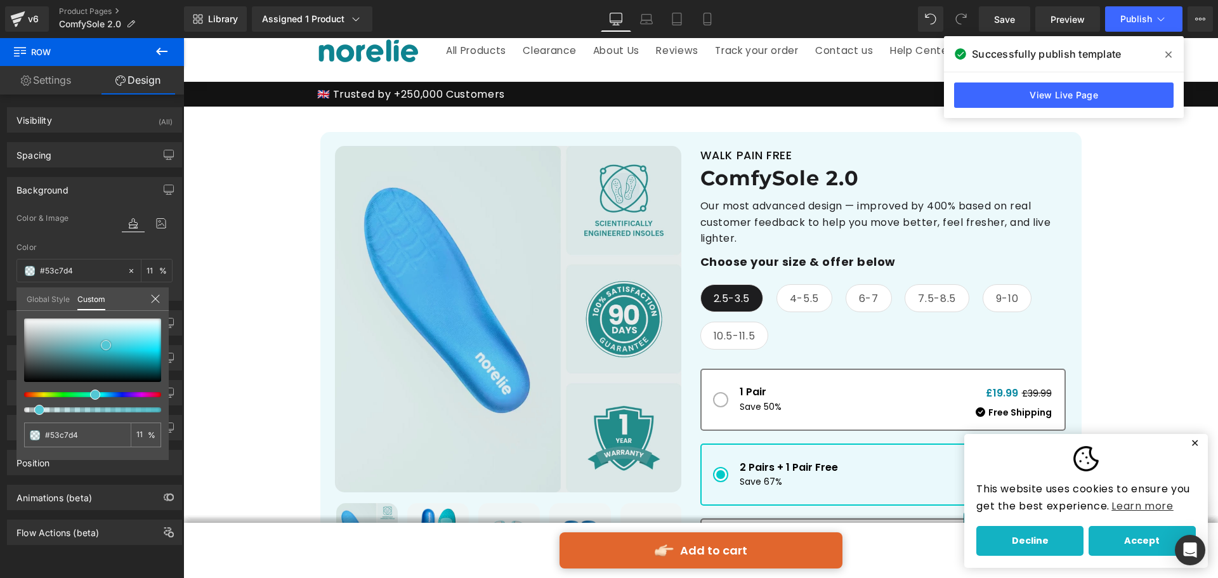
scroll to position [0, 0]
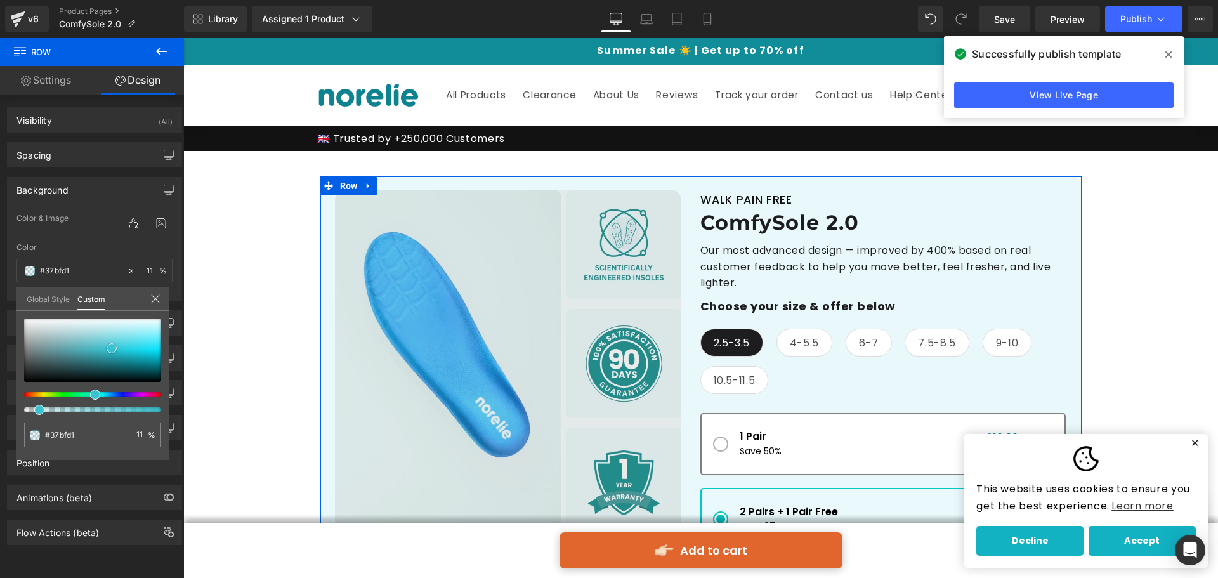
drag, startPoint x: 103, startPoint y: 341, endPoint x: 109, endPoint y: 344, distance: 6.5
click at [109, 344] on span at bounding box center [112, 348] width 10 height 10
click at [36, 408] on span at bounding box center [39, 410] width 10 height 10
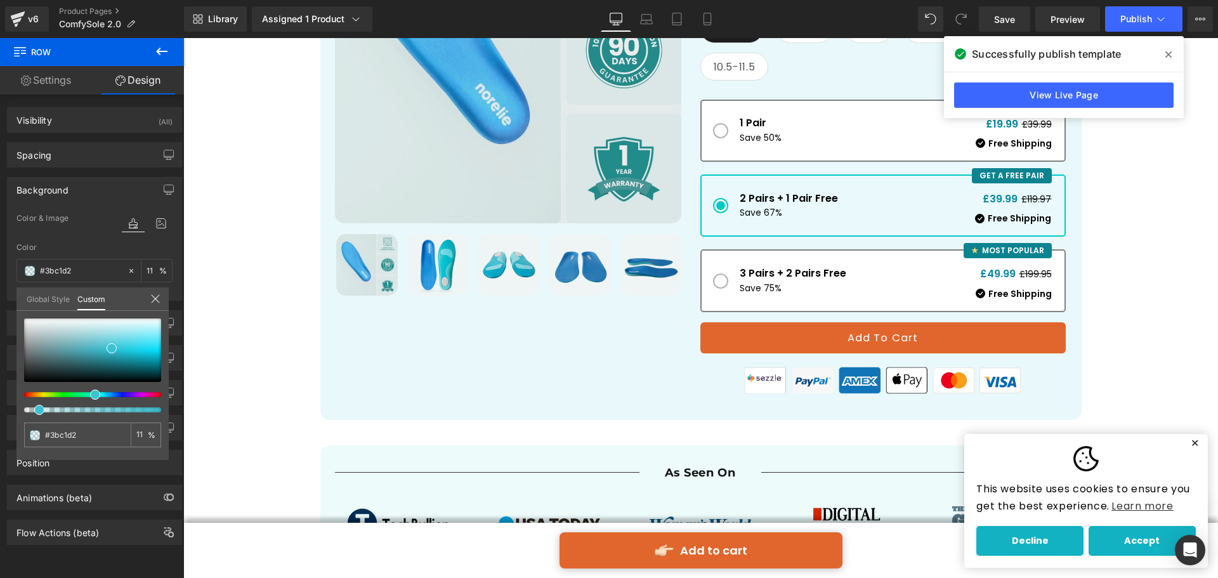
scroll to position [317, 0]
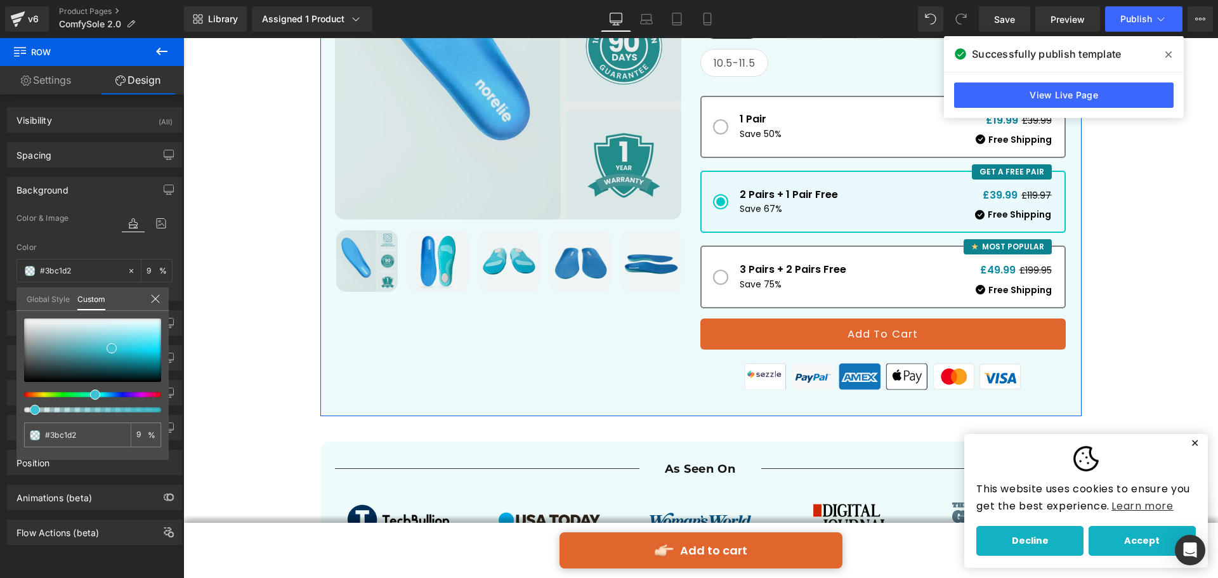
drag, startPoint x: 34, startPoint y: 408, endPoint x: 26, endPoint y: 409, distance: 8.3
click at [26, 409] on div at bounding box center [87, 409] width 137 height 5
drag, startPoint x: 116, startPoint y: 342, endPoint x: 150, endPoint y: 350, distance: 34.5
click at [150, 350] on div at bounding box center [92, 350] width 137 height 63
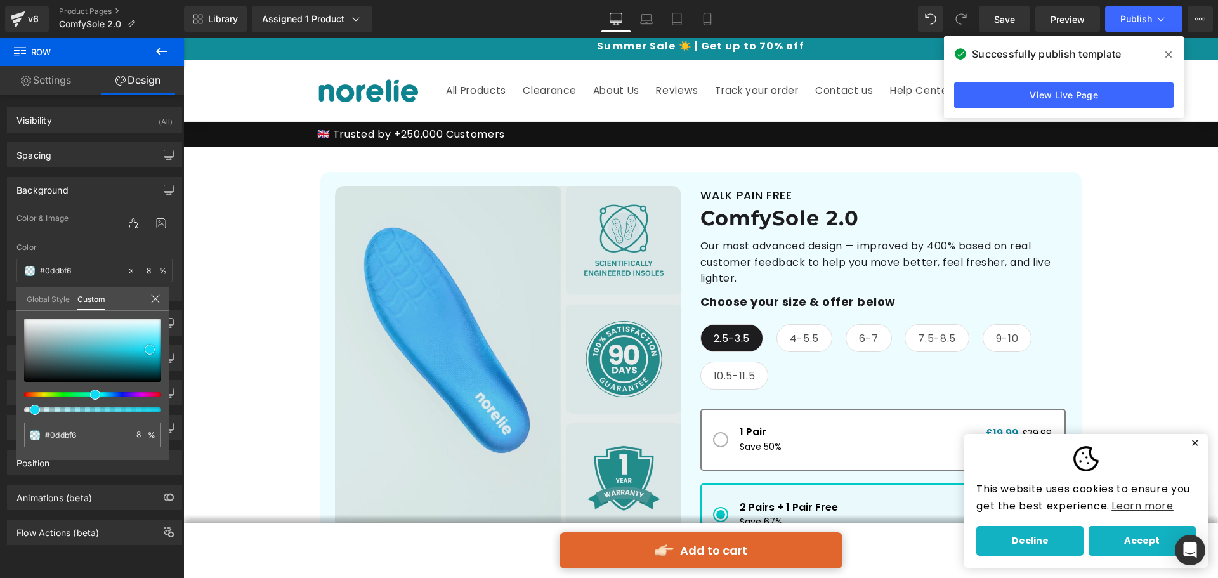
scroll to position [0, 0]
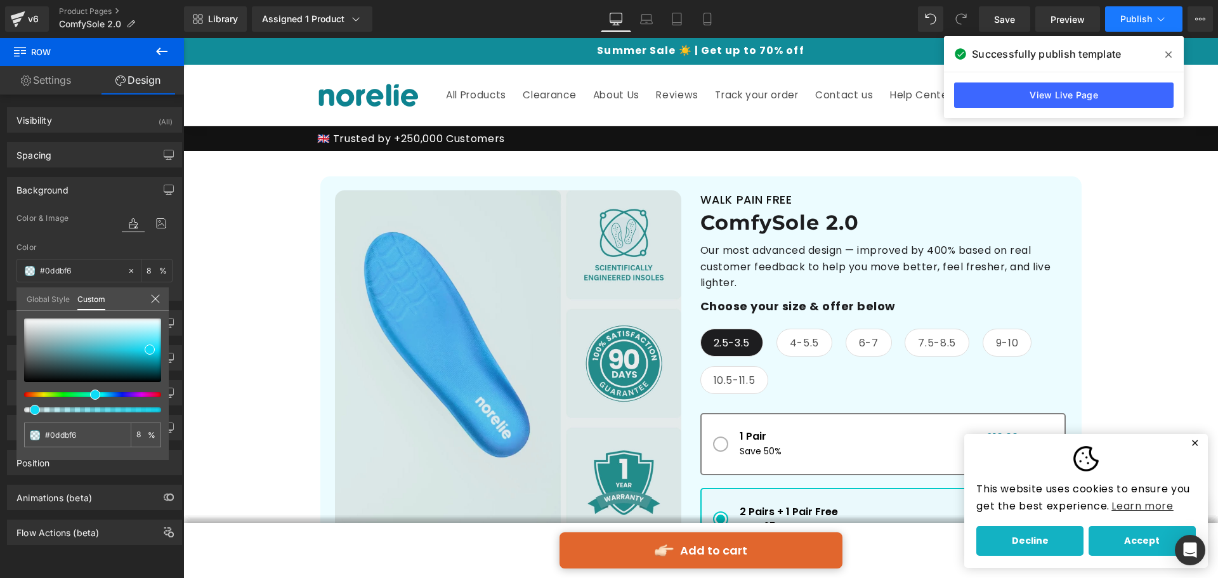
click at [1130, 21] on span "Publish" at bounding box center [1137, 19] width 32 height 10
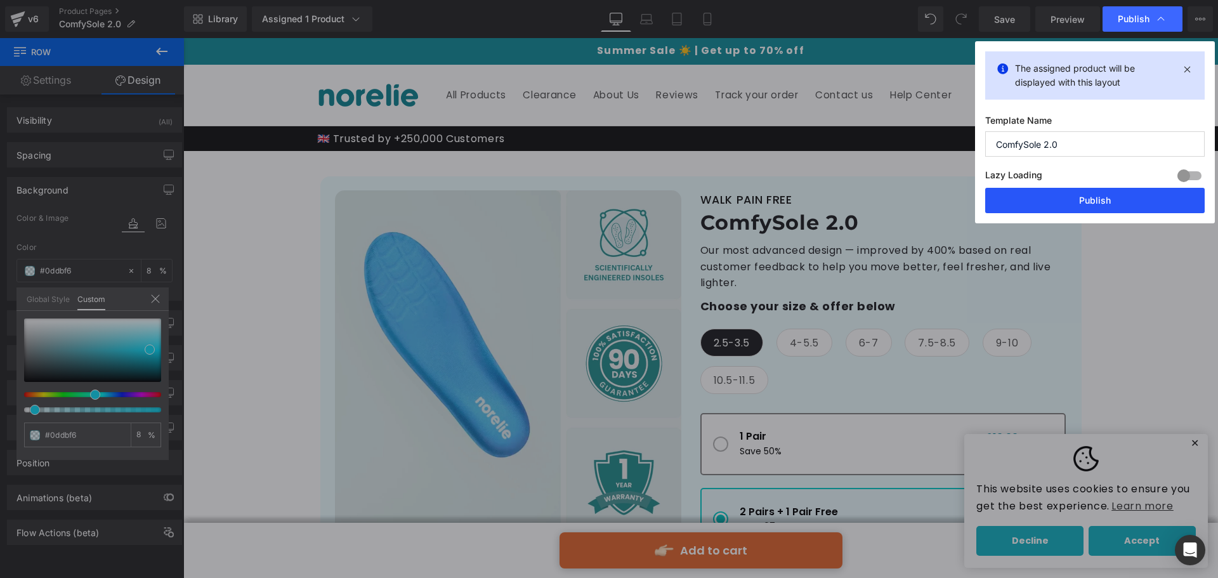
drag, startPoint x: 1126, startPoint y: 198, endPoint x: 779, endPoint y: 331, distance: 371.6
click at [1126, 198] on button "Publish" at bounding box center [1096, 200] width 220 height 25
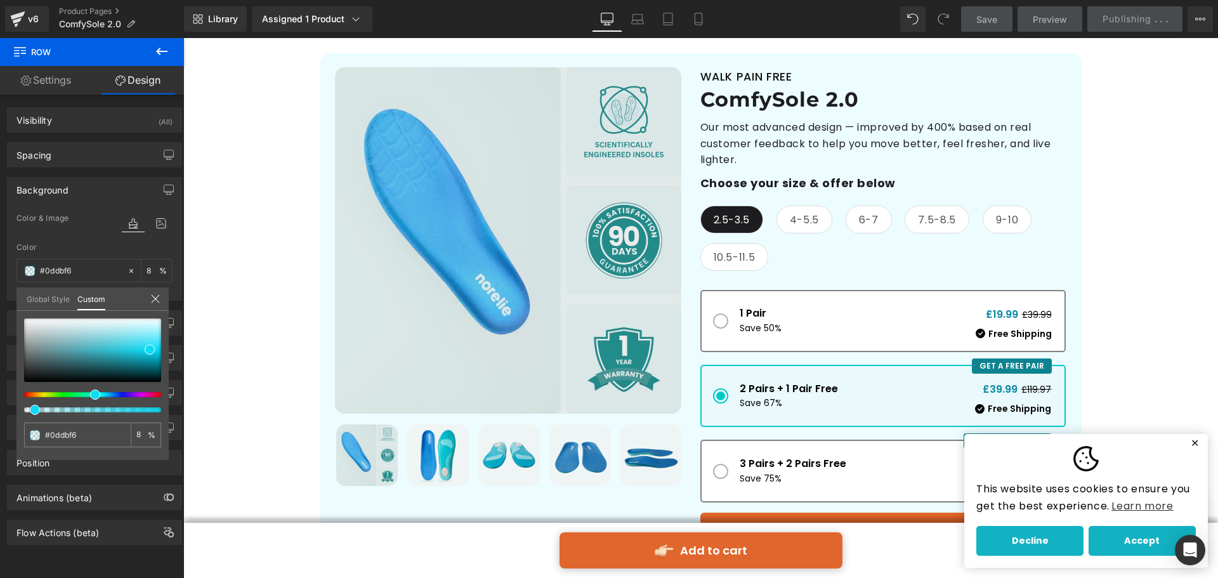
scroll to position [63, 0]
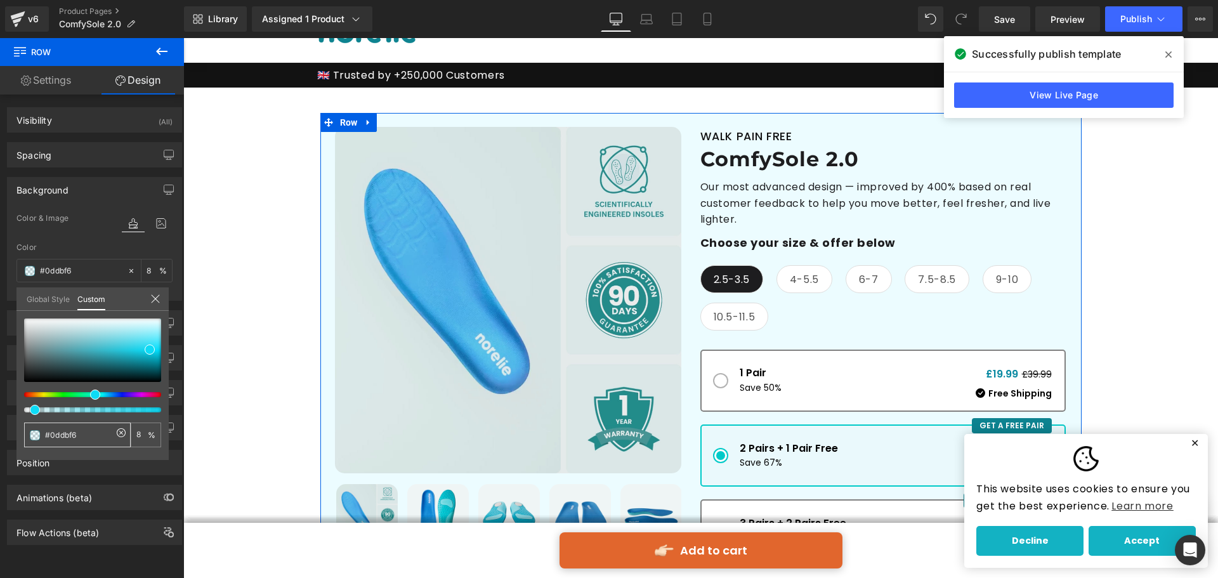
drag, startPoint x: 88, startPoint y: 434, endPoint x: 33, endPoint y: 432, distance: 55.3
click at [33, 432] on div "#0ddbf6" at bounding box center [77, 435] width 107 height 25
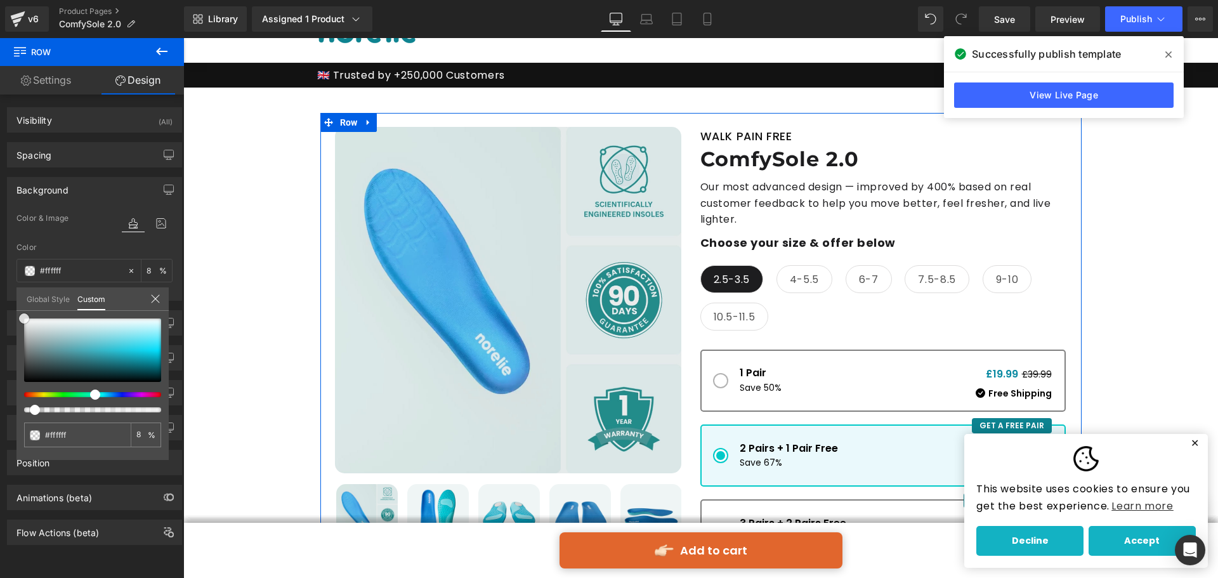
drag, startPoint x: 140, startPoint y: 340, endPoint x: 0, endPoint y: 286, distance: 149.7
click at [0, 286] on div "Background Color & Image color rgba(255, 255, 255, 0.08) Color #ffffff 8 % Imag…" at bounding box center [95, 234] width 190 height 133
click at [0, 301] on div "Background Color & Image color rgba(255, 255, 255, 0) Color #ffffff 0 % Image R…" at bounding box center [95, 234] width 190 height 133
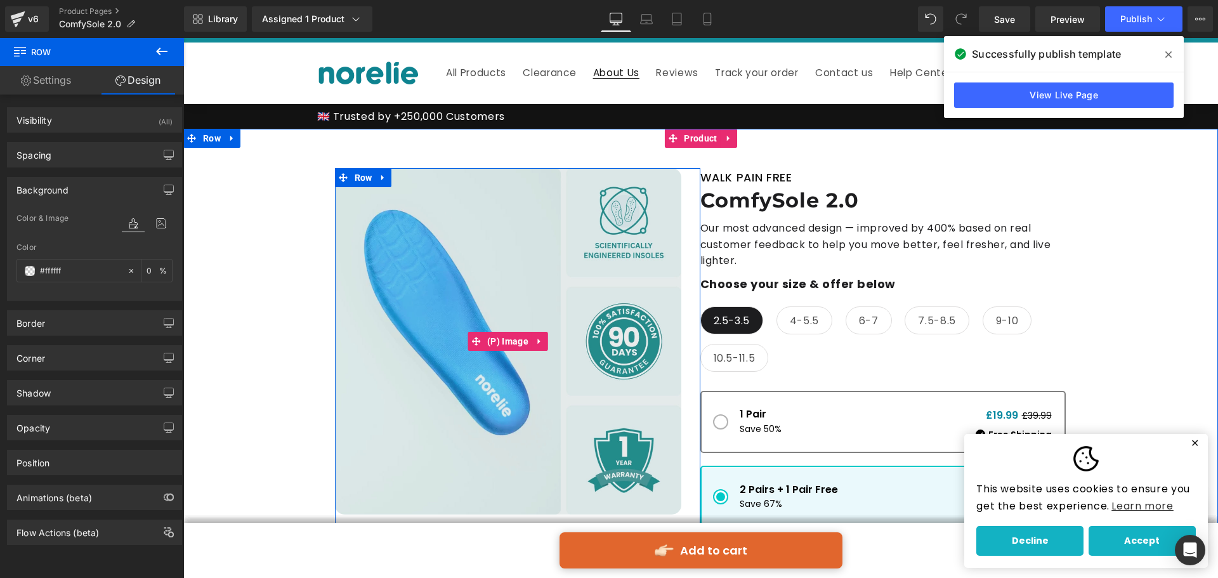
scroll to position [0, 0]
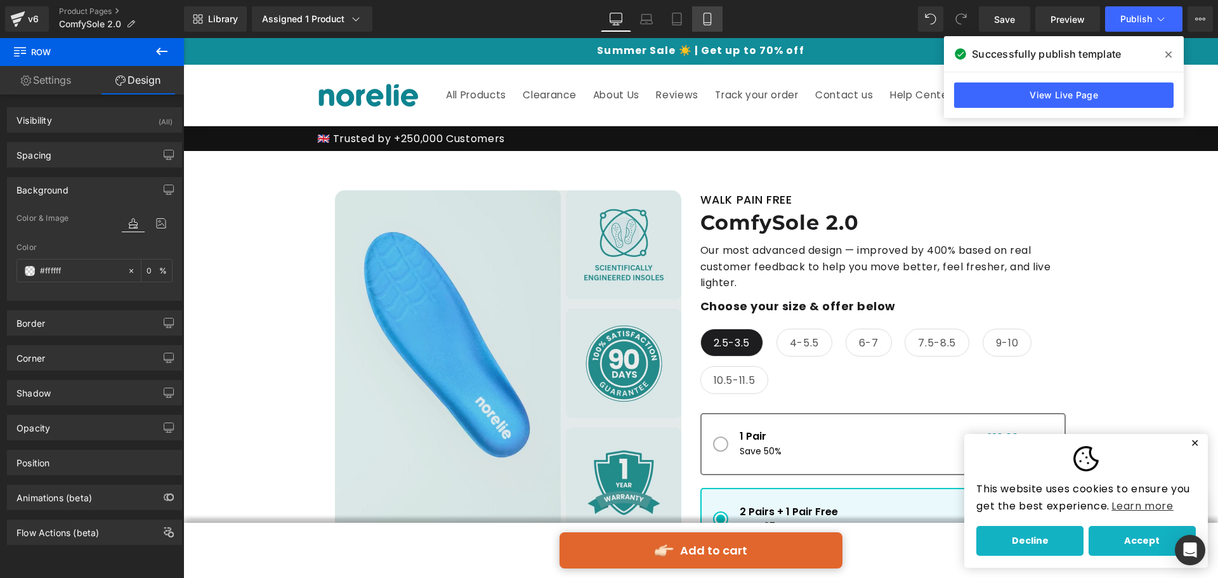
drag, startPoint x: 141, startPoint y: 245, endPoint x: 710, endPoint y: 23, distance: 611.0
click at [710, 23] on icon at bounding box center [707, 23] width 7 height 0
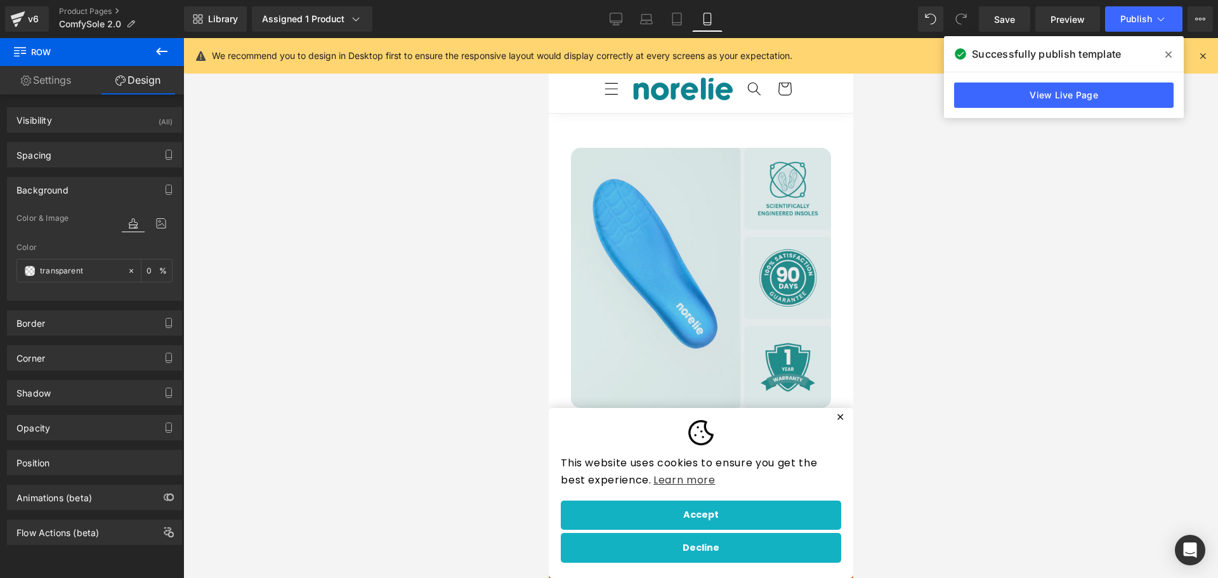
click at [898, 167] on div at bounding box center [700, 308] width 1035 height 540
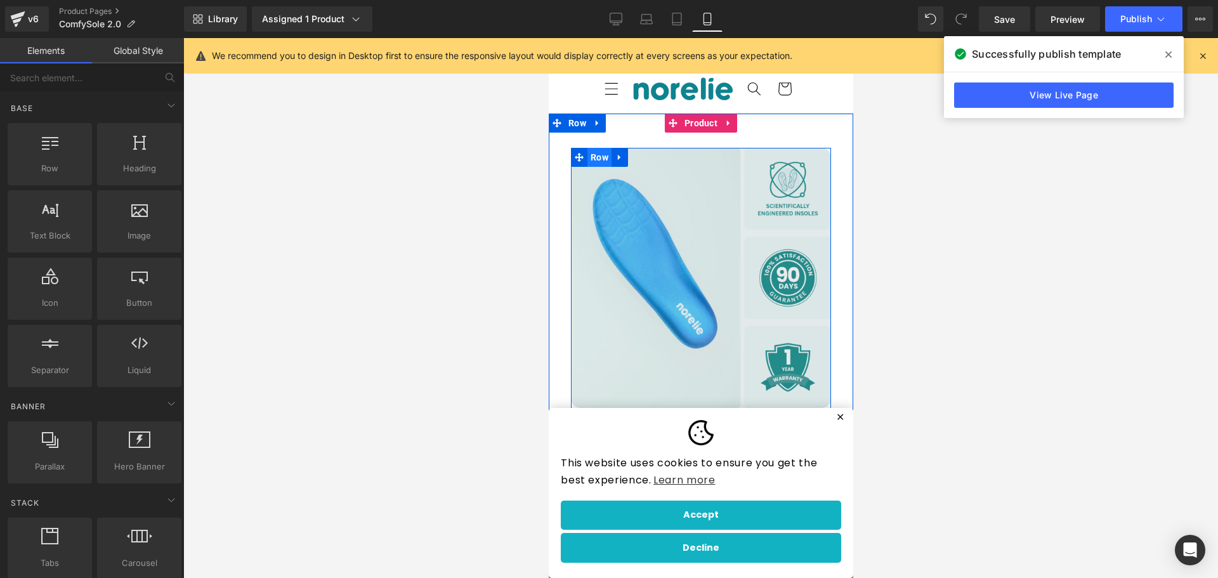
click at [600, 154] on span "Row" at bounding box center [599, 157] width 19 height 15
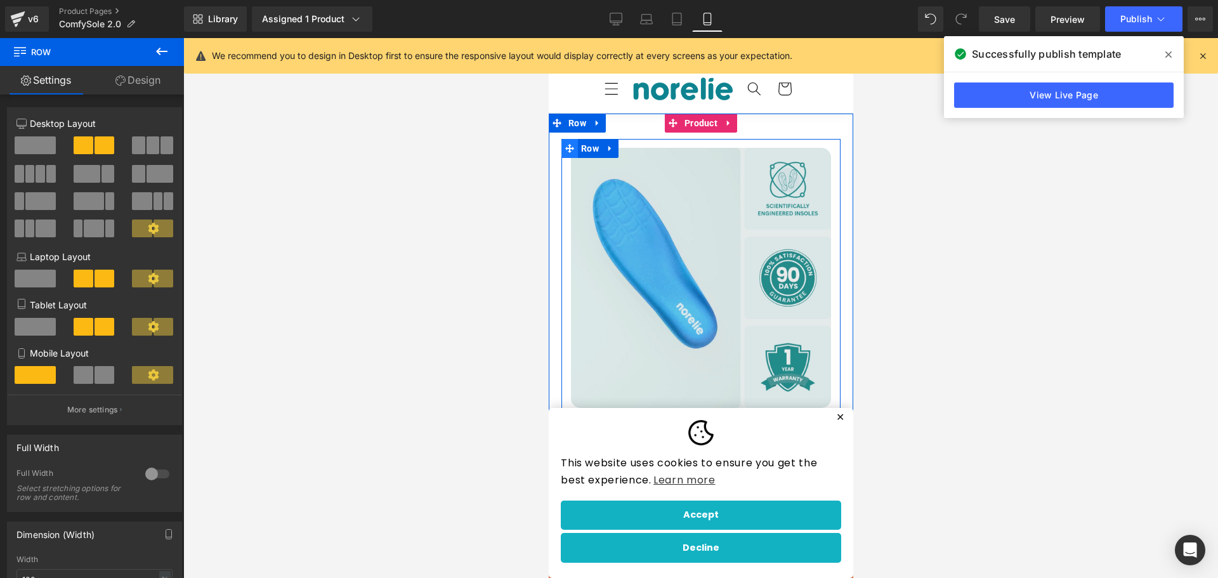
click at [571, 145] on span at bounding box center [569, 148] width 16 height 19
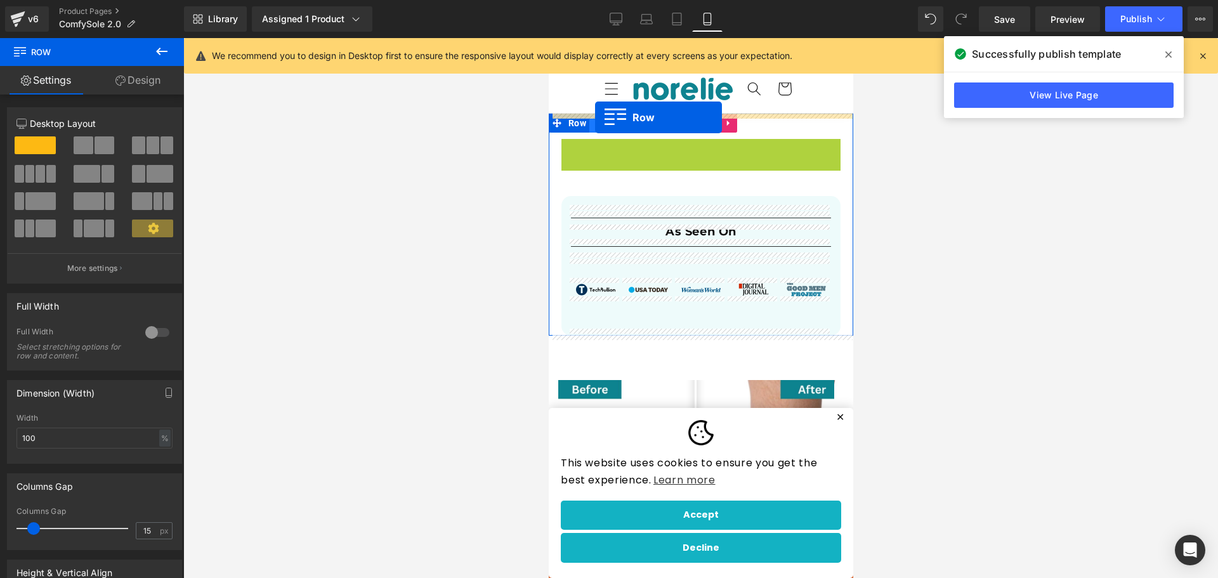
drag, startPoint x: 564, startPoint y: 147, endPoint x: 595, endPoint y: 117, distance: 42.6
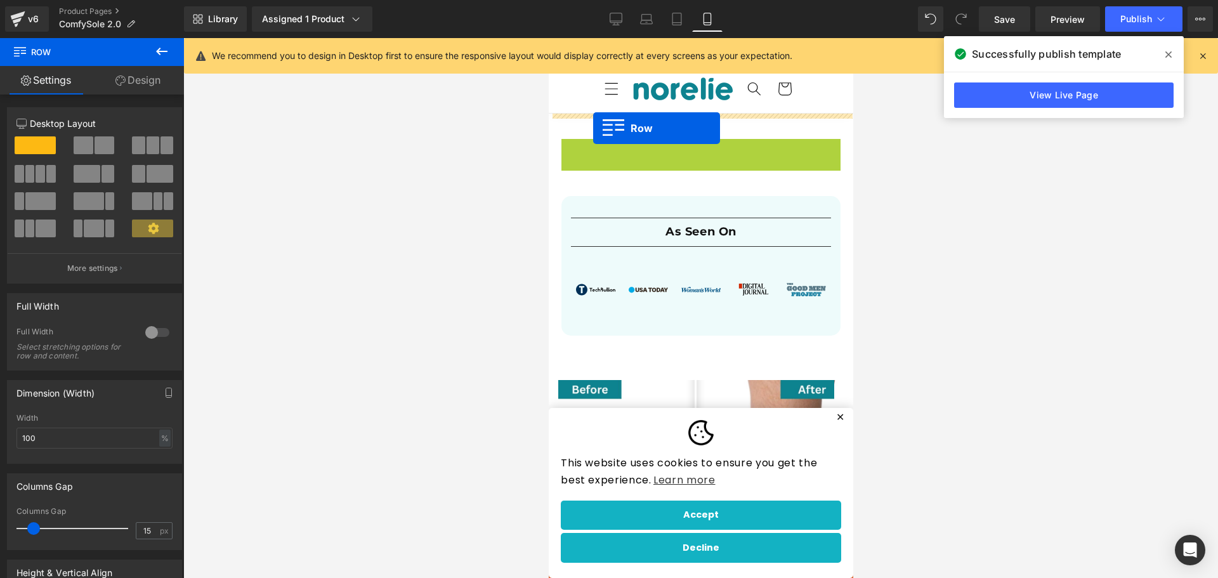
drag, startPoint x: 567, startPoint y: 144, endPoint x: 593, endPoint y: 128, distance: 30.5
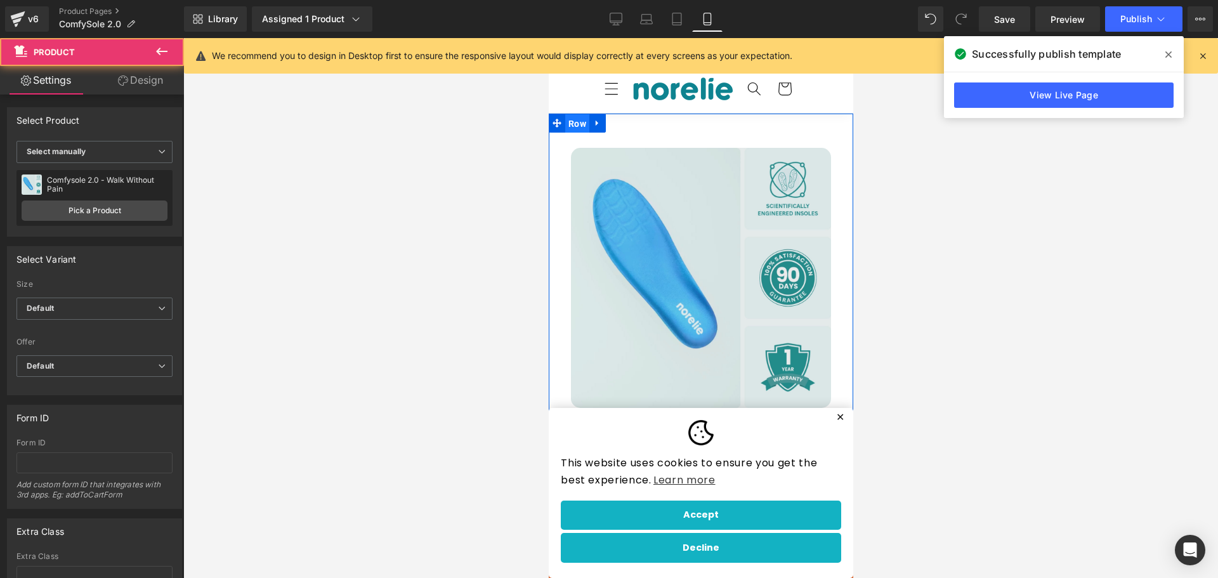
click at [569, 129] on span "Row" at bounding box center [577, 123] width 24 height 19
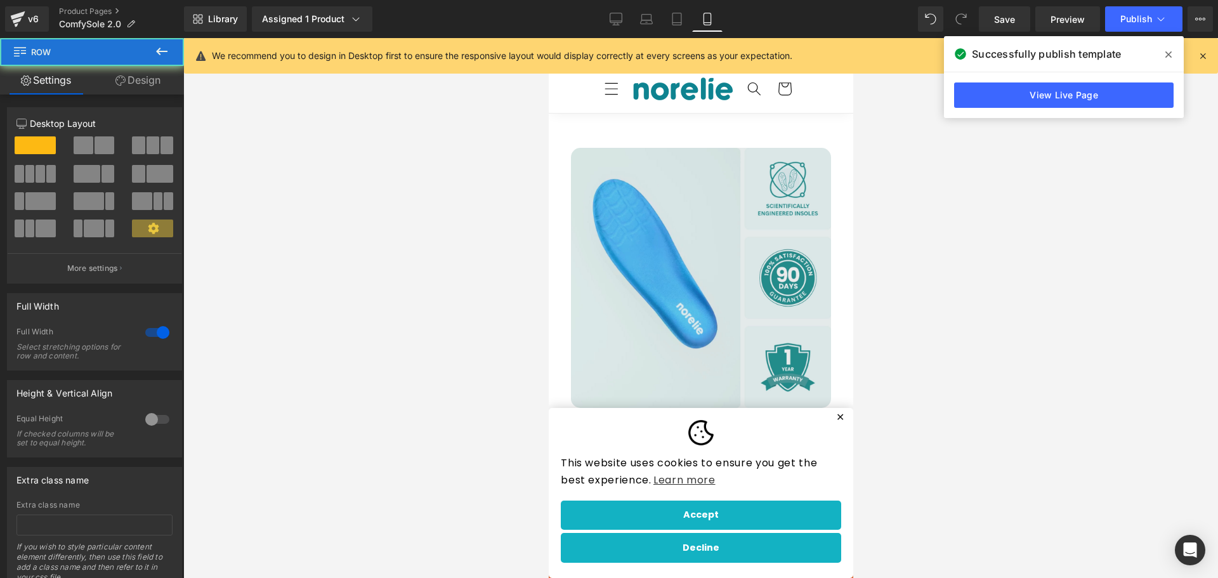
click at [549, 159] on iframe at bounding box center [701, 308] width 305 height 540
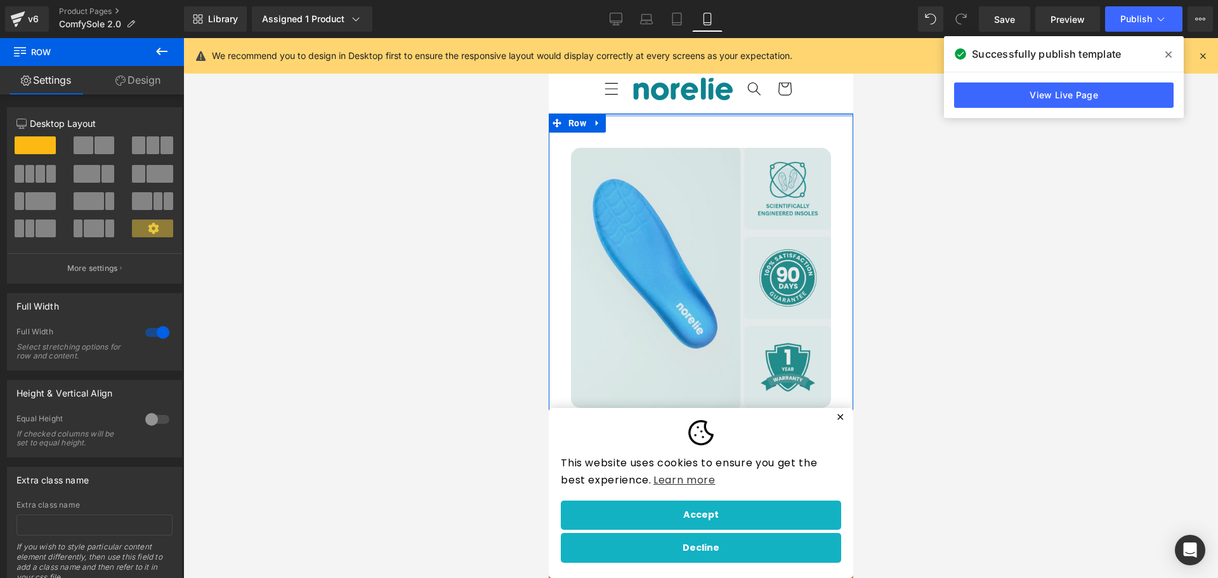
drag, startPoint x: 734, startPoint y: 115, endPoint x: 721, endPoint y: 115, distance: 12.7
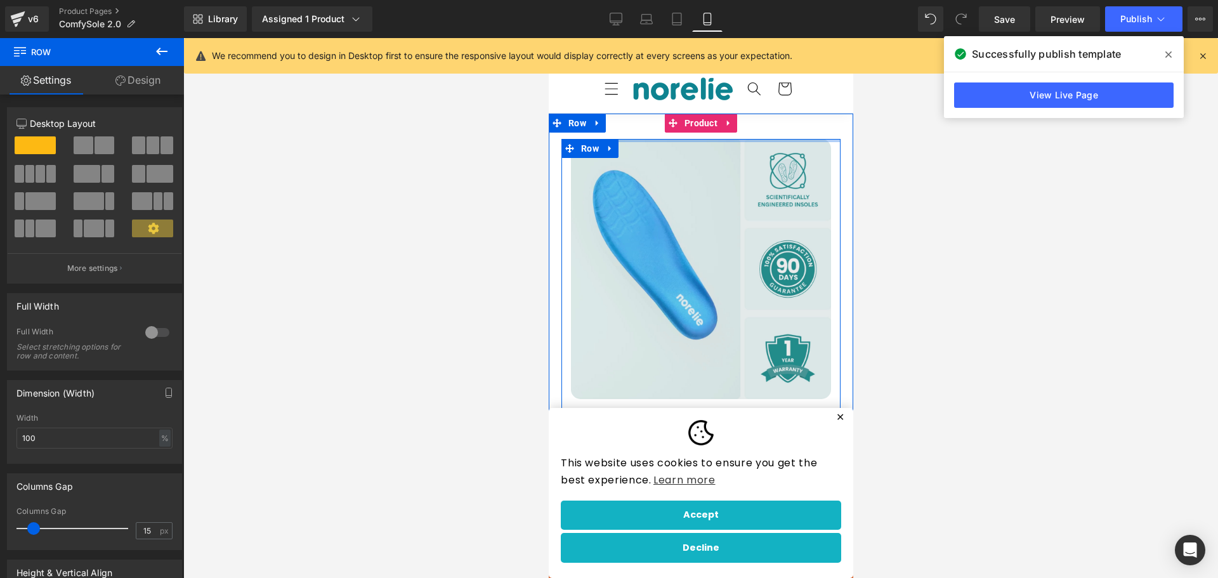
drag, startPoint x: 708, startPoint y: 142, endPoint x: 732, endPoint y: 113, distance: 38.3
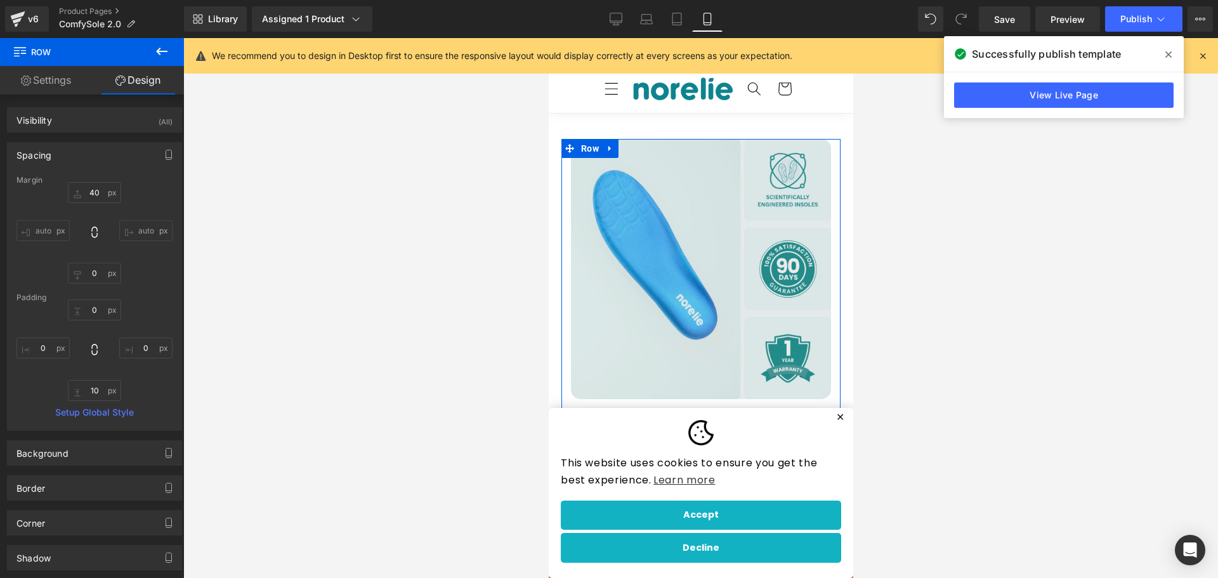
click at [862, 157] on div at bounding box center [700, 308] width 1035 height 540
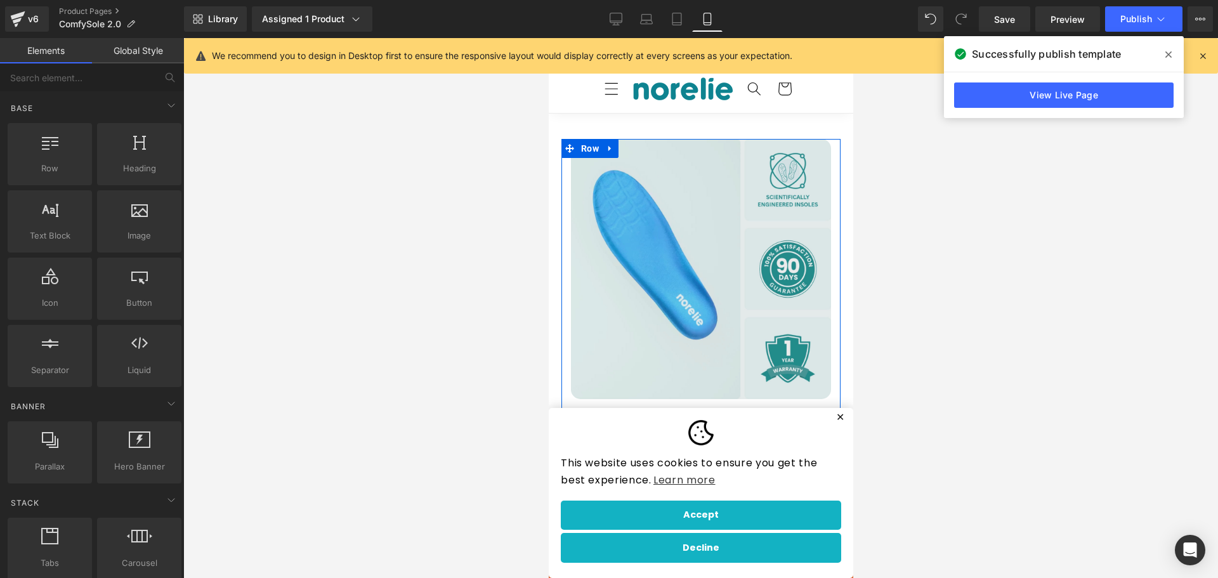
click at [889, 195] on div at bounding box center [700, 308] width 1035 height 540
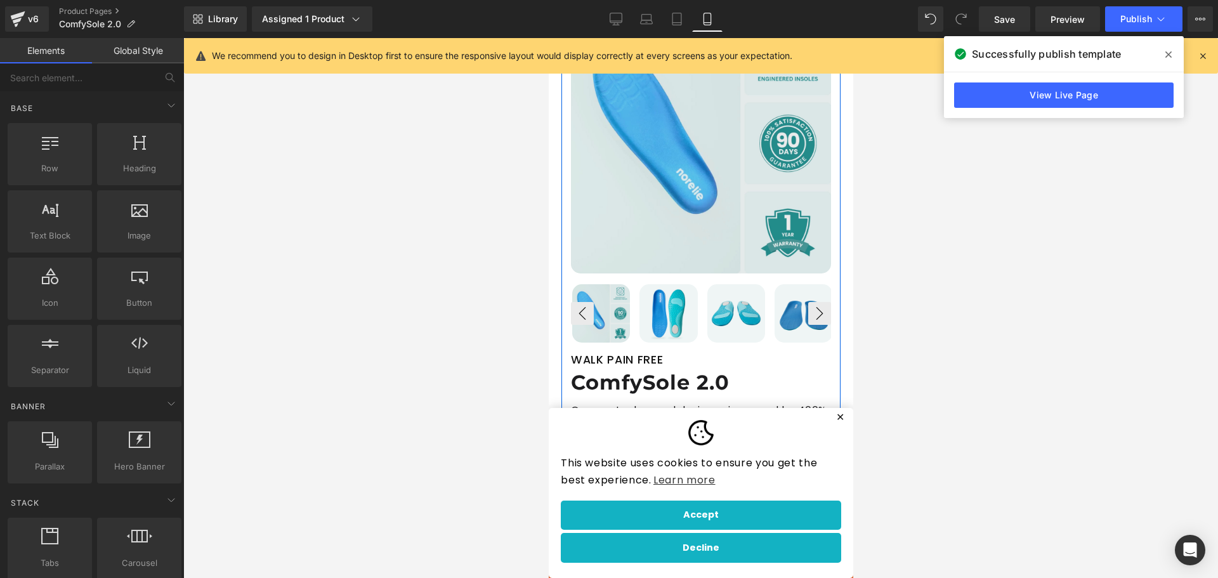
scroll to position [127, 0]
click at [1141, 17] on span "Publish" at bounding box center [1137, 19] width 32 height 10
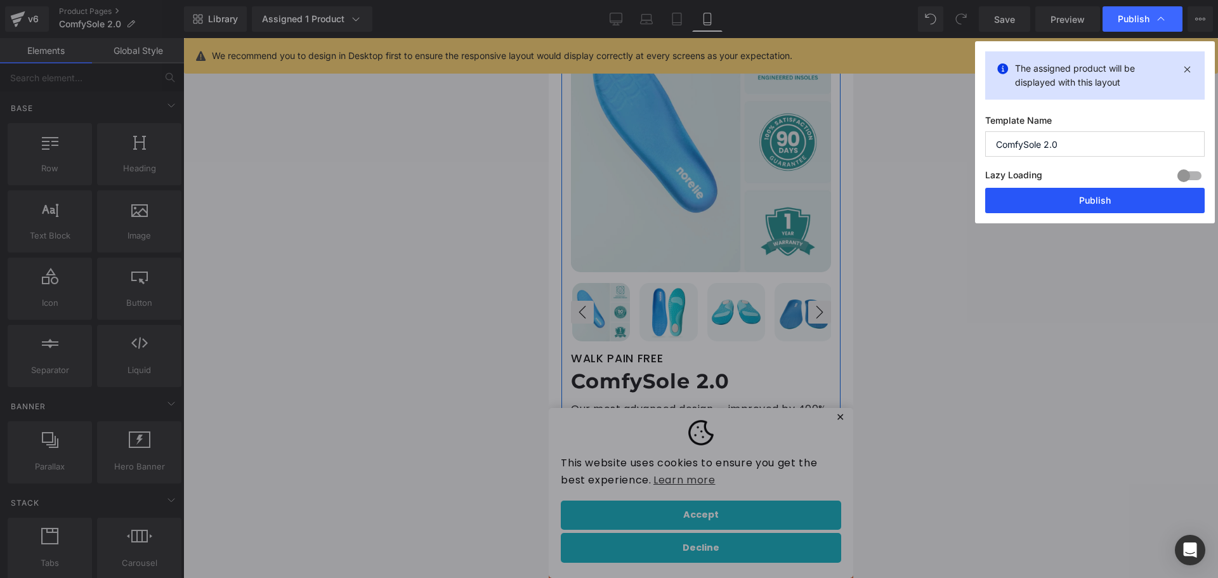
click at [1119, 194] on button "Publish" at bounding box center [1096, 200] width 220 height 25
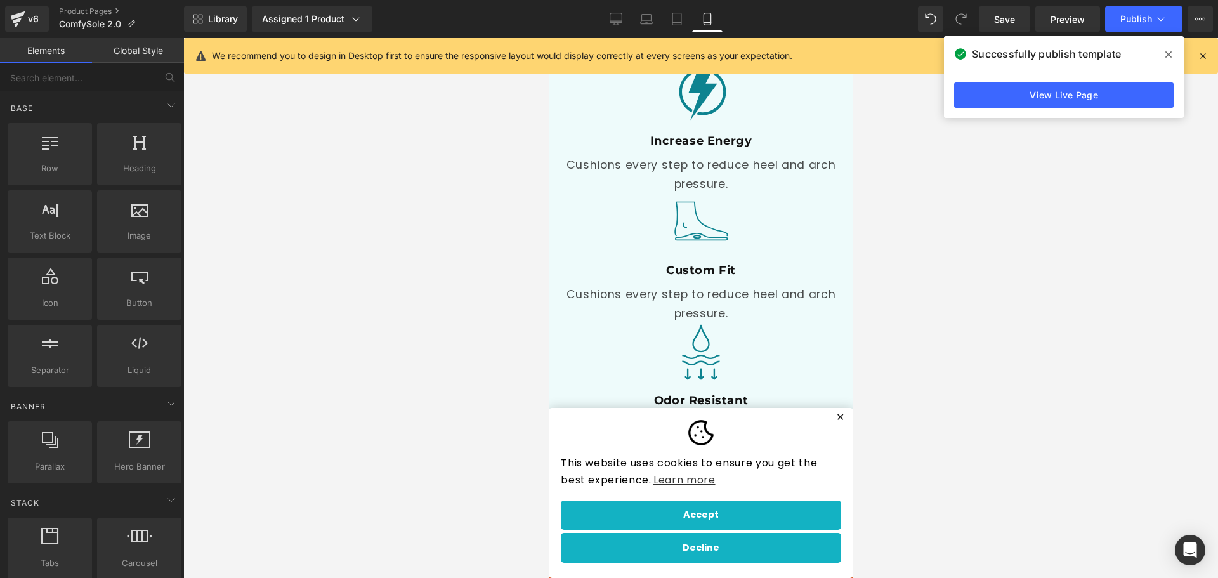
scroll to position [3427, 0]
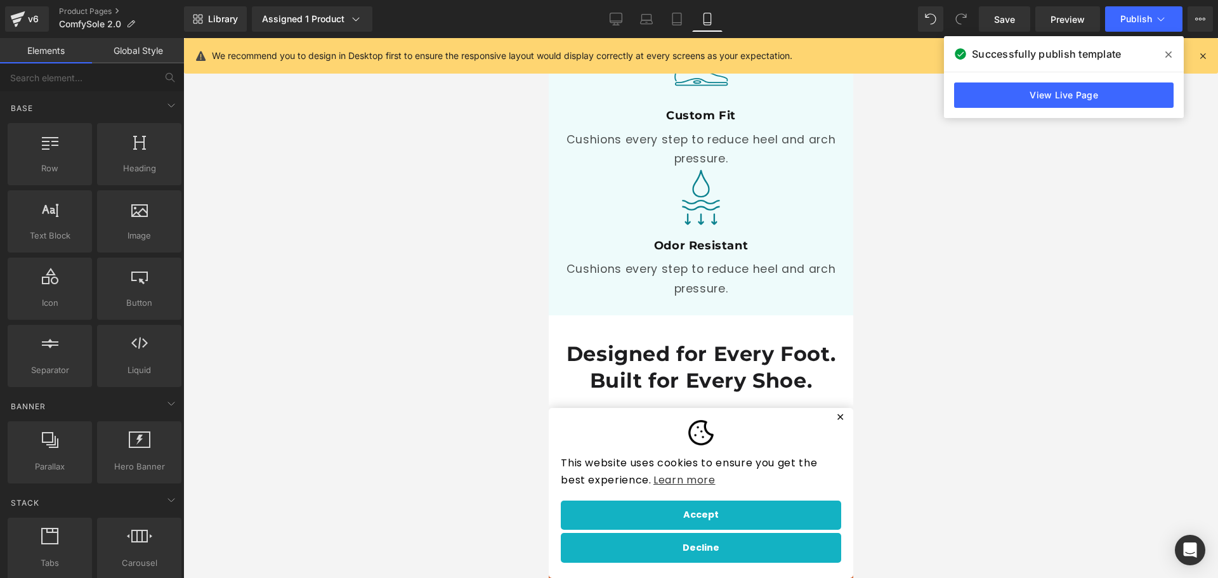
click at [690, 341] on h1 "Designed for Every Foot. Built for Every Shoe." at bounding box center [700, 367] width 273 height 53
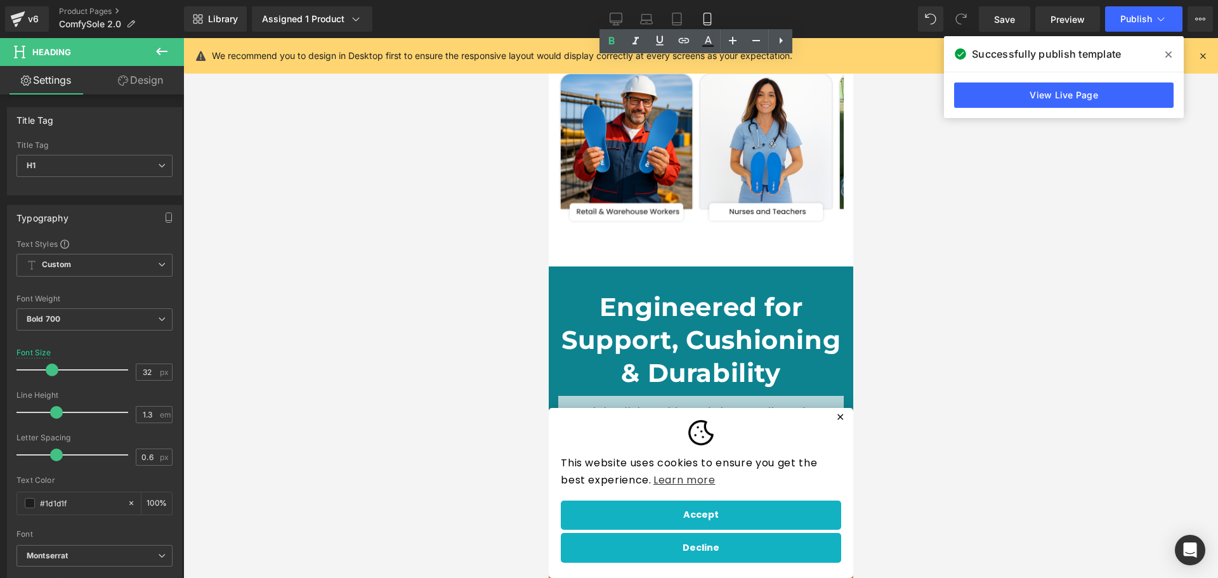
scroll to position [3934, 0]
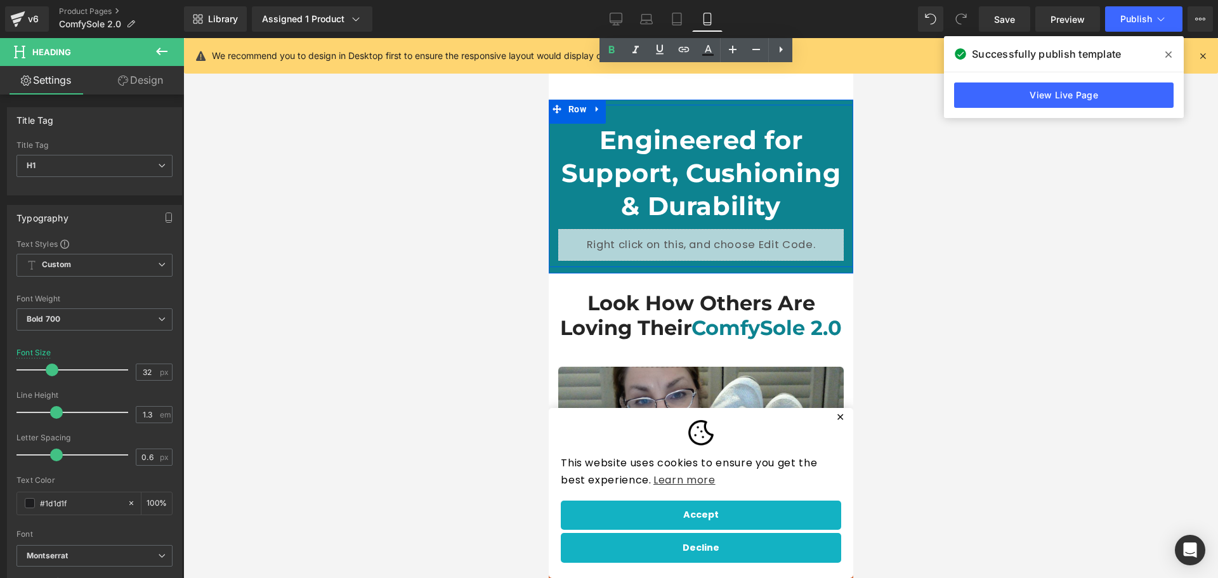
click at [704, 209] on span "Engineered for Support, Cushioning & Durability" at bounding box center [700, 172] width 279 height 97
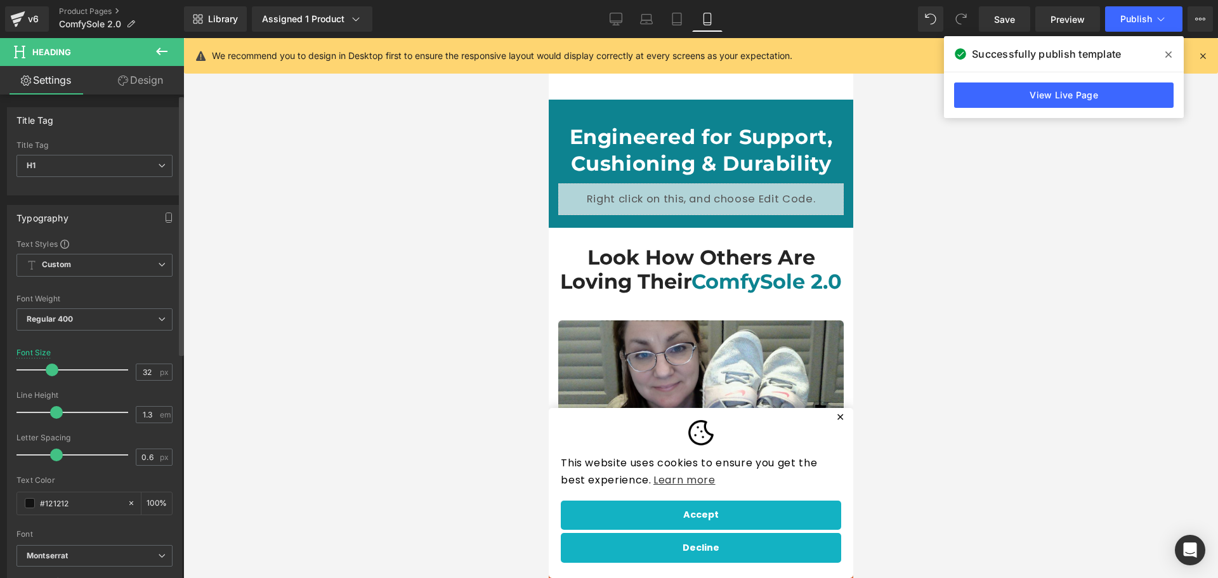
click at [52, 369] on span at bounding box center [52, 370] width 13 height 13
click at [643, 14] on icon at bounding box center [646, 19] width 13 height 13
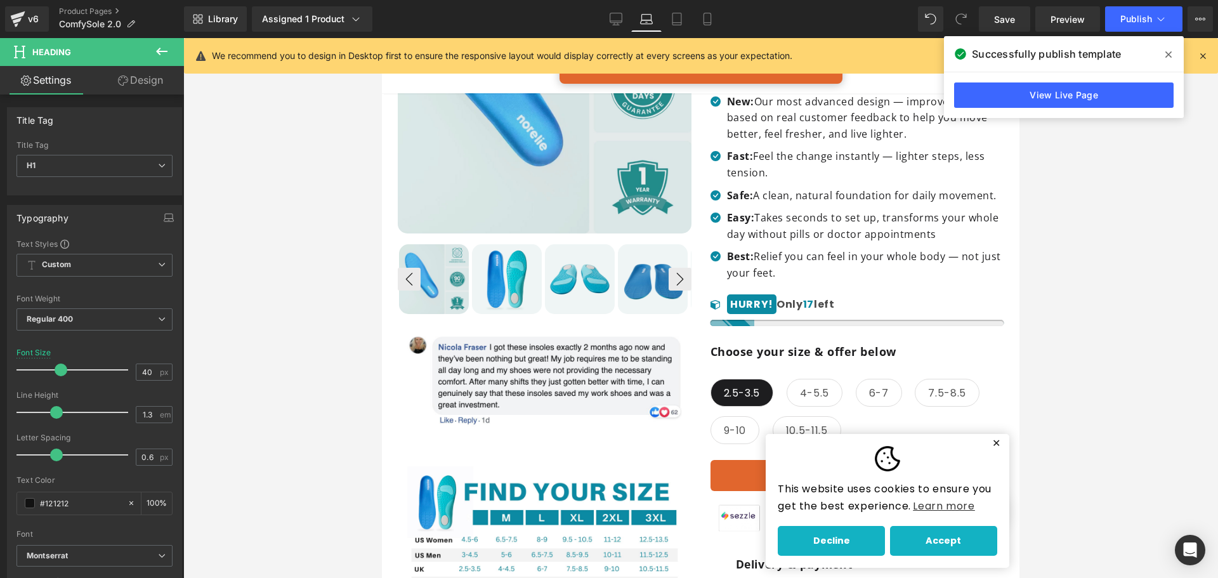
scroll to position [4534, 0]
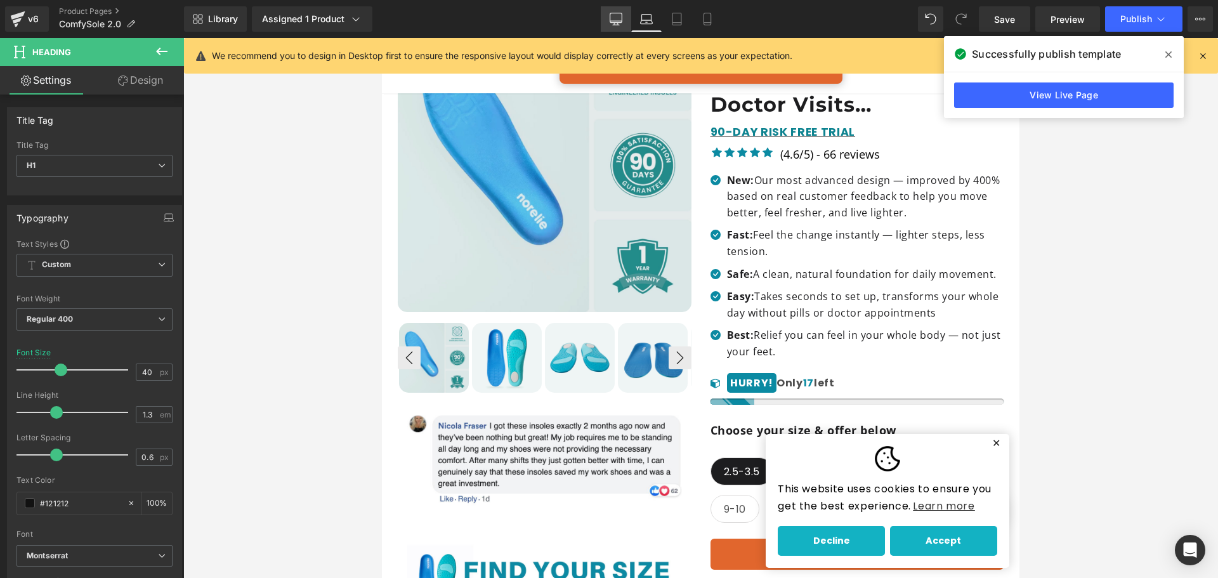
drag, startPoint x: 609, startPoint y: 16, endPoint x: 472, endPoint y: 149, distance: 190.7
click at [609, 16] on link "Desktop" at bounding box center [616, 18] width 30 height 25
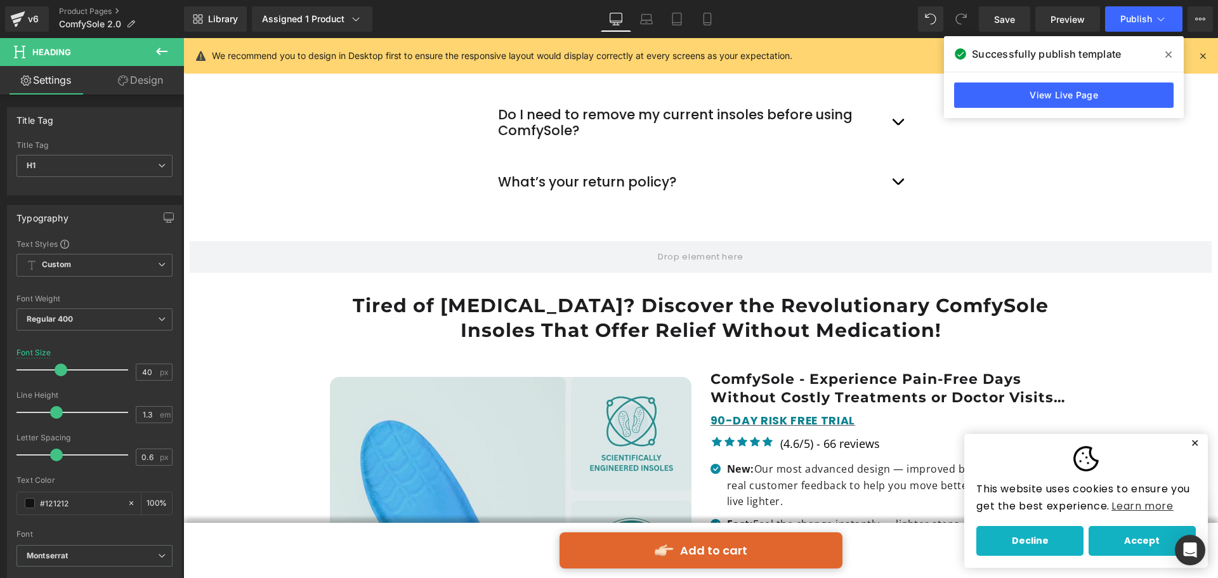
scroll to position [4424, 0]
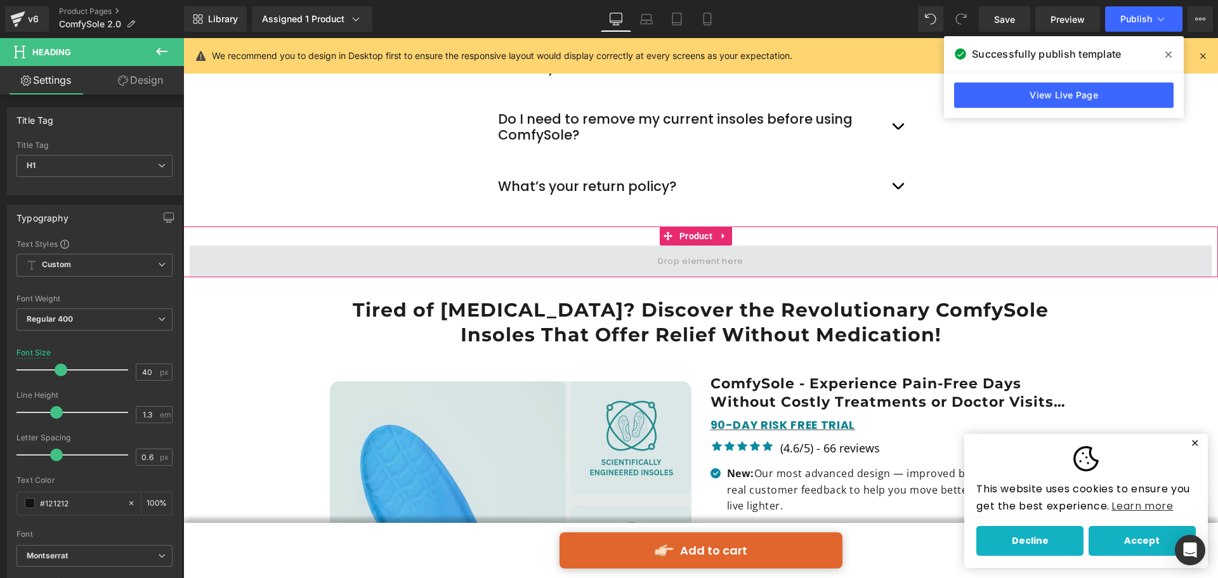
click at [411, 258] on span at bounding box center [701, 262] width 1022 height 32
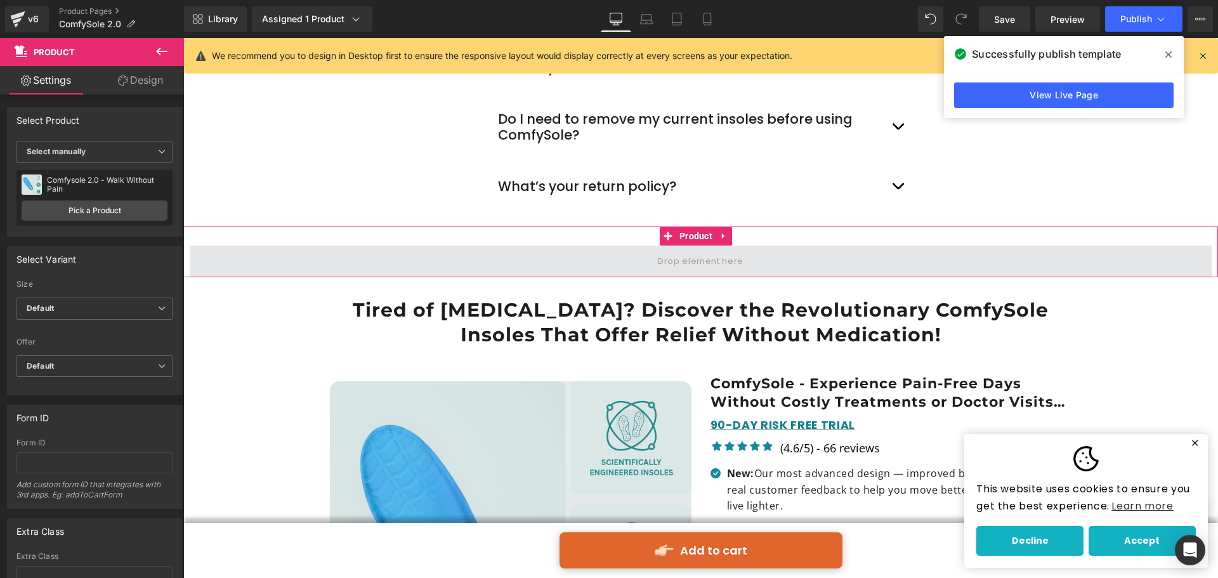
drag, startPoint x: 289, startPoint y: 259, endPoint x: 307, endPoint y: 266, distance: 19.1
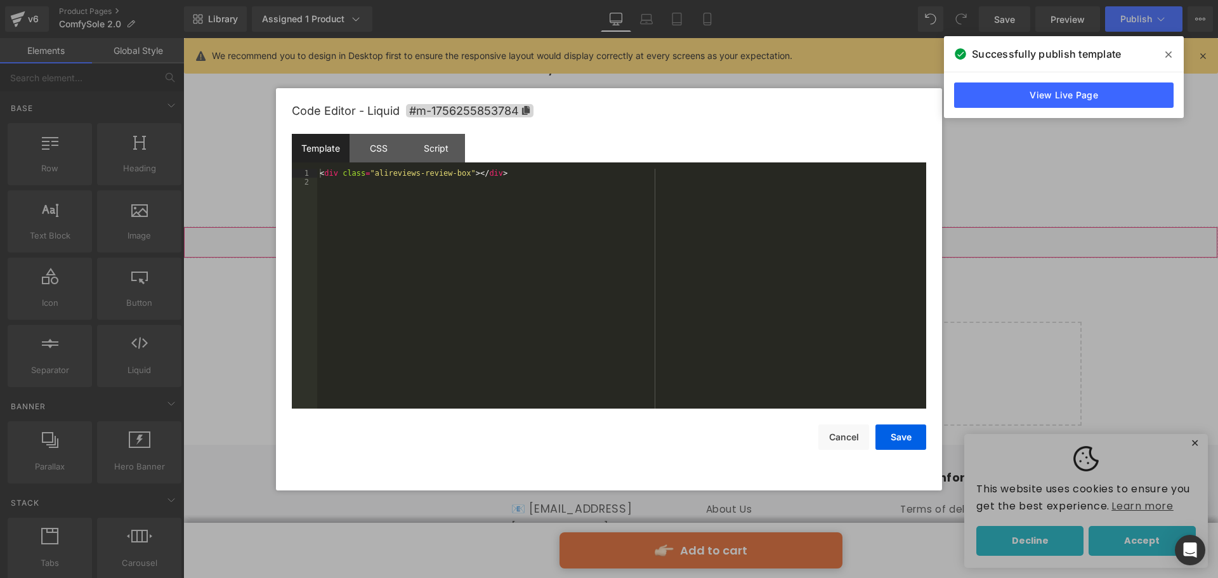
click at [533, 0] on div "Row You are previewing how the will restyle your page. You can not edit Element…" at bounding box center [609, 0] width 1218 height 0
click at [843, 431] on button "Cancel" at bounding box center [844, 437] width 51 height 25
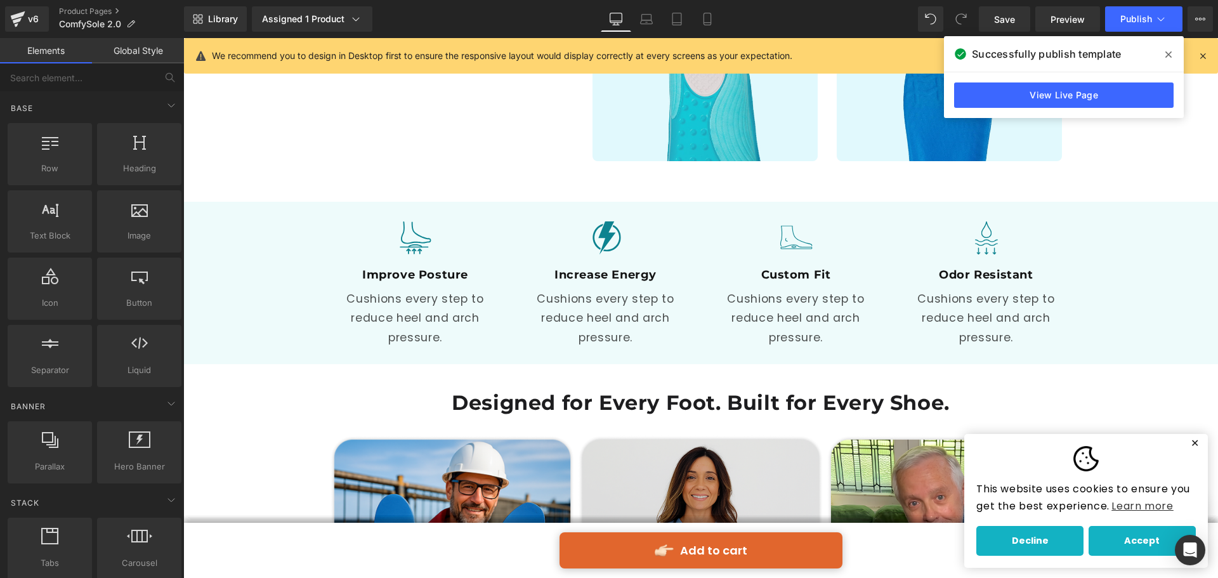
scroll to position [1758, 0]
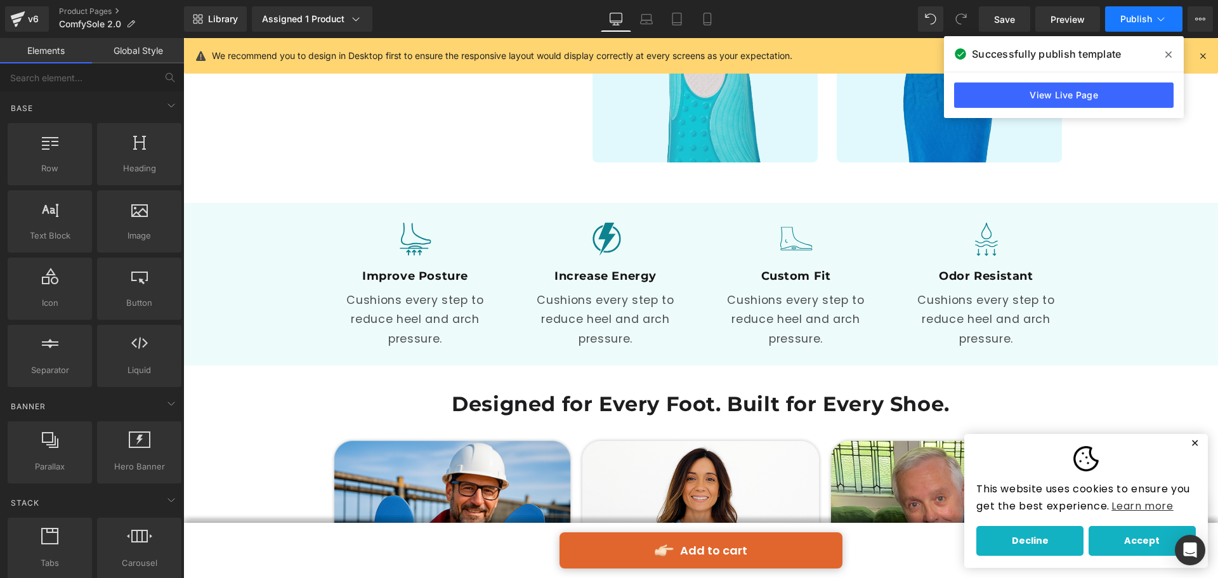
click at [1134, 14] on span "Publish" at bounding box center [1137, 19] width 32 height 10
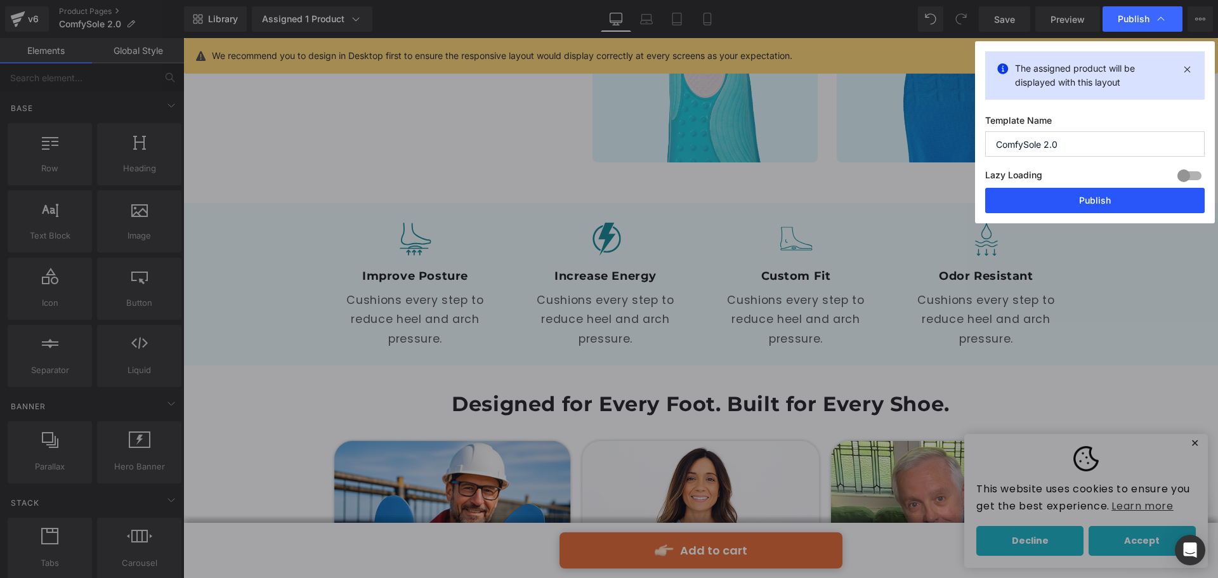
click at [1045, 211] on button "Publish" at bounding box center [1096, 200] width 220 height 25
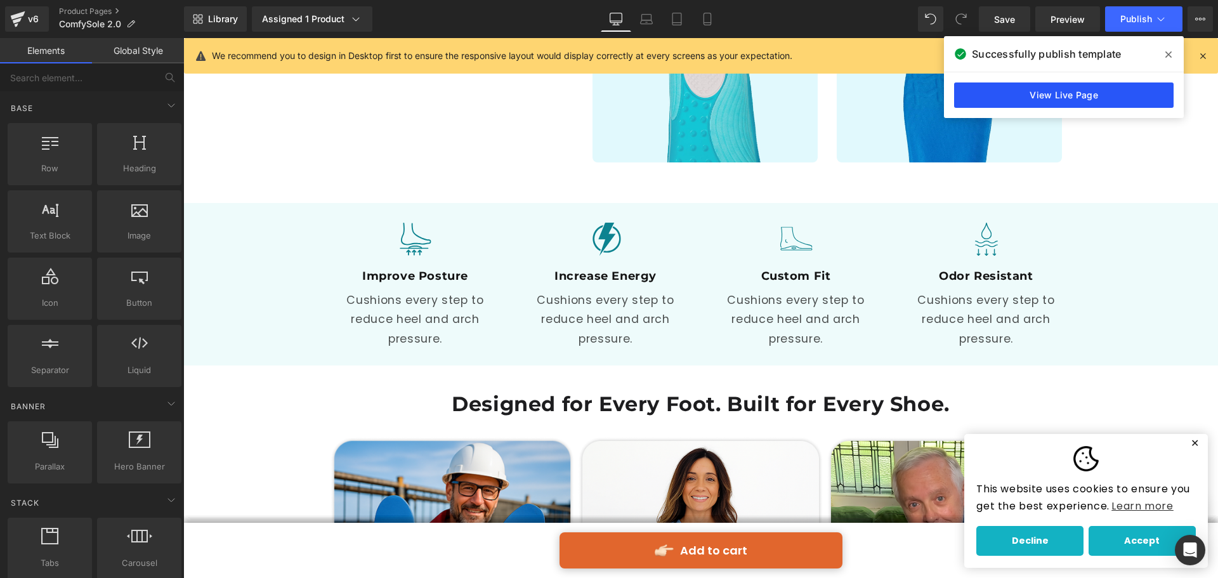
click at [1069, 96] on link "View Live Page" at bounding box center [1064, 94] width 220 height 25
